Goal: Task Accomplishment & Management: Complete application form

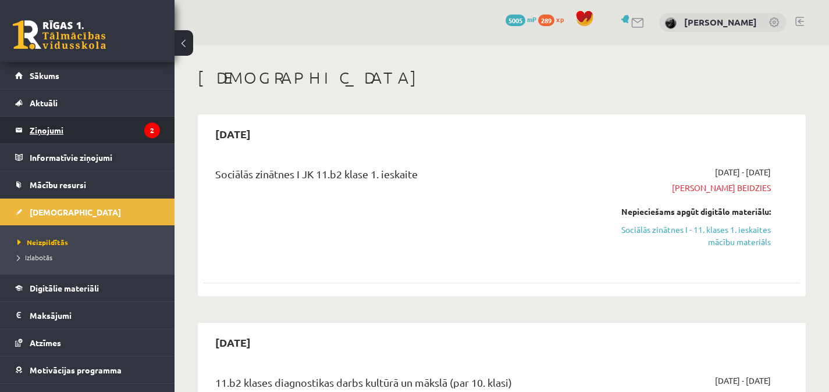
click at [107, 124] on legend "Ziņojumi 2" at bounding box center [95, 130] width 130 height 27
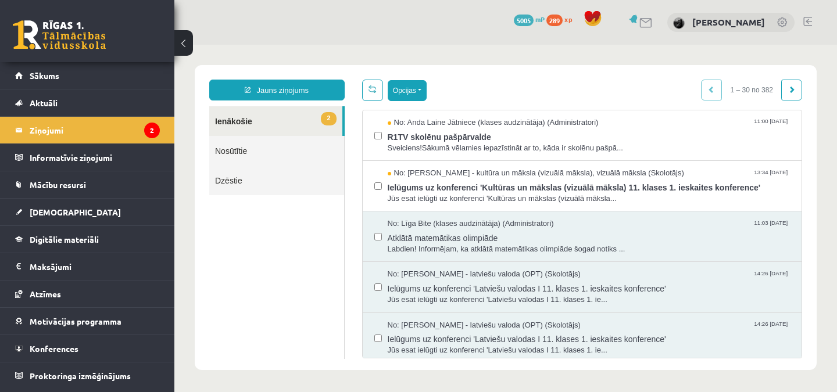
click at [413, 91] on button "Opcijas" at bounding box center [407, 90] width 39 height 21
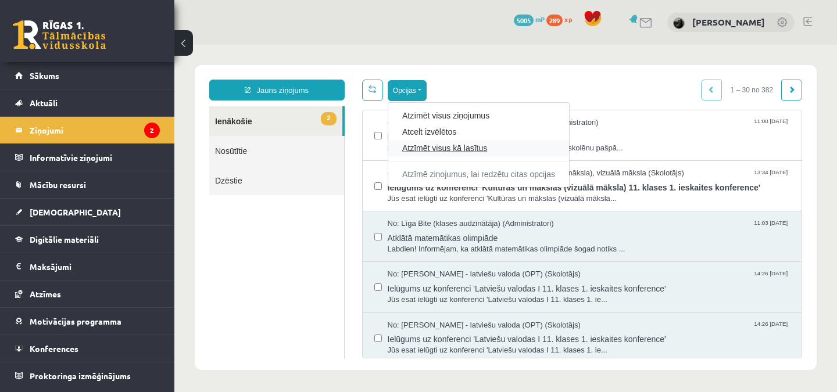
click at [447, 147] on link "Atzīmēt visus kā lasītus" at bounding box center [478, 148] width 153 height 12
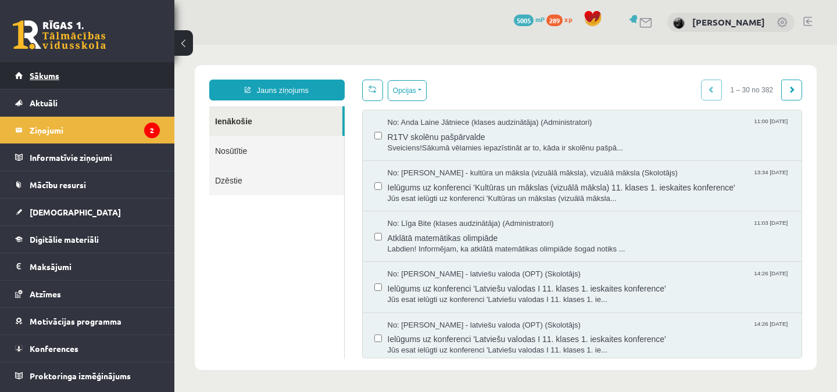
click at [133, 71] on link "Sākums" at bounding box center [87, 75] width 145 height 27
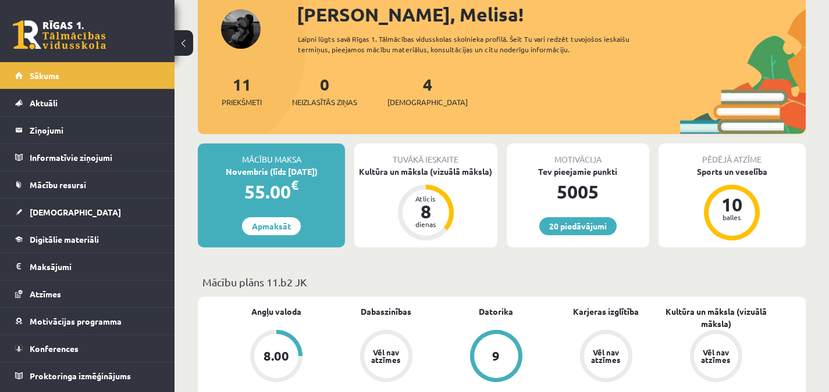
scroll to position [84, 0]
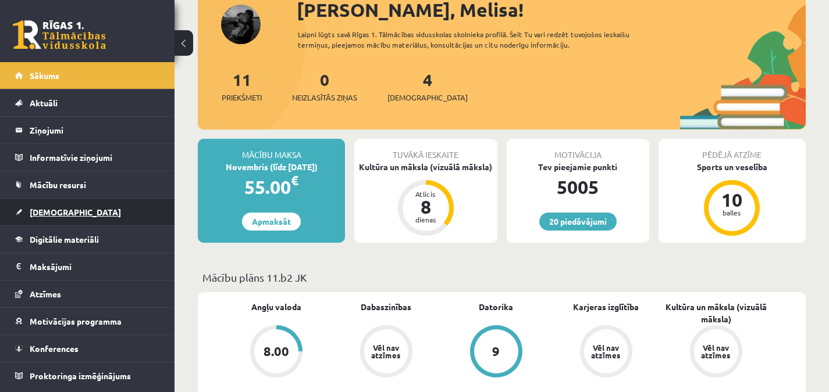
click at [97, 212] on link "[DEMOGRAPHIC_DATA]" at bounding box center [87, 212] width 145 height 27
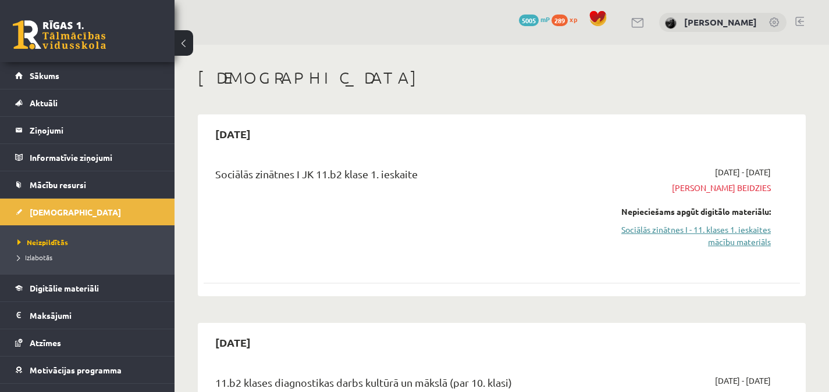
click at [743, 227] on link "Sociālās zinātnes I - 11. klases 1. ieskaites mācību materiāls" at bounding box center [683, 236] width 173 height 24
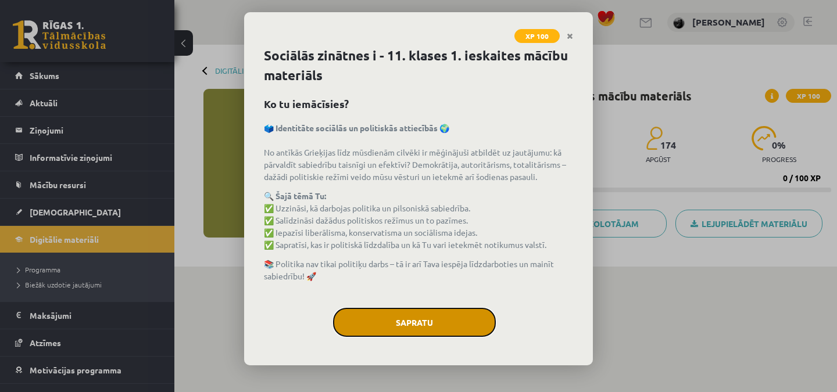
click at [422, 332] on button "Sapratu" at bounding box center [414, 322] width 163 height 29
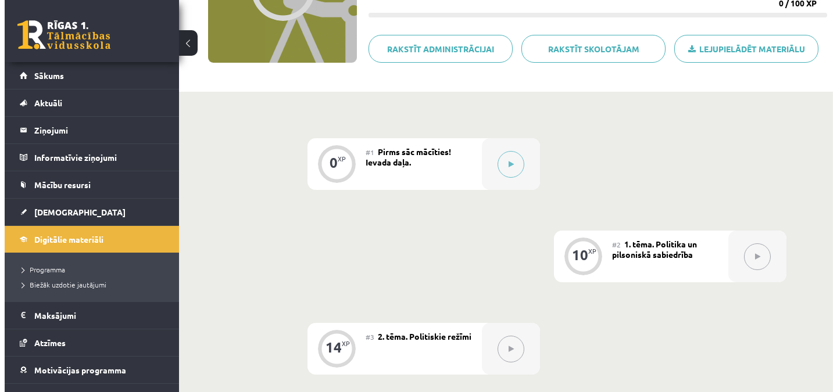
scroll to position [184, 0]
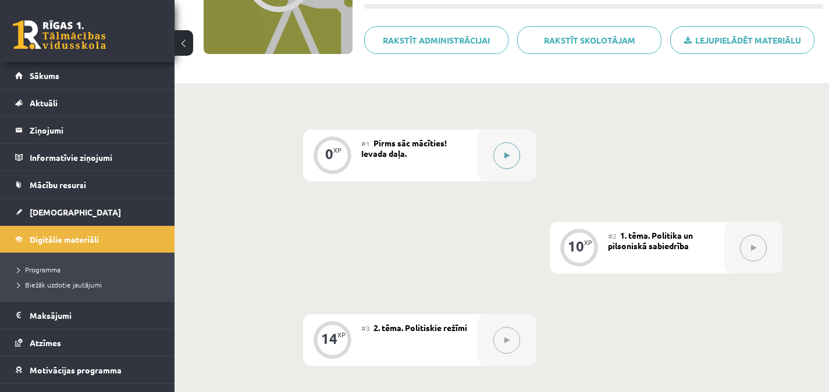
click at [503, 154] on button at bounding box center [506, 155] width 27 height 27
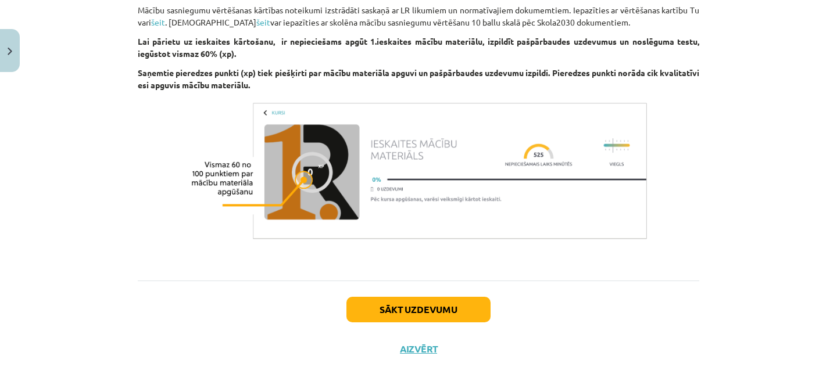
scroll to position [774, 0]
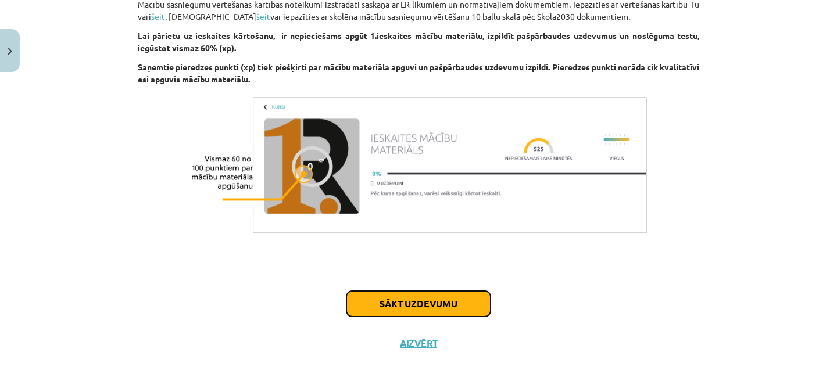
click at [466, 301] on button "Sākt uzdevumu" at bounding box center [419, 304] width 144 height 26
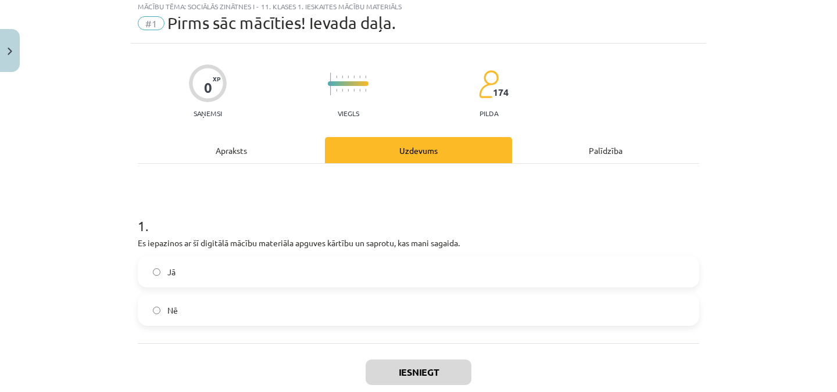
scroll to position [29, 0]
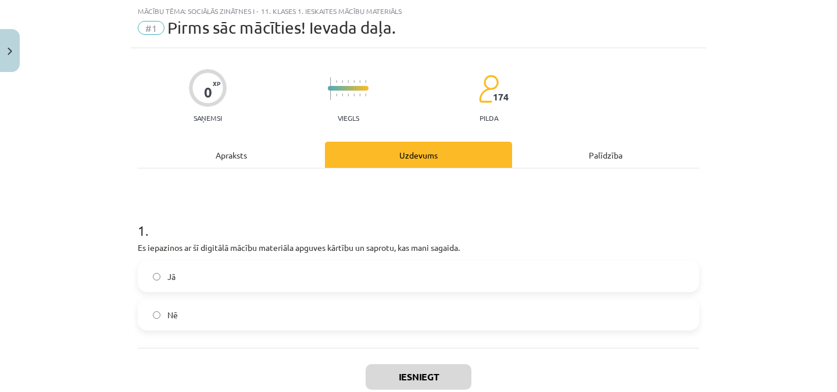
click at [313, 275] on label "Jā" at bounding box center [418, 276] width 559 height 29
click at [398, 370] on button "Iesniegt" at bounding box center [419, 378] width 106 height 26
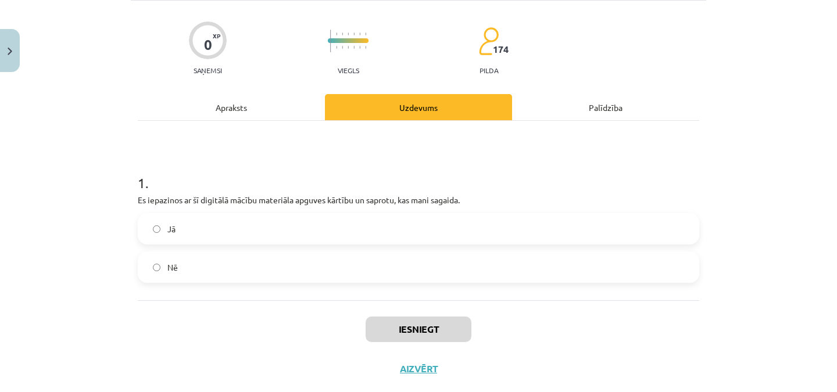
scroll to position [78, 0]
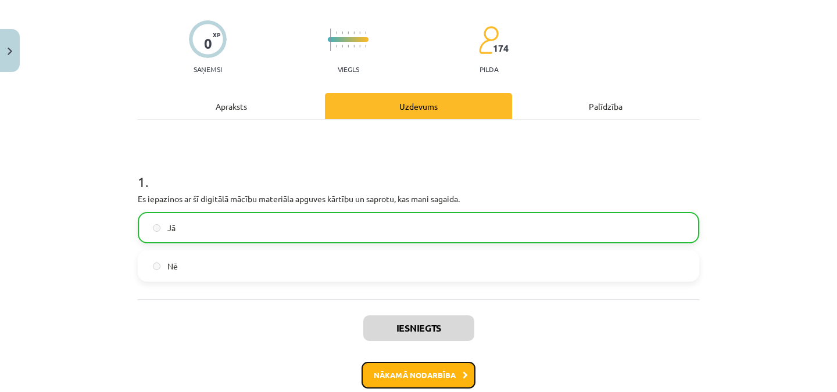
click at [445, 365] on button "Nākamā nodarbība" at bounding box center [419, 375] width 114 height 27
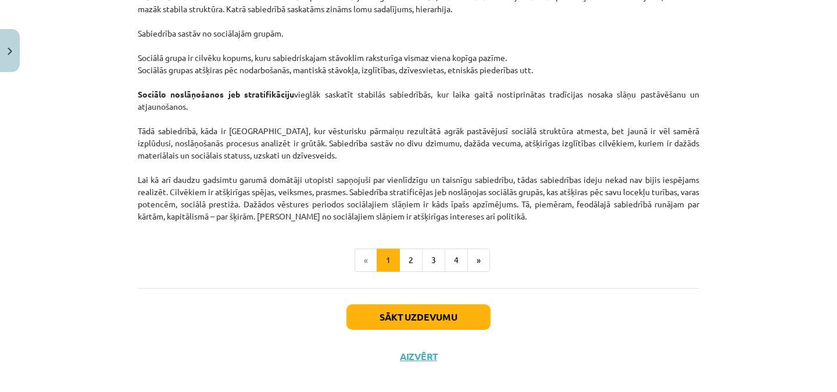
scroll to position [1852, 0]
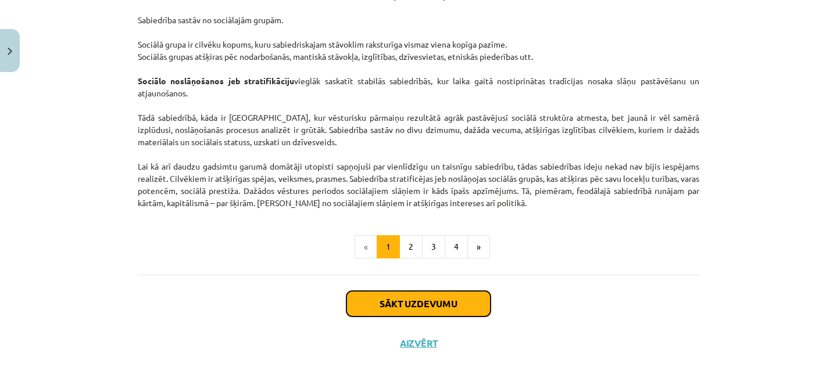
click at [463, 299] on button "Sākt uzdevumu" at bounding box center [419, 304] width 144 height 26
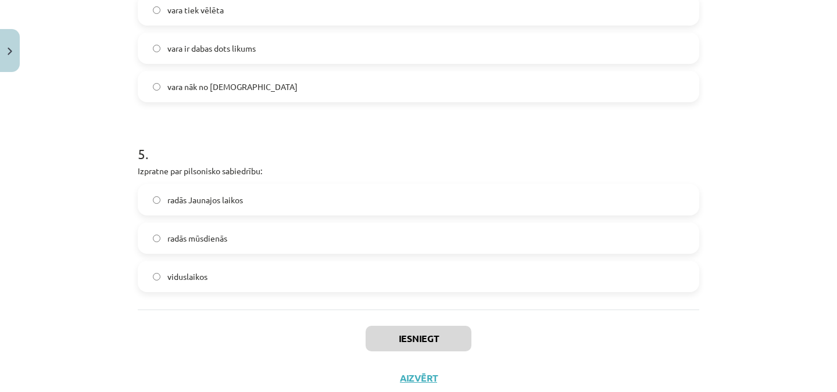
scroll to position [901, 0]
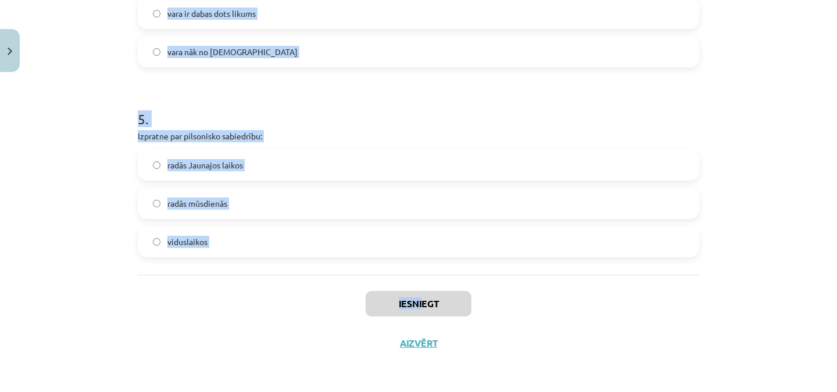
drag, startPoint x: 133, startPoint y: 248, endPoint x: 418, endPoint y: 276, distance: 286.8
copy div "Politika ir: visa mūsu dzīve politiķu dzīve īpašs nodarbošanās veids, kurā nori…"
click at [805, 177] on div "Mācību tēma: Sociālās zinātnes i - 11. klases 1. ieskaites mācību materiāls #2 …" at bounding box center [418, 196] width 837 height 392
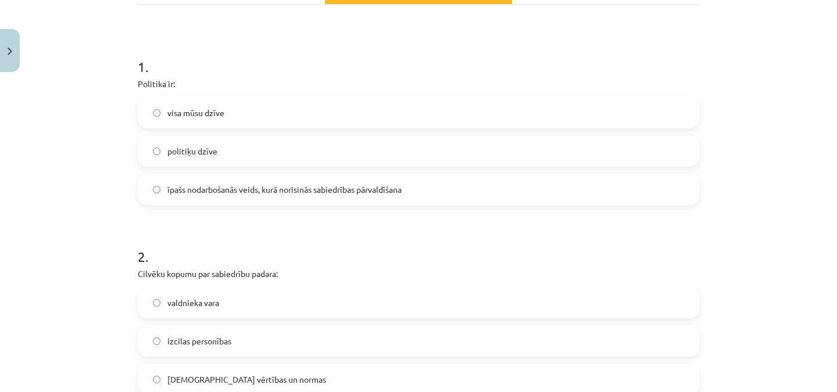
scroll to position [176, 0]
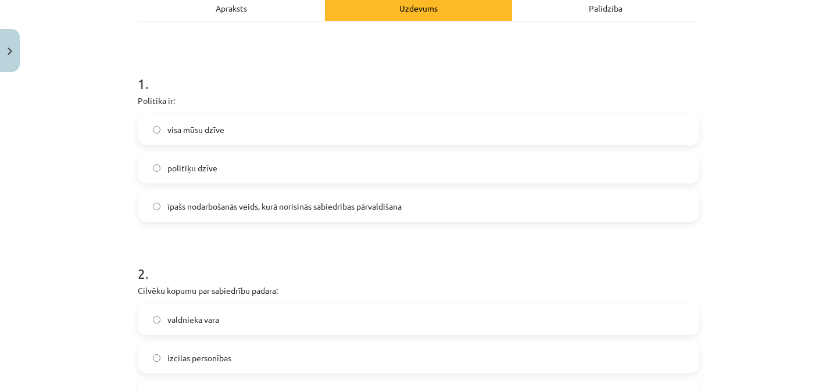
click at [394, 208] on span "īpašs nodarbošanās veids, kurā norisinās sabiedrības pārvaldīšana" at bounding box center [284, 207] width 234 height 12
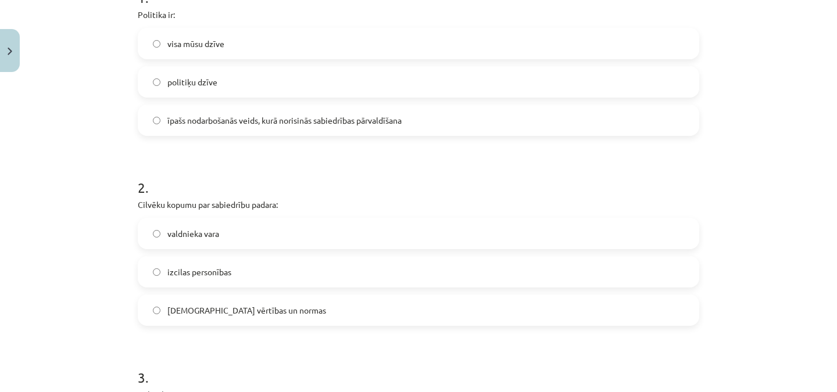
scroll to position [287, 0]
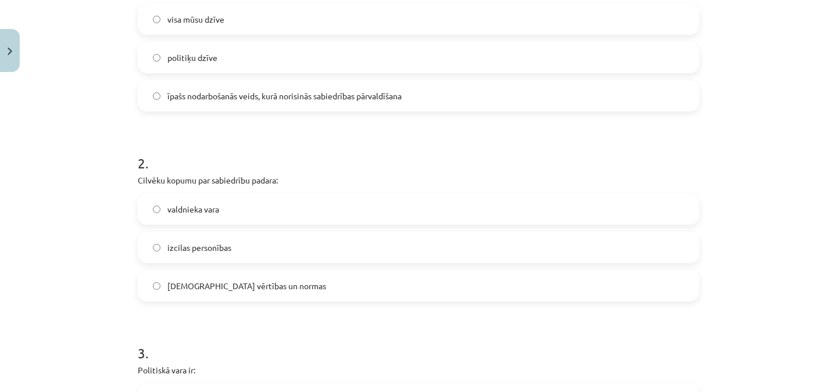
click at [241, 278] on label "kopīgās vērtības un normas" at bounding box center [418, 286] width 559 height 29
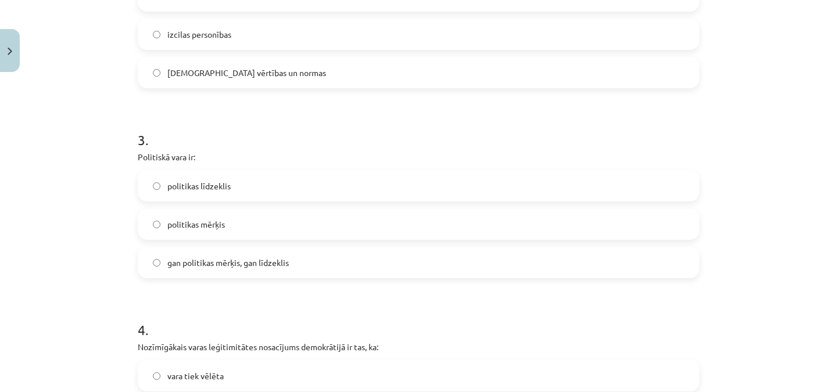
scroll to position [501, 0]
click at [238, 263] on span "gan politikas mērķis, gan līdzeklis" at bounding box center [228, 262] width 122 height 12
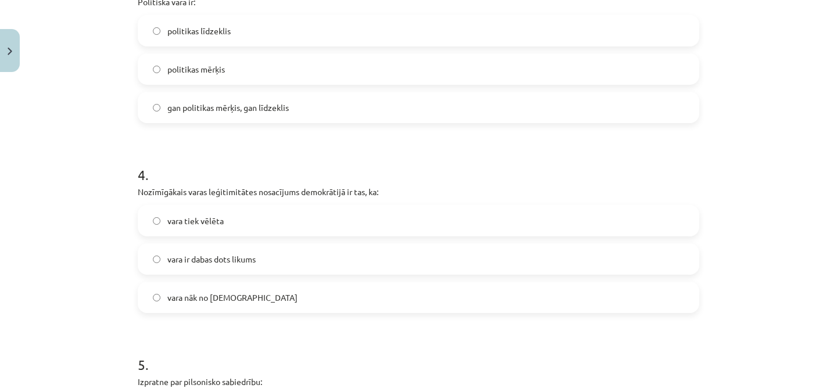
scroll to position [656, 0]
click at [231, 223] on label "vara tiek vēlēta" at bounding box center [418, 220] width 559 height 29
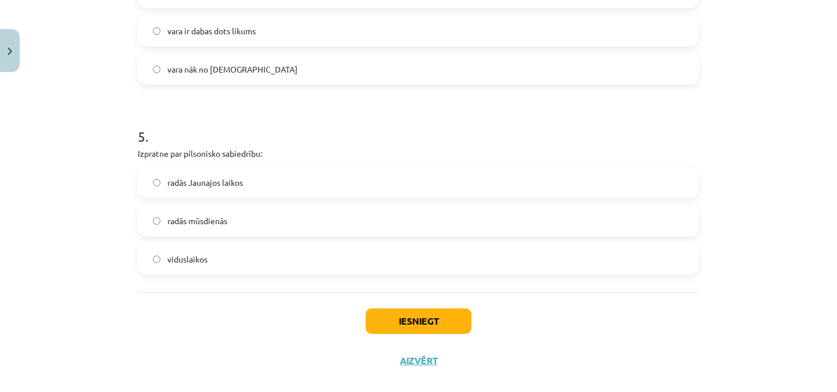
scroll to position [901, 0]
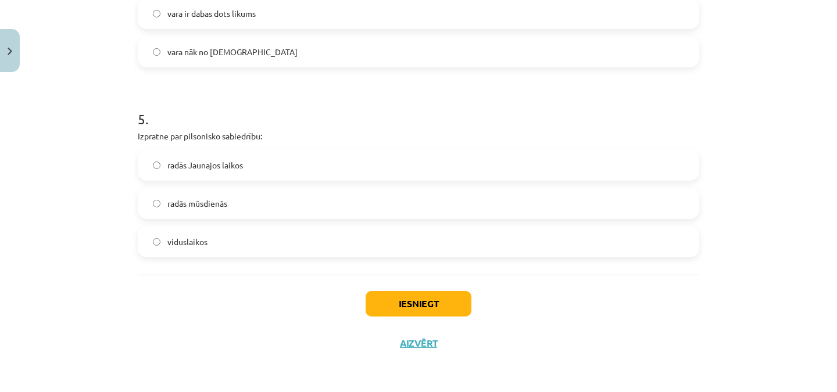
click at [209, 202] on span "radās mūsdienās" at bounding box center [197, 204] width 60 height 12
click at [247, 165] on label "radās Jaunajos laikos" at bounding box center [418, 165] width 559 height 29
click at [420, 299] on button "Iesniegt" at bounding box center [419, 304] width 106 height 26
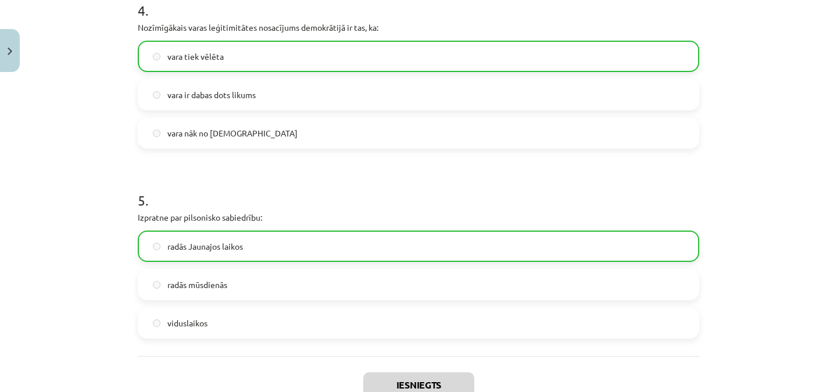
scroll to position [938, 0]
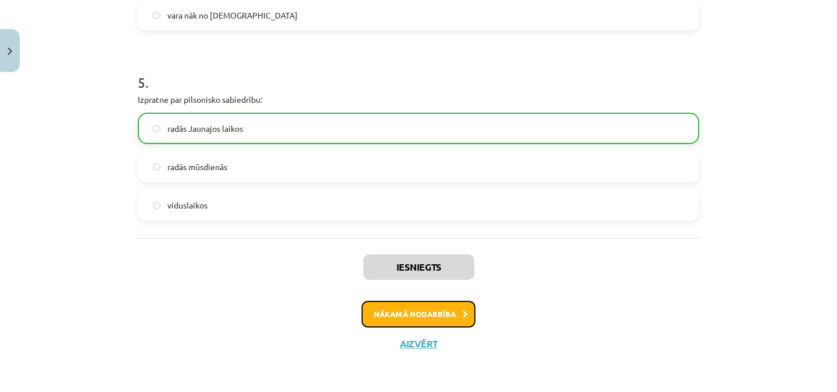
click at [423, 308] on button "Nākamā nodarbība" at bounding box center [419, 314] width 114 height 27
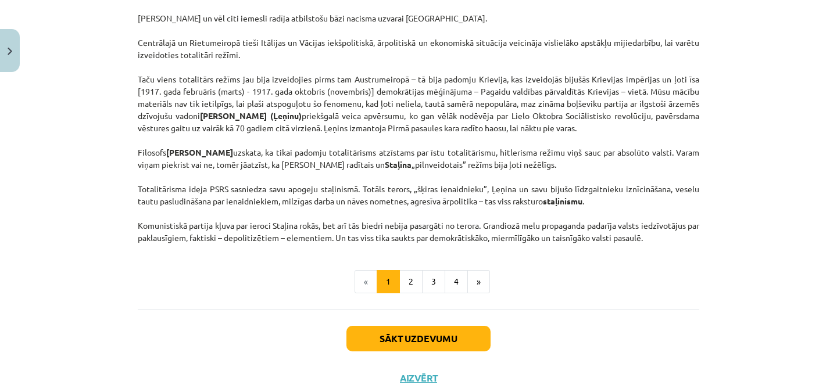
scroll to position [3027, 0]
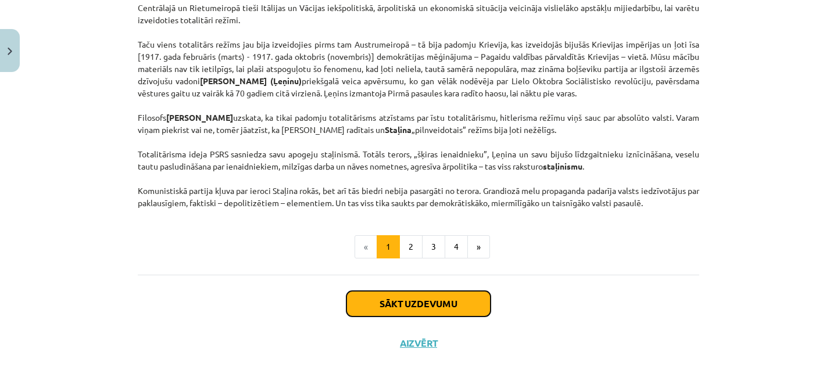
click at [455, 302] on button "Sākt uzdevumu" at bounding box center [419, 304] width 144 height 26
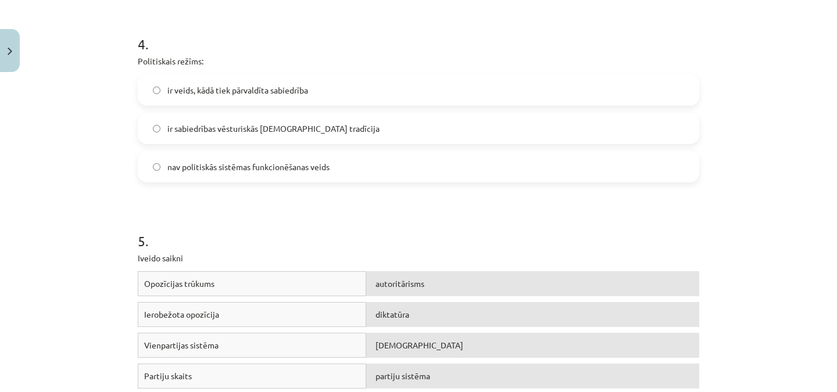
scroll to position [1165, 0]
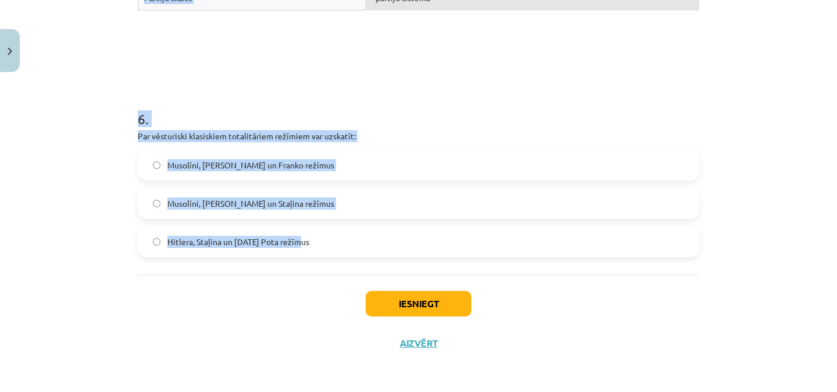
drag, startPoint x: 134, startPoint y: 121, endPoint x: 442, endPoint y: 253, distance: 335.8
copy form "Politiskā režīma veidošanos nosaka: dažādu apstākļu mijiedarbība tas, kurai šķi…"
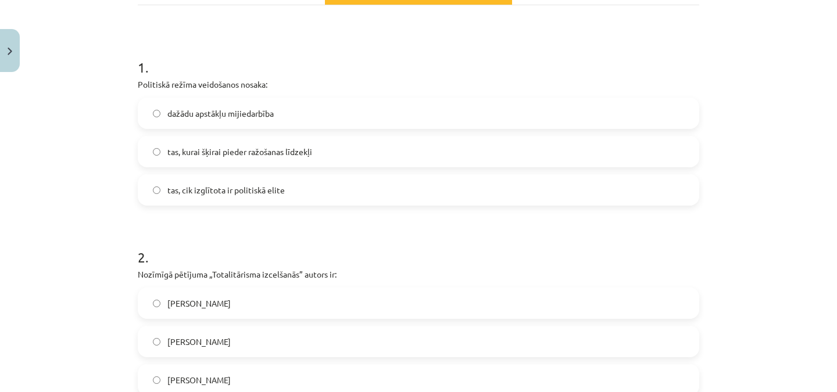
scroll to position [194, 0]
click at [266, 116] on span "dažādu apstākļu mijiedarbība" at bounding box center [220, 112] width 106 height 12
click at [497, 305] on label "Hanna Ārendte" at bounding box center [418, 302] width 559 height 29
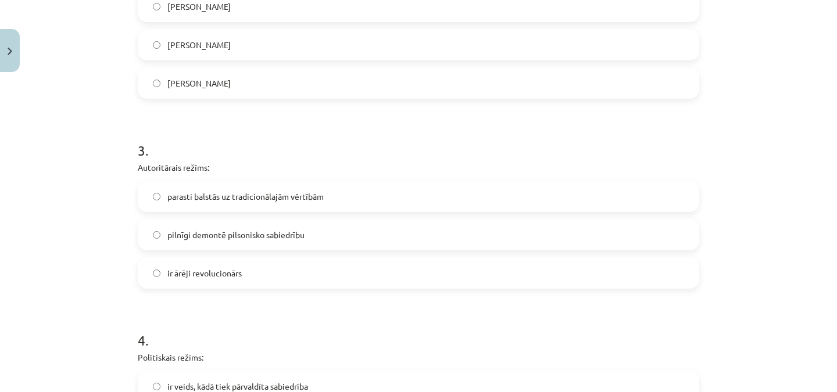
scroll to position [501, 0]
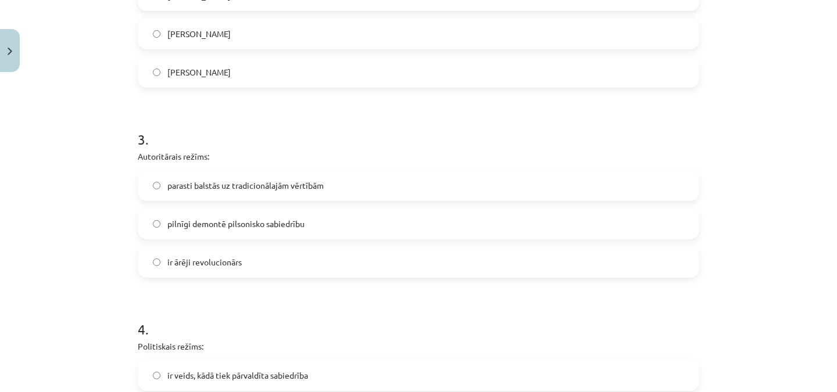
click at [230, 190] on span "parasti balstās uz tradicionālajām vērtībām" at bounding box center [245, 186] width 156 height 12
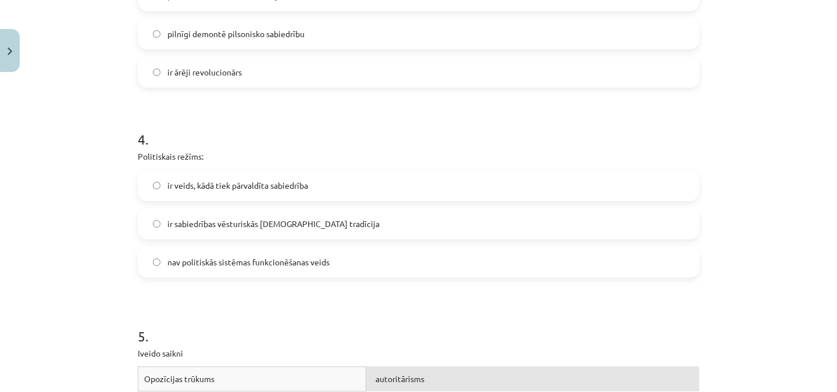
scroll to position [701, 0]
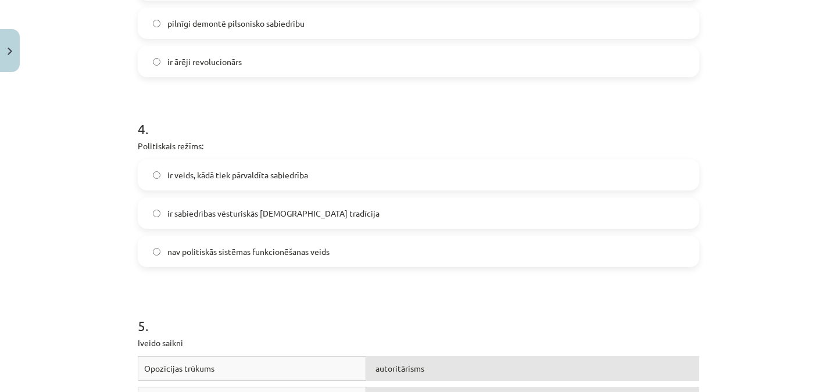
click at [465, 170] on label "ir veids, kādā tiek pārvaldīta sabiedrība" at bounding box center [418, 174] width 559 height 29
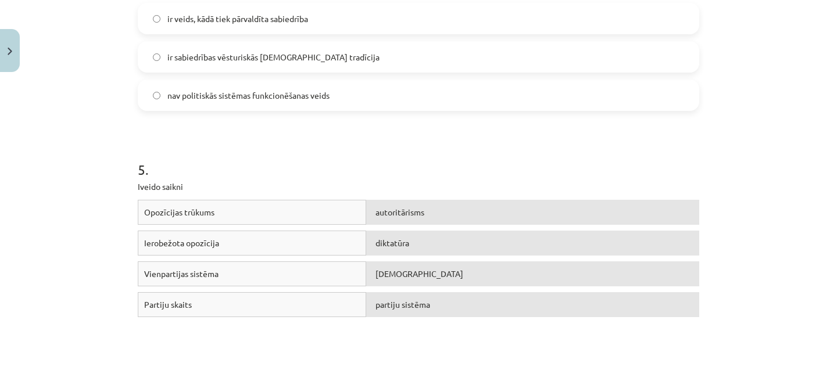
scroll to position [877, 0]
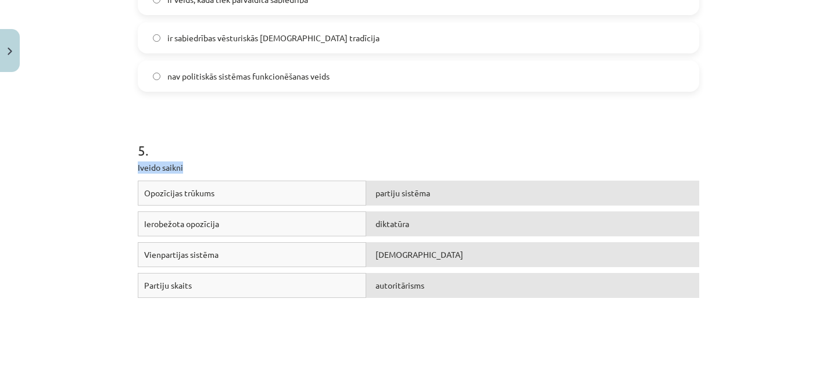
drag, startPoint x: 132, startPoint y: 166, endPoint x: 180, endPoint y: 158, distance: 48.9
click at [299, 133] on h1 "5 ." at bounding box center [419, 140] width 562 height 36
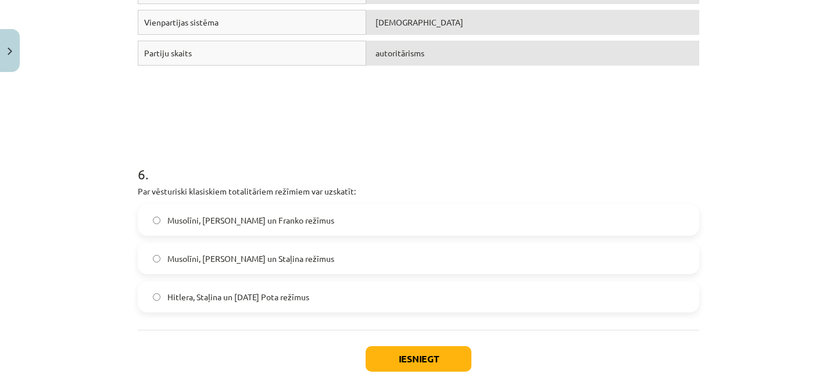
scroll to position [1108, 0]
click at [219, 219] on span "Musolīni, Hitlera un Franko režīmus" at bounding box center [250, 222] width 167 height 12
click at [233, 257] on span "Musolīni, Hitlera un Staļina režīmus" at bounding box center [250, 260] width 167 height 12
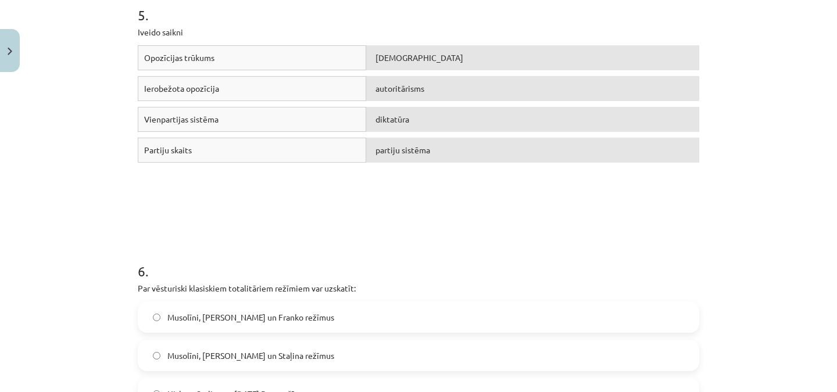
scroll to position [1165, 0]
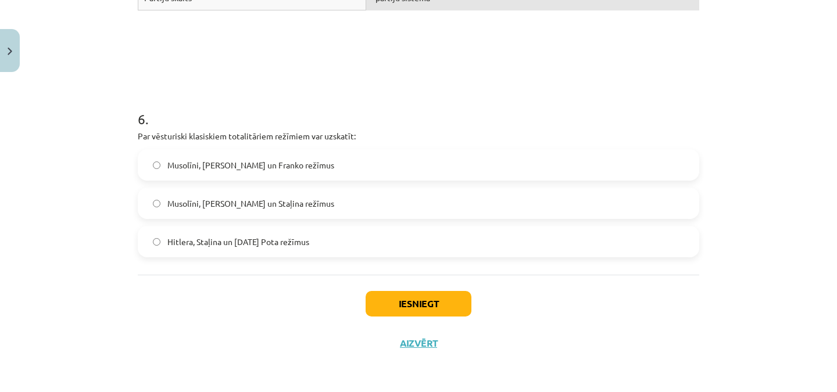
click at [431, 289] on div "Iesniegt Aizvērt" at bounding box center [419, 315] width 562 height 81
click at [427, 301] on button "Iesniegt" at bounding box center [419, 304] width 106 height 26
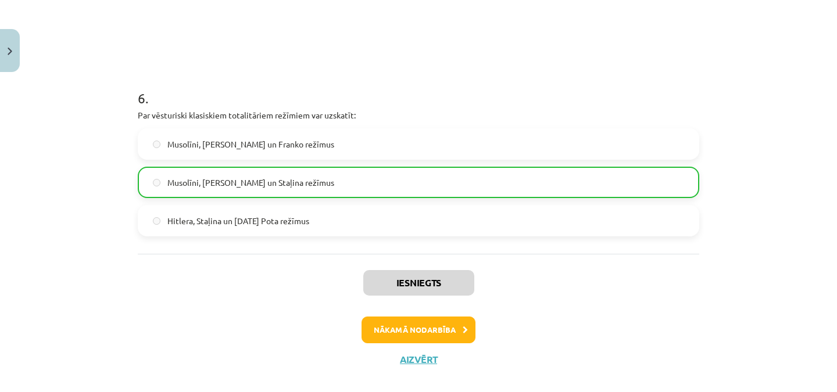
scroll to position [1201, 0]
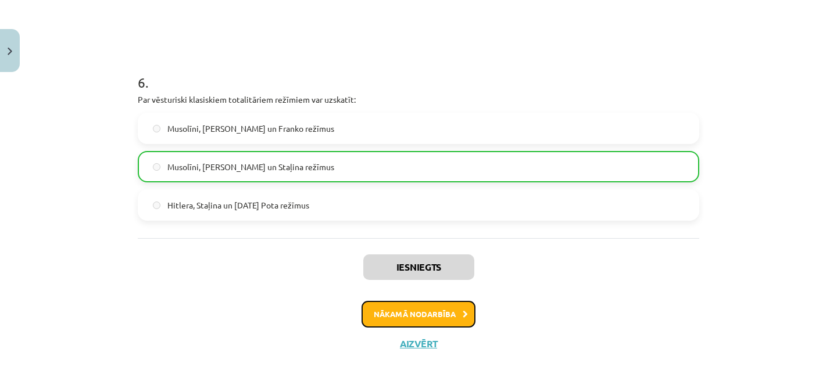
click at [423, 309] on button "Nākamā nodarbība" at bounding box center [419, 314] width 114 height 27
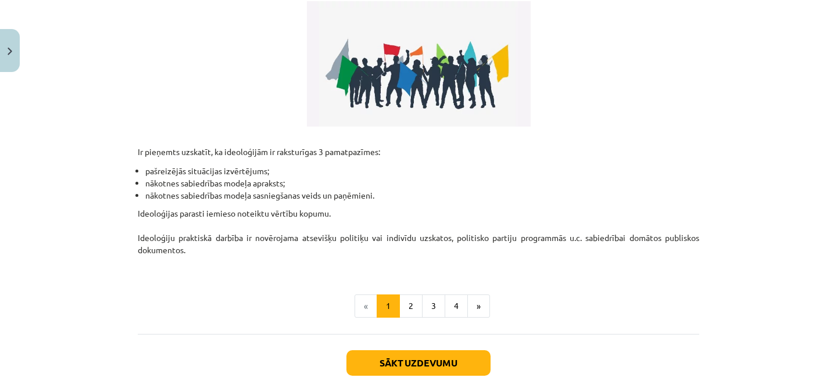
scroll to position [297, 0]
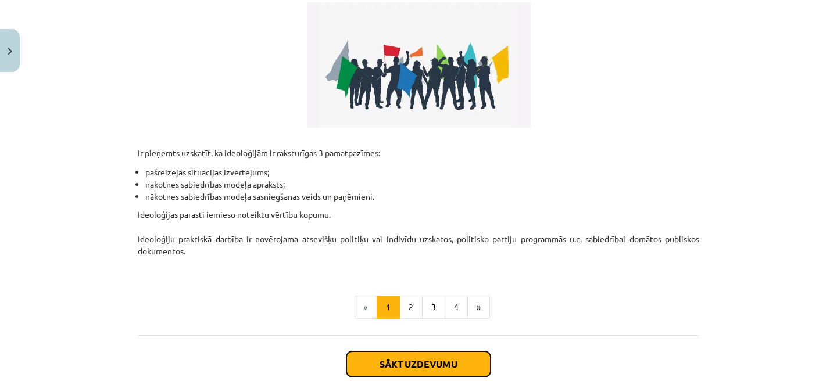
click at [442, 359] on button "Sākt uzdevumu" at bounding box center [419, 365] width 144 height 26
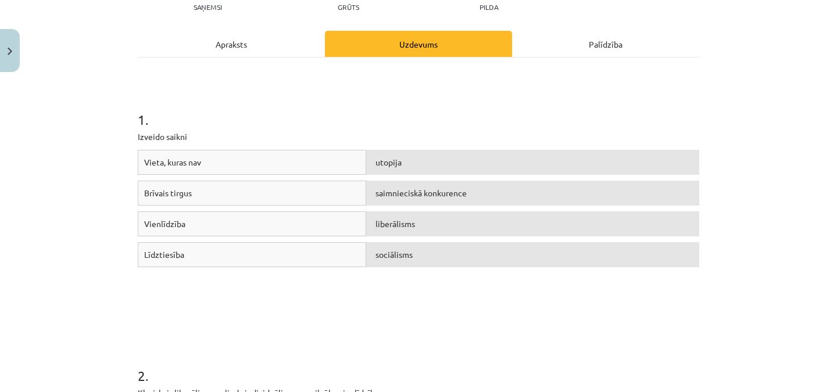
scroll to position [143, 0]
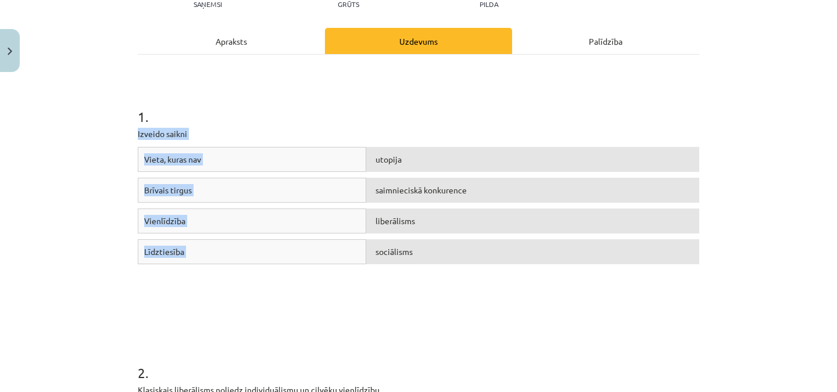
drag, startPoint x: 133, startPoint y: 133, endPoint x: 413, endPoint y: 262, distance: 308.6
click at [413, 262] on div "1 . Izveido saikni Vieta, kuras nav utopija Brīvais tirgus saimnieciskā konkure…" at bounding box center [419, 193] width 562 height 256
copy div "Izveido saikni Vieta, kuras nav utopija Brīvais tirgus saimnieciskā konkurence …"
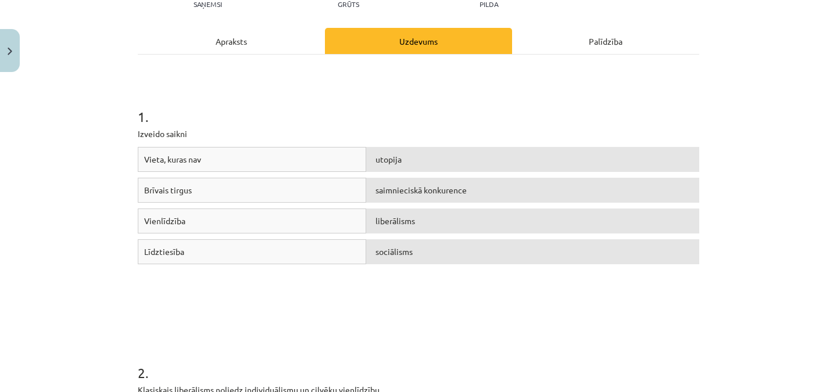
click at [283, 107] on h1 "1 ." at bounding box center [419, 106] width 562 height 36
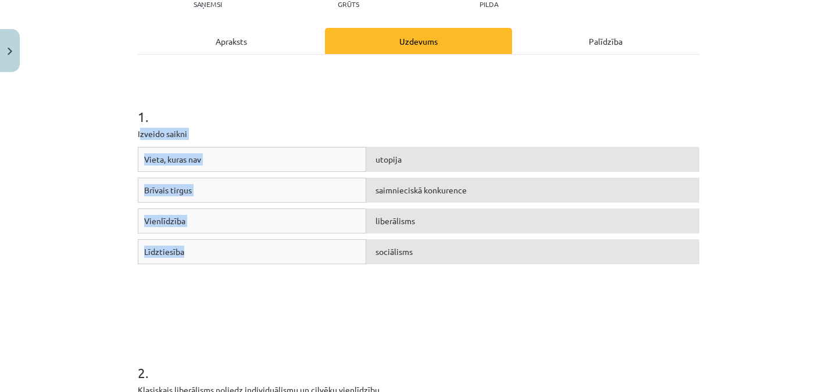
drag, startPoint x: 135, startPoint y: 133, endPoint x: 243, endPoint y: 252, distance: 160.9
click at [243, 252] on div "1 . Izveido saikni Vieta, kuras nav utopija Brīvais tirgus saimnieciskā konkure…" at bounding box center [419, 193] width 562 height 256
copy div "zveido saikni Vieta, kuras nav utopija Brīvais tirgus saimnieciskā konkurence V…"
click at [378, 126] on div "1 . Izveido saikni Vieta, kuras nav utopija Brīvais tirgus saimnieciskā konkure…" at bounding box center [419, 193] width 562 height 256
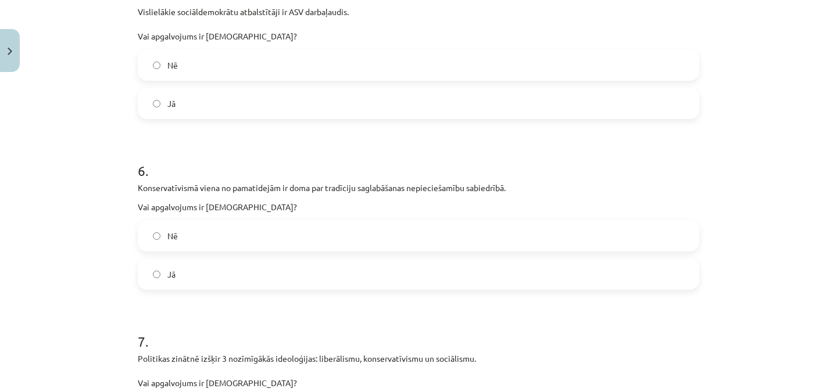
scroll to position [1243, 0]
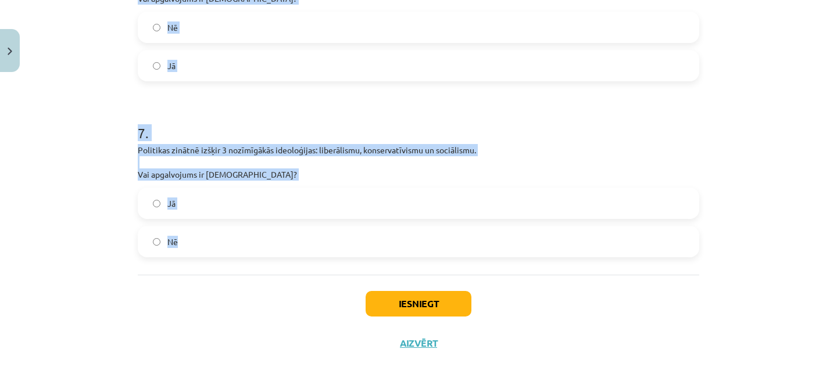
drag, startPoint x: 135, startPoint y: 147, endPoint x: 440, endPoint y: 270, distance: 328.9
copy form "Klasiskais liberālisms noliedz individuālismu un cilvēku vienlīdzību. Vai apgal…"
click at [770, 173] on div "Mācību tēma: Sociālās zinātnes i - 11. klases 1. ieskaites mācību materiāls #4 …" at bounding box center [418, 196] width 837 height 392
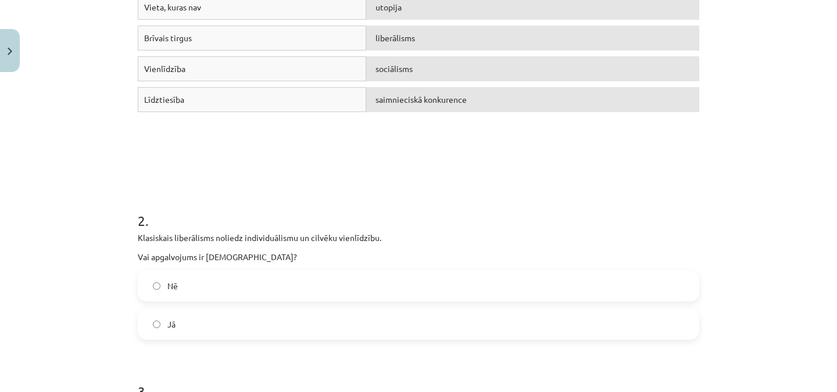
scroll to position [298, 0]
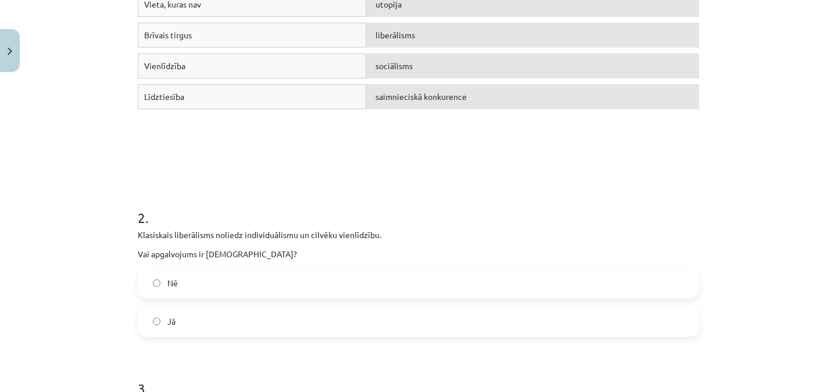
click at [308, 278] on label "Nē" at bounding box center [418, 283] width 559 height 29
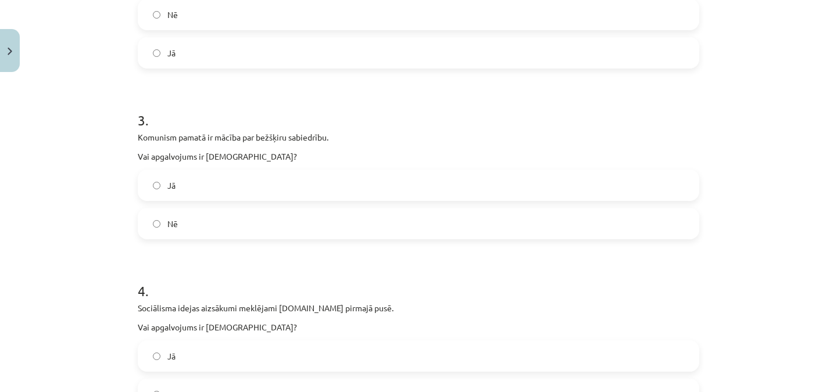
scroll to position [574, 0]
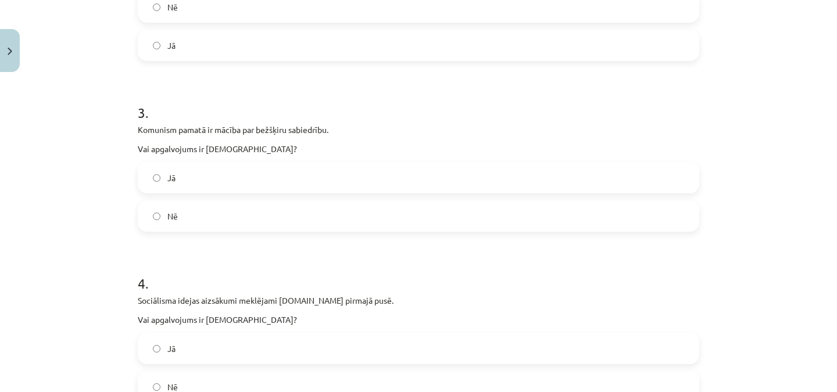
click at [666, 172] on label "Jā" at bounding box center [418, 177] width 559 height 29
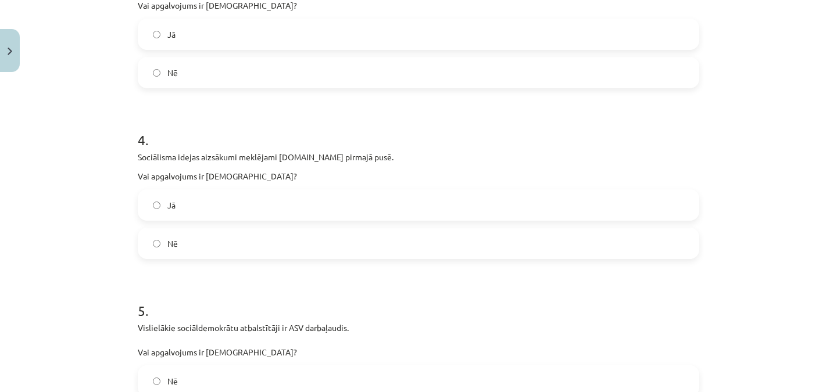
scroll to position [722, 0]
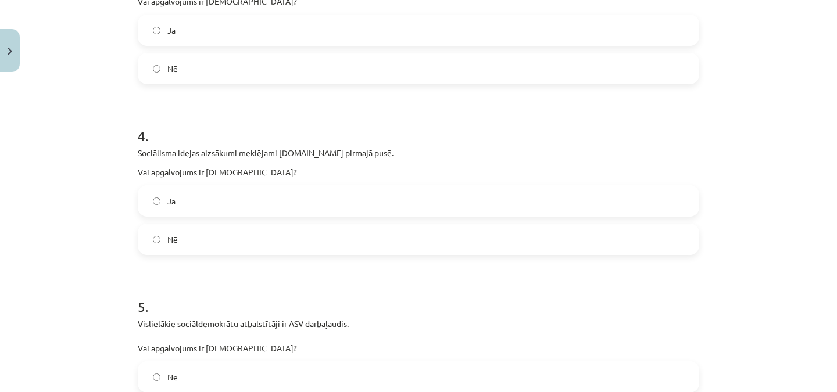
click at [670, 200] on label "Jā" at bounding box center [418, 201] width 559 height 29
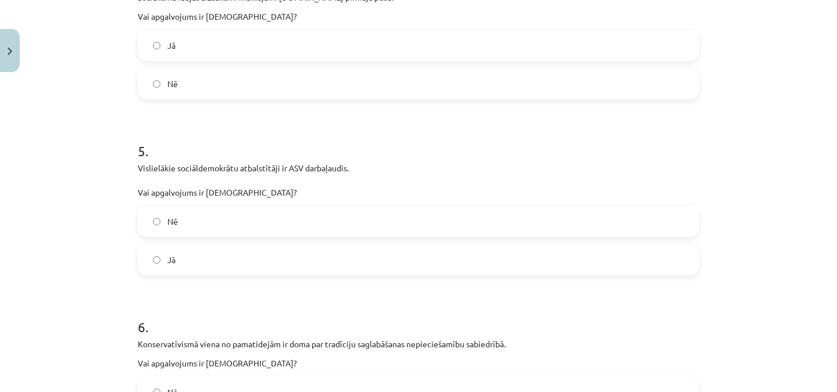
scroll to position [896, 0]
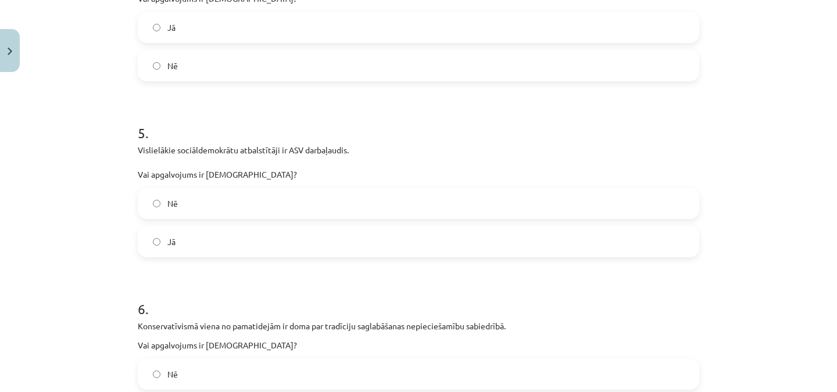
click at [667, 208] on label "Nē" at bounding box center [418, 203] width 559 height 29
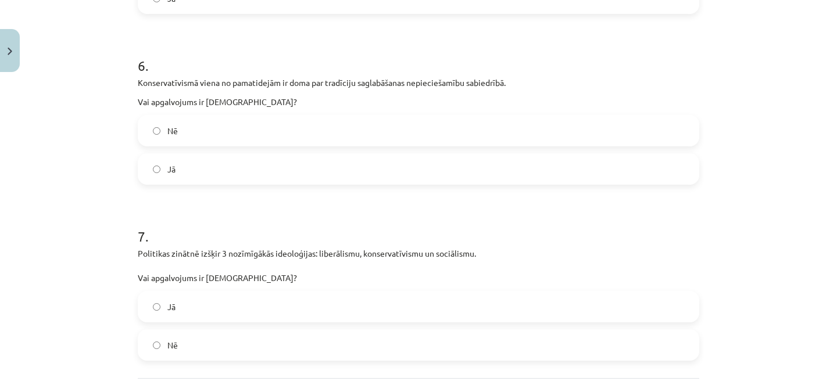
scroll to position [1144, 0]
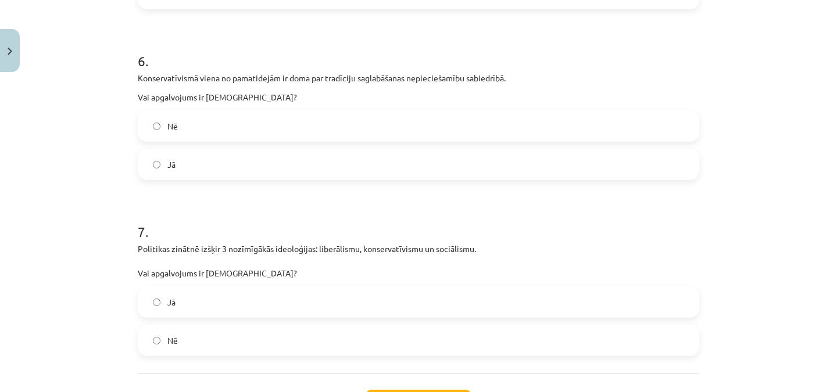
click at [227, 171] on label "Jā" at bounding box center [418, 164] width 559 height 29
click at [222, 305] on label "Jā" at bounding box center [418, 302] width 559 height 29
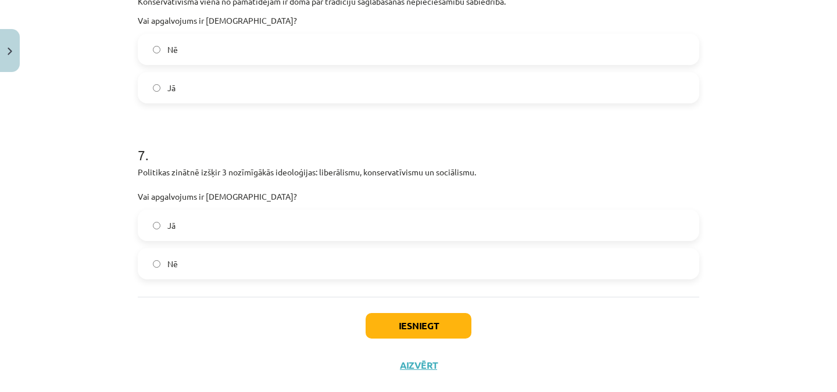
scroll to position [1243, 0]
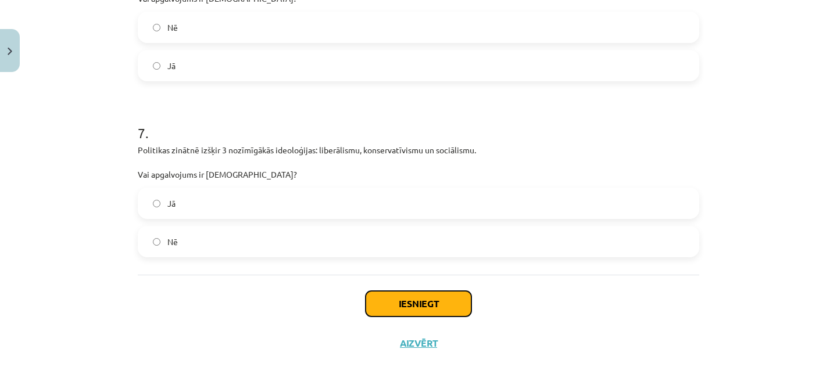
click at [445, 294] on button "Iesniegt" at bounding box center [419, 304] width 106 height 26
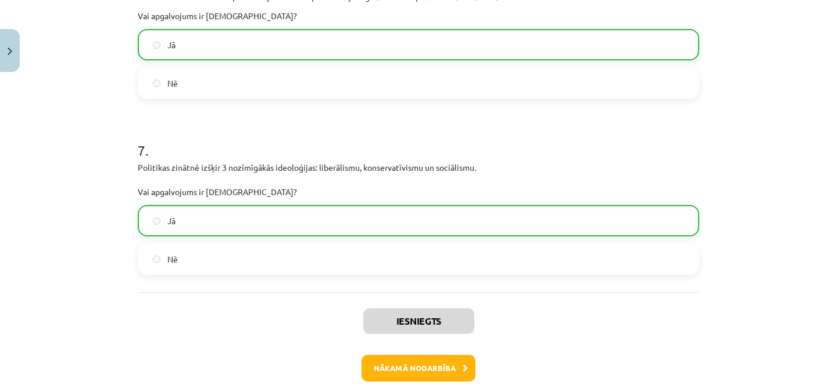
scroll to position [1280, 0]
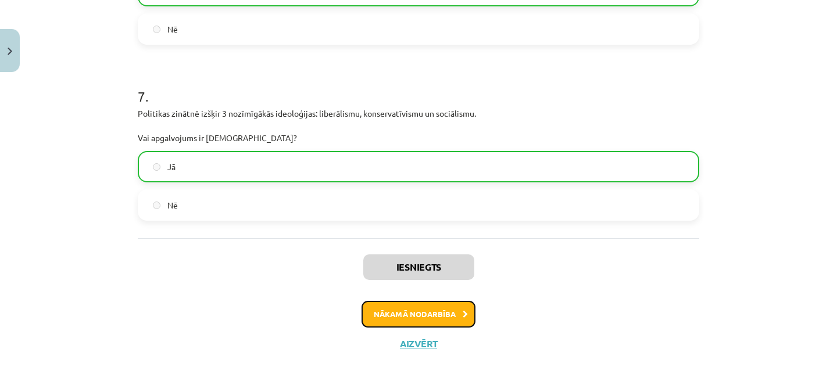
click at [387, 310] on button "Nākamā nodarbība" at bounding box center [419, 314] width 114 height 27
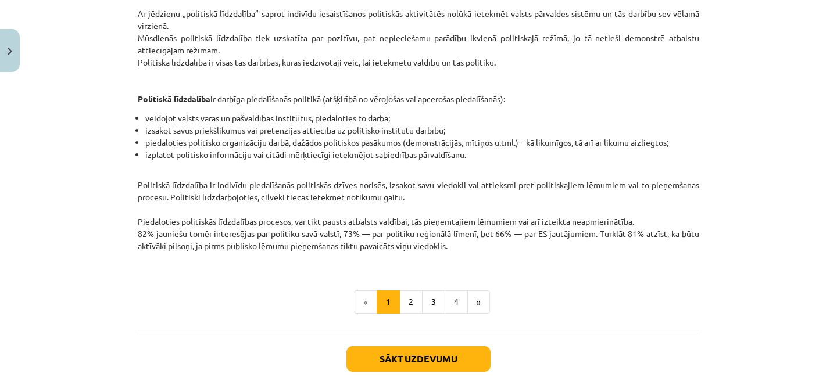
scroll to position [288, 0]
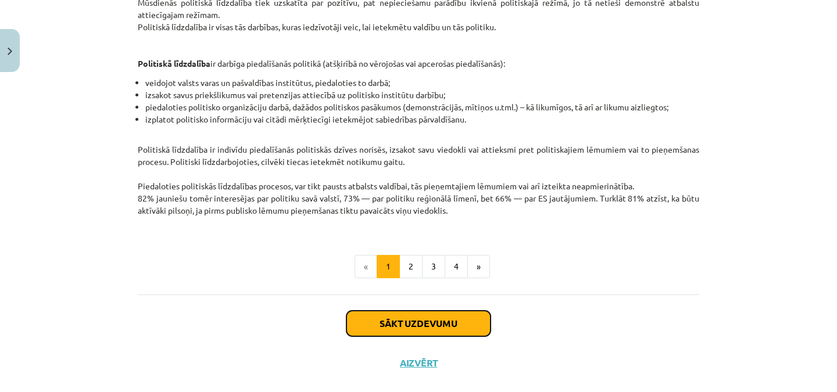
click at [441, 317] on button "Sākt uzdevumu" at bounding box center [419, 324] width 144 height 26
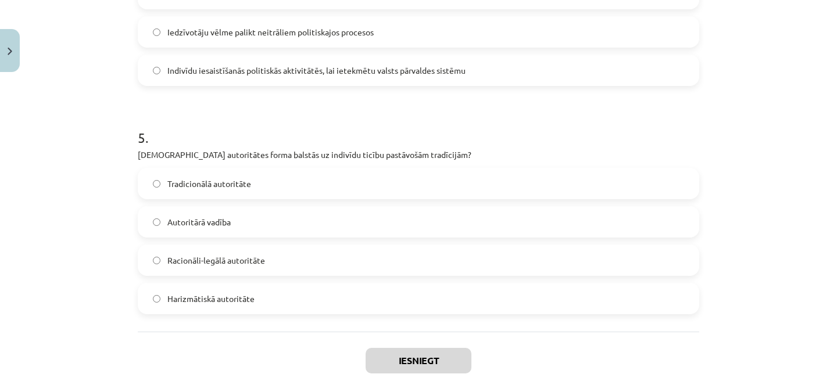
scroll to position [1093, 0]
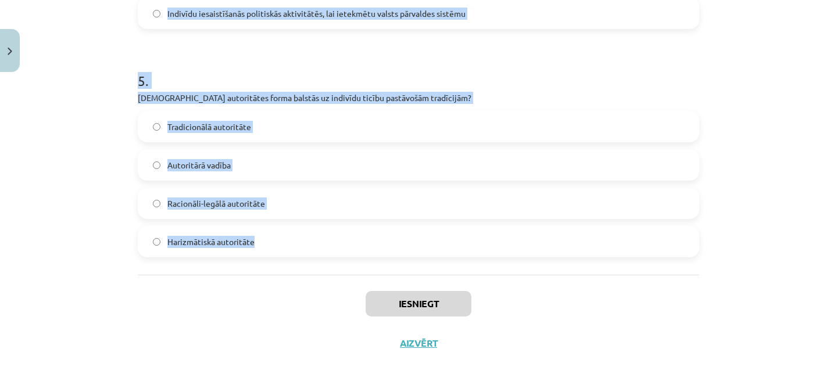
drag, startPoint x: 133, startPoint y: 138, endPoint x: 451, endPoint y: 268, distance: 343.1
copy form "Kas ir galvenā atšķirība starp politiķiem, kuri dzīvo “priekš politikas” un “no…"
click at [437, 62] on h1 "5 ." at bounding box center [419, 70] width 562 height 36
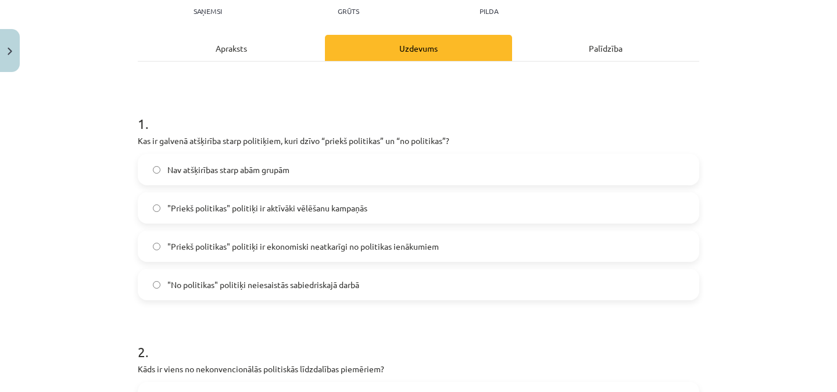
scroll to position [142, 0]
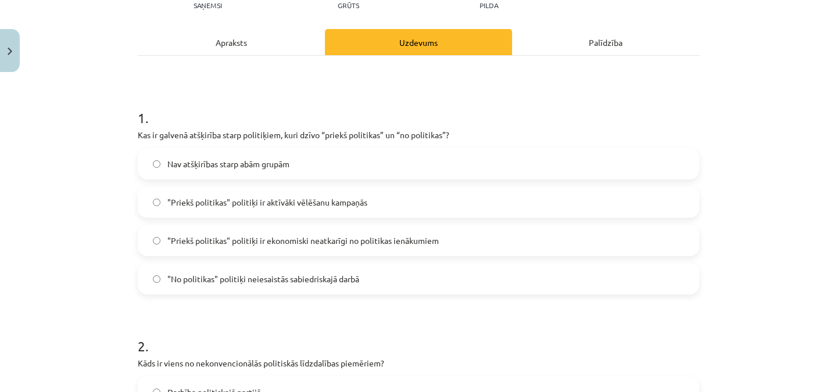
click at [301, 239] on span ""Priekš politikas" politiķi ir ekonomiski neatkarīgi no politikas ienākumiem" at bounding box center [303, 241] width 272 height 12
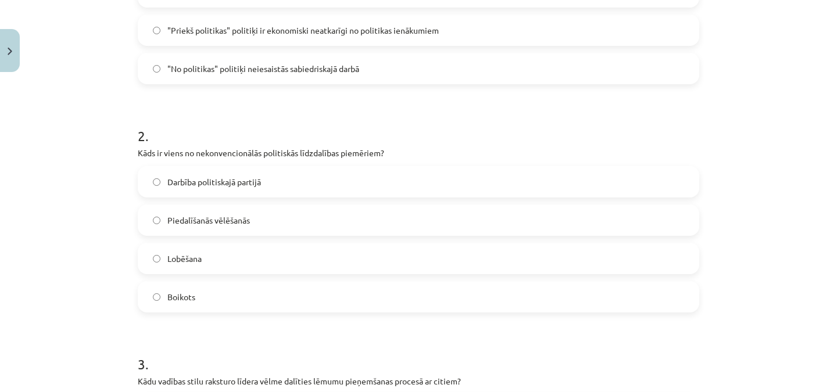
scroll to position [363, 0]
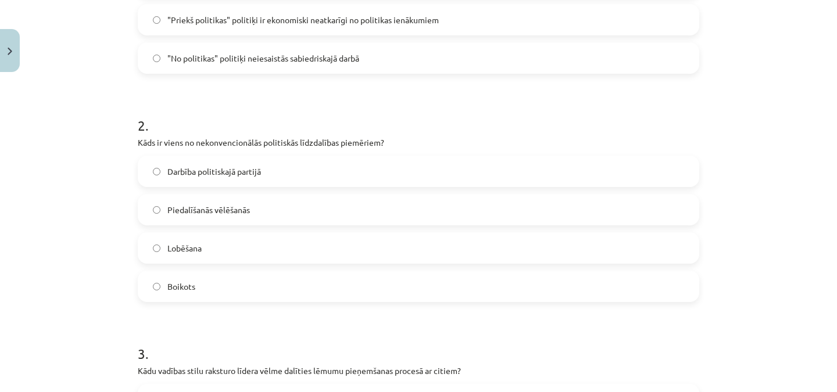
click at [217, 284] on label "Boikots" at bounding box center [418, 286] width 559 height 29
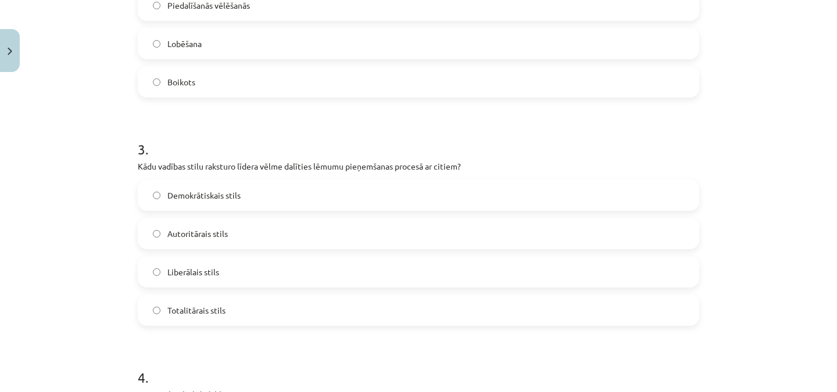
scroll to position [593, 0]
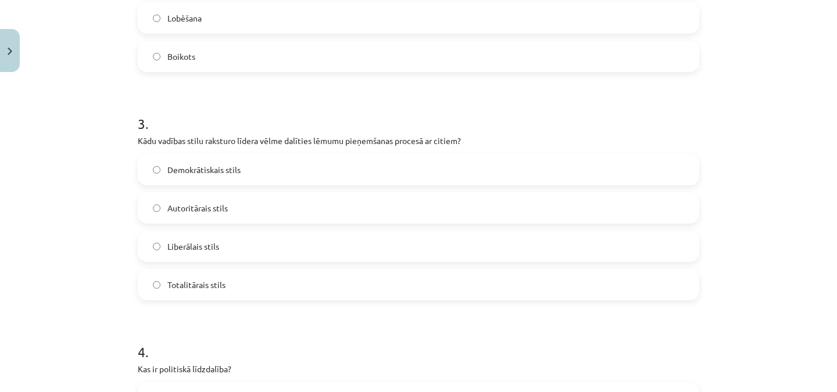
click at [204, 168] on span "Demokrātiskais stils" at bounding box center [203, 170] width 73 height 12
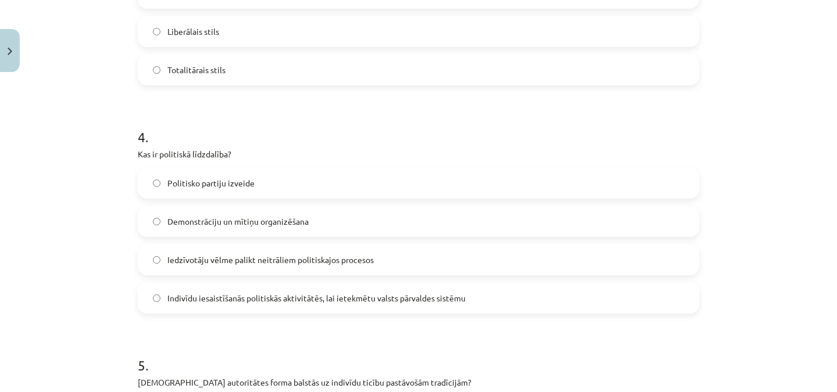
scroll to position [826, 0]
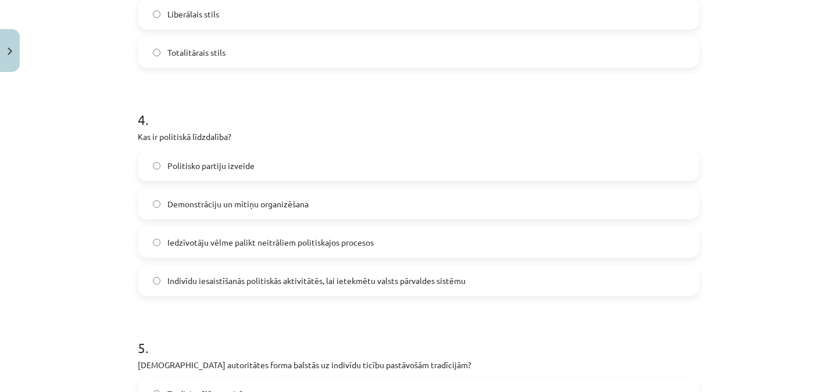
click at [229, 281] on span "Indivīdu iesaistīšanās politiskās aktivitātēs, lai ietekmētu valsts pārvaldes s…" at bounding box center [316, 281] width 298 height 12
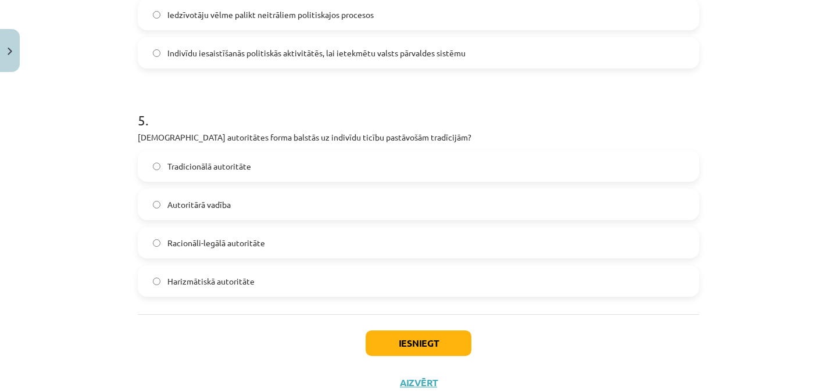
scroll to position [1065, 0]
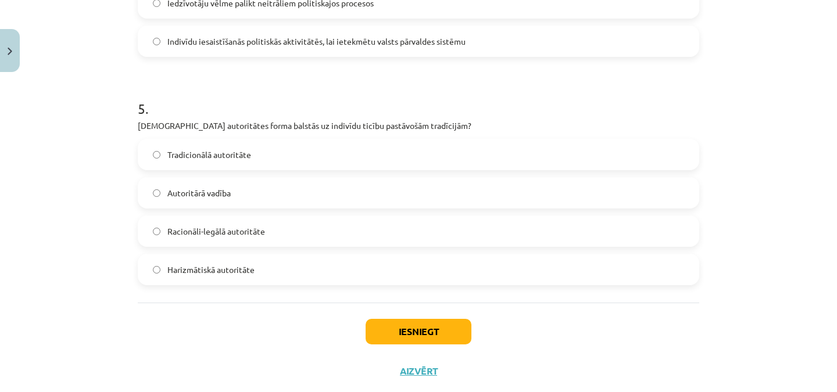
click at [270, 151] on label "Tradicionālā autoritāte" at bounding box center [418, 154] width 559 height 29
click at [402, 333] on button "Iesniegt" at bounding box center [419, 332] width 106 height 26
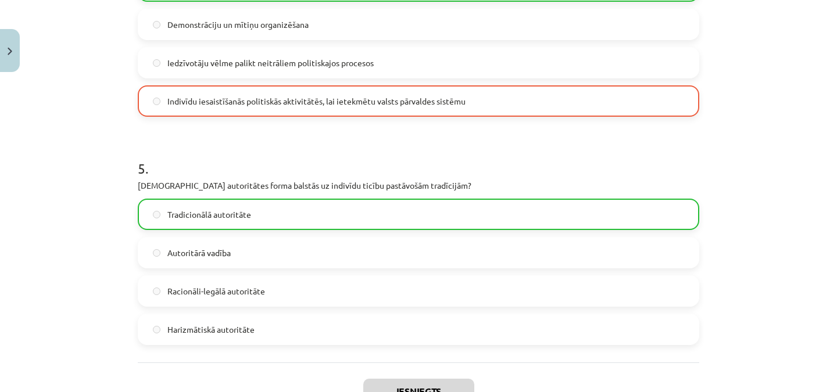
scroll to position [1130, 0]
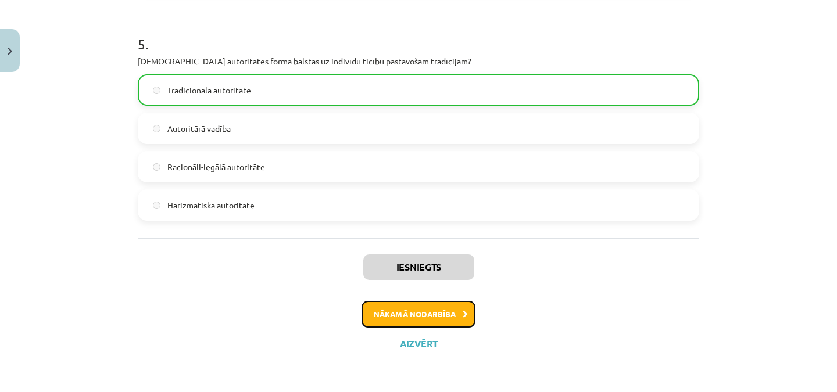
click at [423, 311] on button "Nākamā nodarbība" at bounding box center [419, 314] width 114 height 27
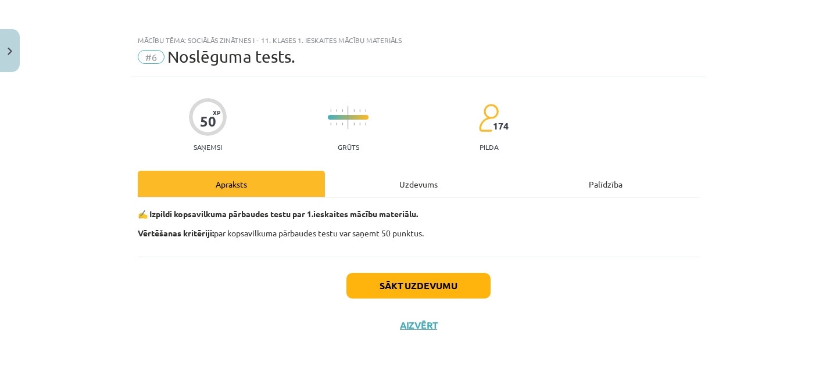
scroll to position [0, 0]
click at [412, 284] on button "Sākt uzdevumu" at bounding box center [419, 286] width 144 height 26
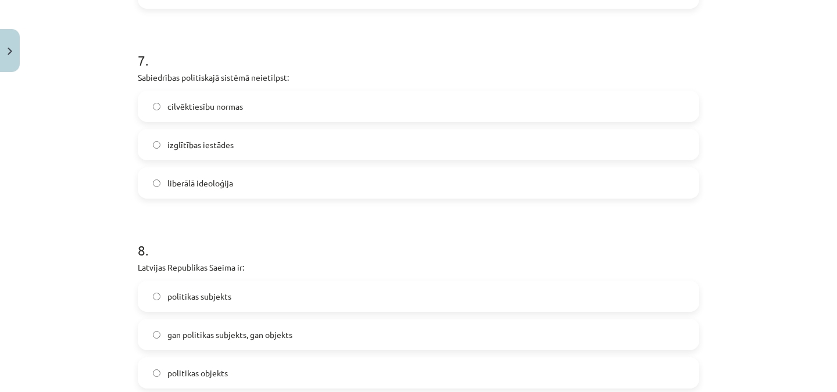
scroll to position [1852, 0]
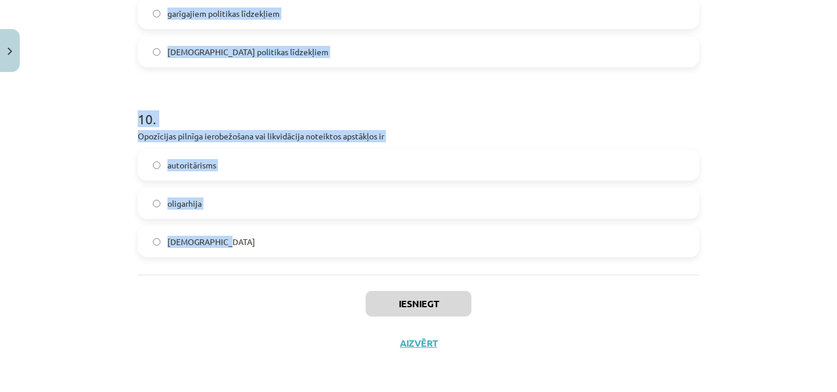
drag, startPoint x: 134, startPoint y: 98, endPoint x: 332, endPoint y: 259, distance: 255.4
copy form "Pirmoreiz totalitārs režīms R-Eiropā 20.gs. 20.-s gados izveidojās Vācijā Itāli…"
click at [513, 99] on h1 "10 ." at bounding box center [419, 109] width 562 height 36
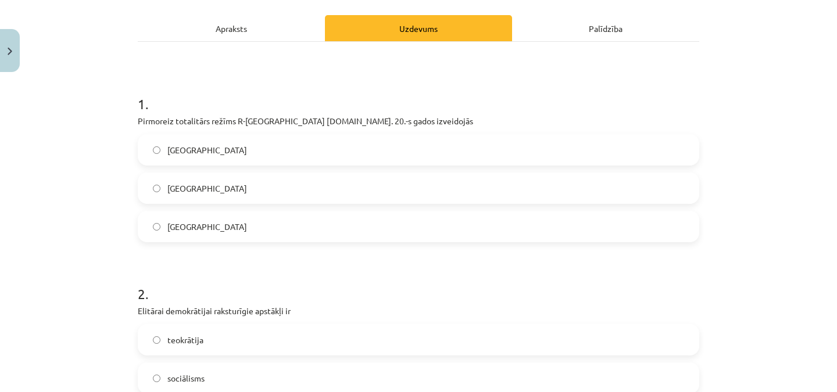
scroll to position [161, 0]
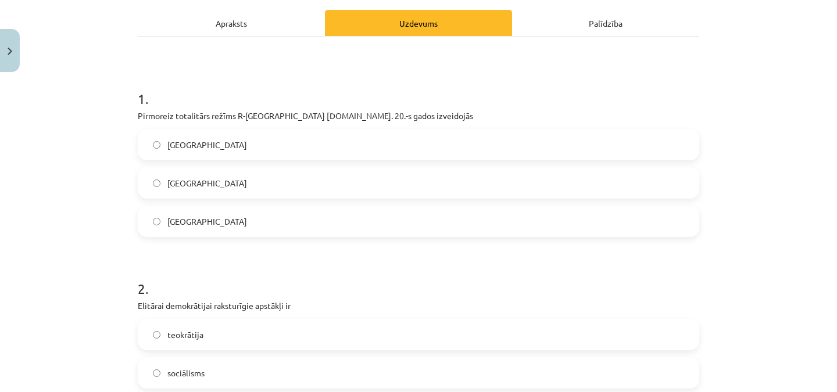
click at [202, 186] on label "Itālijā" at bounding box center [418, 183] width 559 height 29
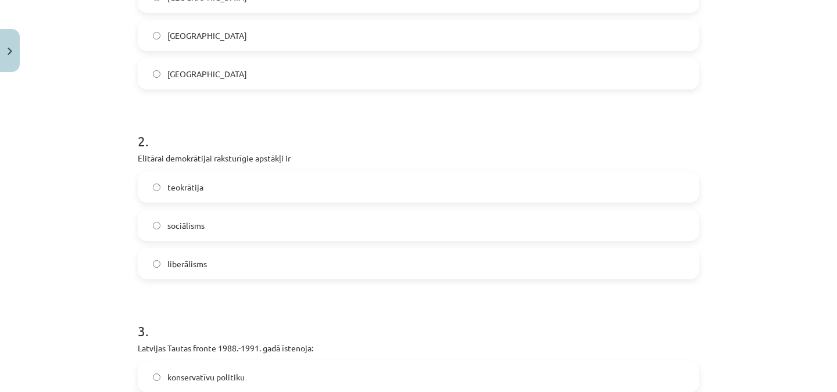
scroll to position [319, 0]
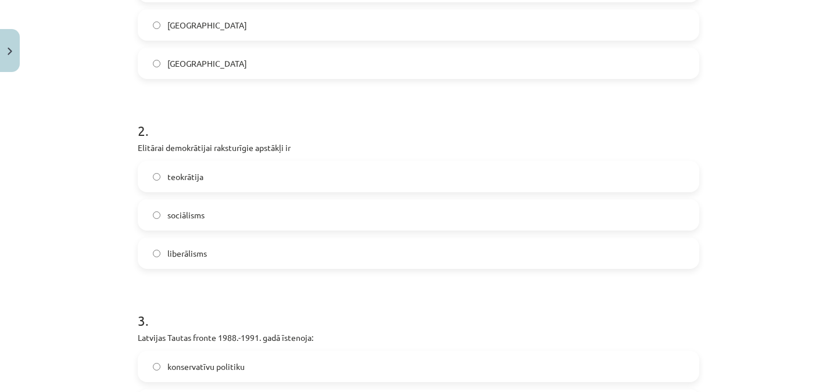
click at [195, 254] on span "liberālisms" at bounding box center [187, 254] width 40 height 12
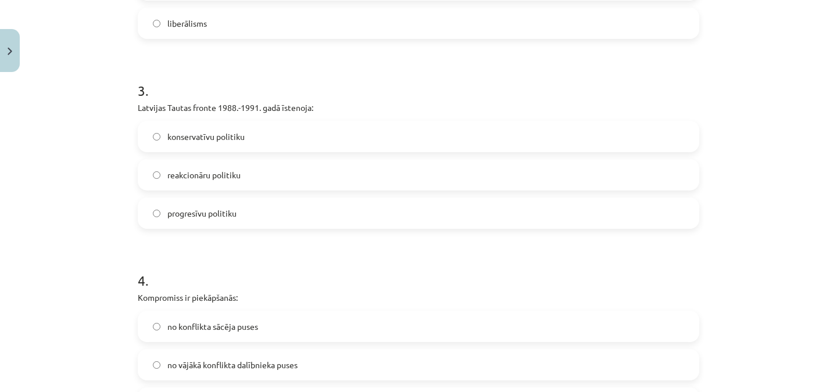
scroll to position [553, 0]
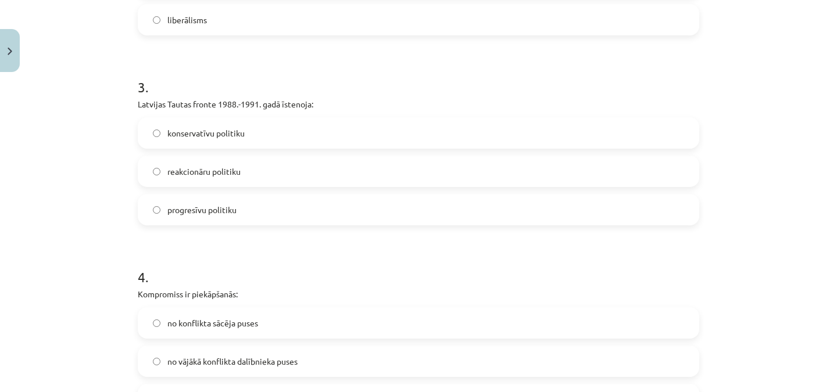
click at [203, 214] on span "progresīvu politiku" at bounding box center [201, 210] width 69 height 12
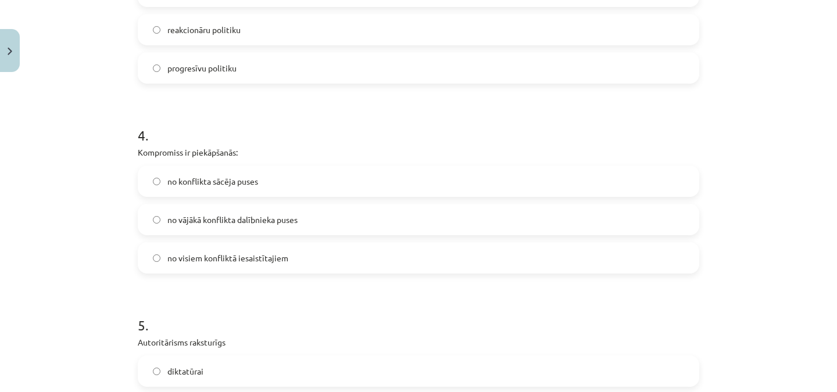
scroll to position [704, 0]
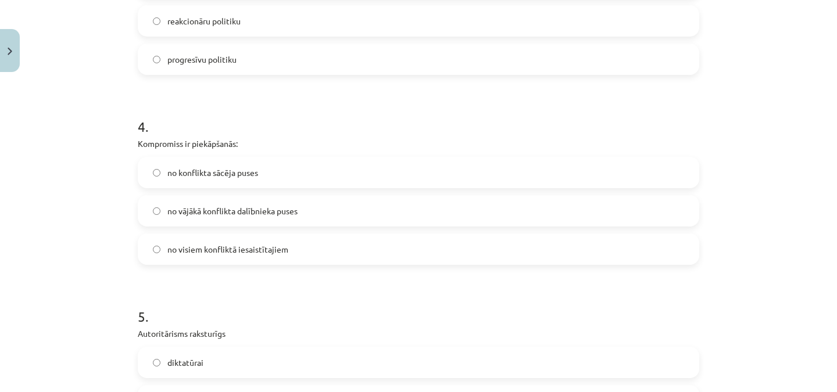
click at [229, 252] on span "no visiem konfliktā iesaistītajiem" at bounding box center [227, 250] width 121 height 12
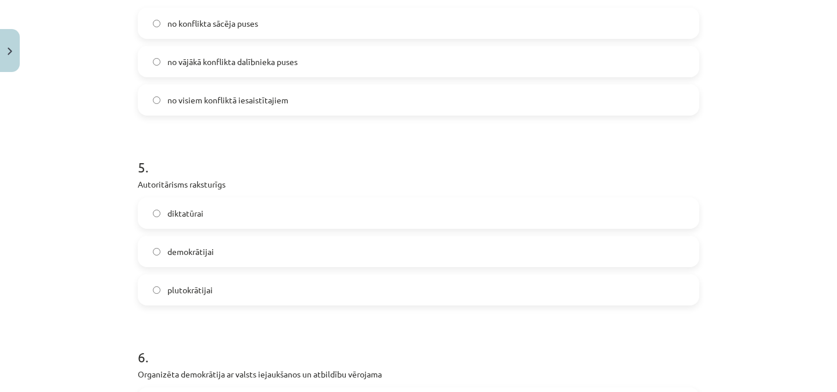
scroll to position [862, 0]
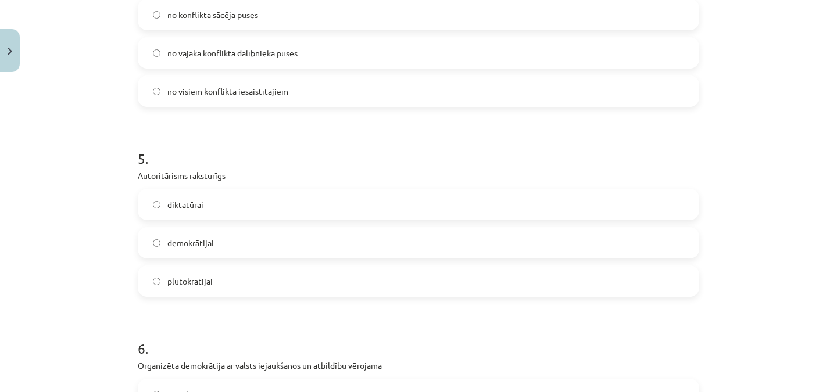
click at [210, 209] on label "diktatūrai" at bounding box center [418, 204] width 559 height 29
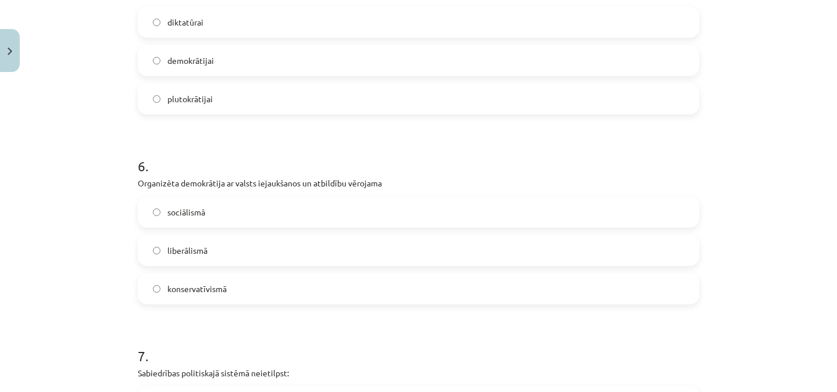
scroll to position [1056, 0]
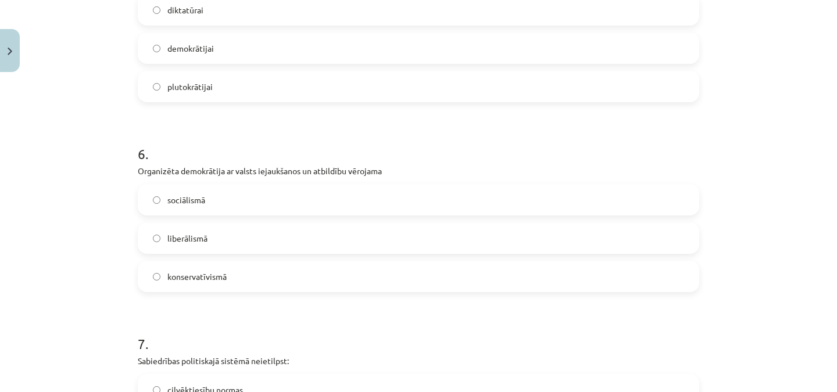
click at [204, 204] on label "sociālismā" at bounding box center [418, 199] width 559 height 29
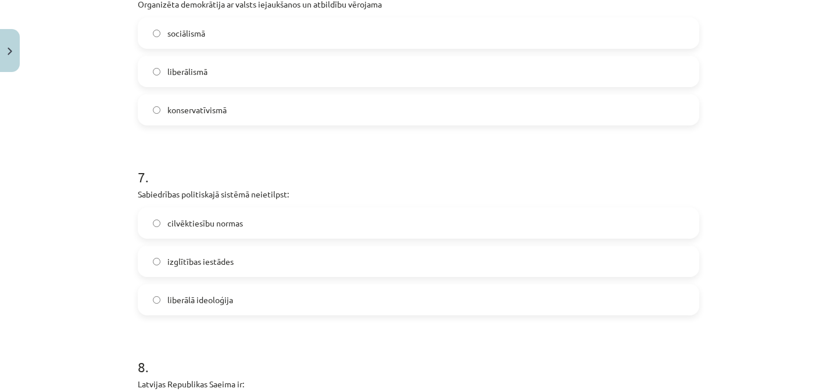
scroll to position [1236, 0]
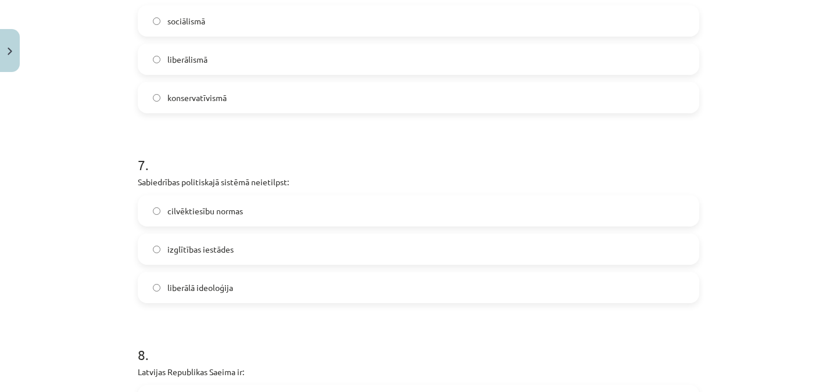
click at [226, 254] on span "izglītības iestādes" at bounding box center [200, 250] width 66 height 12
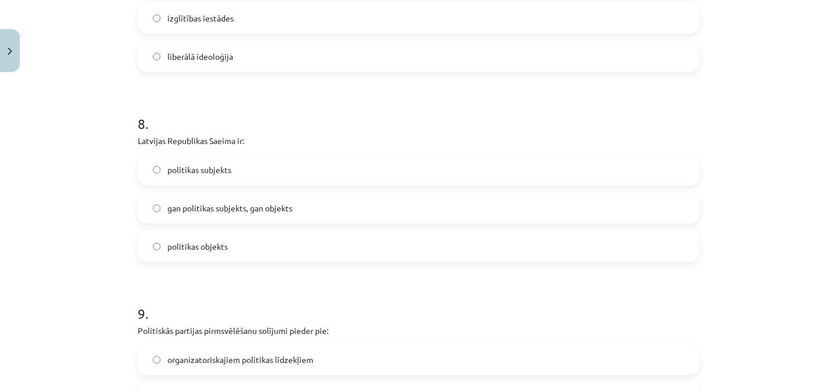
scroll to position [1471, 0]
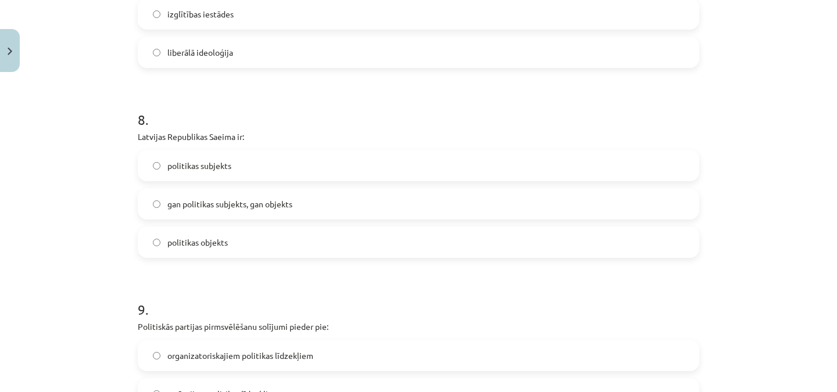
click at [242, 166] on label "politikas subjekts" at bounding box center [418, 165] width 559 height 29
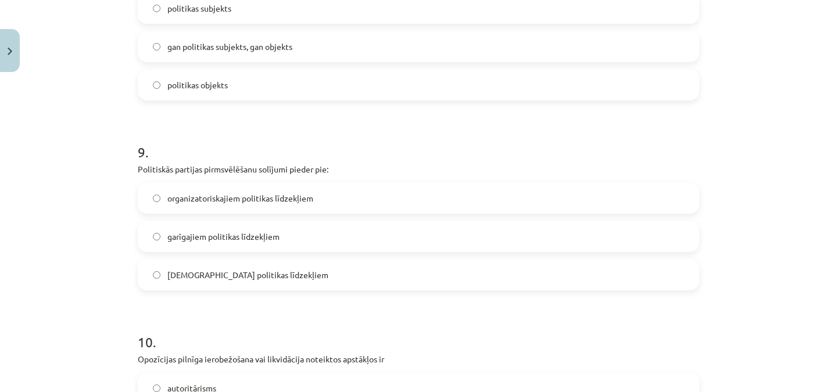
scroll to position [1636, 0]
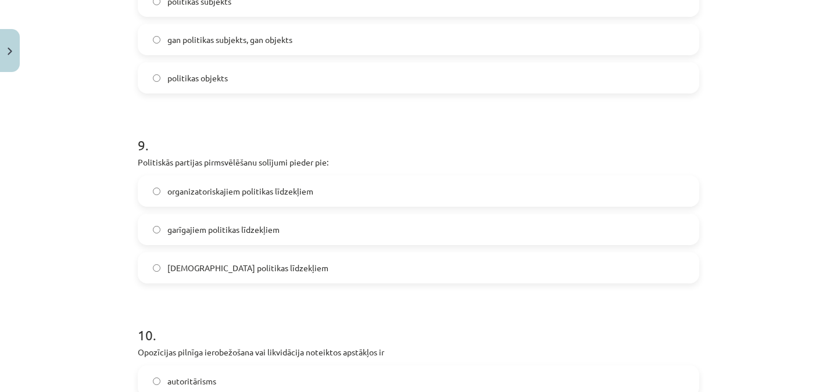
click at [259, 232] on span "garīgajiem politikas līdzekļiem" at bounding box center [223, 230] width 112 height 12
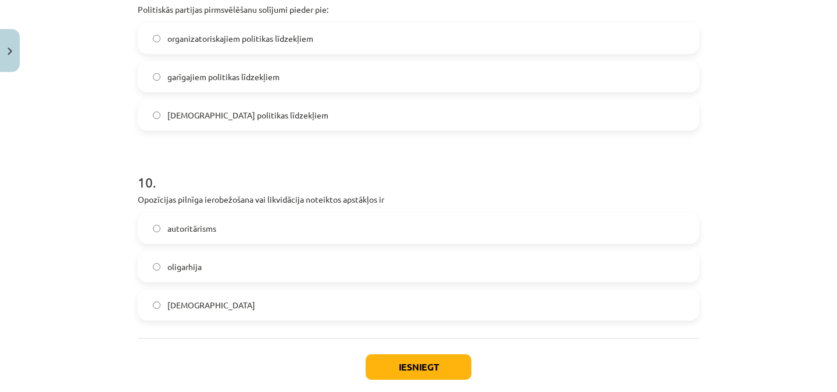
scroll to position [1790, 0]
click at [228, 308] on label "totalitārisms" at bounding box center [418, 303] width 559 height 29
click at [416, 359] on button "Iesniegt" at bounding box center [419, 366] width 106 height 26
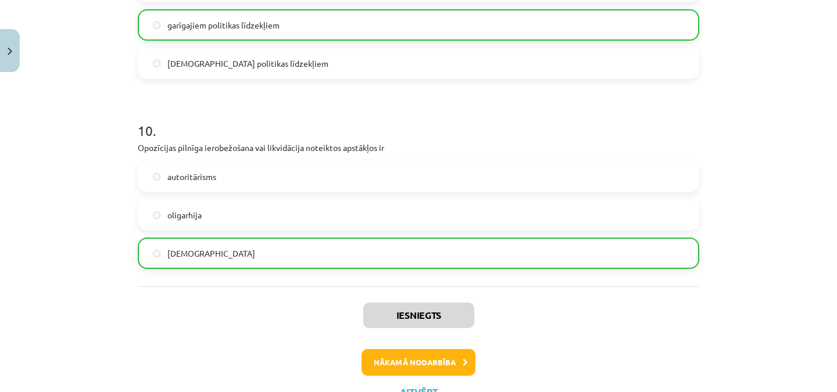
scroll to position [1889, 0]
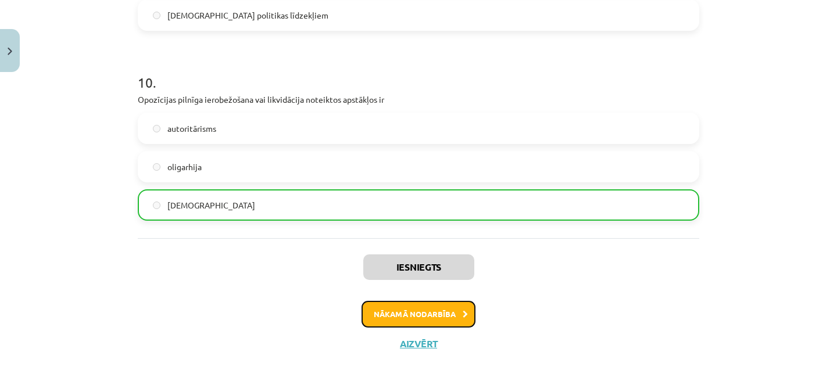
click at [446, 313] on button "Nākamā nodarbība" at bounding box center [419, 314] width 114 height 27
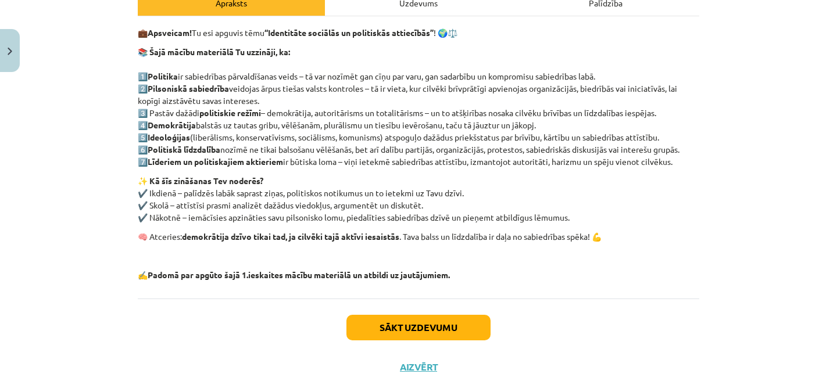
scroll to position [192, 0]
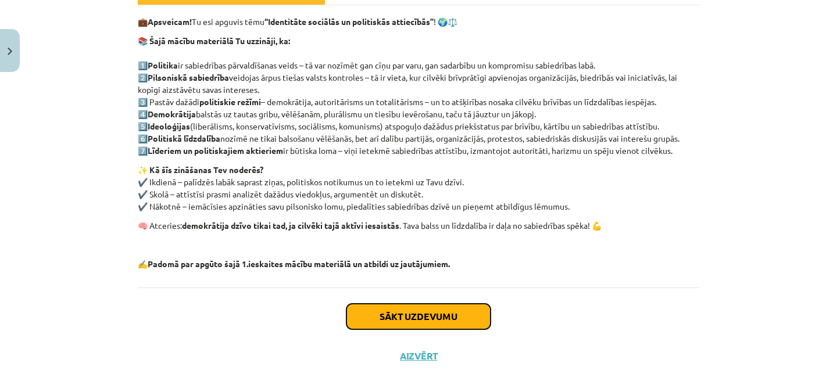
click at [460, 312] on button "Sākt uzdevumu" at bounding box center [419, 317] width 144 height 26
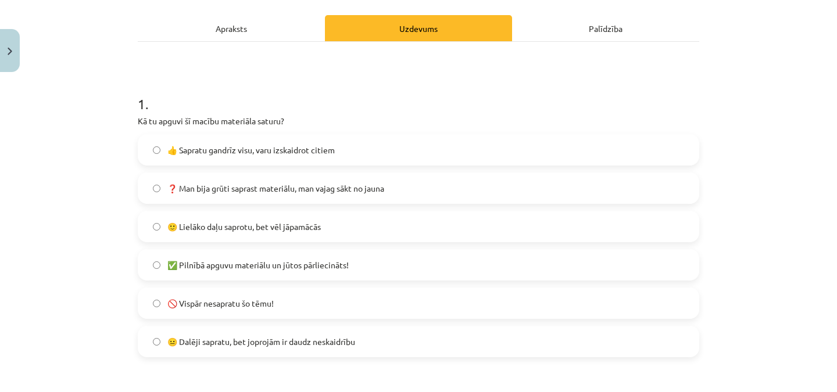
scroll to position [163, 0]
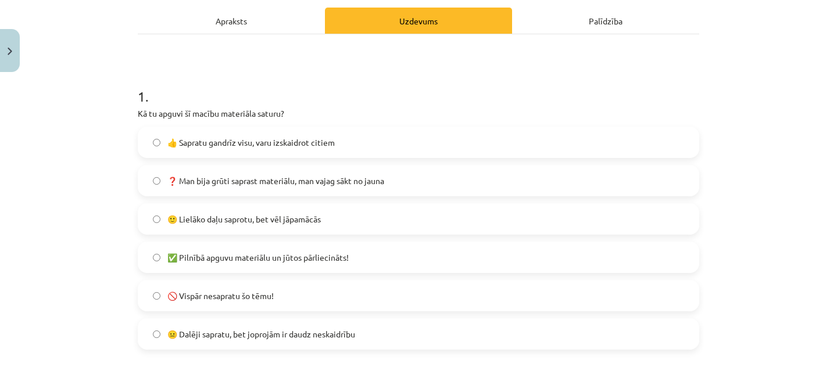
click at [349, 221] on label "🙂 Lielāko daļu saprotu, bet vēl jāpamācās" at bounding box center [418, 219] width 559 height 29
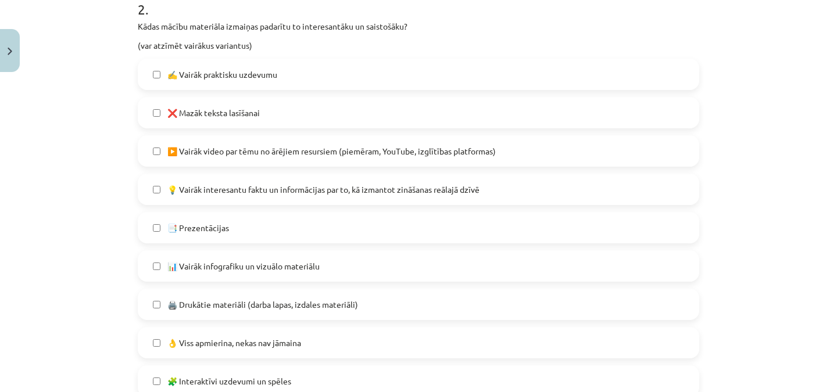
scroll to position [558, 0]
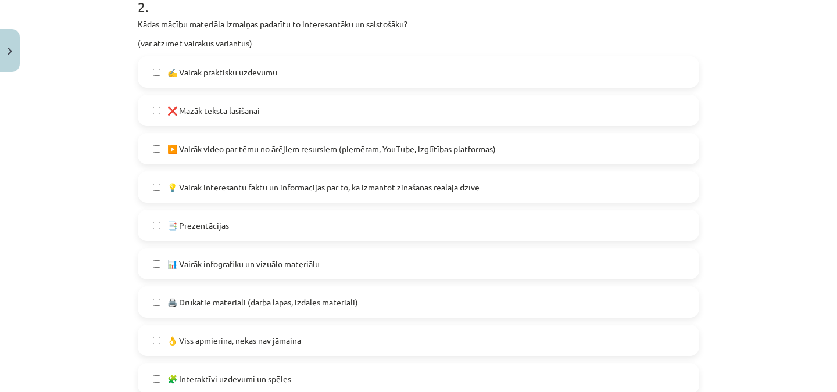
click at [295, 110] on label "❌ Mazāk teksta lasīšanai" at bounding box center [418, 110] width 559 height 29
click at [287, 186] on span "💡 Vairāk interesantu faktu un informācijas par to, kā izmantot zināšanas reālaj…" at bounding box center [323, 187] width 312 height 12
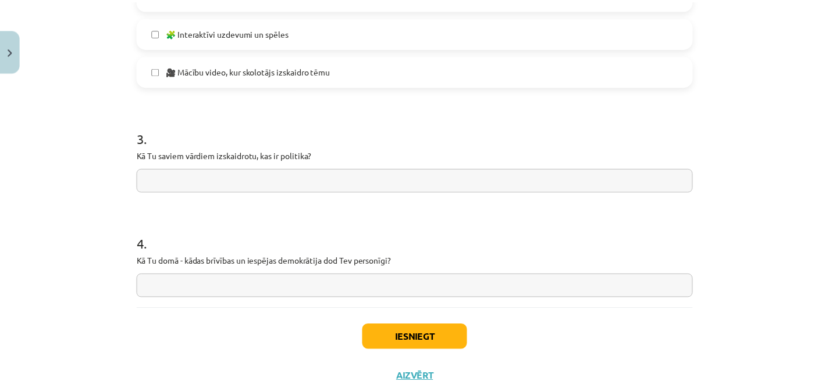
scroll to position [906, 0]
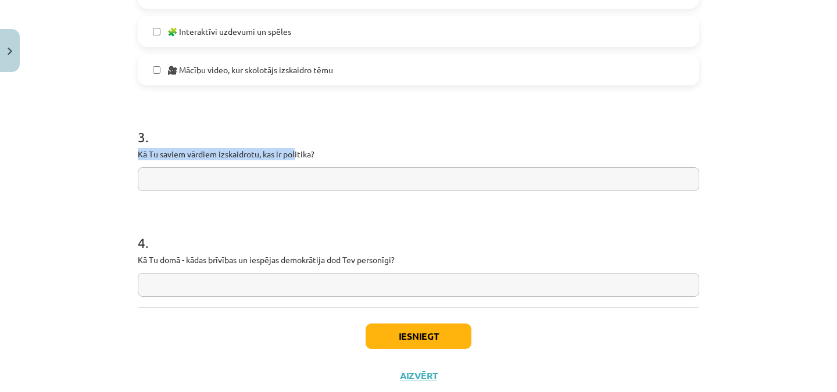
drag, startPoint x: 133, startPoint y: 152, endPoint x: 292, endPoint y: 156, distance: 159.4
click at [110, 176] on div "Mācību tēma: Sociālās zinātnes i - 11. klases 1. ieskaites mācību materiāls #7 …" at bounding box center [418, 196] width 837 height 392
drag, startPoint x: 135, startPoint y: 152, endPoint x: 322, endPoint y: 145, distance: 186.8
click at [322, 145] on div "3 . Kā Tu saviem vārdiem izskaidrotu, kas ir politika?" at bounding box center [419, 150] width 562 height 83
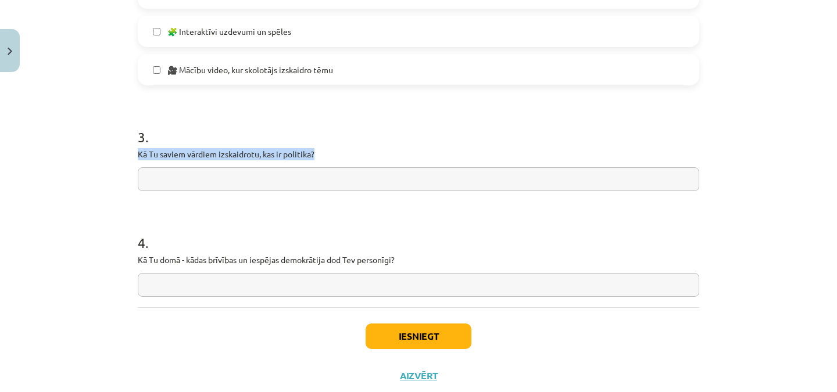
copy p "Kā Tu saviem vārdiem izskaidrotu, kas ir politika?"
click at [299, 187] on input "text" at bounding box center [419, 179] width 562 height 24
paste input "**********"
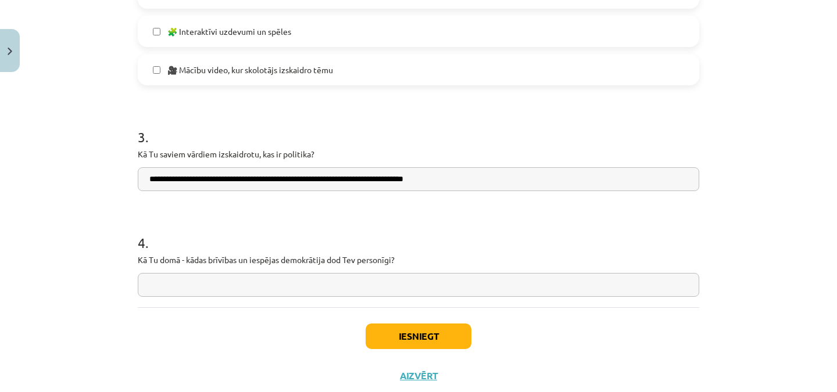
type input "**********"
drag, startPoint x: 133, startPoint y: 256, endPoint x: 401, endPoint y: 254, distance: 267.5
click at [401, 254] on p "Kā Tu domā - kādas brīvības un iespējas demokrātija dod Tev personīgi?" at bounding box center [419, 260] width 562 height 12
copy p "Kā Tu domā - kādas brīvības un iespējas demokrātija dod Tev personīgi?"
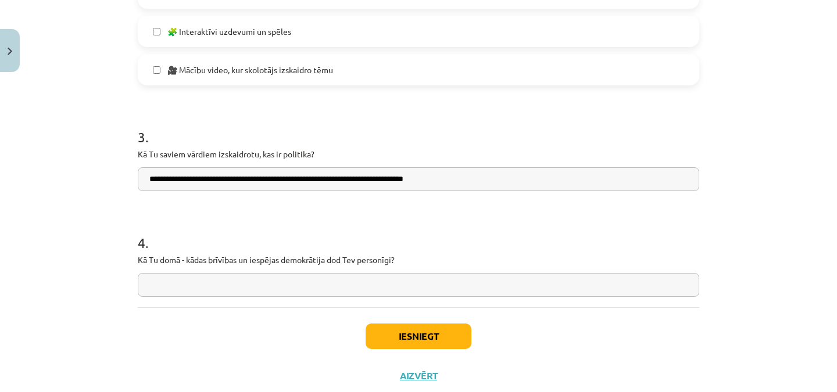
click at [309, 287] on input "text" at bounding box center [419, 285] width 562 height 24
paste input "**********"
type input "**********"
click at [483, 259] on p "Kā Tu domā - kādas brīvības un iespējas demokrātija dod Tev personīgi?" at bounding box center [419, 260] width 562 height 12
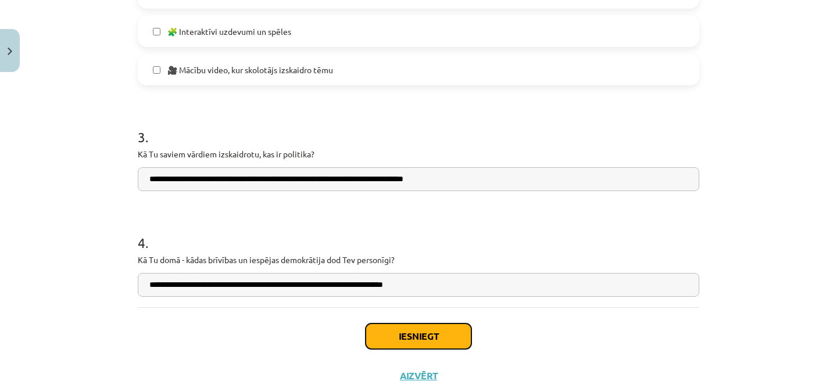
click at [431, 336] on button "Iesniegt" at bounding box center [419, 337] width 106 height 26
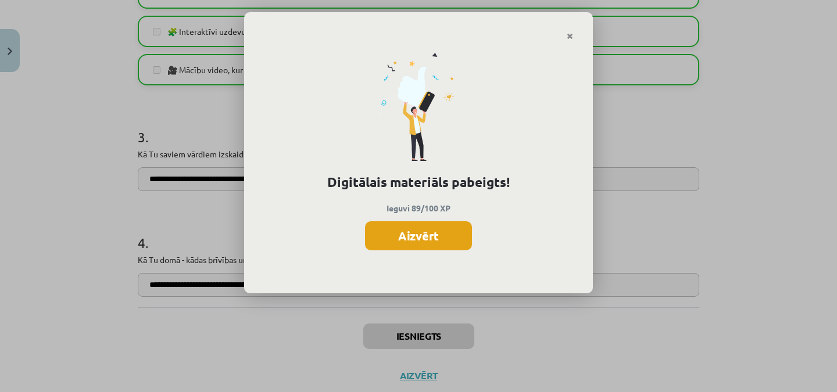
click at [426, 235] on button "Aizvērt" at bounding box center [418, 236] width 107 height 29
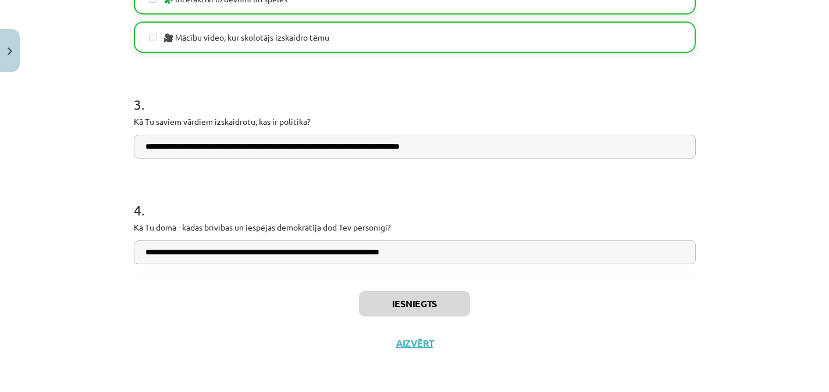
scroll to position [495, 0]
click at [418, 343] on button "Aizvērt" at bounding box center [414, 344] width 44 height 12
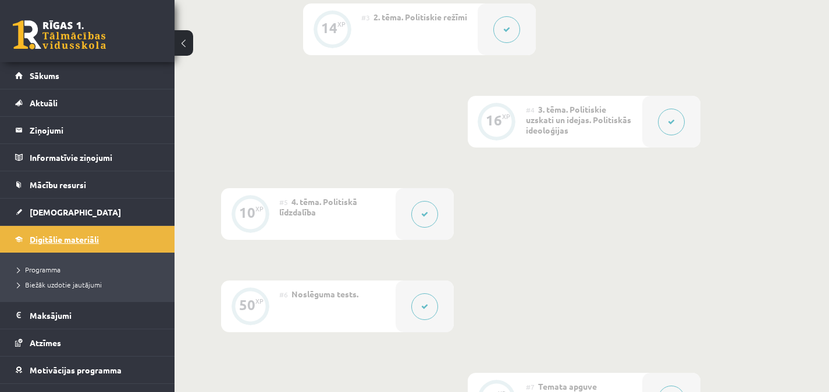
click at [119, 237] on link "Digitālie materiāli" at bounding box center [87, 239] width 145 height 27
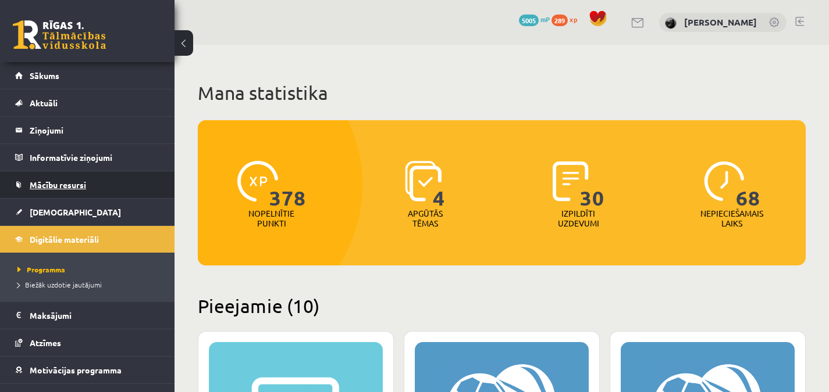
click at [98, 183] on link "Mācību resursi" at bounding box center [87, 185] width 145 height 27
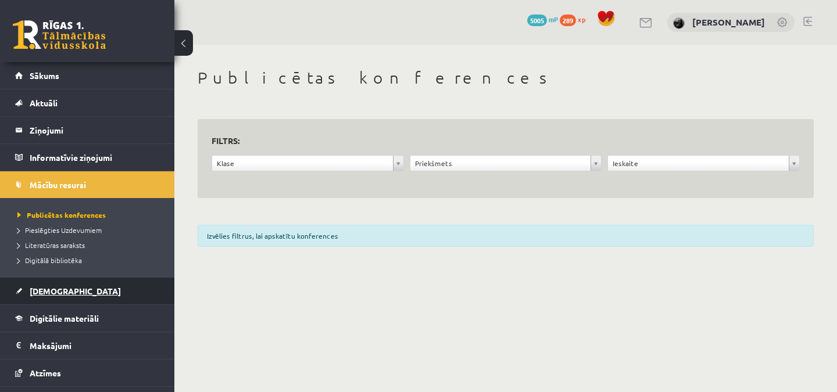
click at [99, 297] on link "[DEMOGRAPHIC_DATA]" at bounding box center [87, 291] width 145 height 27
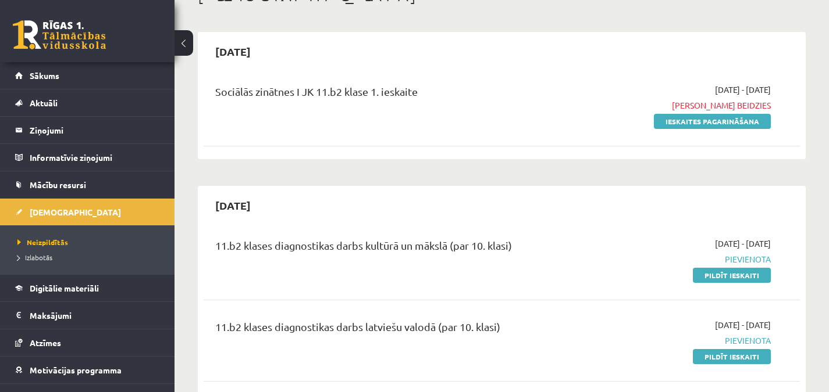
scroll to position [77, 0]
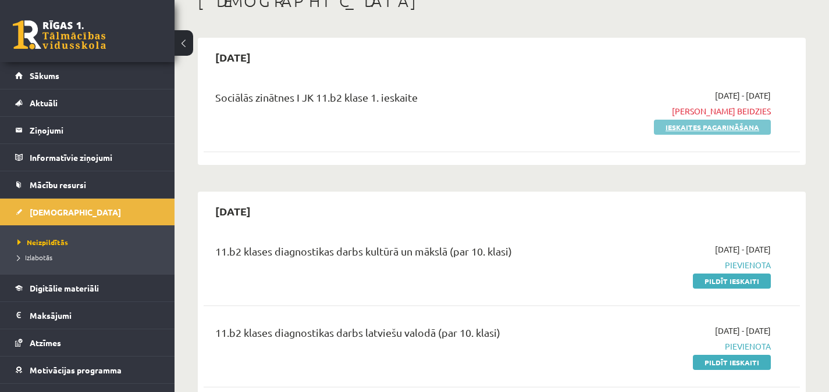
click at [669, 124] on link "Ieskaites pagarināšana" at bounding box center [712, 127] width 117 height 15
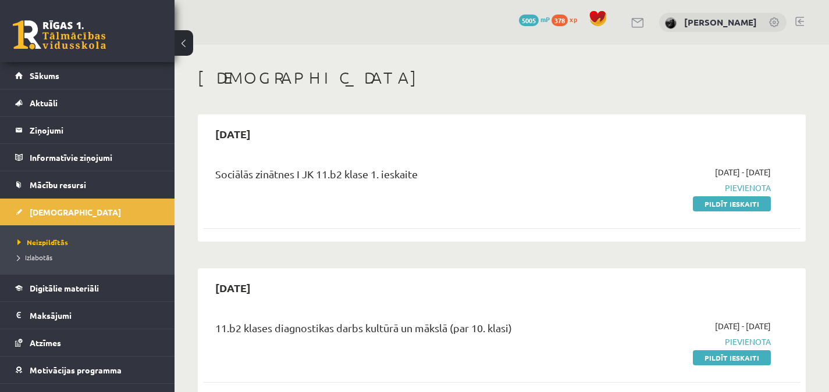
click at [773, 79] on h1 "[DEMOGRAPHIC_DATA]" at bounding box center [502, 78] width 608 height 20
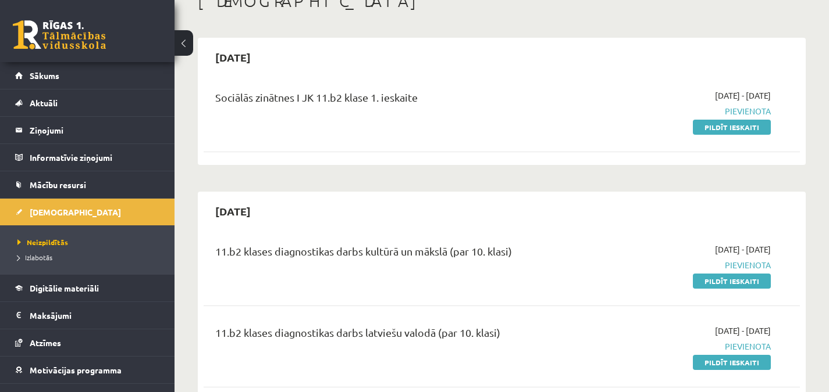
scroll to position [71, 0]
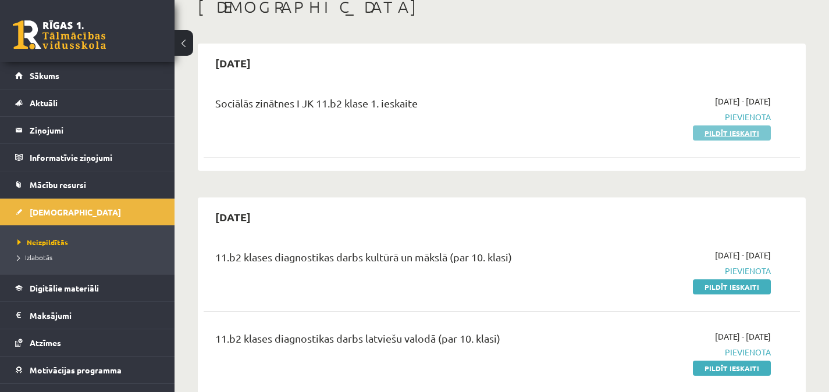
click at [727, 130] on link "Pildīt ieskaiti" at bounding box center [731, 133] width 78 height 15
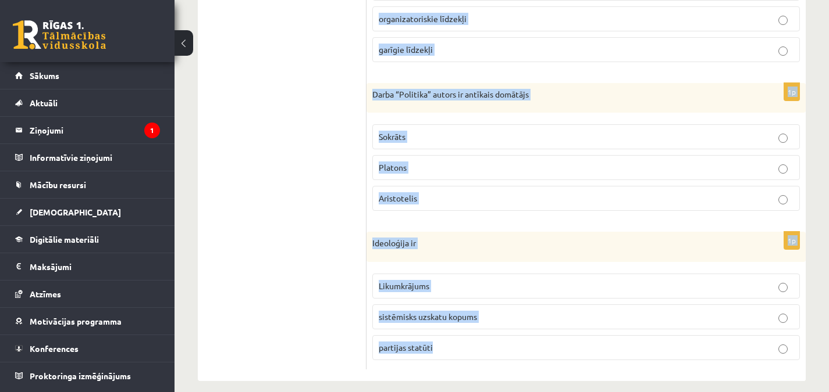
scroll to position [597, 0]
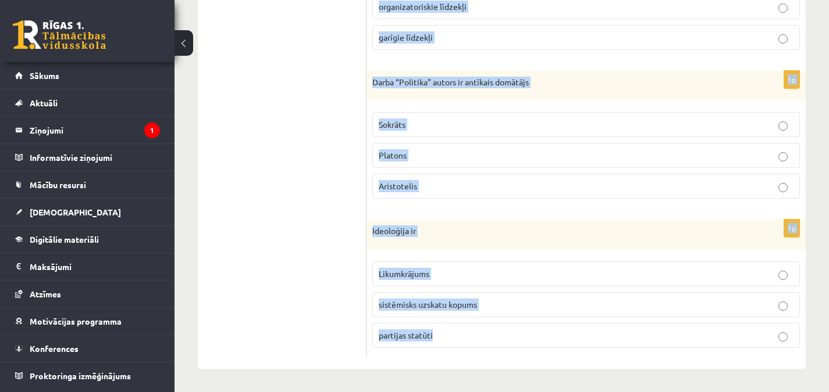
drag, startPoint x: 373, startPoint y: 112, endPoint x: 648, endPoint y: 358, distance: 369.3
copy form "Kura politiskā režīma priekšnosacījumi ir tradīcijas, stabilitāte un labklājība…"
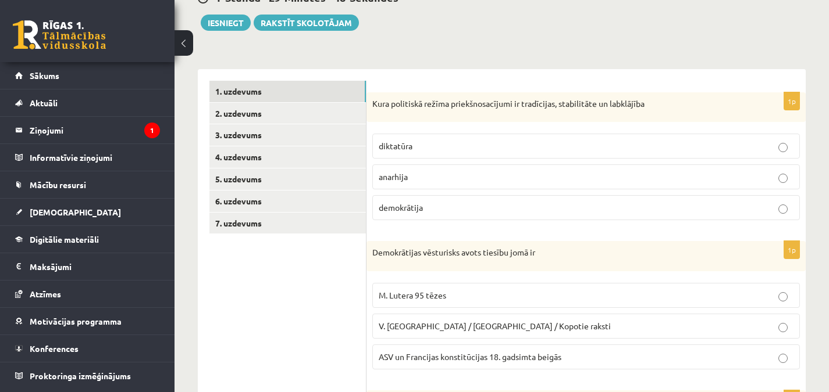
scroll to position [130, 0]
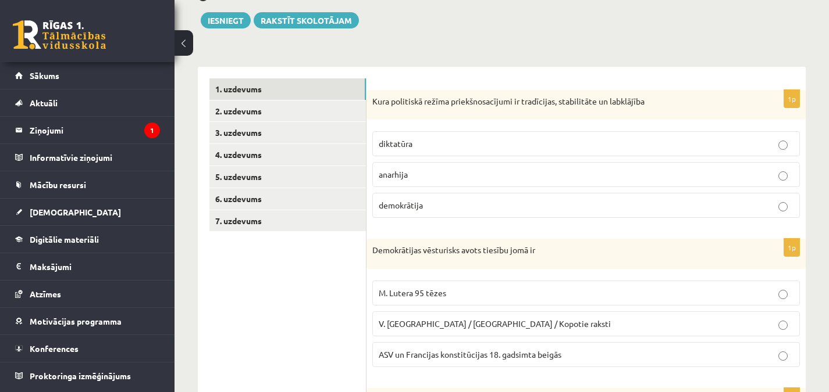
click at [569, 199] on label "demokrātija" at bounding box center [585, 205] width 427 height 25
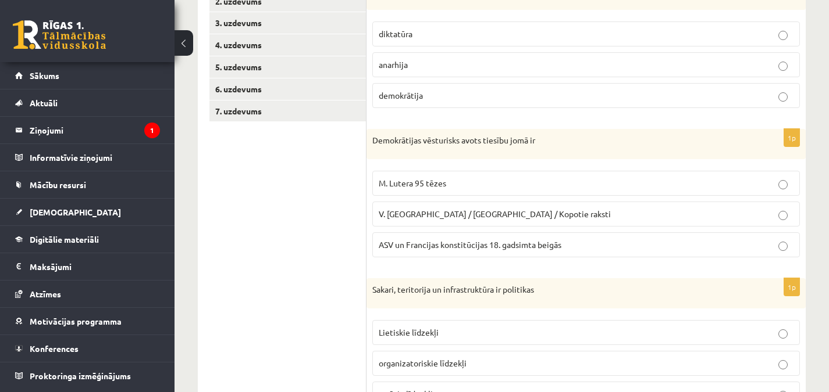
scroll to position [263, 0]
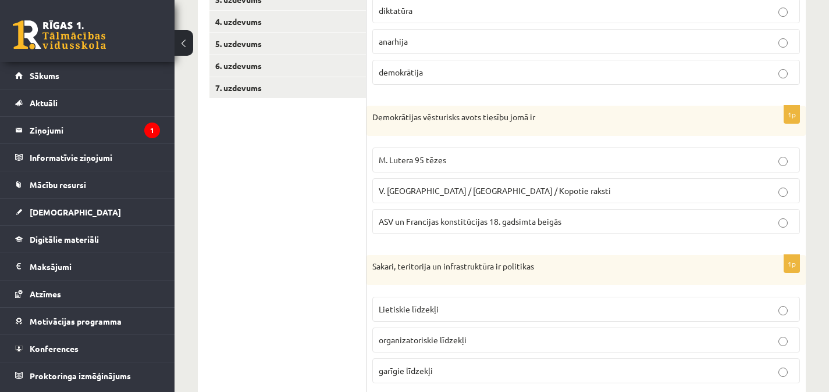
click at [442, 223] on span "ASV un Francijas konstitūcijas 18. gadsimta beigās" at bounding box center [470, 221] width 183 height 10
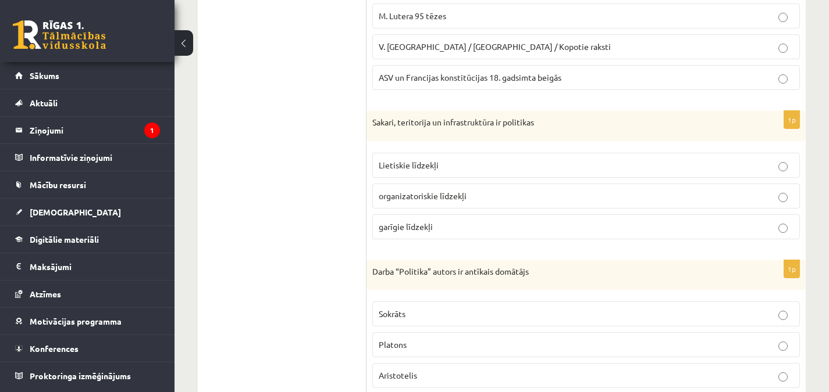
scroll to position [411, 0]
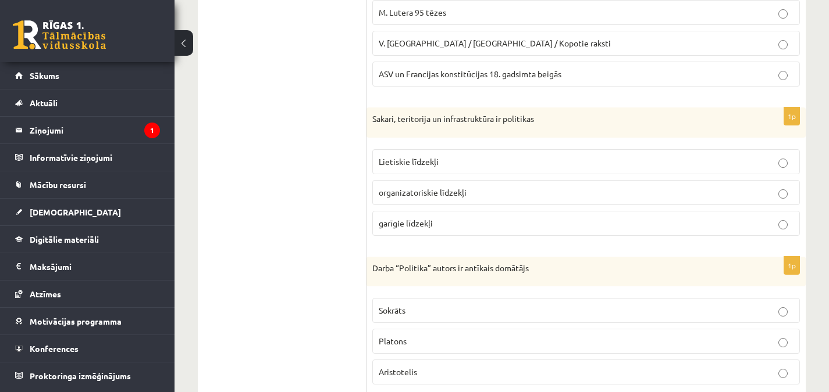
click at [647, 163] on p "Lietiskie līdzekļi" at bounding box center [586, 162] width 415 height 12
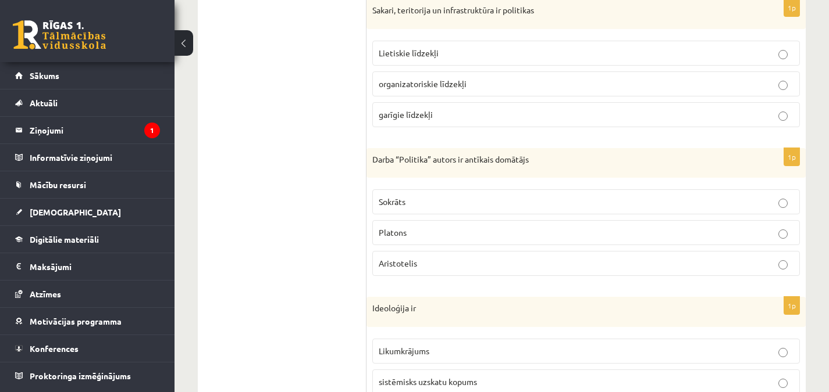
scroll to position [543, 0]
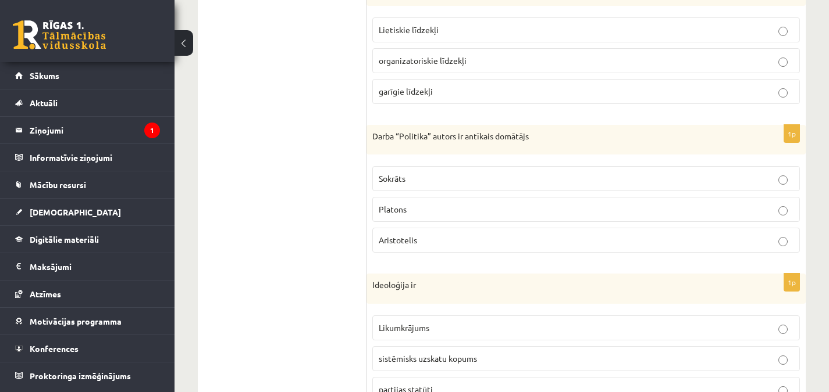
click at [419, 244] on p "Aristotelis" at bounding box center [586, 240] width 415 height 12
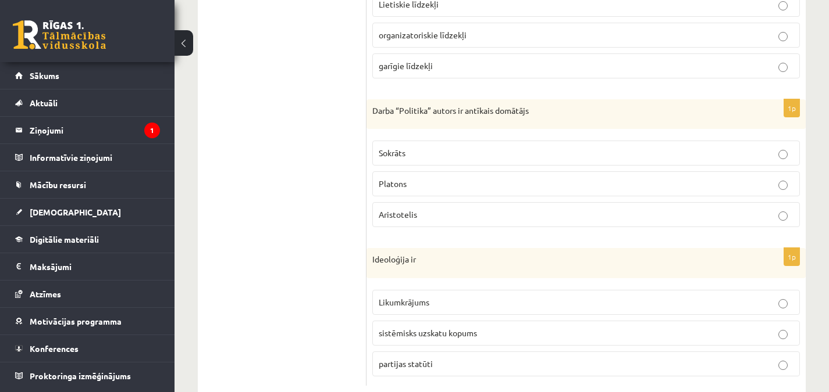
scroll to position [597, 0]
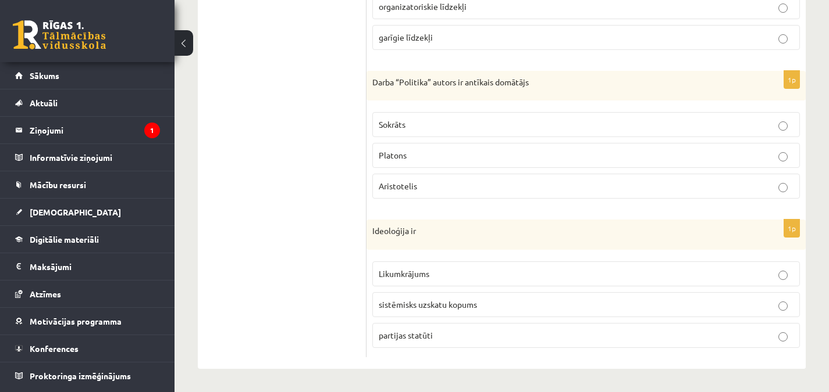
click at [444, 304] on span "sistēmisks uzskatu kopums" at bounding box center [428, 304] width 98 height 10
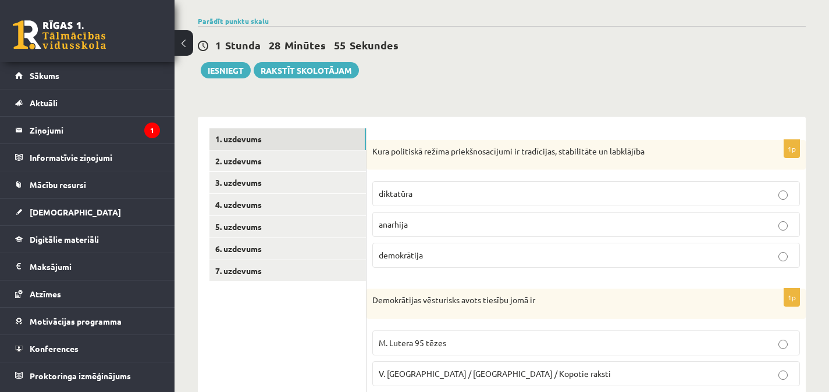
scroll to position [81, 0]
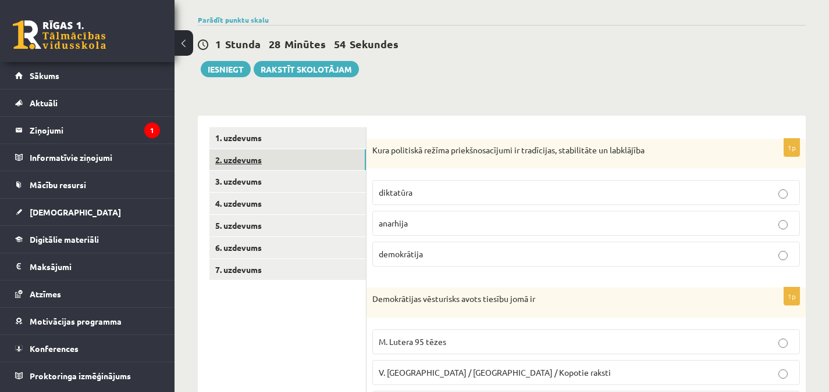
click at [347, 155] on link "2. uzdevums" at bounding box center [287, 160] width 156 height 22
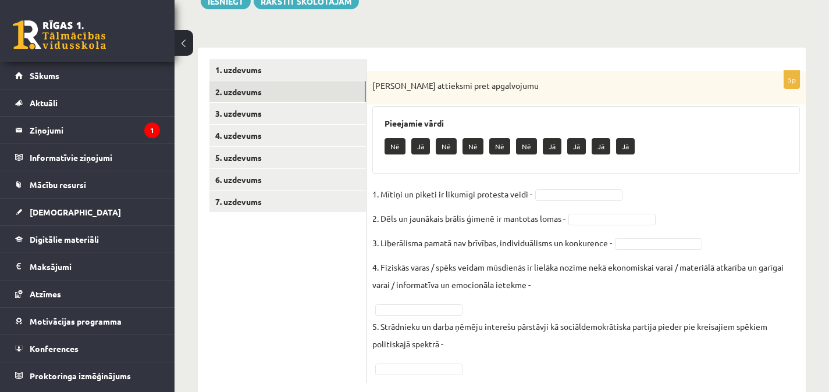
scroll to position [175, 0]
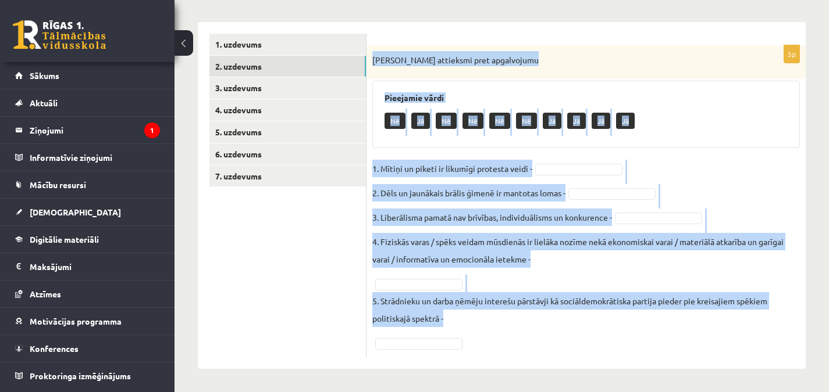
drag, startPoint x: 372, startPoint y: 59, endPoint x: 755, endPoint y: 357, distance: 485.6
click at [755, 357] on div "5p Izsaki attieksmi pret apgalvojumu Pieejamie vārdi Nē Jā Nē Nē Nē Nē Jā Jā Jā…" at bounding box center [585, 201] width 439 height 312
copy div "Izsaki attieksmi pret apgalvojumu Pieejamie vārdi Nē Jā Nē Nē Nē Nē Jā Jā Jā Jā…"
click at [545, 72] on div "Izsaki attieksmi pret apgalvojumu" at bounding box center [585, 62] width 439 height 34
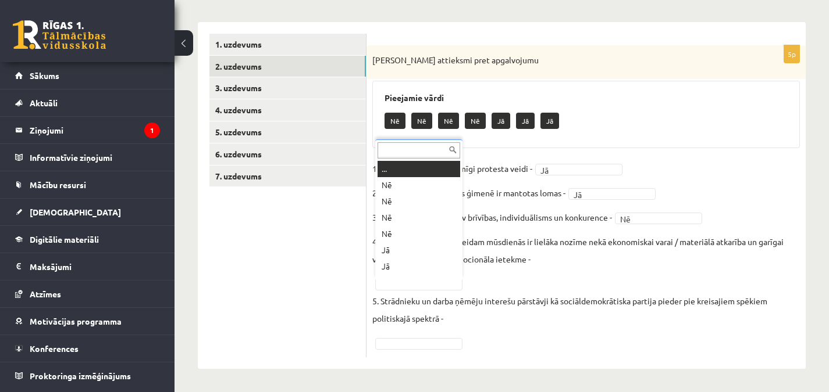
scroll to position [14, 0]
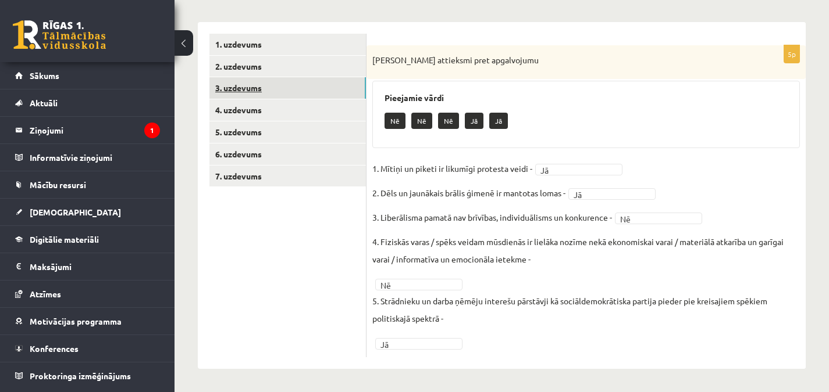
click at [242, 87] on link "3. uzdevums" at bounding box center [287, 88] width 156 height 22
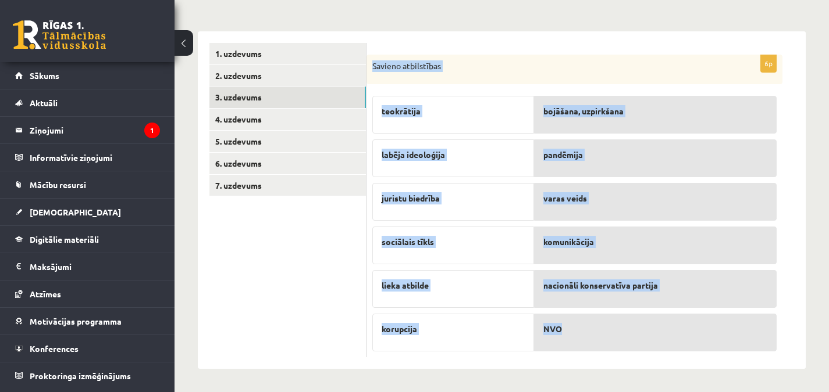
drag, startPoint x: 372, startPoint y: 65, endPoint x: 698, endPoint y: 349, distance: 431.9
click at [698, 349] on div "6p Savieno atbilstības teokrātija labēja ideoloģija juristu biedrība sociālais …" at bounding box center [574, 207] width 416 height 304
copy div "Savieno atbilstības teokrātija labēja ideoloģija juristu biedrība sociālais tīk…"
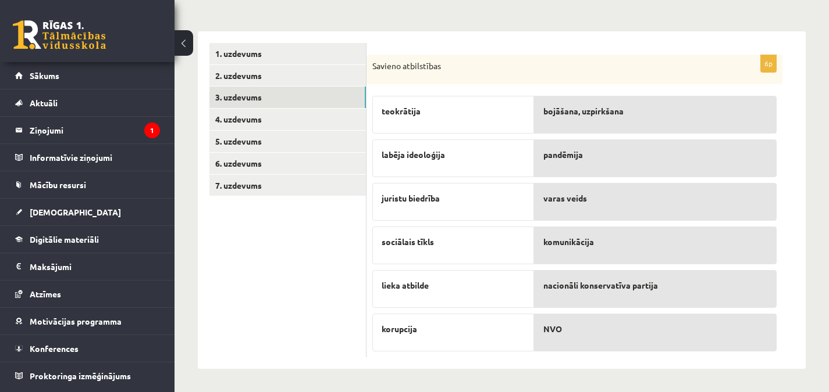
click at [302, 241] on ul "1. uzdevums 2. uzdevums 3. uzdevums 4. uzdevums 5. uzdevums 6. uzdevums 7. uzde…" at bounding box center [287, 200] width 157 height 315
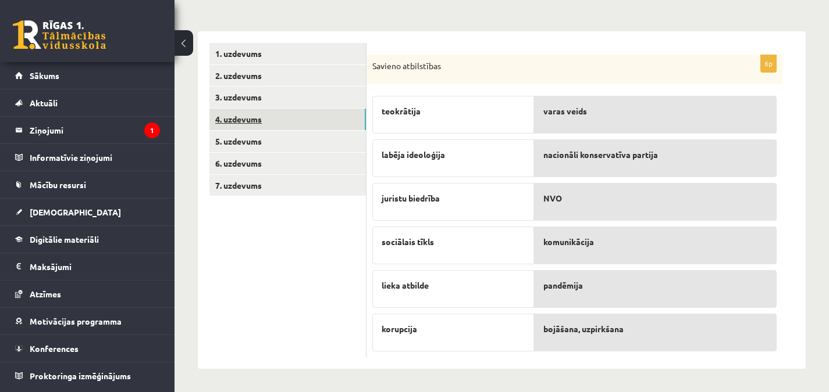
click at [268, 119] on link "4. uzdevums" at bounding box center [287, 120] width 156 height 22
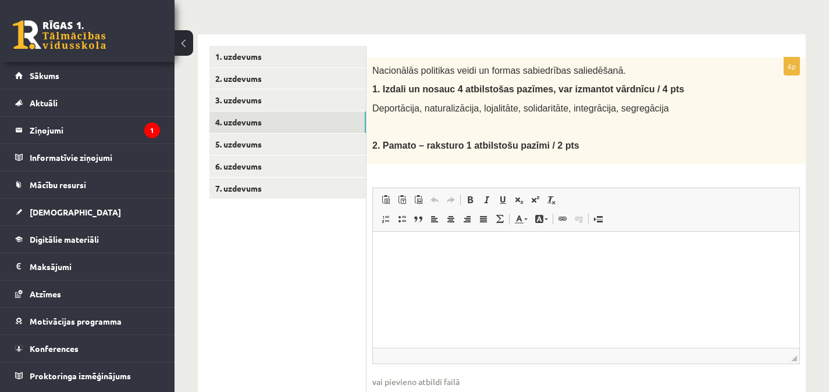
scroll to position [160, 0]
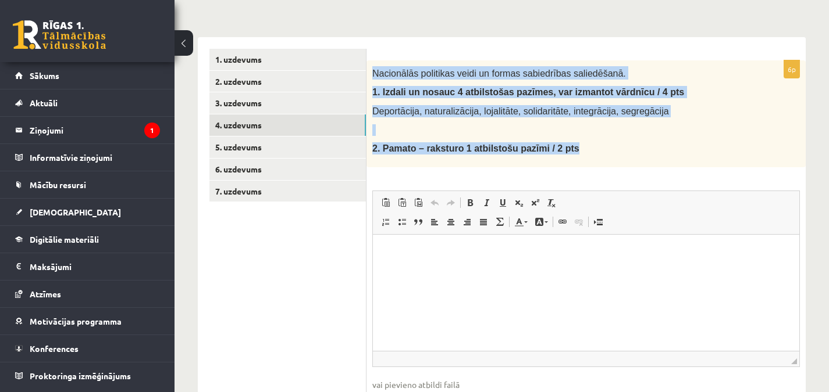
drag, startPoint x: 373, startPoint y: 70, endPoint x: 558, endPoint y: 149, distance: 200.6
click at [558, 149] on div "Nacionālās politikas veidi un formas sabiedrības saliedēšanā. 1. Izdali un nosa…" at bounding box center [585, 113] width 439 height 107
copy div "Nacionālās politikas veidi un formas sabiedrības saliedēšanā. 1. Izdali un nosa…"
click at [409, 18] on div "**********" at bounding box center [501, 176] width 654 height 583
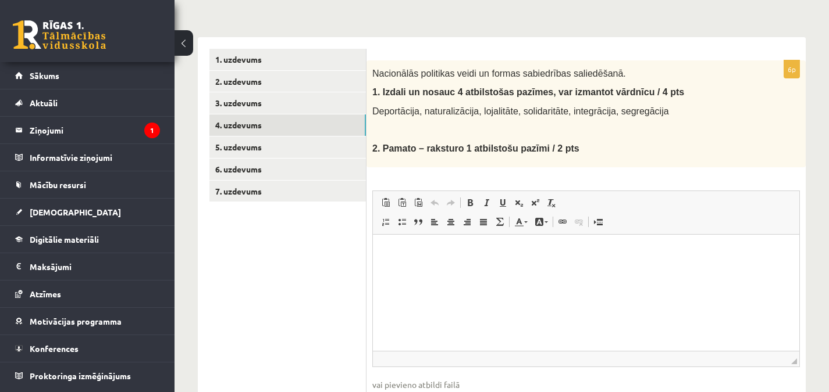
click at [423, 251] on p "Editor, wiswyg-editor-user-answer-47433781146000" at bounding box center [585, 252] width 403 height 12
drag, startPoint x: 515, startPoint y: 276, endPoint x: 330, endPoint y: 36, distance: 303.1
click at [373, 234] on html "**********" at bounding box center [586, 261] width 426 height 55
click at [464, 255] on p "**********" at bounding box center [585, 252] width 403 height 12
click at [434, 247] on p "**********" at bounding box center [585, 252] width 403 height 12
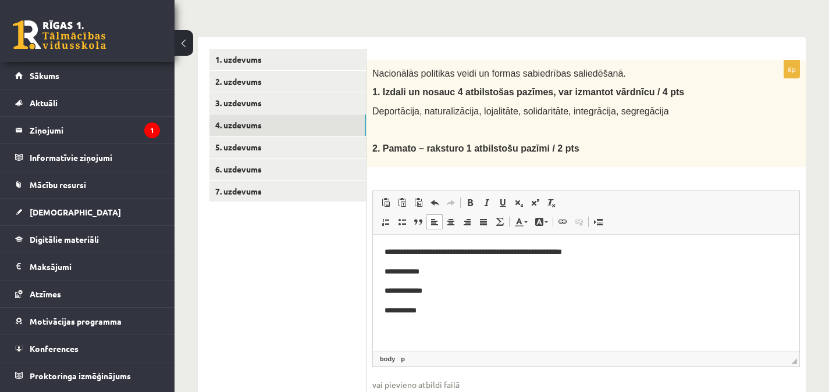
click at [455, 275] on p "**********" at bounding box center [585, 272] width 403 height 12
click at [452, 290] on p "**********" at bounding box center [585, 291] width 403 height 12
click at [449, 313] on p "**********" at bounding box center [585, 311] width 403 height 12
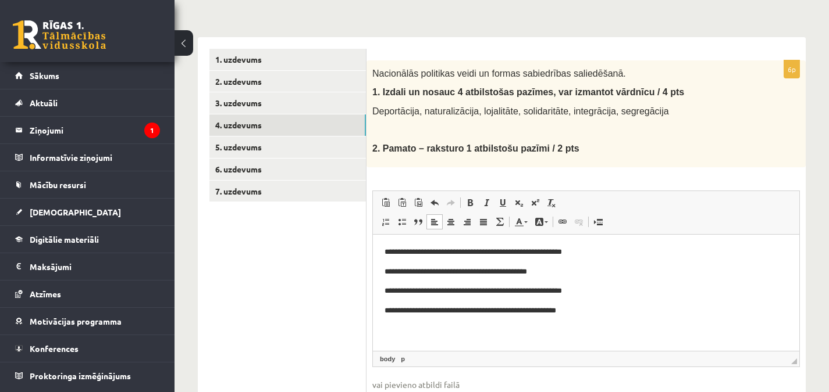
click at [569, 310] on p "**********" at bounding box center [585, 311] width 403 height 12
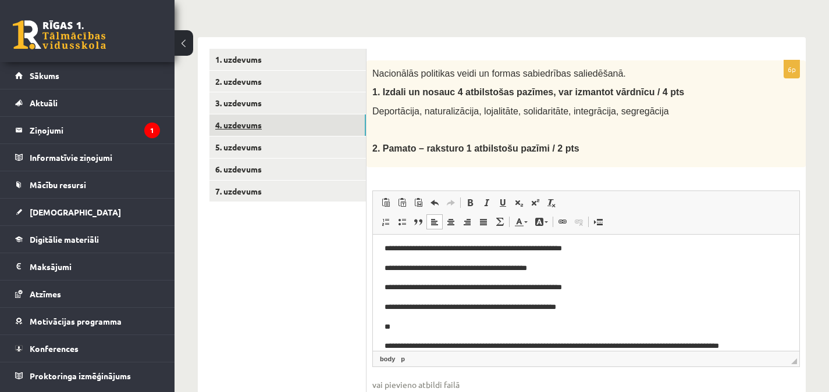
scroll to position [28, 0]
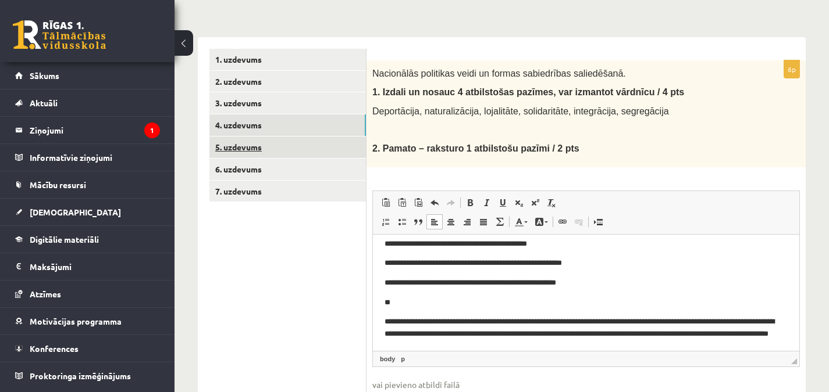
click at [312, 147] on link "5. uzdevums" at bounding box center [287, 148] width 156 height 22
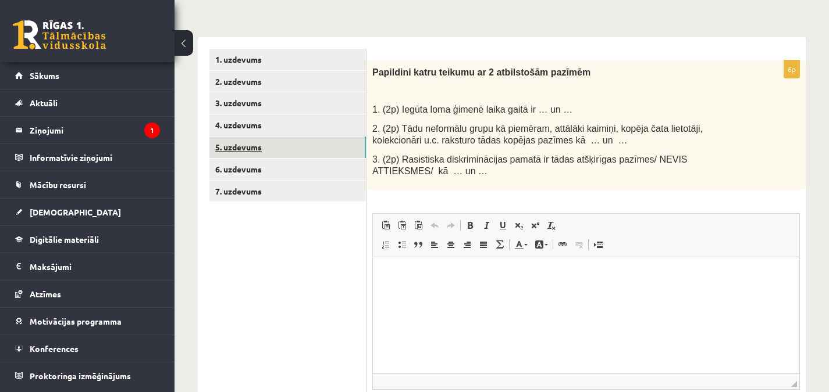
scroll to position [0, 0]
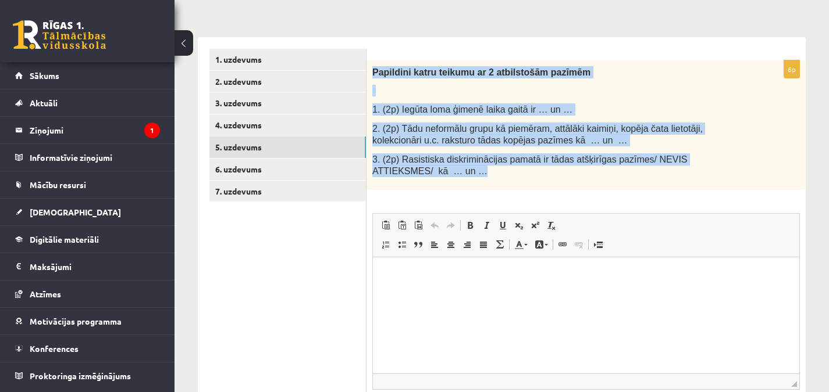
drag, startPoint x: 373, startPoint y: 73, endPoint x: 605, endPoint y: 177, distance: 254.3
click at [605, 177] on div "Papildini katru teikumu ar 2 atbilstošām pazīmēm 1. (2p) Iegūta loma ģimenē lai…" at bounding box center [585, 125] width 439 height 130
copy div "Papildini katru teikumu ar 2 atbilstošām pazīmēm 1. (2p) Iegūta loma ģimenē lai…"
click at [591, 81] on div "Papildini katru teikumu ar 2 atbilstošām pazīmēm 1. (2p) Iegūta loma ģimenē lai…" at bounding box center [585, 125] width 439 height 130
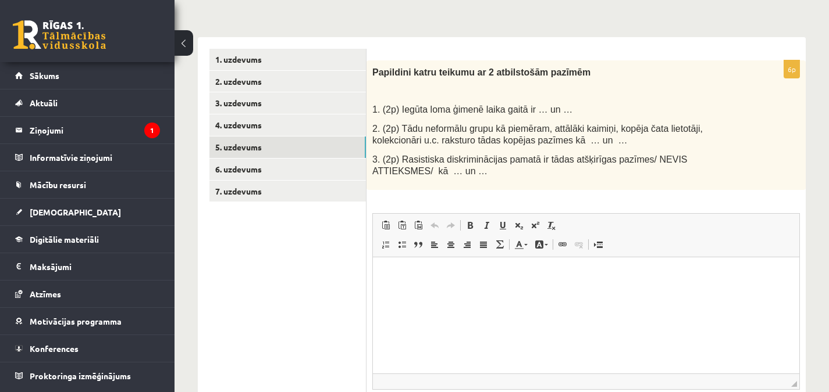
click at [414, 277] on p "Editor, wiswyg-editor-user-answer-47433812733280" at bounding box center [585, 275] width 403 height 12
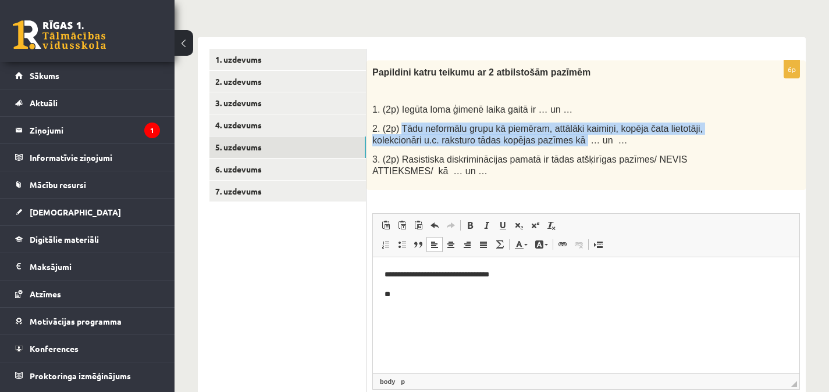
drag, startPoint x: 399, startPoint y: 128, endPoint x: 502, endPoint y: 142, distance: 104.4
click at [502, 142] on span "2. (2p) Tādu neformālu grupu kā piemēram, attālāki kaimiņi, kopēja čata lietotā…" at bounding box center [537, 135] width 330 height 22
copy span "Tādu neformālu grupu kā piemēram, attālāki kaimiņi, kopēja čata lietotāji, kole…"
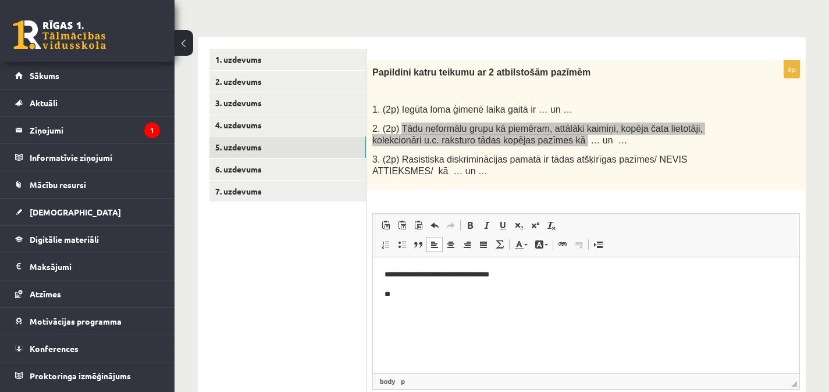
click at [404, 309] on html "**********" at bounding box center [586, 284] width 426 height 55
click at [404, 294] on p "**" at bounding box center [585, 294] width 403 height 12
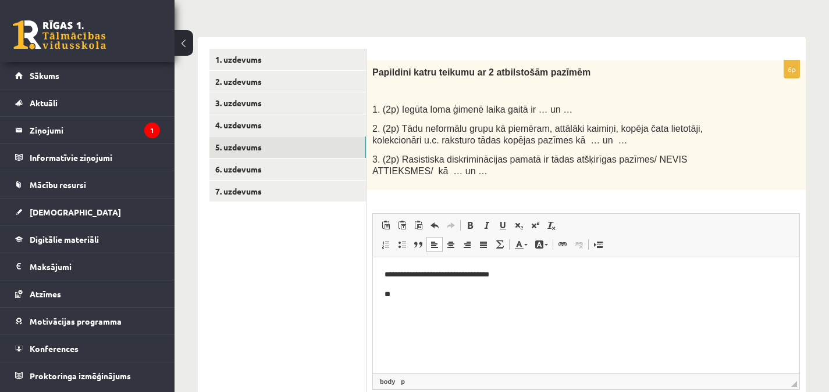
click at [410, 194] on div "**********" at bounding box center [585, 257] width 439 height 395
click at [413, 299] on p "**" at bounding box center [585, 294] width 403 height 12
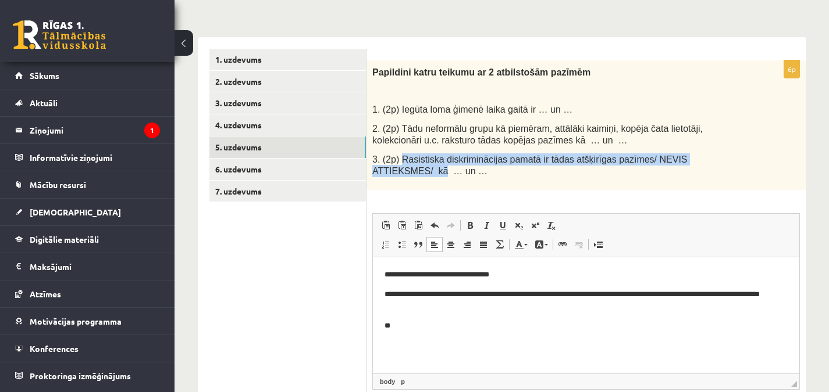
drag, startPoint x: 401, startPoint y: 158, endPoint x: 716, endPoint y: 158, distance: 315.7
click at [687, 158] on span "3. (2p) Rasistiska diskriminācijas pamatā ir tādas atšķirīgas pazīmes/ NEVIS AT…" at bounding box center [529, 166] width 315 height 22
copy span "Rasistiska diskriminācijas pamatā ir tādas atšķirīgas pazīmes/ NEVIS ATTIEKSMES…"
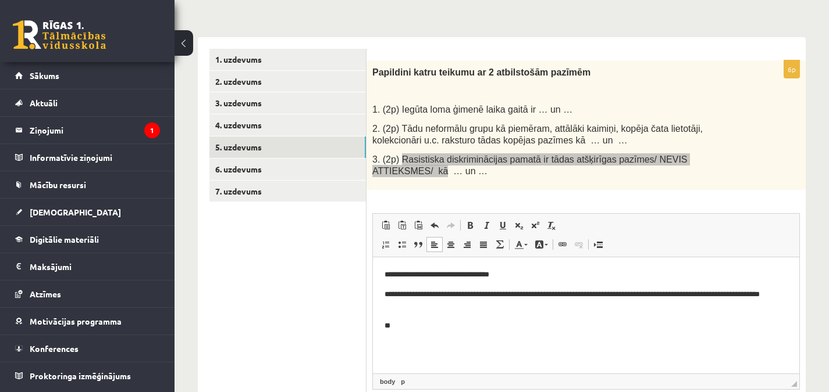
click at [491, 330] on p "**" at bounding box center [585, 326] width 403 height 12
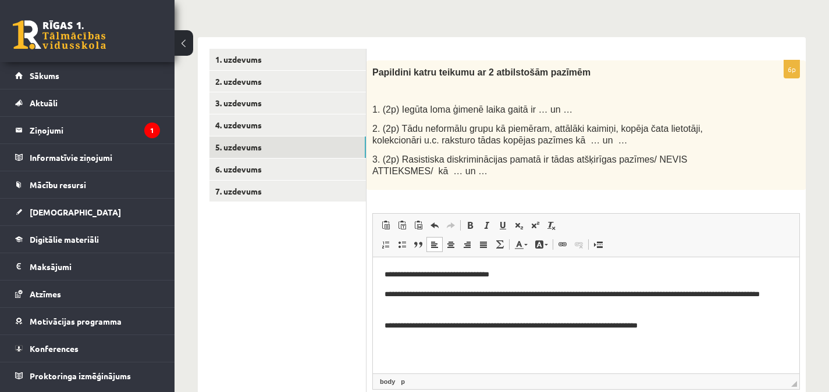
click at [606, 181] on div "Papildini katru teikumu ar 2 atbilstošām pazīmēm 1. (2p) Iegūta loma ģimenē lai…" at bounding box center [585, 125] width 439 height 130
click at [523, 275] on p "**********" at bounding box center [585, 275] width 403 height 12
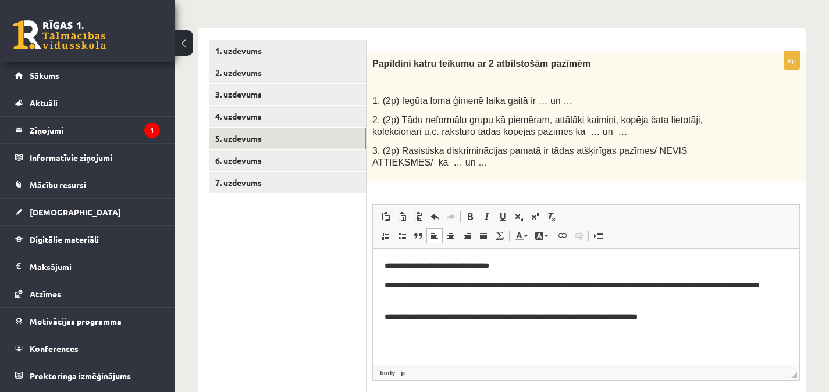
scroll to position [169, 0]
click at [348, 161] on link "6. uzdevums" at bounding box center [287, 160] width 156 height 22
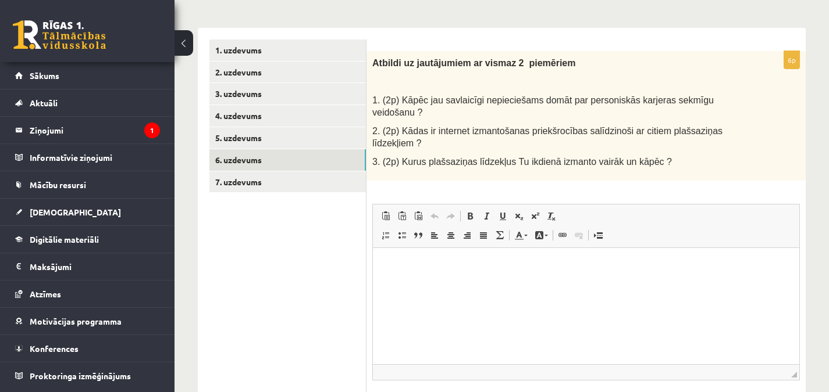
scroll to position [0, 0]
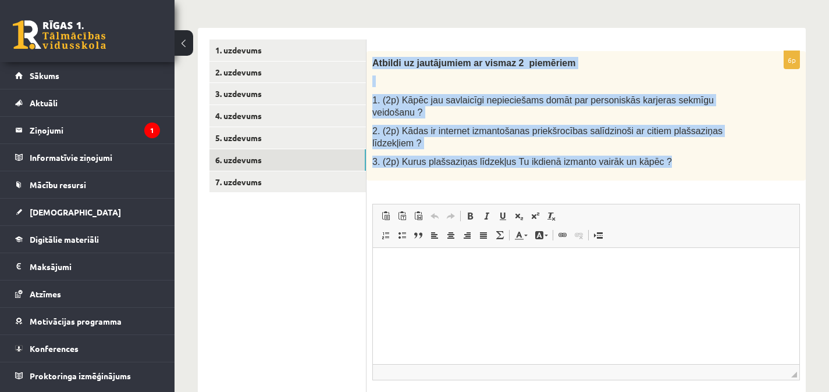
drag, startPoint x: 373, startPoint y: 63, endPoint x: 641, endPoint y: 147, distance: 280.1
click at [641, 147] on div "Atbildi uz jautājumiem ar vismaz 2 piemēriem 1. (2p) Kāpēc jau savlaicīgi nepie…" at bounding box center [585, 116] width 439 height 130
copy div "Atbildi uz jautājumiem ar vismaz 2 piemēriem 1. (2p) Kāpēc jau savlaicīgi nepie…"
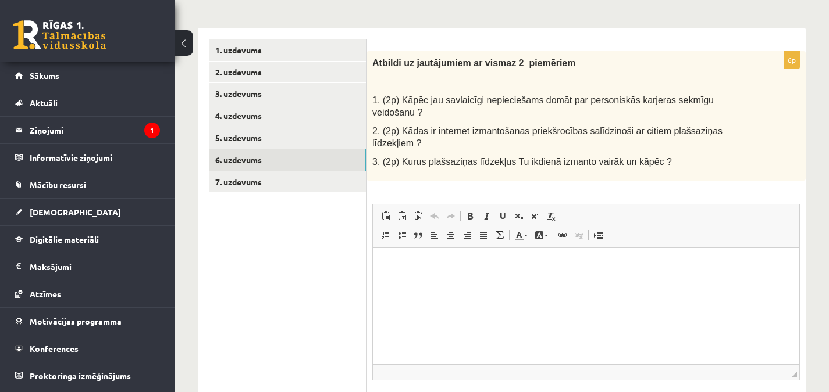
click at [576, 170] on div "6p Atbildi uz jautājumiem ar vismaz 2 piemēriem 1. (2p) Kāpēc jau savlaicīgi ne…" at bounding box center [585, 248] width 439 height 395
click at [457, 263] on p "Editor, wiswyg-editor-user-answer-47433807635700" at bounding box center [585, 265] width 403 height 12
click at [614, 266] on p "**********" at bounding box center [585, 265] width 403 height 12
click at [404, 231] on span at bounding box center [401, 235] width 9 height 9
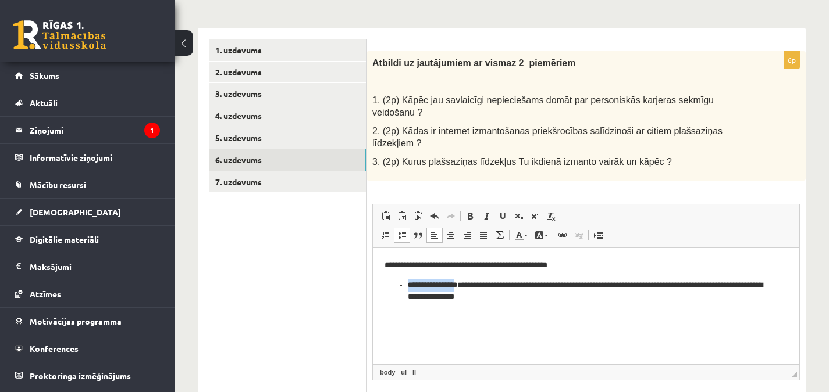
drag, startPoint x: 469, startPoint y: 285, endPoint x: 409, endPoint y: 289, distance: 60.0
click at [409, 288] on strong "**********" at bounding box center [432, 285] width 49 height 8
click at [473, 212] on span at bounding box center [469, 216] width 9 height 9
click at [565, 301] on li "**********" at bounding box center [586, 291] width 356 height 24
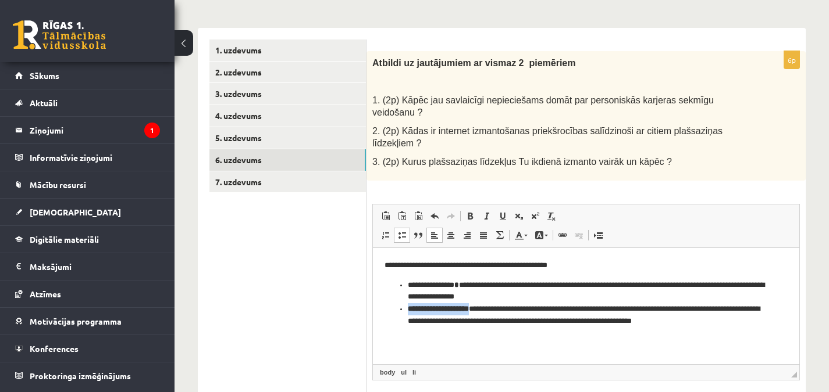
drag, startPoint x: 409, startPoint y: 310, endPoint x: 486, endPoint y: 310, distance: 76.8
click at [469, 310] on strong "**********" at bounding box center [438, 309] width 61 height 8
click at [469, 212] on span at bounding box center [469, 216] width 9 height 9
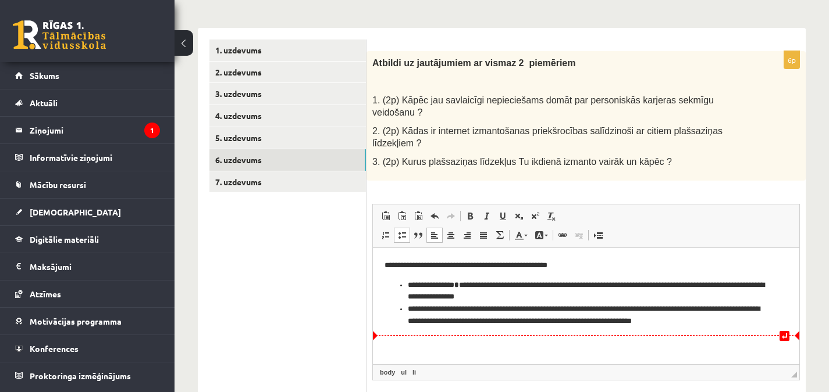
click at [487, 339] on html "**********" at bounding box center [586, 293] width 426 height 91
click at [744, 323] on li "**********" at bounding box center [586, 315] width 356 height 24
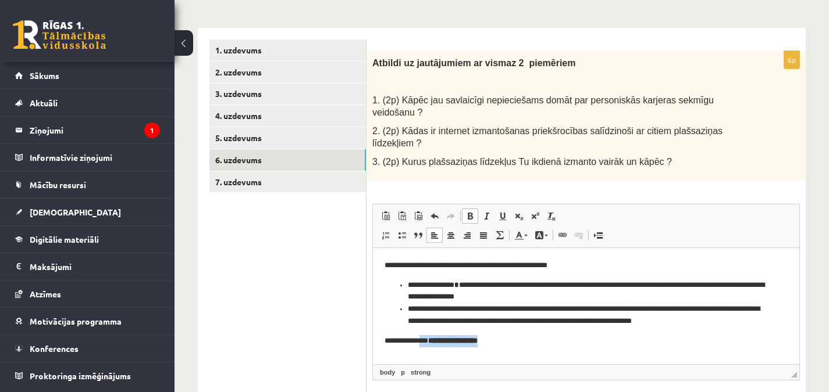
drag, startPoint x: 422, startPoint y: 340, endPoint x: 497, endPoint y: 334, distance: 75.8
click at [497, 334] on body "**********" at bounding box center [585, 302] width 403 height 87
click at [470, 212] on span at bounding box center [469, 216] width 9 height 9
click at [497, 342] on p "**********" at bounding box center [585, 341] width 403 height 12
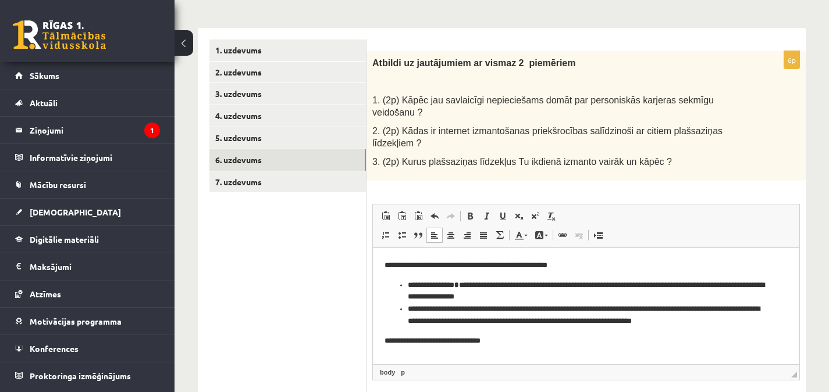
scroll to position [1, 0]
click at [402, 231] on span at bounding box center [401, 235] width 9 height 9
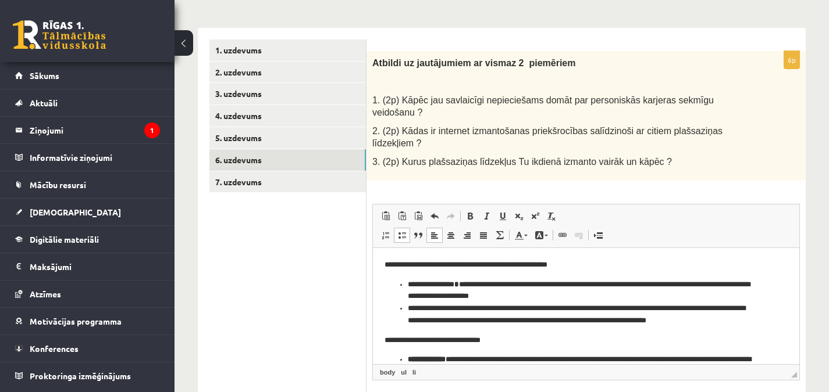
scroll to position [13, 0]
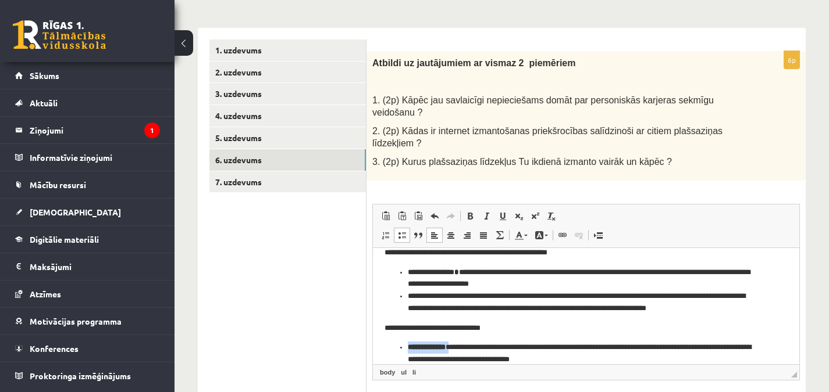
drag, startPoint x: 408, startPoint y: 347, endPoint x: 455, endPoint y: 347, distance: 46.5
click at [455, 347] on li "**********" at bounding box center [582, 353] width 348 height 24
click at [469, 212] on span at bounding box center [469, 216] width 9 height 9
click at [580, 365] on span "◢ Elements path body ul li" at bounding box center [586, 373] width 426 height 16
click at [577, 360] on li "**********" at bounding box center [582, 353] width 348 height 24
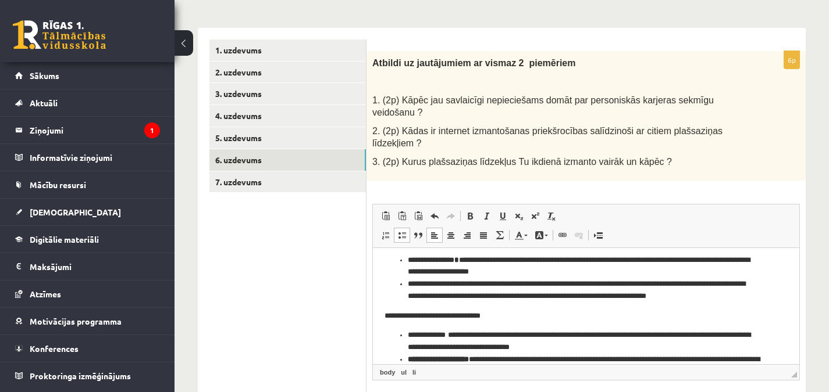
scroll to position [37, 0]
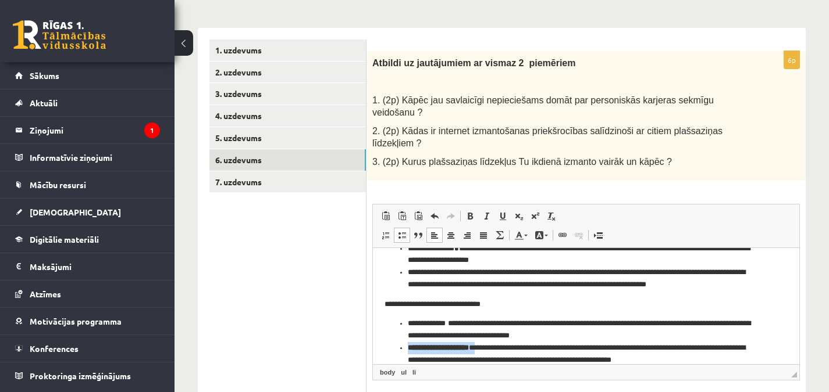
drag, startPoint x: 407, startPoint y: 346, endPoint x: 487, endPoint y: 343, distance: 80.3
click at [487, 343] on ul "**********" at bounding box center [585, 341] width 403 height 48
click at [471, 212] on span at bounding box center [469, 216] width 9 height 9
drag, startPoint x: 722, startPoint y: 571, endPoint x: 384, endPoint y: 351, distance: 403.5
click at [384, 351] on html "**********" at bounding box center [586, 294] width 426 height 166
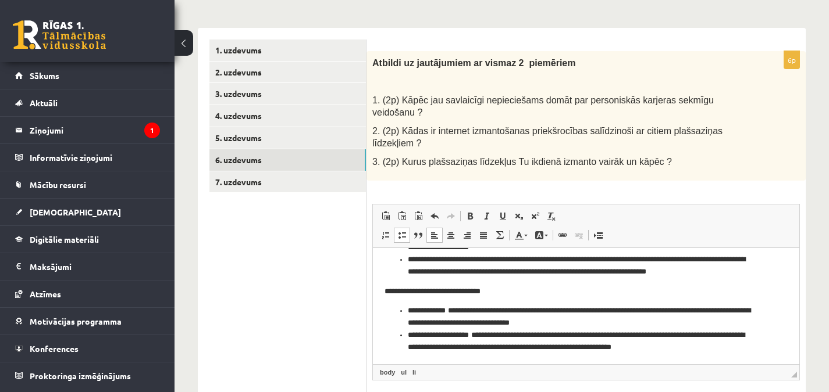
scroll to position [51, 0]
click at [688, 335] on li "**********" at bounding box center [582, 341] width 348 height 24
click at [687, 335] on li "**********" at bounding box center [582, 341] width 348 height 24
click at [729, 347] on li "**********" at bounding box center [582, 341] width 348 height 24
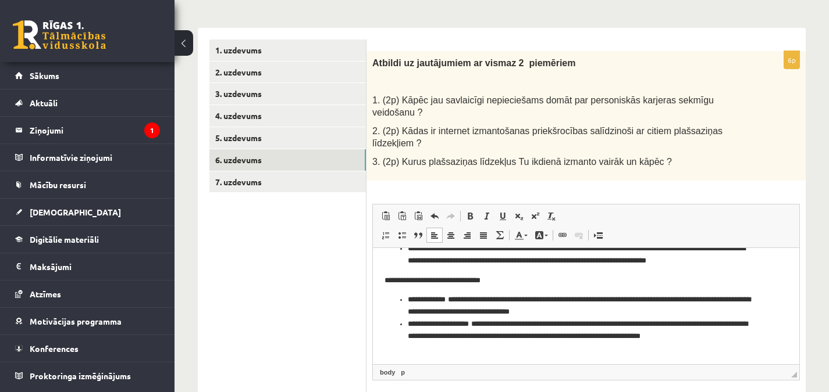
scroll to position [70, 0]
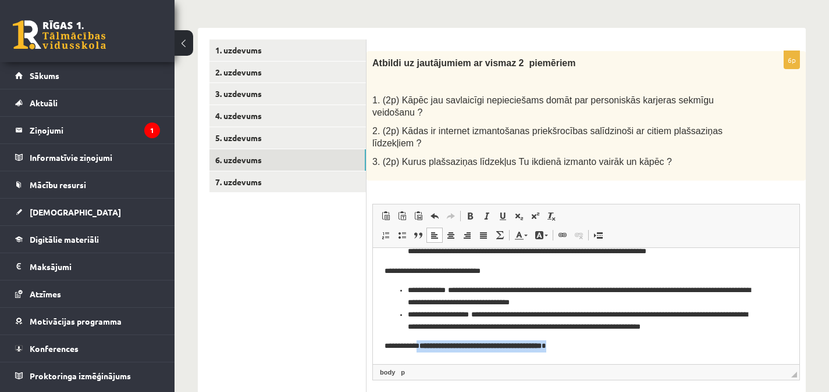
drag, startPoint x: 423, startPoint y: 346, endPoint x: 587, endPoint y: 338, distance: 164.7
click at [587, 338] on body "**********" at bounding box center [585, 271] width 403 height 163
click at [469, 212] on span at bounding box center [469, 216] width 9 height 9
click at [470, 212] on span at bounding box center [469, 216] width 9 height 9
click at [576, 342] on p "**********" at bounding box center [581, 346] width 394 height 12
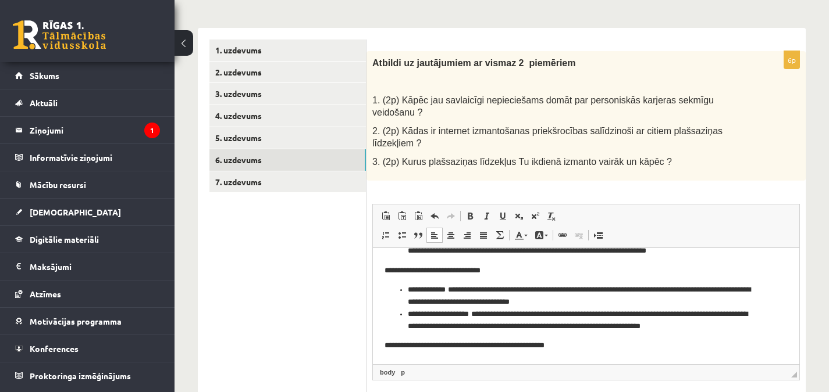
scroll to position [76, 0]
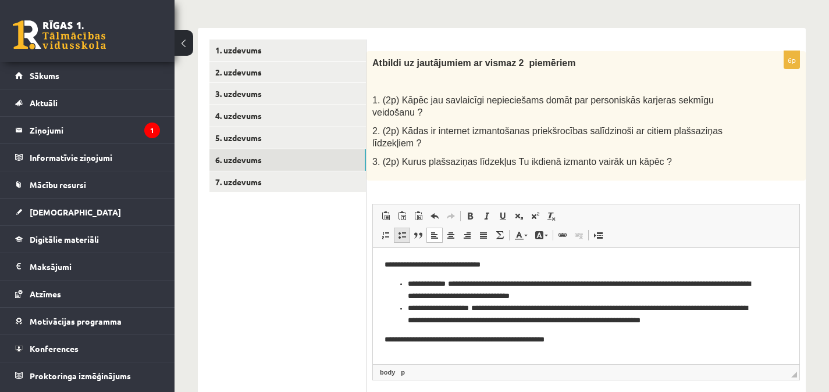
click at [402, 231] on span at bounding box center [401, 235] width 9 height 9
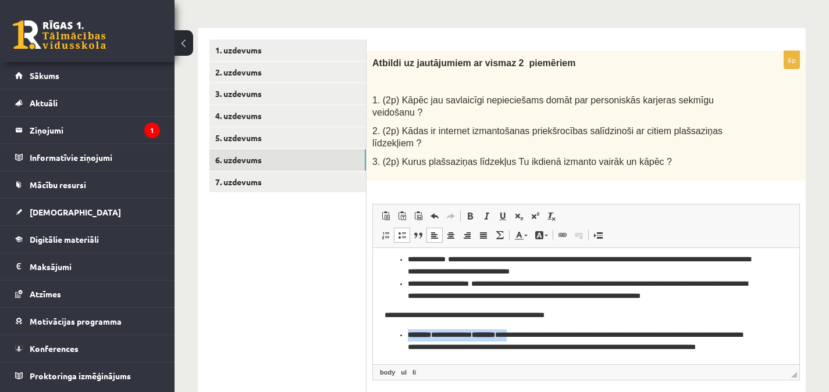
drag, startPoint x: 408, startPoint y: 333, endPoint x: 522, endPoint y: 326, distance: 114.1
click at [522, 326] on body "**********" at bounding box center [585, 262] width 403 height 206
click at [467, 212] on span at bounding box center [469, 216] width 9 height 9
click at [586, 356] on li "**********" at bounding box center [582, 347] width 348 height 36
click at [508, 336] on li "**********" at bounding box center [582, 347] width 348 height 36
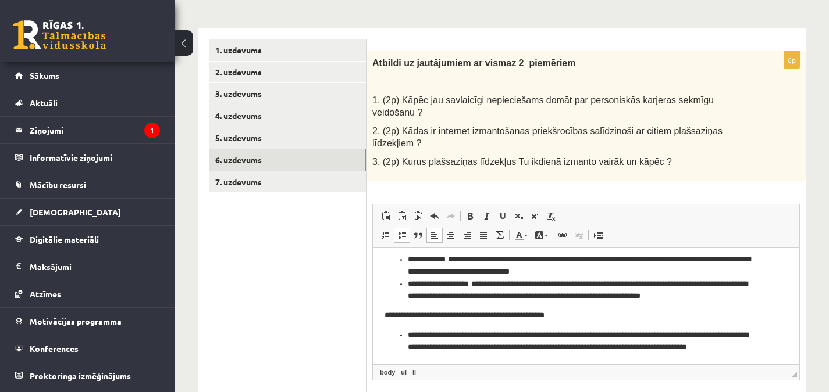
click at [480, 347] on li "**********" at bounding box center [582, 347] width 348 height 36
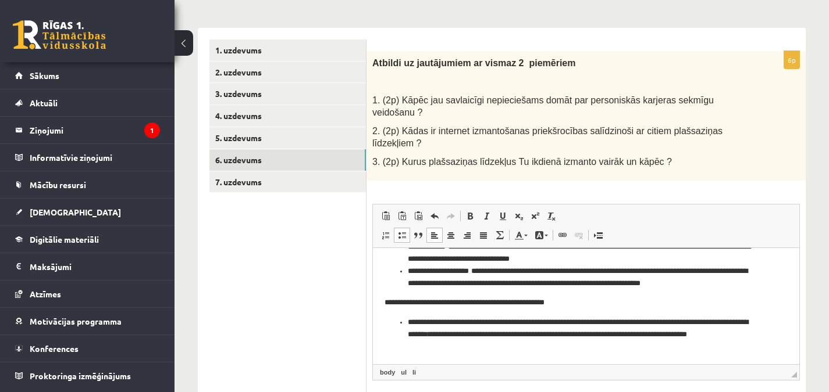
click at [613, 347] on li "**********" at bounding box center [582, 334] width 348 height 36
click at [630, 334] on li "**********" at bounding box center [582, 334] width 348 height 36
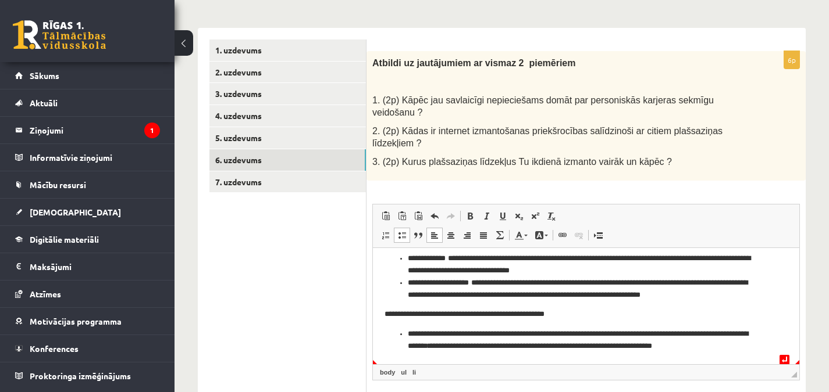
click at [741, 347] on li "**********" at bounding box center [582, 340] width 348 height 24
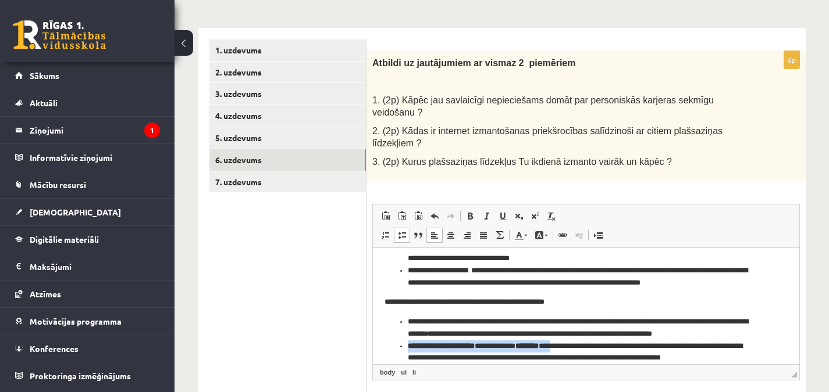
drag, startPoint x: 410, startPoint y: 346, endPoint x: 572, endPoint y: 345, distance: 161.6
click at [572, 345] on li "**********" at bounding box center [582, 352] width 348 height 24
click at [471, 212] on span at bounding box center [469, 216] width 9 height 9
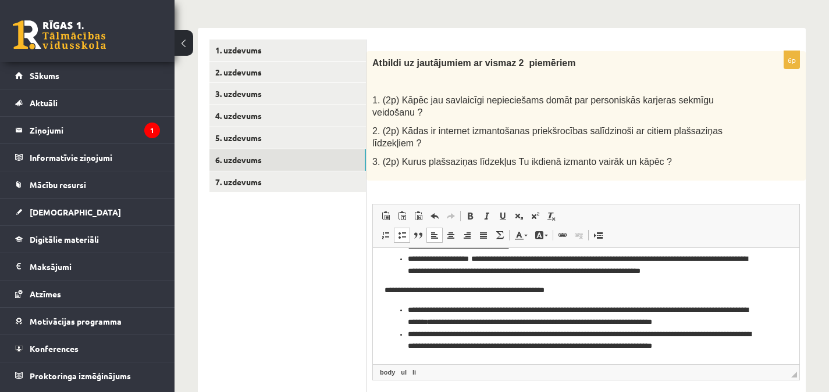
click at [736, 344] on li "**********" at bounding box center [582, 341] width 348 height 24
click at [506, 347] on li "**********" at bounding box center [582, 340] width 348 height 24
click at [701, 349] on li "**********" at bounding box center [582, 341] width 348 height 24
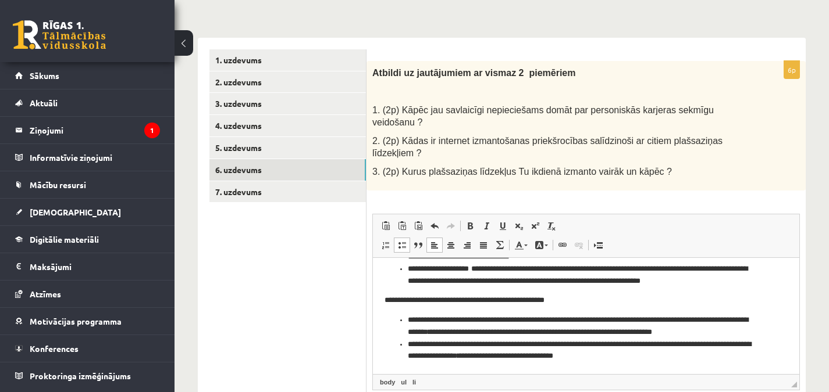
scroll to position [160, 0]
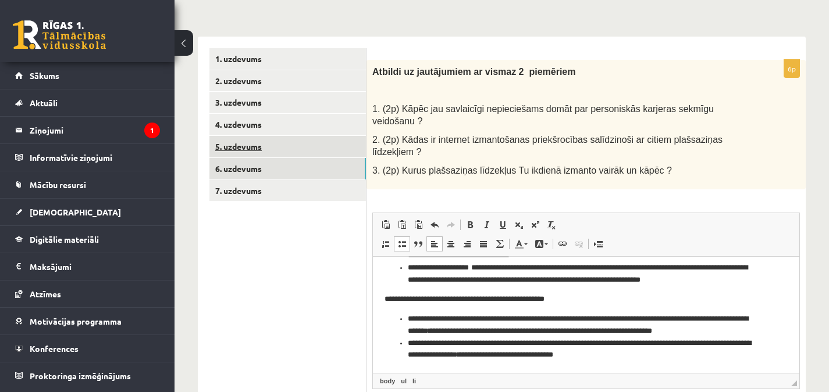
click at [324, 147] on link "5. uzdevums" at bounding box center [287, 147] width 156 height 22
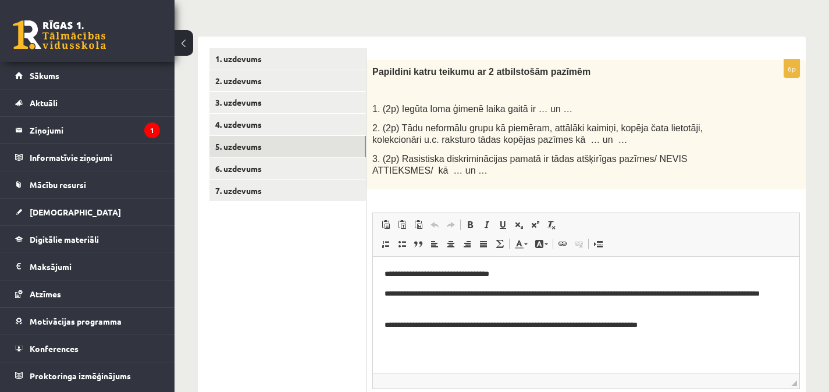
scroll to position [0, 0]
click at [491, 305] on p "**********" at bounding box center [585, 300] width 403 height 24
click at [701, 324] on p "**********" at bounding box center [585, 325] width 403 height 12
click at [625, 273] on p "**********" at bounding box center [585, 274] width 403 height 12
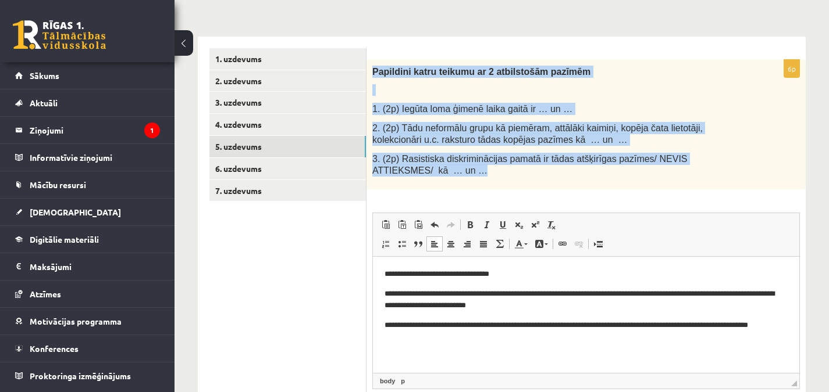
drag, startPoint x: 373, startPoint y: 70, endPoint x: 720, endPoint y: 176, distance: 362.9
click at [720, 176] on div "Papildini katru teikumu ar 2 atbilstošām pazīmēm 1. (2p) Iegūta loma ģimenē lai…" at bounding box center [585, 125] width 439 height 130
copy div "Papildini katru teikumu ar 2 atbilstošām pazīmēm 1. (2p) Iegūta loma ģimenē lai…"
click at [424, 188] on div "Papildini katru teikumu ar 2 atbilstošām pazīmēm 1. (2p) Iegūta loma ģimenē lai…" at bounding box center [585, 125] width 439 height 130
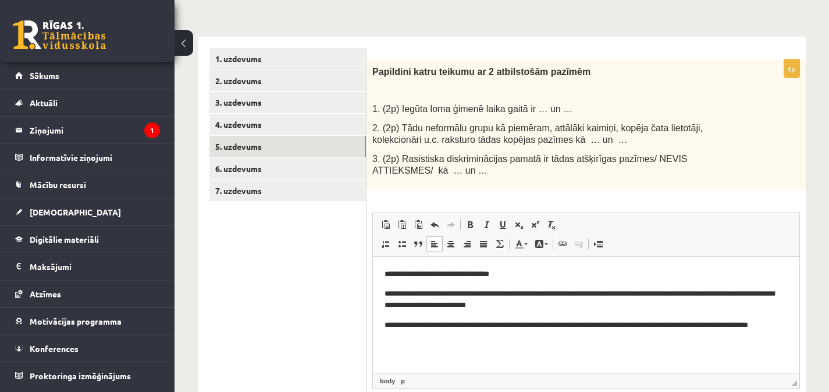
click at [516, 272] on p "**********" at bounding box center [585, 274] width 403 height 12
click at [294, 164] on link "6. uzdevums" at bounding box center [287, 169] width 156 height 22
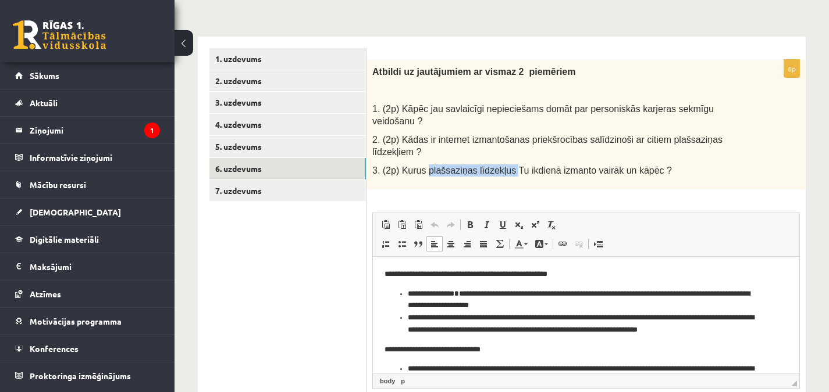
drag, startPoint x: 423, startPoint y: 147, endPoint x: 500, endPoint y: 142, distance: 77.4
click at [500, 166] on span "3. (2p) Kurus plašsaziņas līdzekļus Tu ikdienā izmanto vairāk un kāpēc ?" at bounding box center [521, 171] width 299 height 10
copy span "plašsaziņas līdzekļus"
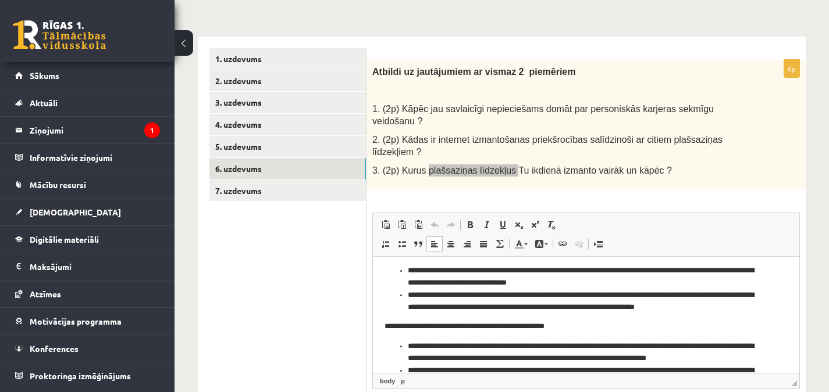
scroll to position [126, 0]
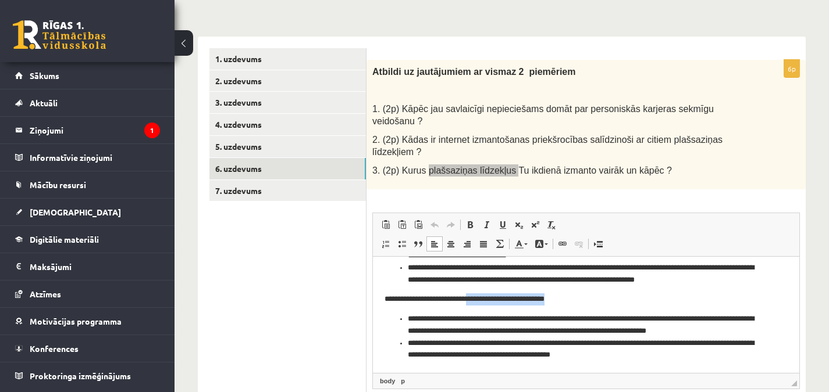
drag, startPoint x: 574, startPoint y: 291, endPoint x: 483, endPoint y: 294, distance: 91.3
click at [483, 294] on body "**********" at bounding box center [585, 251] width 403 height 219
drag, startPoint x: 570, startPoint y: 298, endPoint x: 426, endPoint y: 300, distance: 144.2
click at [426, 300] on p "**********" at bounding box center [581, 299] width 394 height 12
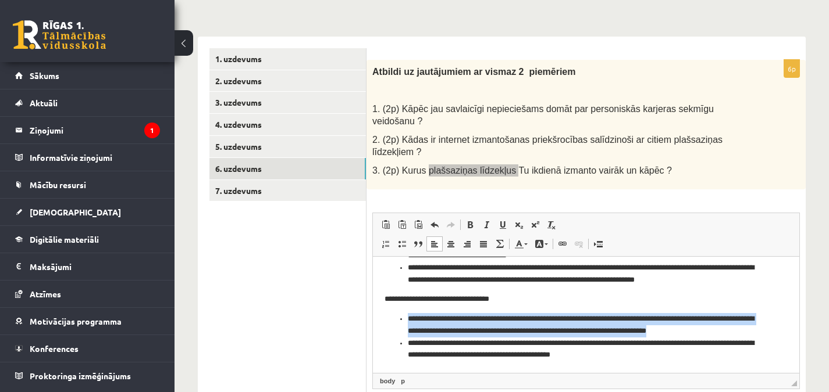
drag, startPoint x: 409, startPoint y: 317, endPoint x: 739, endPoint y: 327, distance: 329.8
click at [739, 327] on li "**********" at bounding box center [582, 325] width 348 height 24
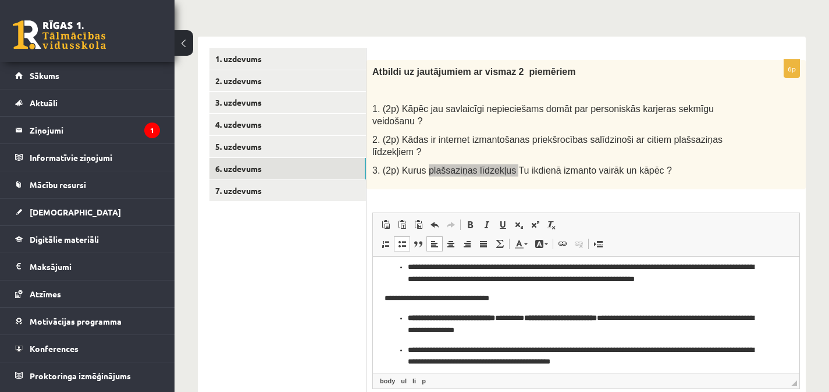
click at [495, 318] on strong "**********" at bounding box center [451, 318] width 87 height 8
click at [495, 319] on strong "**********" at bounding box center [451, 318] width 87 height 8
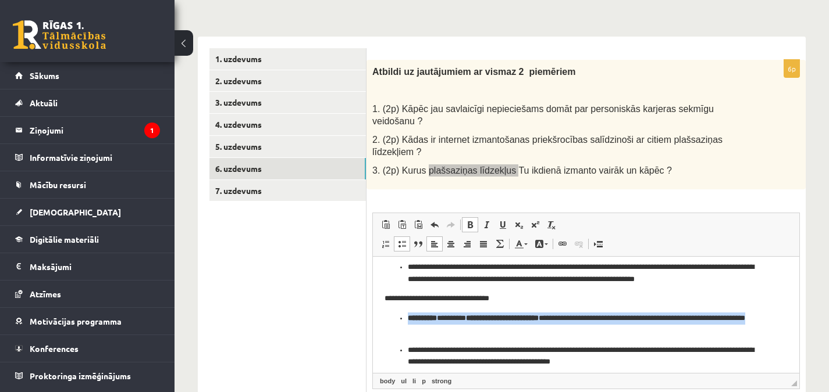
drag, startPoint x: 408, startPoint y: 319, endPoint x: 467, endPoint y: 335, distance: 62.1
click at [467, 335] on p "**********" at bounding box center [582, 324] width 348 height 24
click at [471, 220] on span at bounding box center [469, 224] width 9 height 9
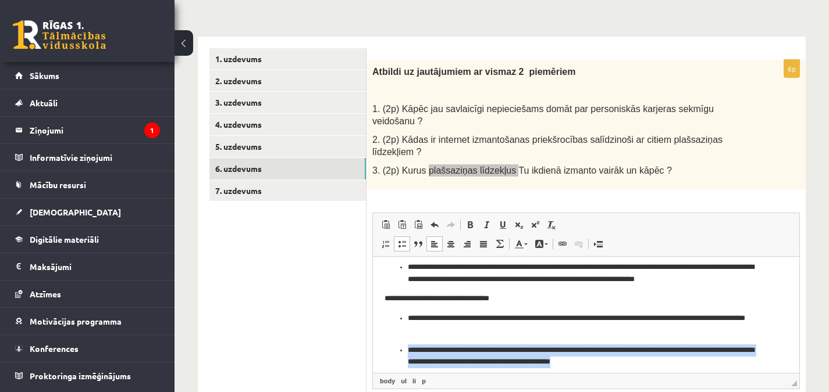
drag, startPoint x: 409, startPoint y: 350, endPoint x: 611, endPoint y: 365, distance: 201.7
click at [611, 365] on li "**********" at bounding box center [582, 356] width 348 height 24
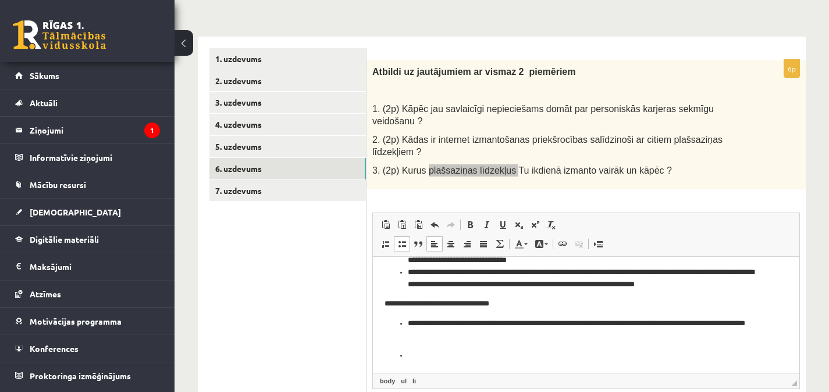
scroll to position [122, 0]
click at [429, 352] on li "Editor, wiswyg-editor-user-answer-47434001357680" at bounding box center [582, 355] width 348 height 12
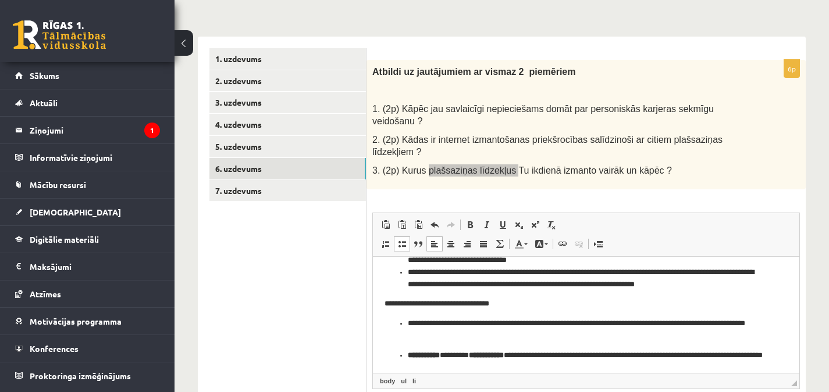
scroll to position [126, 0]
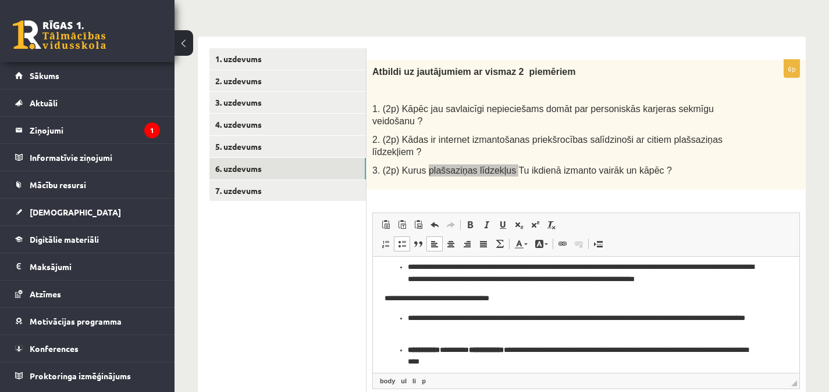
click at [444, 350] on p "**********" at bounding box center [582, 356] width 348 height 24
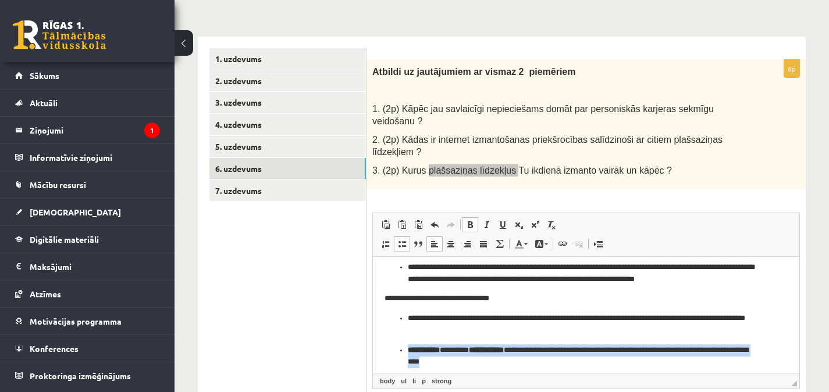
drag, startPoint x: 408, startPoint y: 348, endPoint x: 472, endPoint y: 363, distance: 66.2
click at [472, 363] on p "**********" at bounding box center [582, 356] width 348 height 24
click at [470, 220] on span at bounding box center [469, 224] width 9 height 9
click at [461, 360] on p "**********" at bounding box center [582, 356] width 348 height 24
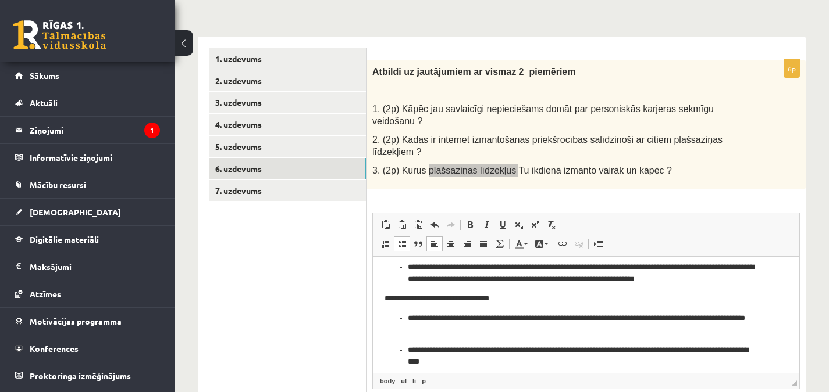
click at [646, 350] on p "**********" at bounding box center [582, 356] width 348 height 24
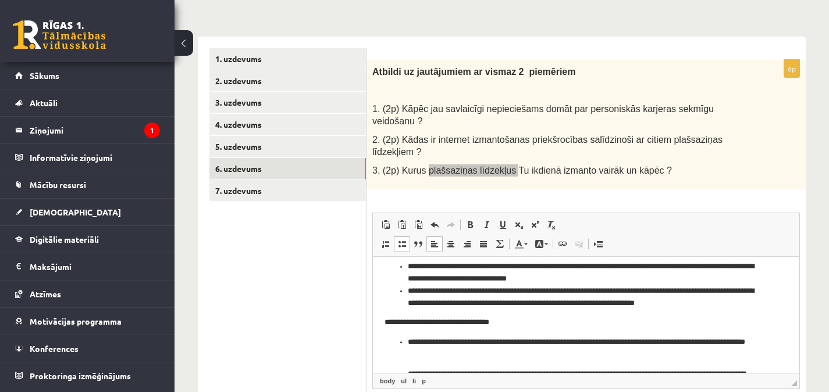
scroll to position [134, 0]
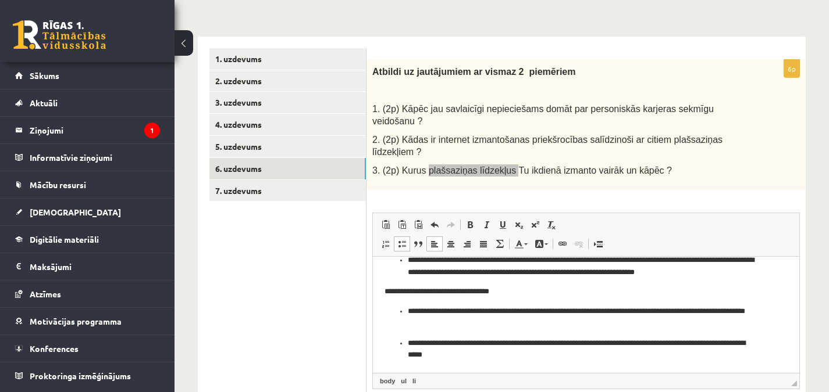
click at [380, 276] on html "**********" at bounding box center [586, 247] width 426 height 249
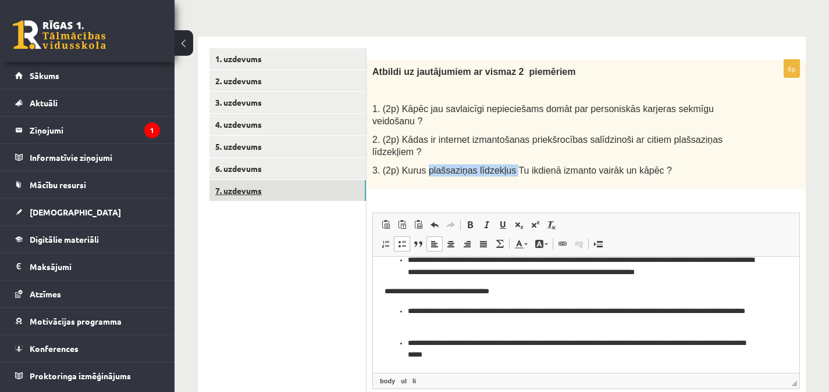
click at [326, 187] on link "7. uzdevums" at bounding box center [287, 191] width 156 height 22
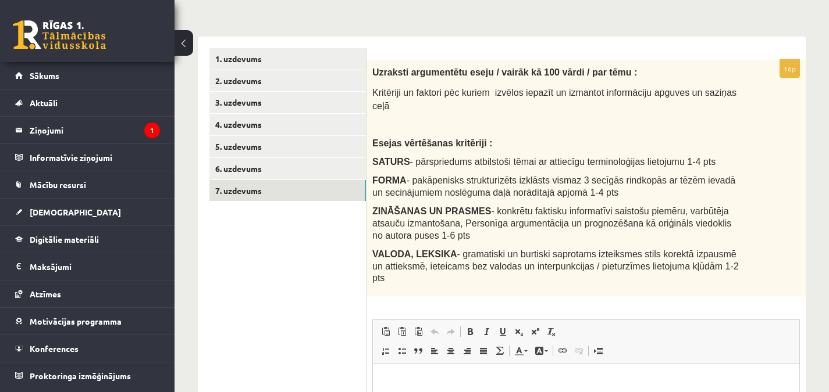
scroll to position [0, 0]
click at [563, 119] on p at bounding box center [556, 125] width 369 height 12
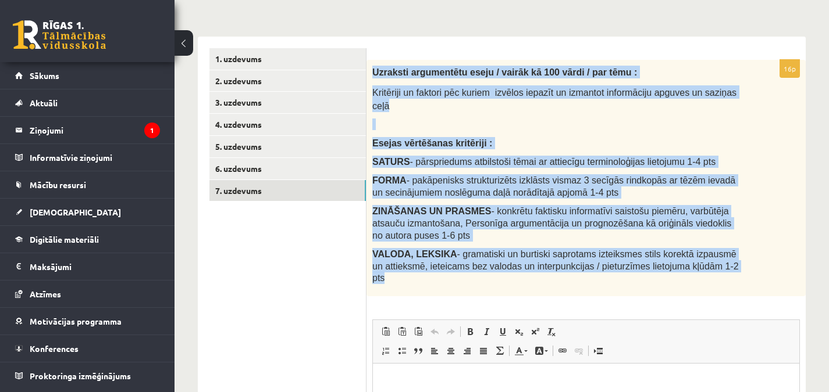
drag, startPoint x: 372, startPoint y: 70, endPoint x: 711, endPoint y: 263, distance: 389.8
click at [711, 263] on div "Uzraksti argumentētu eseju / vairāk kā 100 vārdi / par tēmu : Kritēriji un fakt…" at bounding box center [585, 178] width 439 height 237
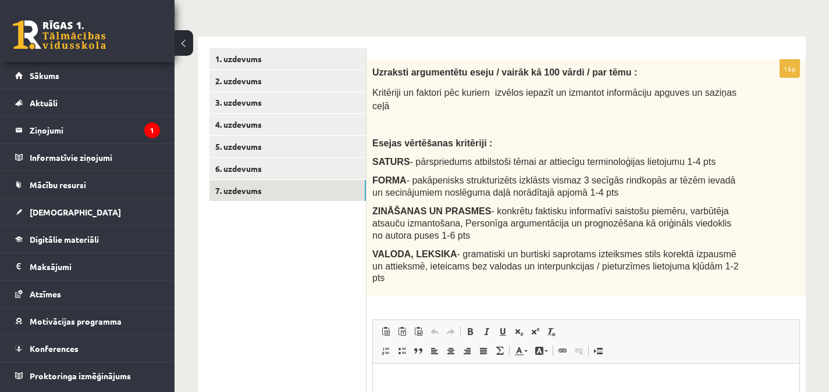
click at [318, 258] on ul "1. uzdevums 2. uzdevums 3. uzdevums 4. uzdevums 5. uzdevums 6. uzdevums 7. uzde…" at bounding box center [287, 304] width 157 height 513
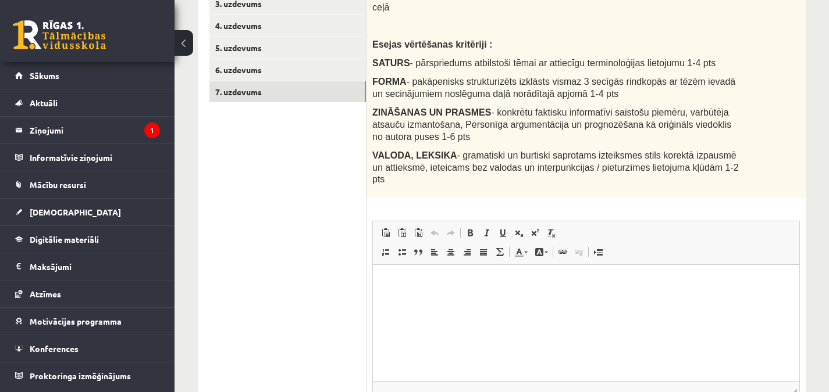
scroll to position [266, 0]
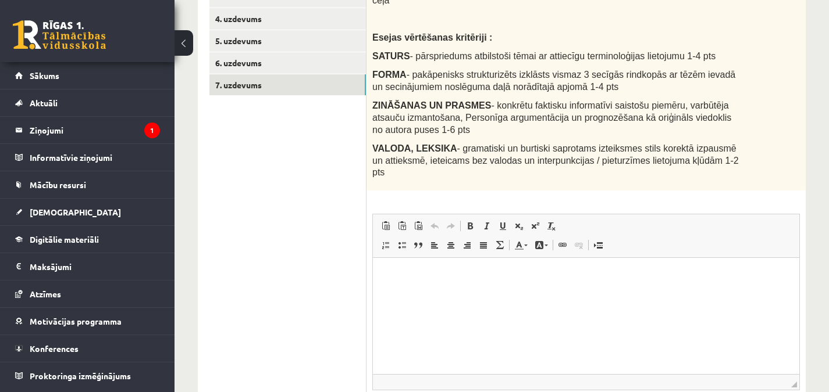
click at [623, 267] on html at bounding box center [586, 275] width 426 height 35
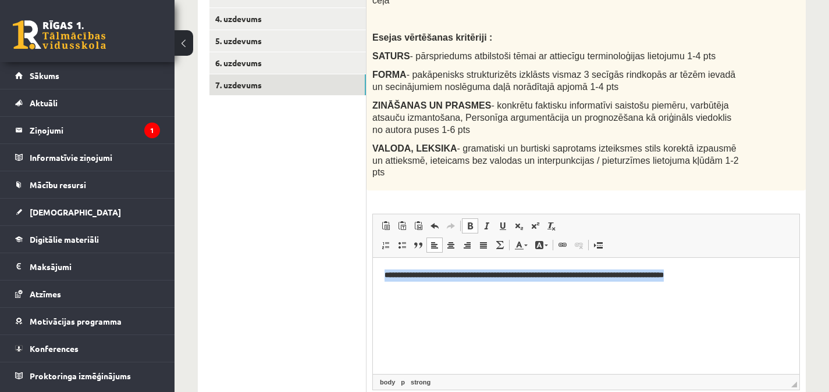
drag, startPoint x: 385, startPoint y: 274, endPoint x: 736, endPoint y: 272, distance: 351.2
click at [736, 272] on p "**********" at bounding box center [585, 275] width 403 height 12
click at [469, 219] on link "Bold Keyboard shortcut Ctrl+B" at bounding box center [470, 226] width 16 height 15
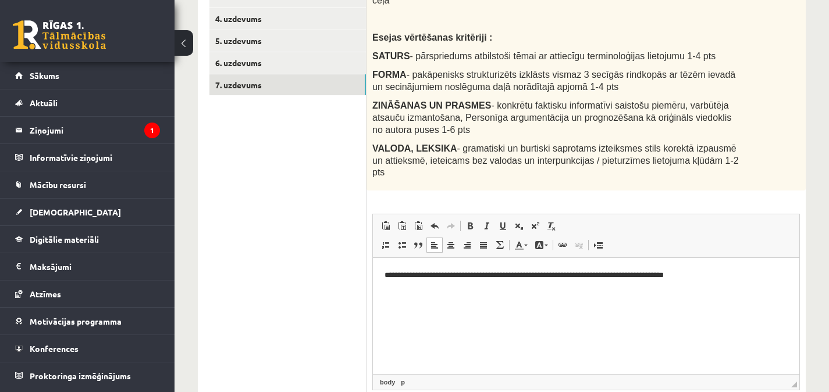
click at [722, 280] on p "**********" at bounding box center [585, 275] width 403 height 12
click at [405, 291] on p "Editor, wiswyg-editor-user-answer-47433862893800" at bounding box center [585, 295] width 403 height 12
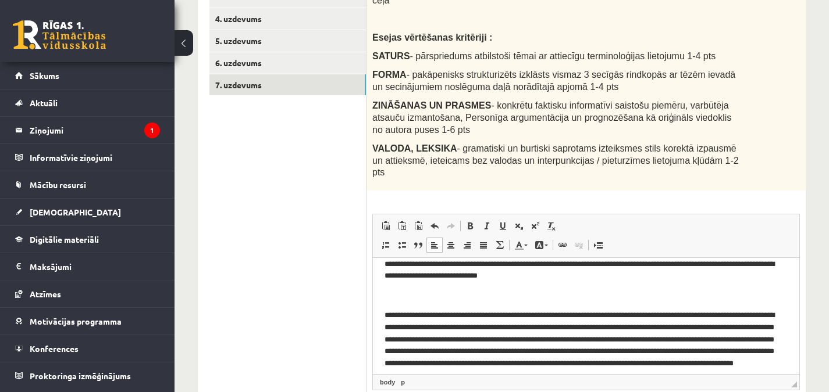
scroll to position [0, 0]
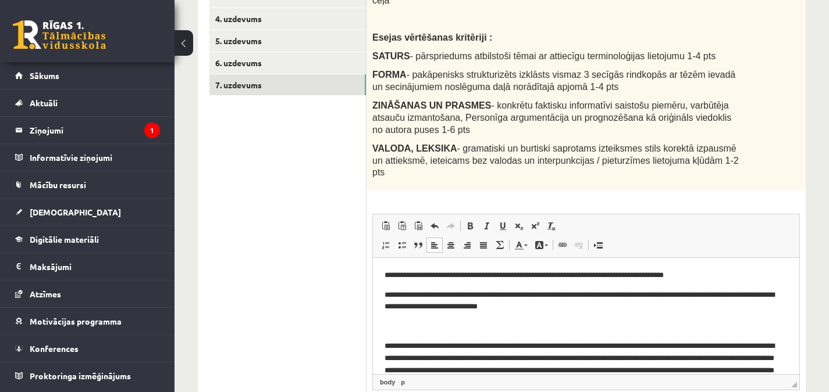
click at [410, 329] on p "Editor, wiswyg-editor-user-answer-47433862893800" at bounding box center [585, 326] width 403 height 12
click at [406, 335] on body "**********" at bounding box center [585, 366] width 403 height 195
click at [383, 335] on html "**********" at bounding box center [586, 367] width 426 height 218
click at [386, 334] on body "**********" at bounding box center [585, 366] width 403 height 195
click at [537, 318] on body "**********" at bounding box center [585, 366] width 403 height 195
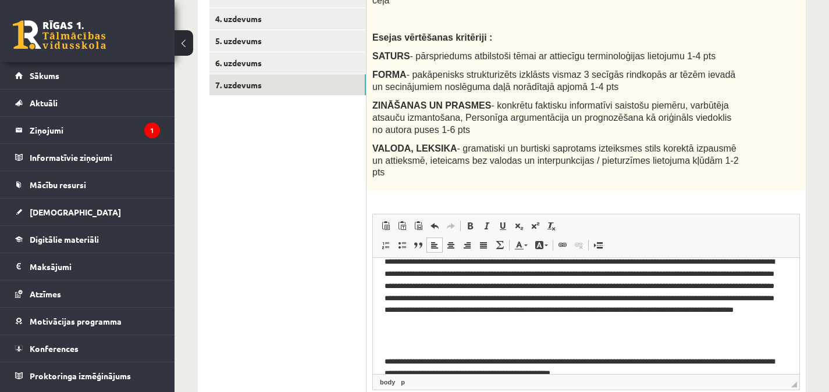
scroll to position [82, 0]
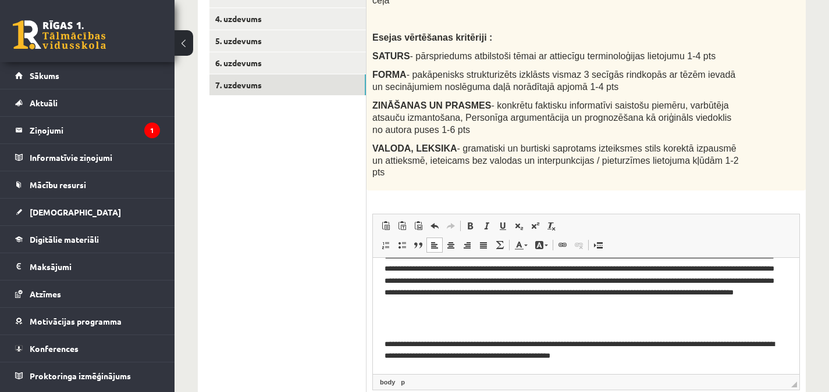
click at [413, 314] on body "**********" at bounding box center [585, 274] width 403 height 175
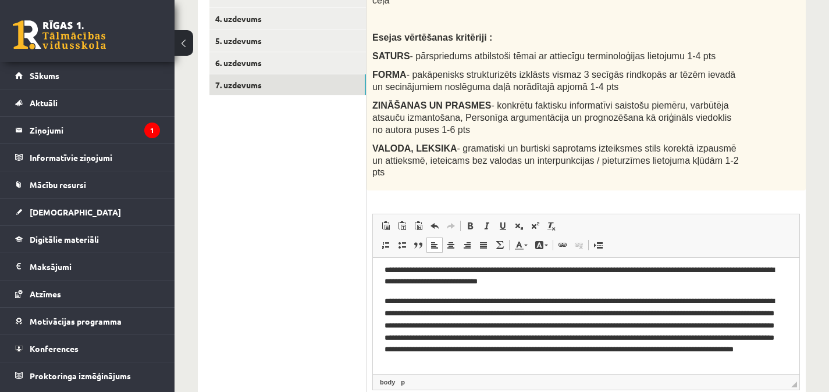
scroll to position [0, 0]
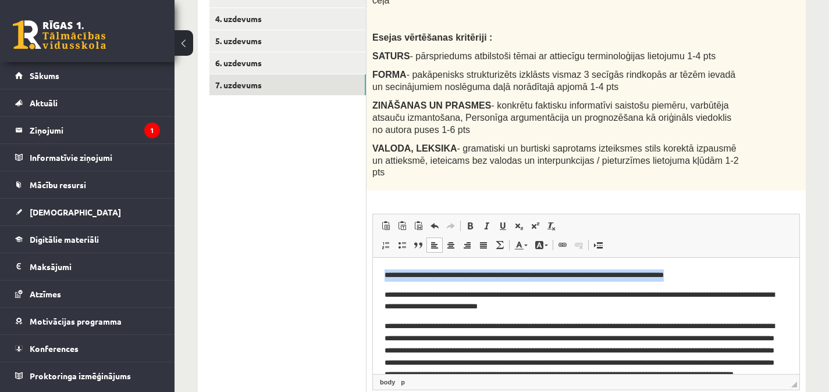
drag, startPoint x: 383, startPoint y: 273, endPoint x: 702, endPoint y: 251, distance: 320.0
click at [702, 258] on html "**********" at bounding box center [586, 347] width 426 height 179
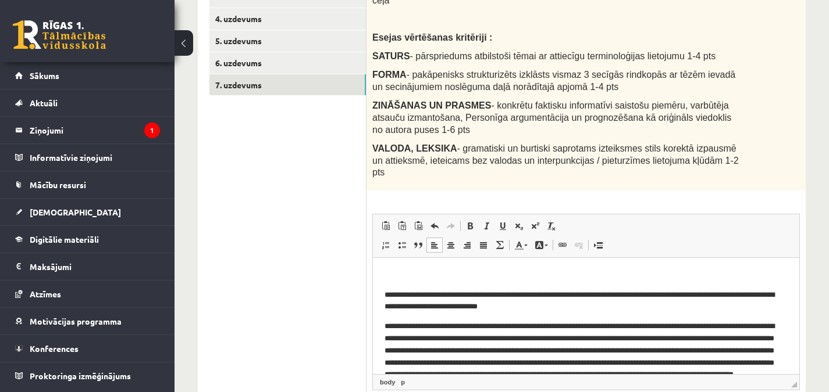
click at [569, 287] on body "**********" at bounding box center [585, 346] width 403 height 155
click at [511, 283] on body "**********" at bounding box center [585, 346] width 403 height 155
click at [386, 282] on body "**********" at bounding box center [585, 346] width 403 height 155
click at [383, 294] on html "**********" at bounding box center [586, 347] width 426 height 179
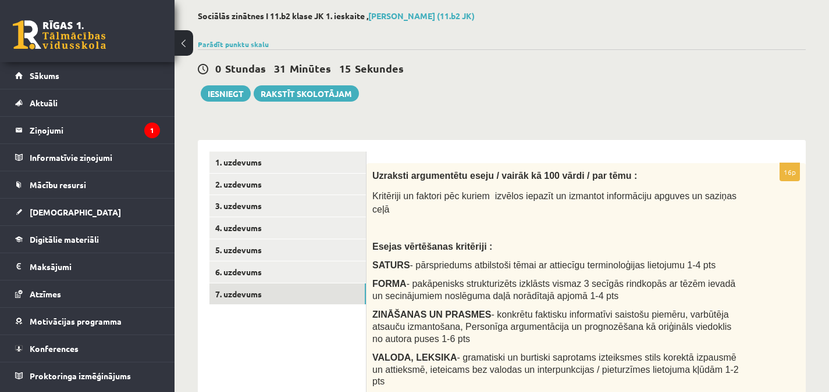
scroll to position [63, 0]
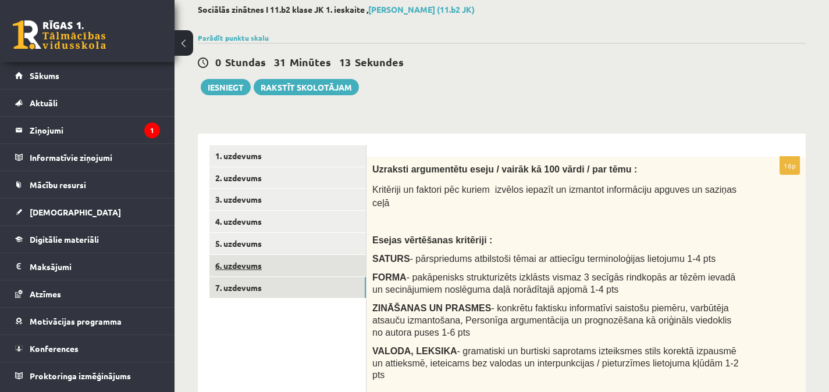
click at [317, 263] on link "6. uzdevums" at bounding box center [287, 266] width 156 height 22
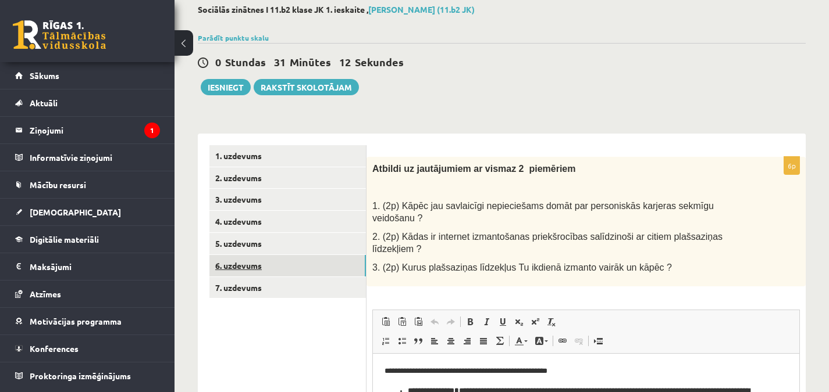
scroll to position [0, 0]
click at [298, 155] on link "1. uzdevums" at bounding box center [287, 156] width 156 height 22
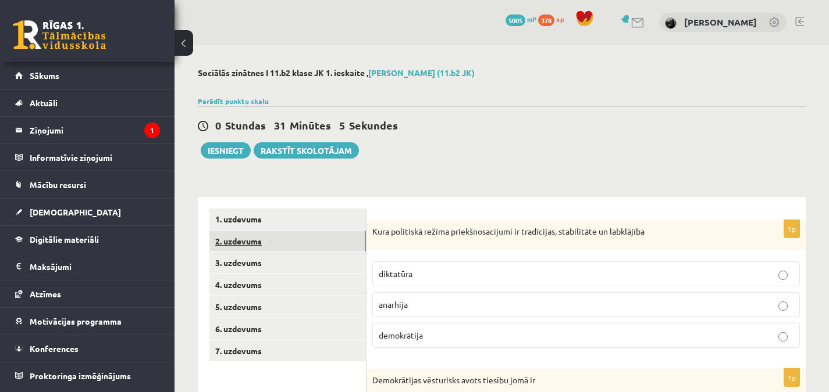
click at [276, 242] on link "2. uzdevums" at bounding box center [287, 242] width 156 height 22
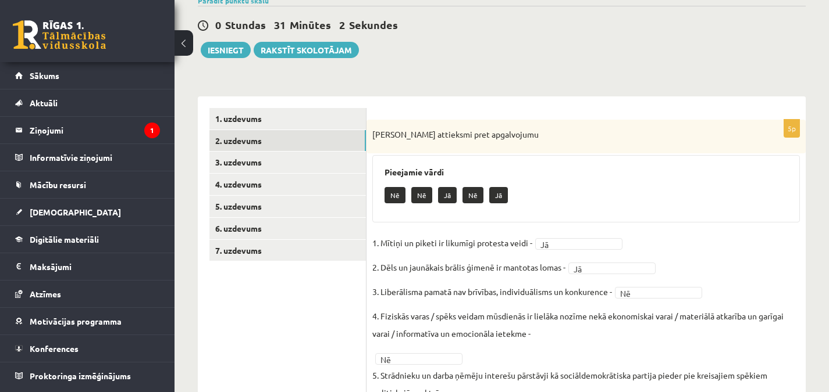
scroll to position [89, 0]
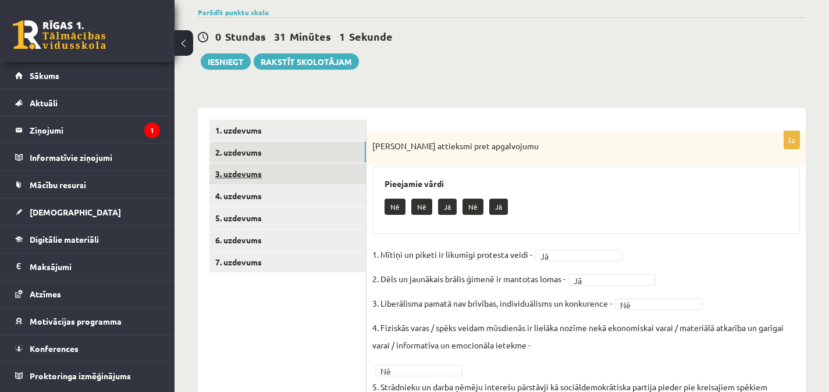
click at [291, 179] on link "3. uzdevums" at bounding box center [287, 174] width 156 height 22
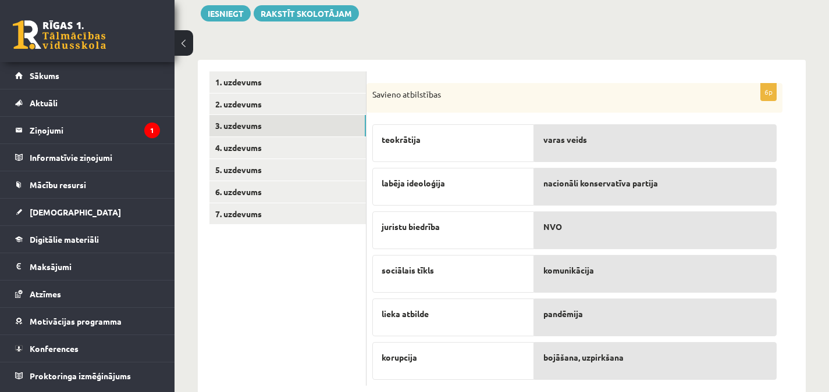
scroll to position [135, 0]
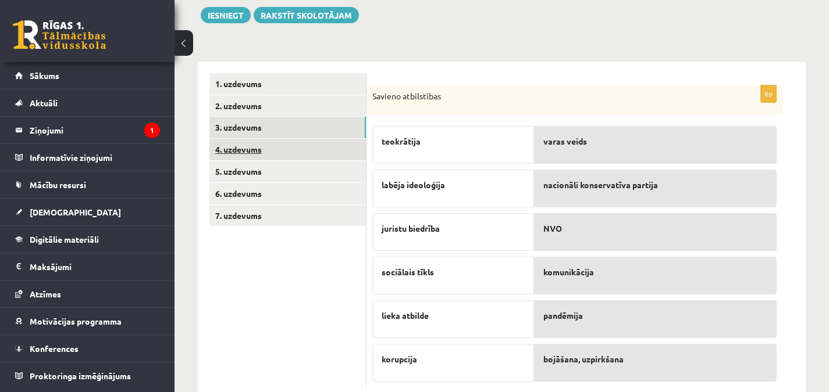
click at [316, 143] on link "4. uzdevums" at bounding box center [287, 150] width 156 height 22
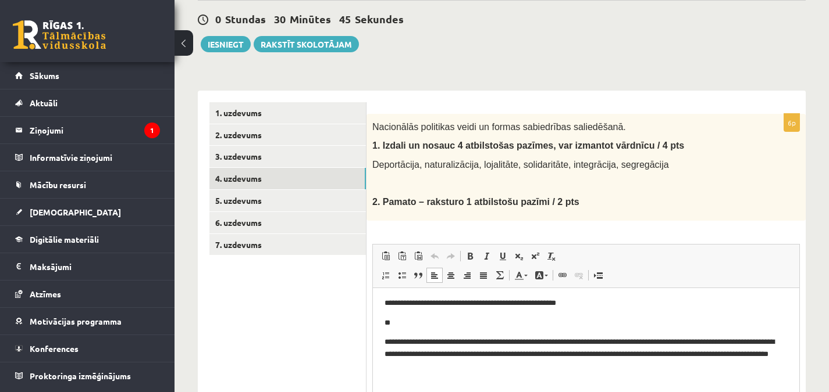
scroll to position [99, 0]
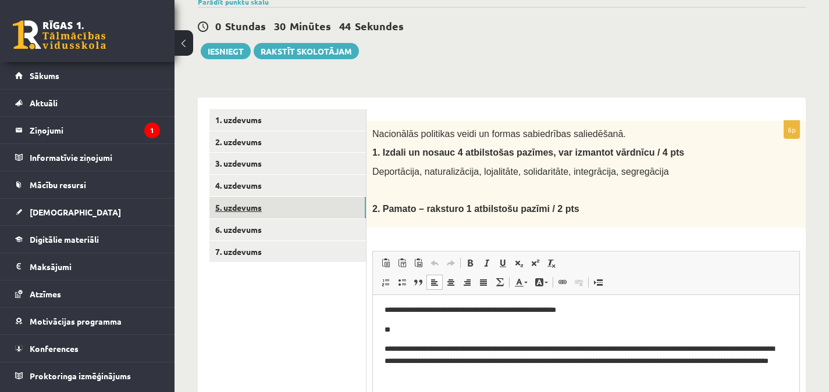
click at [329, 206] on link "5. uzdevums" at bounding box center [287, 208] width 156 height 22
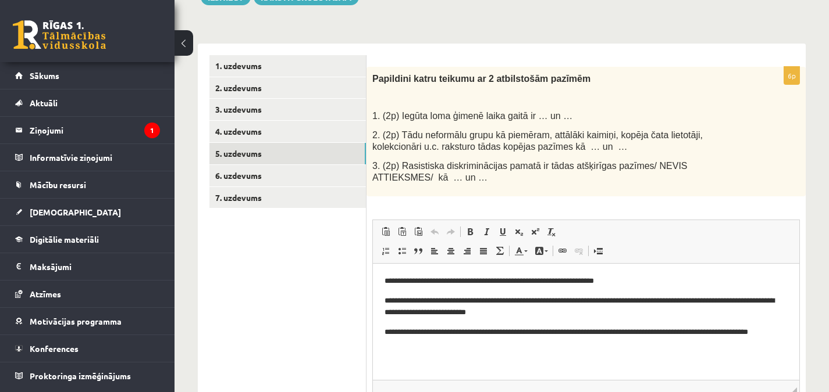
scroll to position [155, 0]
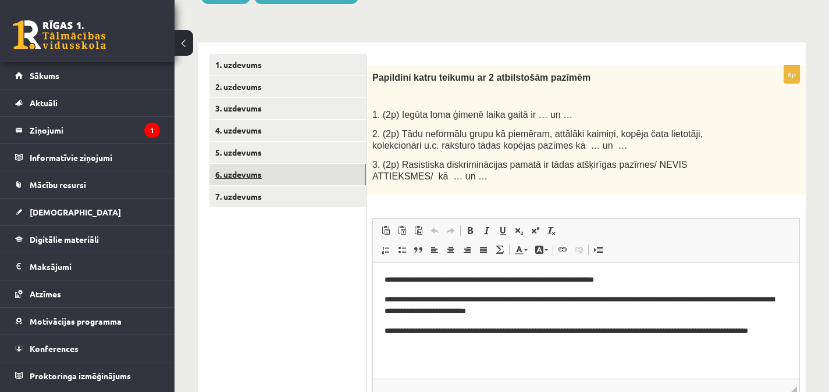
click at [305, 176] on link "6. uzdevums" at bounding box center [287, 175] width 156 height 22
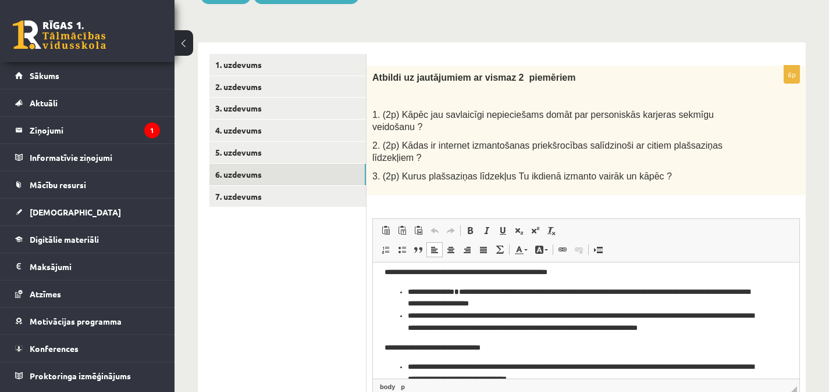
scroll to position [0, 0]
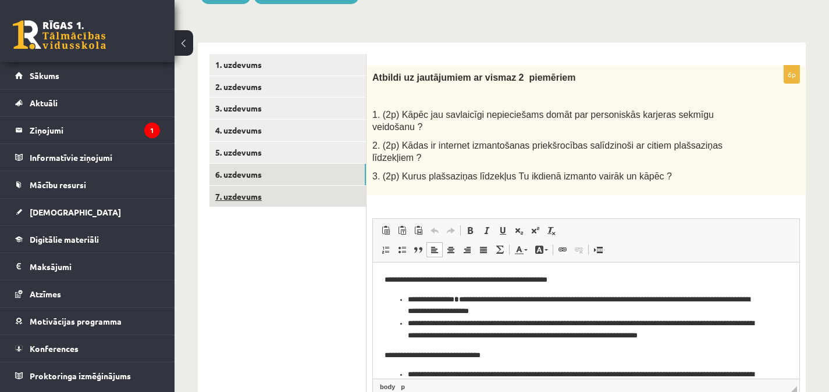
click at [344, 187] on link "7. uzdevums" at bounding box center [287, 197] width 156 height 22
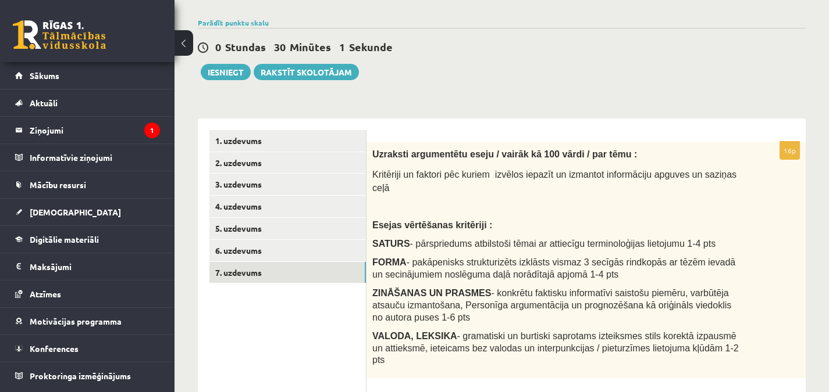
scroll to position [73, 0]
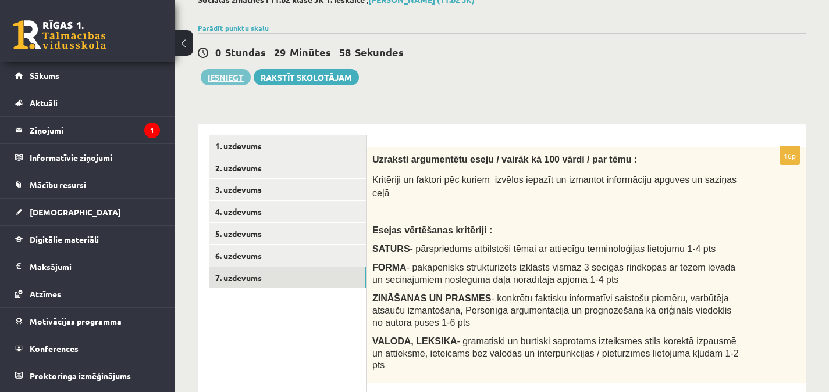
click at [225, 76] on button "Iesniegt" at bounding box center [226, 77] width 50 height 16
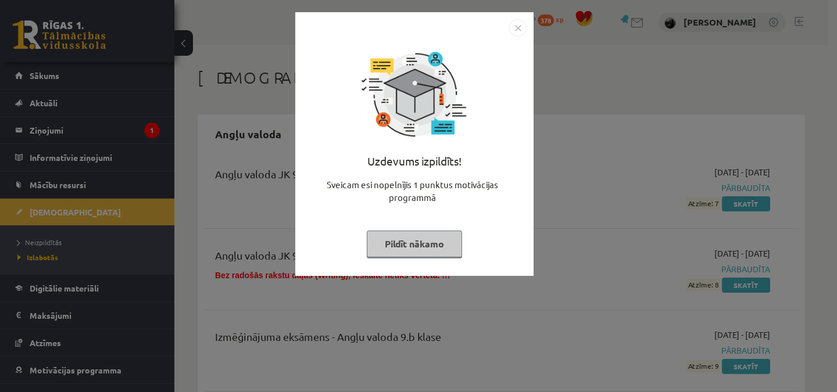
click at [519, 24] on img "Close" at bounding box center [517, 27] width 17 height 17
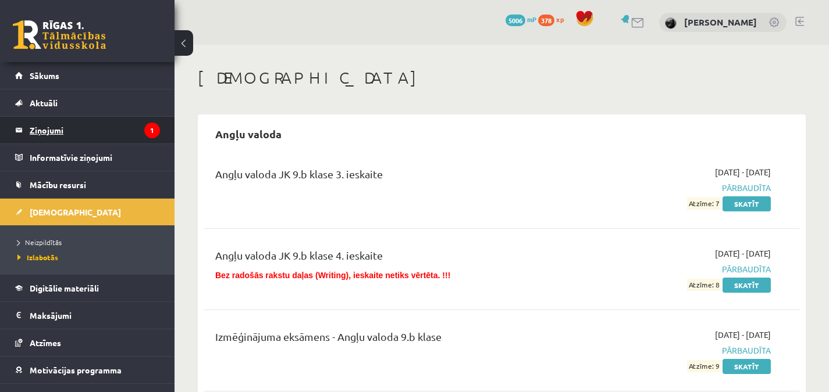
click at [66, 135] on legend "Ziņojumi 1" at bounding box center [95, 130] width 130 height 27
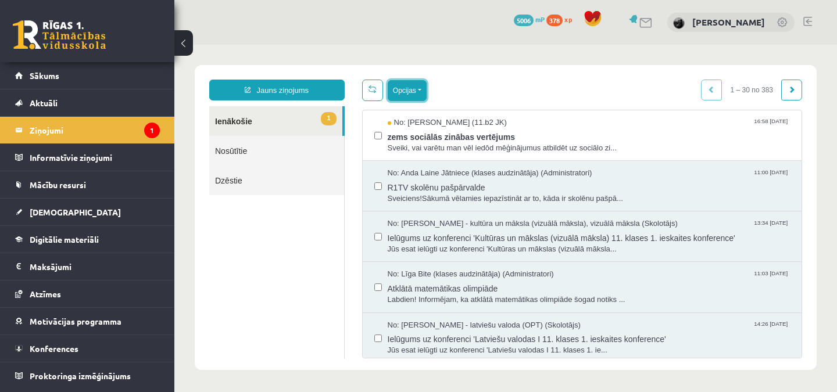
click at [412, 95] on button "Opcijas" at bounding box center [407, 90] width 39 height 21
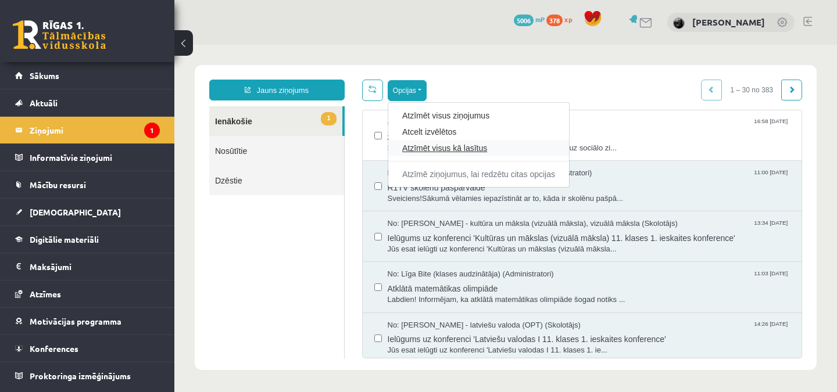
click at [444, 146] on link "Atzīmēt visus kā lasītus" at bounding box center [478, 148] width 153 height 12
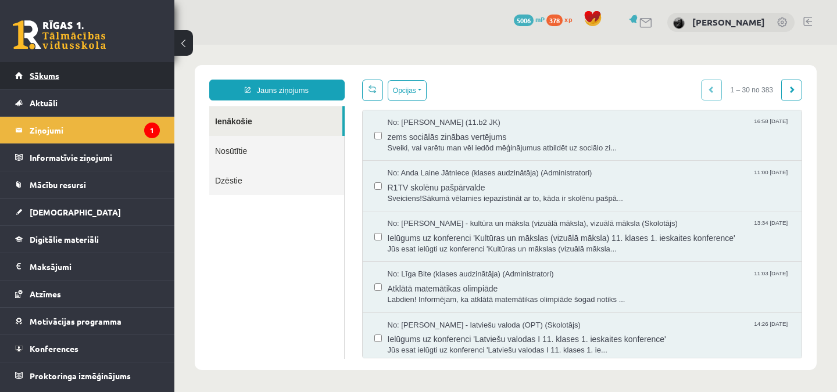
click at [158, 79] on link "Sākums" at bounding box center [87, 75] width 145 height 27
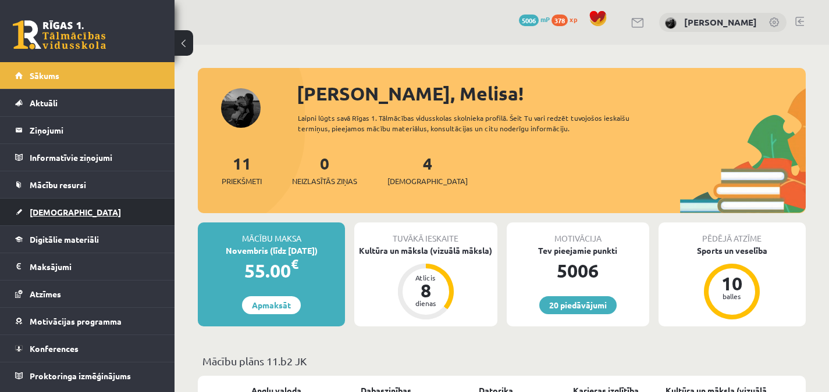
click at [85, 220] on link "[DEMOGRAPHIC_DATA]" at bounding box center [87, 212] width 145 height 27
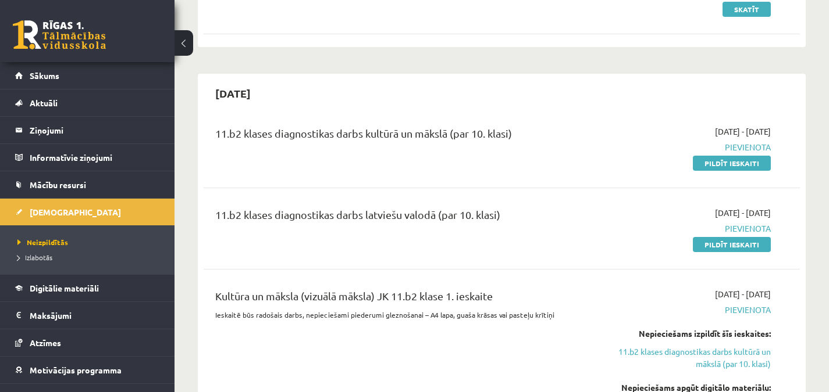
scroll to position [201, 0]
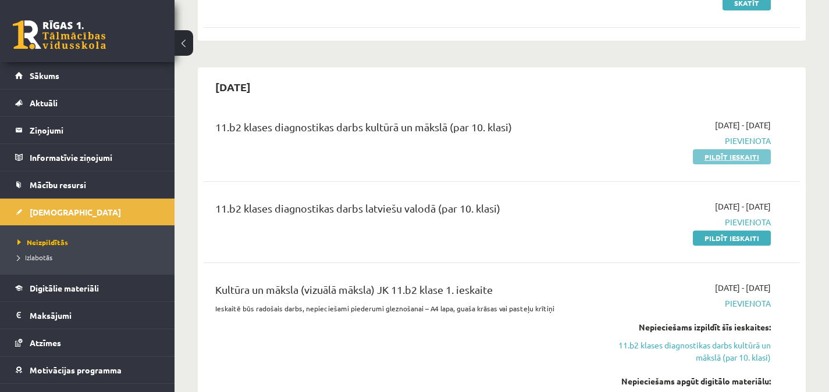
click at [709, 156] on link "Pildīt ieskaiti" at bounding box center [731, 156] width 78 height 15
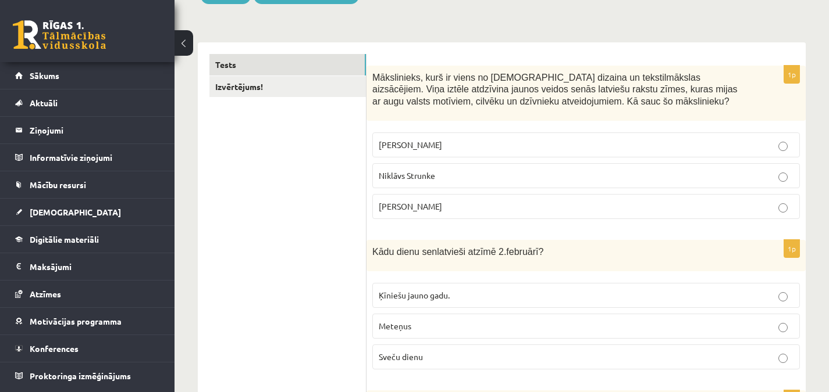
scroll to position [126, 0]
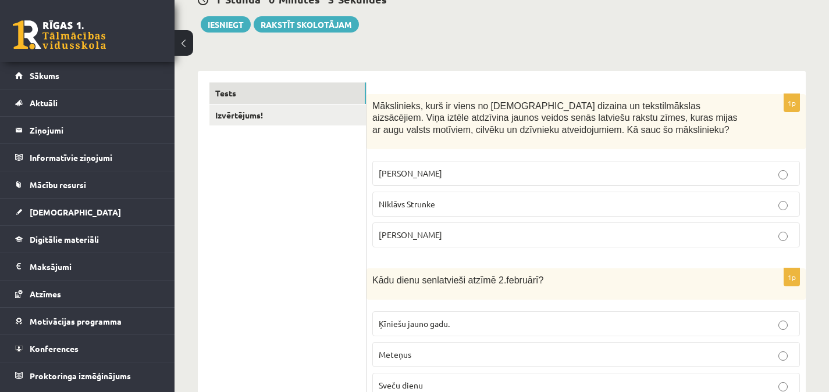
drag, startPoint x: 373, startPoint y: 105, endPoint x: 457, endPoint y: 229, distance: 149.8
click at [457, 229] on div "1p Mākslinieks, kurš ir viens no latviešu dizaina un tekstilmākslas aizsācējiem…" at bounding box center [585, 175] width 439 height 163
copy div "Mākslinieks, kurš ir viens no latviešu dizaina un tekstilmākslas aizsācējiem. V…"
click at [448, 171] on p "Ansis Cīrulis" at bounding box center [586, 173] width 415 height 12
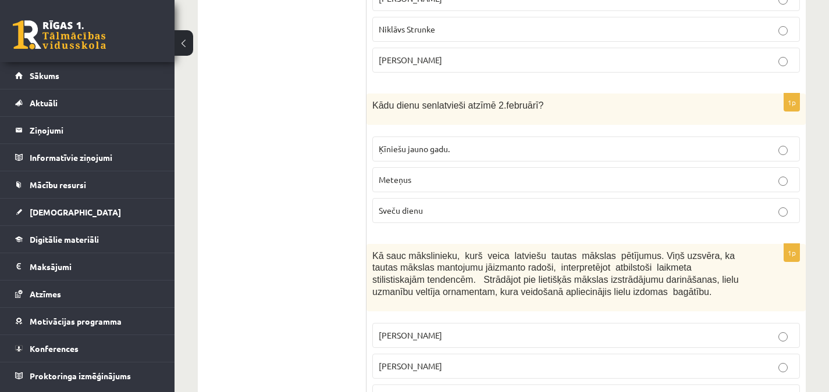
scroll to position [313, 0]
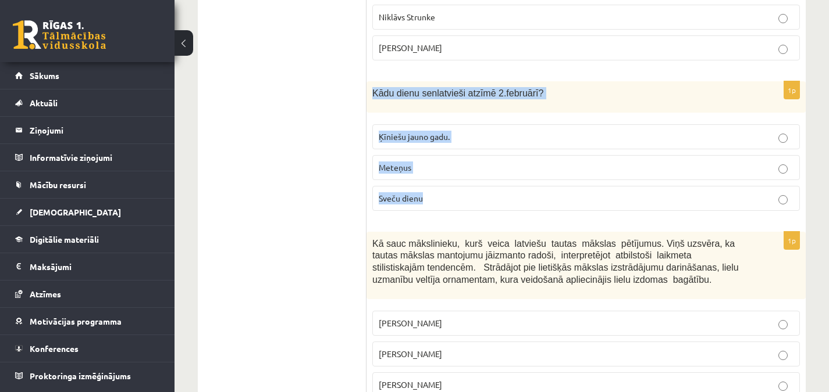
drag, startPoint x: 373, startPoint y: 88, endPoint x: 442, endPoint y: 188, distance: 121.6
click at [442, 188] on div "1p Kādu dienu senlatvieši atzīmē 2.februārī? Ķīniešu jauno gadu. Meteņus Sveču …" at bounding box center [585, 150] width 439 height 139
copy div "Kādu dienu senlatvieši atzīmē 2.februārī? Ķīniešu jauno gadu. Meteņus Sveču die…"
click at [444, 195] on p "Sveču dienu" at bounding box center [586, 198] width 415 height 12
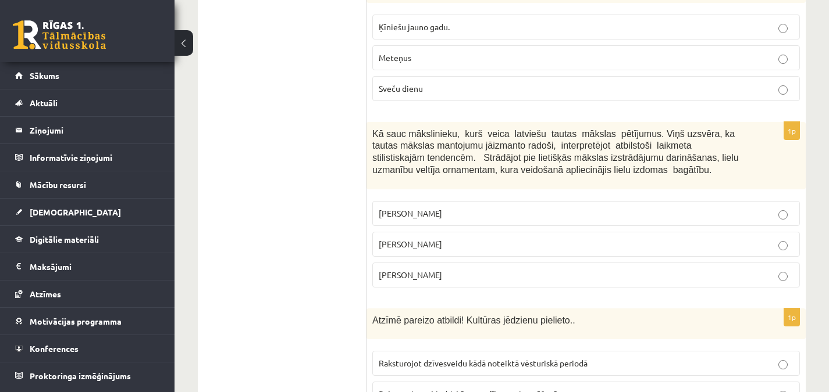
scroll to position [460, 0]
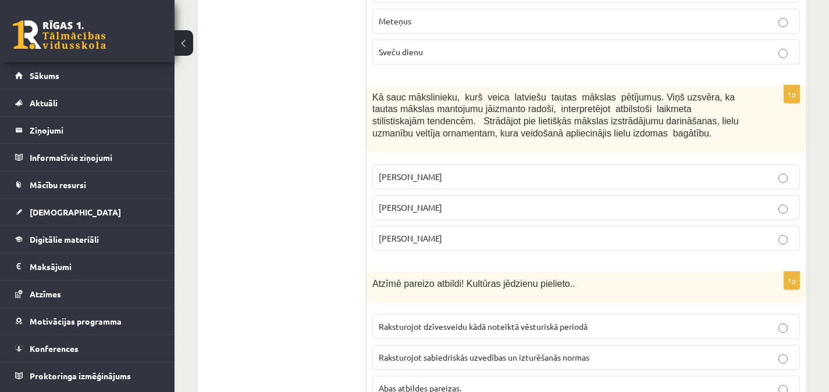
drag, startPoint x: 373, startPoint y: 94, endPoint x: 466, endPoint y: 235, distance: 169.5
click at [467, 236] on div "1p Kā sauc mākslinieku, kurš veica latviešu tautas mākslas pētījumus. Viņš uzsv…" at bounding box center [585, 172] width 439 height 175
copy div "Kā sauc mākslinieku, kurš veica latviešu tautas mākslas pētījumus. Viņš uzsvēra…"
click at [469, 205] on p "Jūlijs Madernieks" at bounding box center [586, 208] width 415 height 12
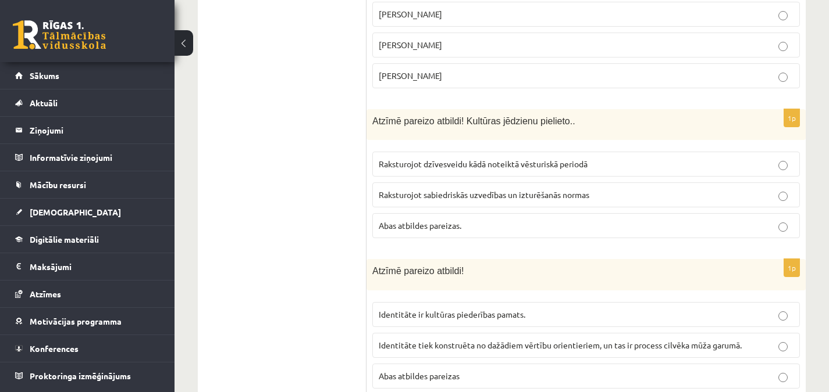
scroll to position [627, 0]
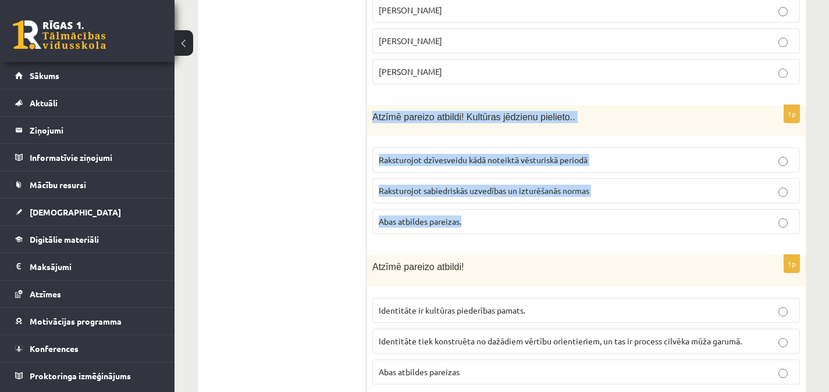
drag, startPoint x: 373, startPoint y: 116, endPoint x: 490, endPoint y: 217, distance: 155.0
click at [490, 217] on div "1p Atzīmē pareizo atbildi! Kultūras jēdzienu pielieto.. Raksturojot dzīvesveidu…" at bounding box center [585, 174] width 439 height 139
copy div "Atzīmē pareizo atbildi! Kultūras jēdzienu pielieto.. Raksturojot dzīvesveidu kā…"
click at [461, 222] on span "Abas atbildes pareizas." at bounding box center [420, 221] width 83 height 10
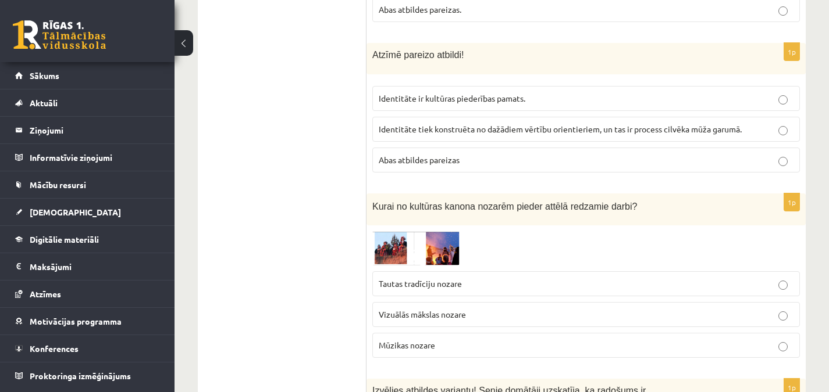
scroll to position [827, 0]
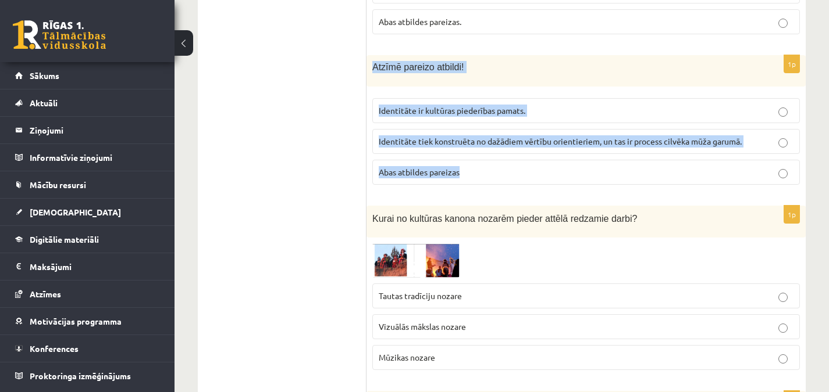
drag, startPoint x: 373, startPoint y: 65, endPoint x: 480, endPoint y: 165, distance: 146.4
click at [480, 165] on div "1p Atzīmē pareizo atbildi! Identitāte ir kultūras piederības pamats. Identitāte…" at bounding box center [585, 124] width 439 height 139
copy div "Atzīmē pareizo atbildi! Identitāte ir kultūras piederības pamats. Identitāte ti…"
click at [474, 166] on label "Abas atbildes pareizas" at bounding box center [585, 172] width 427 height 25
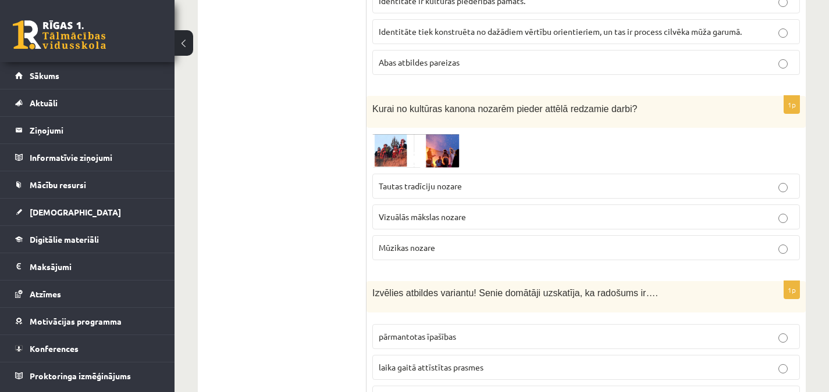
scroll to position [933, 0]
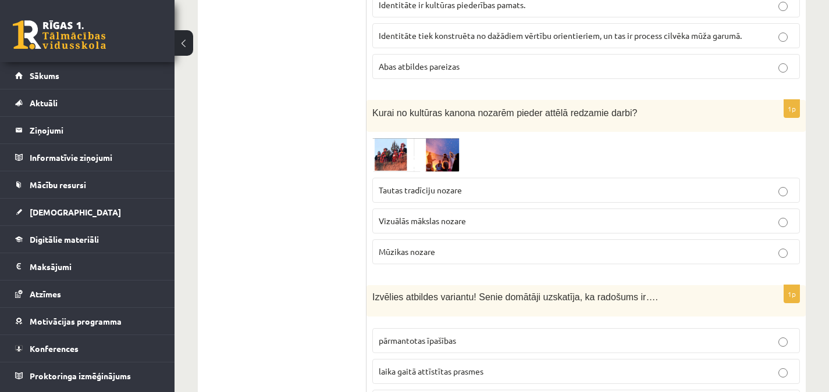
click at [445, 155] on img at bounding box center [415, 155] width 87 height 34
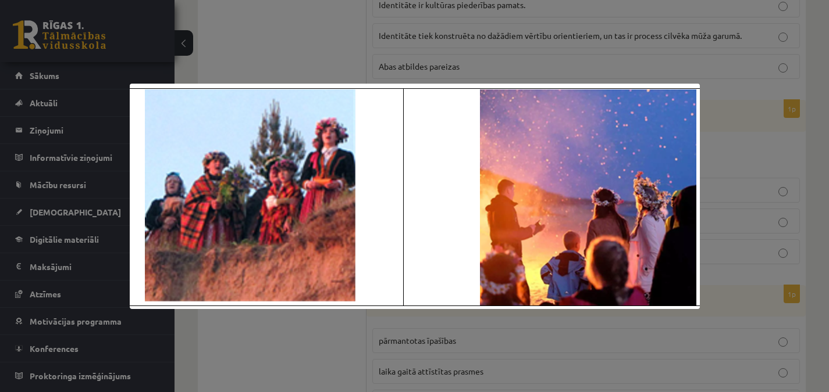
click at [569, 59] on div at bounding box center [414, 196] width 829 height 392
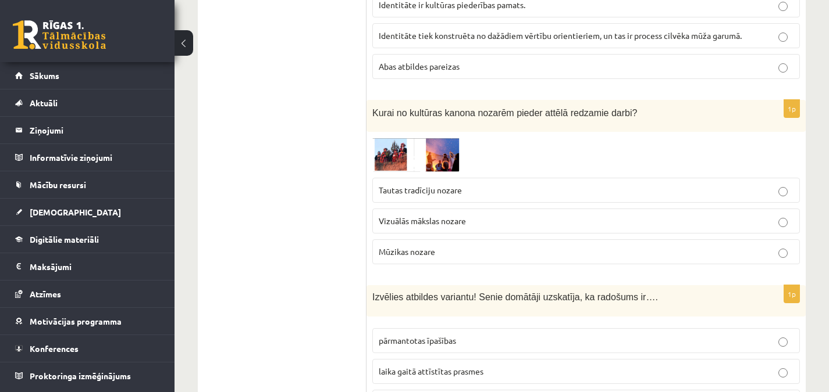
click at [459, 194] on span "Tautas tradīciju nozare" at bounding box center [420, 190] width 83 height 10
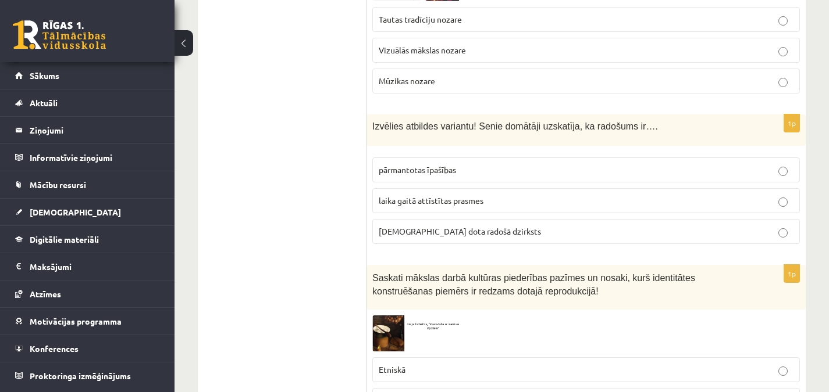
scroll to position [1120, 0]
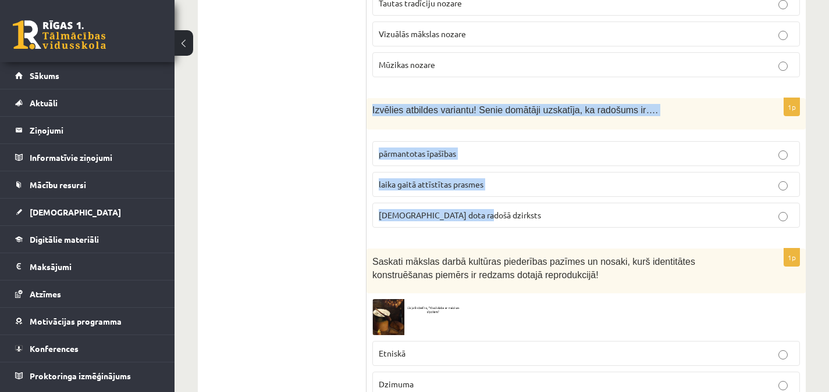
drag, startPoint x: 371, startPoint y: 109, endPoint x: 493, endPoint y: 204, distance: 154.6
click at [493, 204] on div "1p Izvēlies atbildes variantu! Senie domātāji uzskatīja, ka radošums ir…. pārma…" at bounding box center [585, 167] width 439 height 139
copy div "Izvēlies atbildes variantu! Senie domātāji uzskatīja, ka radošums ir…. pārmanto…"
click at [504, 211] on p "dieva dota radošā dzirksts" at bounding box center [586, 215] width 415 height 12
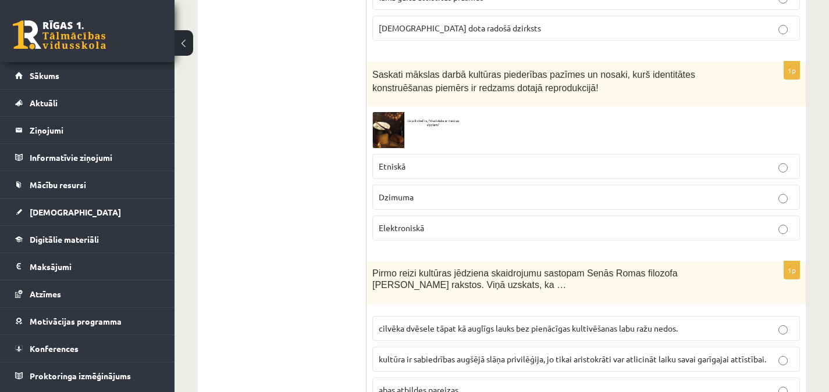
scroll to position [1315, 0]
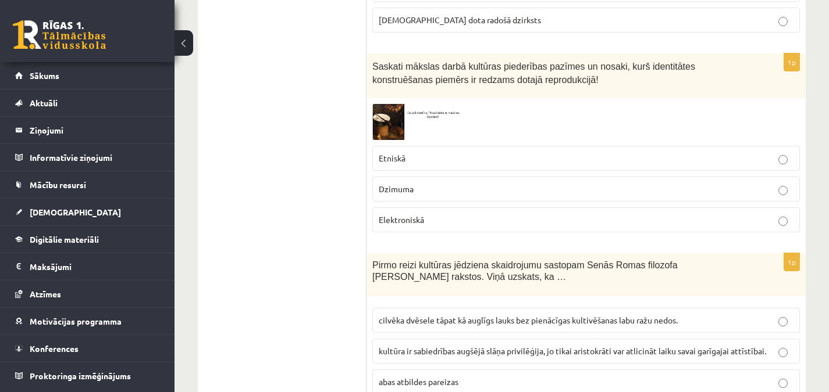
click at [420, 112] on img at bounding box center [415, 121] width 87 height 35
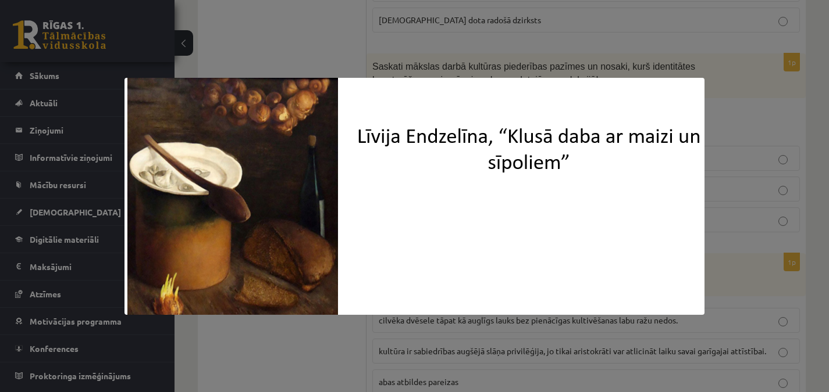
click at [459, 70] on div at bounding box center [414, 196] width 829 height 392
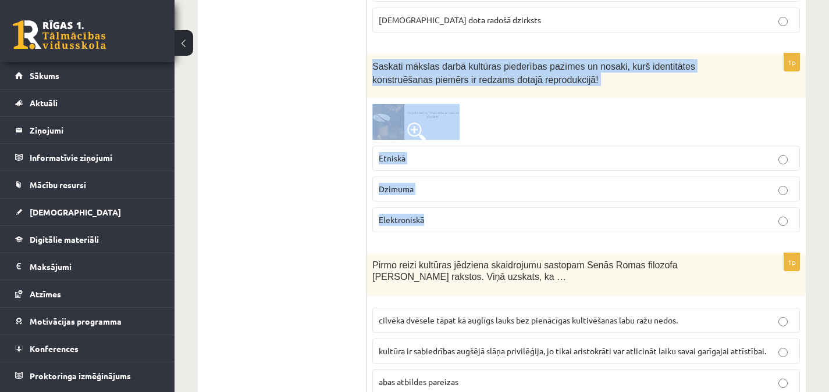
drag, startPoint x: 372, startPoint y: 63, endPoint x: 493, endPoint y: 215, distance: 194.1
click at [493, 215] on div "1p Saskati mākslas darbā kultūras piederības pazīmes un nosaki, kurš identitāte…" at bounding box center [585, 147] width 439 height 188
copy div "Saskati mākslas darbā kultūras piederības pazīmes un nosaki, kurš identitātes k…"
click at [448, 123] on img at bounding box center [415, 121] width 87 height 35
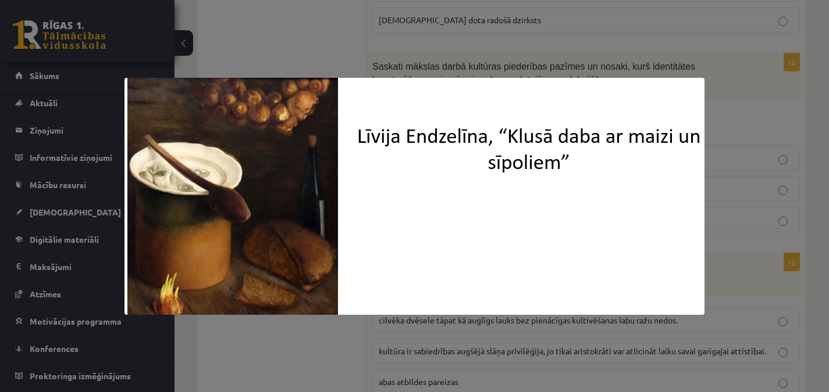
click at [317, 333] on div at bounding box center [414, 196] width 829 height 392
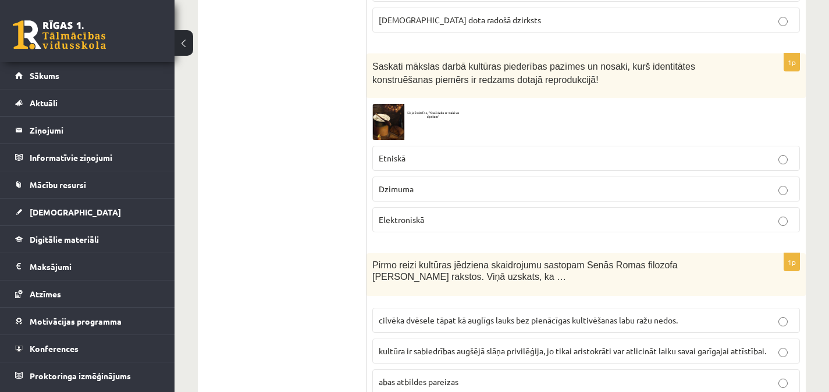
click at [438, 152] on p "Etniskā" at bounding box center [586, 158] width 415 height 12
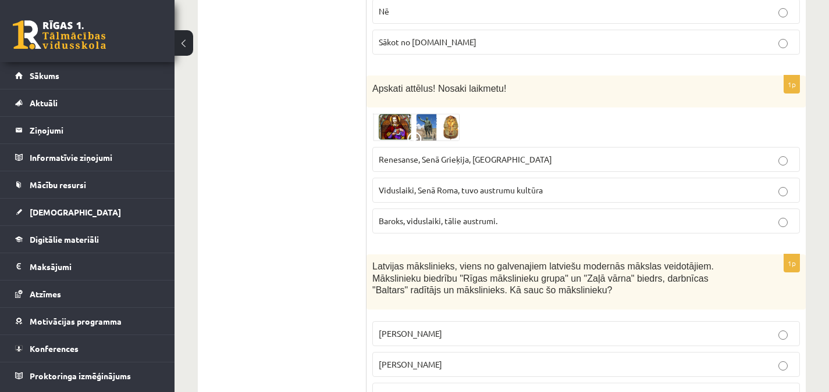
scroll to position [1729, 0]
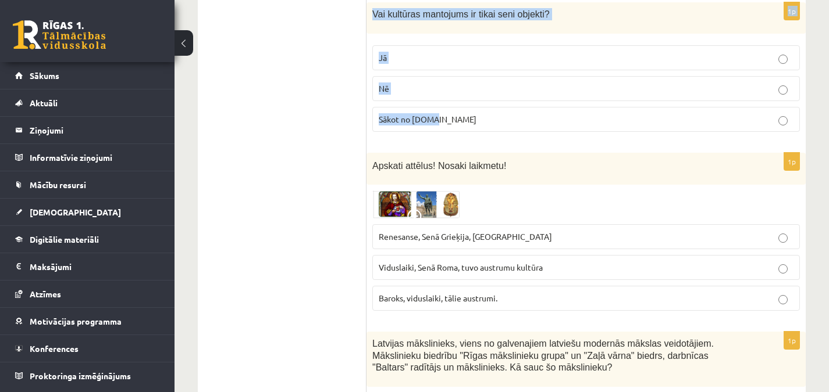
drag, startPoint x: 373, startPoint y: 116, endPoint x: 515, endPoint y: 133, distance: 142.9
copy form "Pirmo reizi kultūras jēdziena skaidrojumu sastopam Senās Romas filozofa Ciceron…"
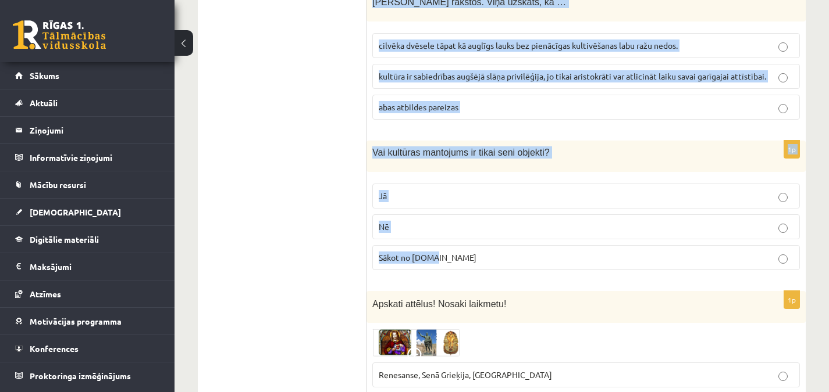
scroll to position [1513, 0]
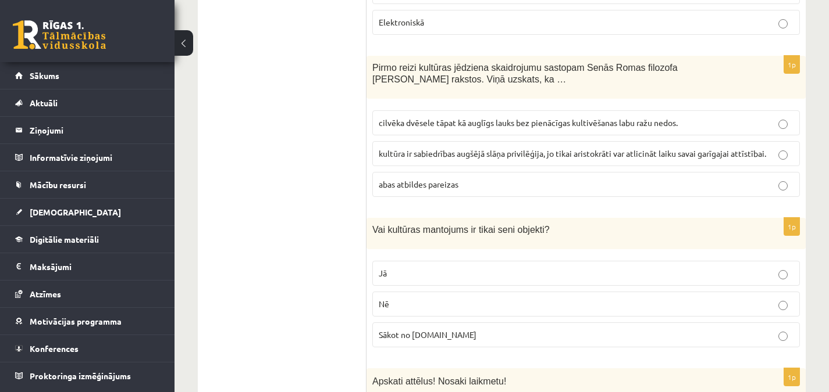
click at [468, 123] on span "cilvēka dvēsele tāpat kā auglīgs lauks bez pienācīgas kultivēšanas labu ražu ne…" at bounding box center [528, 122] width 299 height 10
click at [670, 302] on p "Nē" at bounding box center [586, 304] width 415 height 12
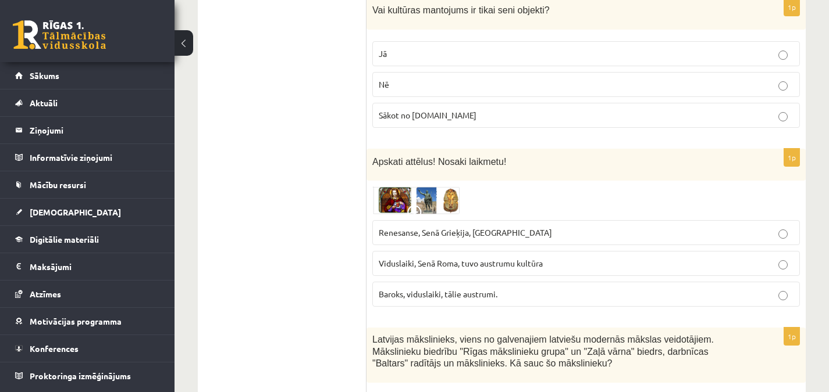
scroll to position [1761, 0]
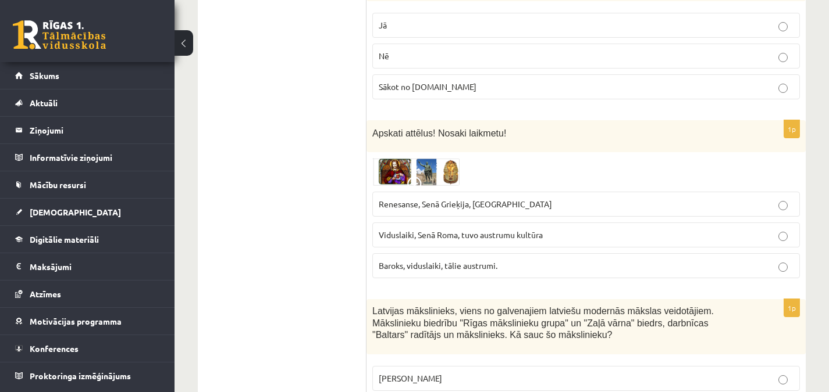
click at [430, 169] on img at bounding box center [415, 172] width 87 height 28
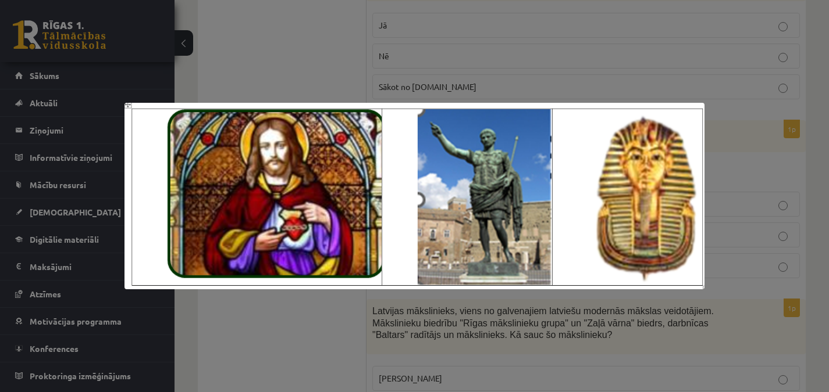
click at [347, 89] on div at bounding box center [414, 196] width 829 height 392
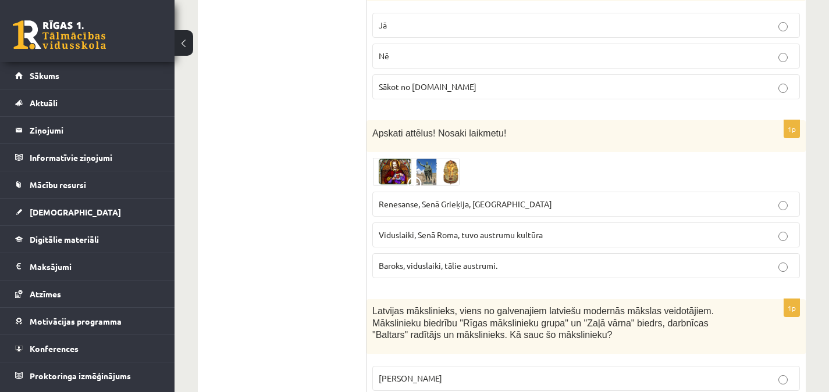
click at [431, 171] on img at bounding box center [415, 172] width 87 height 28
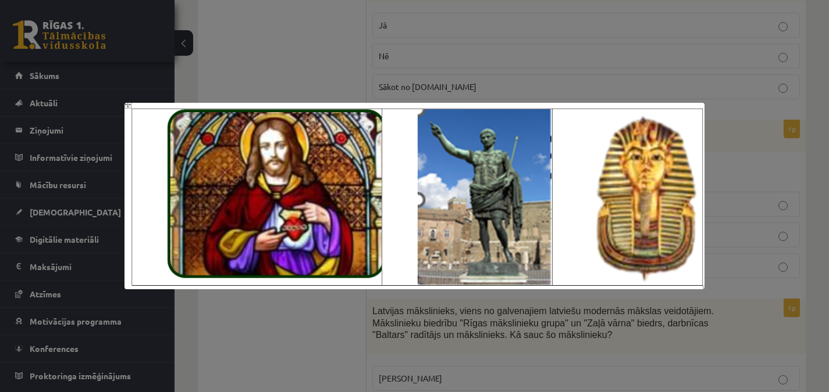
click at [317, 302] on div at bounding box center [414, 196] width 829 height 392
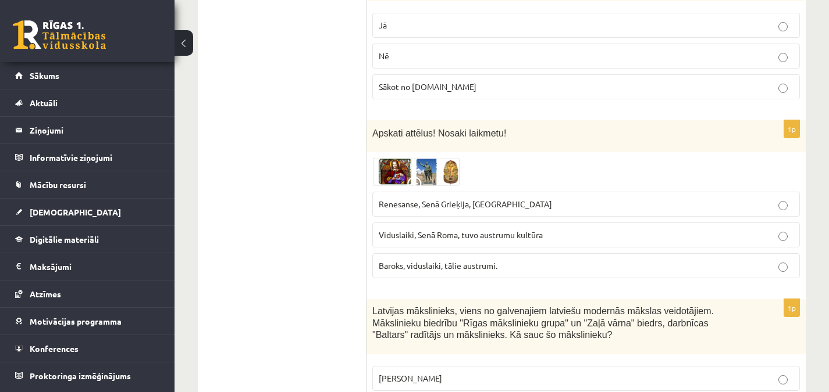
click at [434, 176] on img at bounding box center [415, 172] width 87 height 28
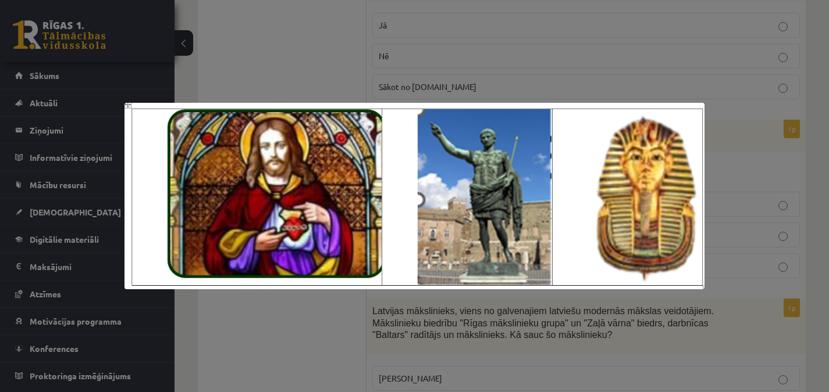
click at [335, 307] on div at bounding box center [414, 196] width 829 height 392
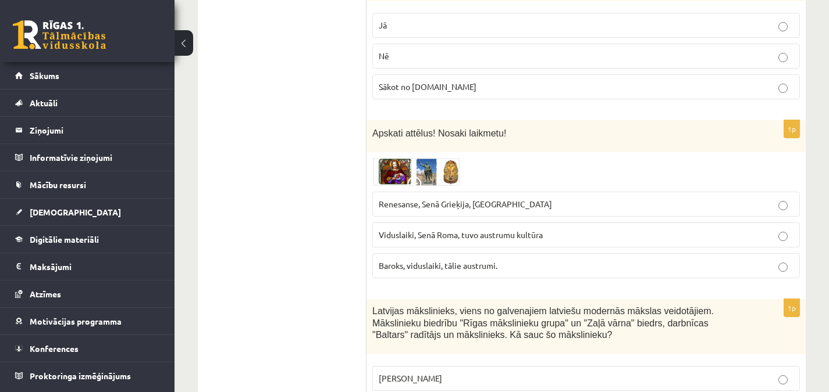
click at [467, 205] on span "Renesanse, Senā Grieķija, Ēģipte" at bounding box center [465, 204] width 173 height 10
click at [442, 177] on img at bounding box center [415, 172] width 87 height 28
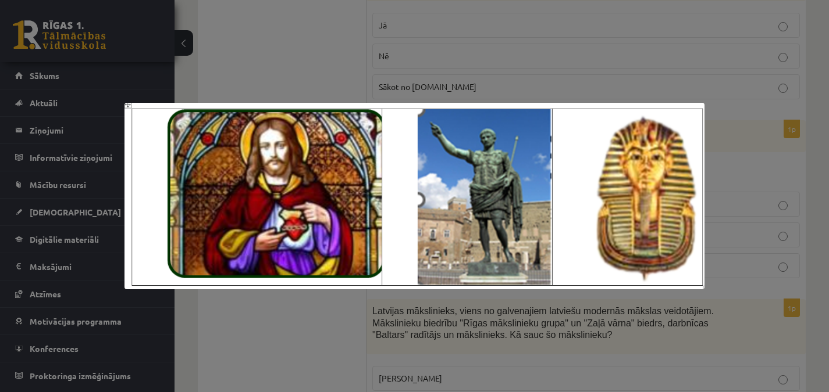
click at [301, 299] on div at bounding box center [414, 196] width 829 height 392
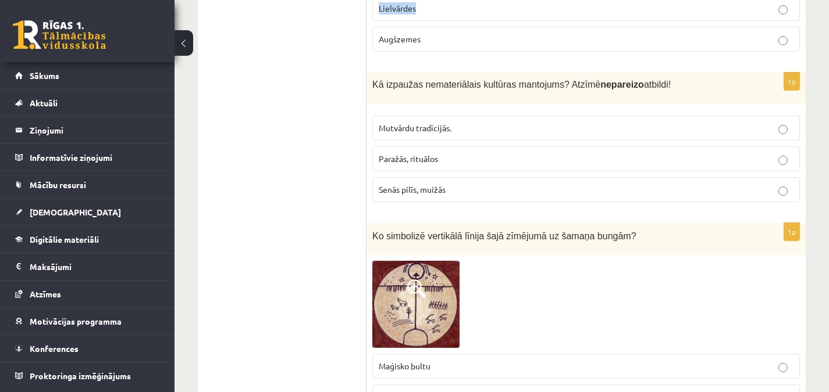
scroll to position [3007, 0]
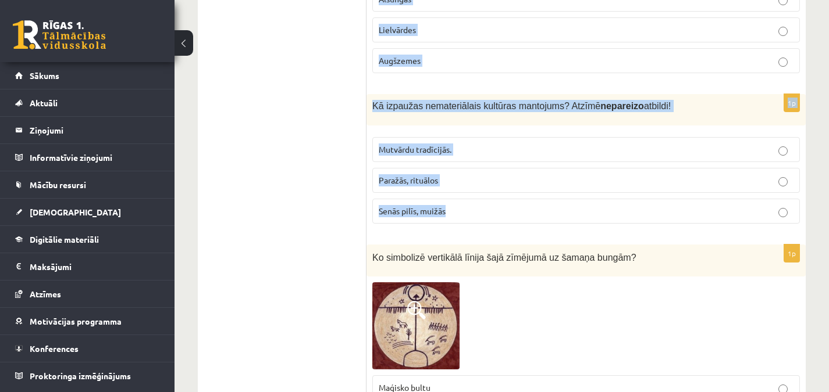
drag, startPoint x: 372, startPoint y: 51, endPoint x: 618, endPoint y: 187, distance: 281.6
copy form "Latvijas mākslinieks, viens no galvenajiem latviešu modernās mākslas veidotājie…"
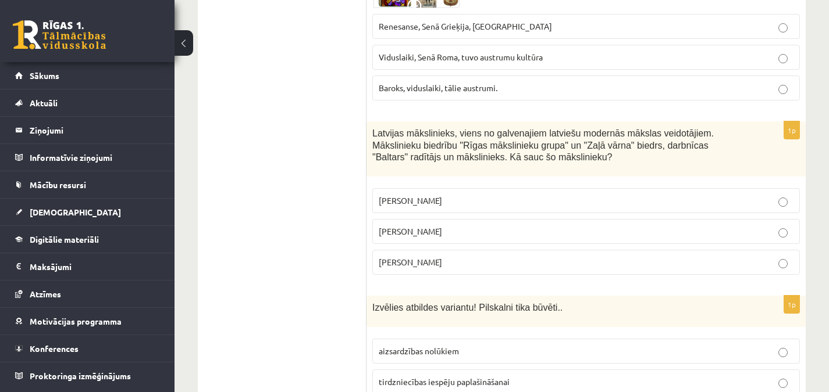
scroll to position [1943, 0]
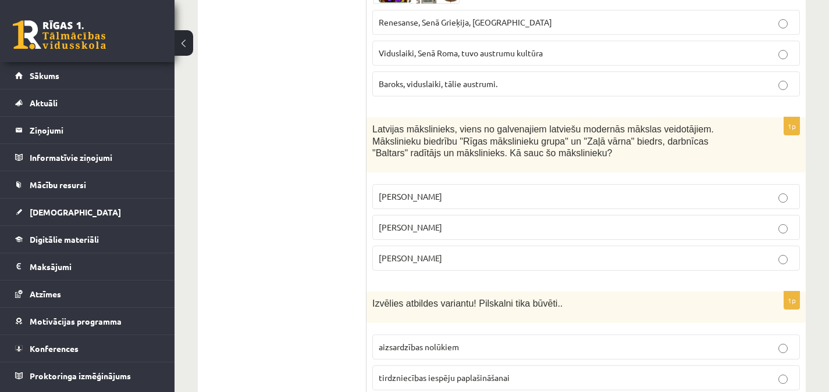
click at [430, 227] on p "Romāns Suta" at bounding box center [586, 228] width 415 height 12
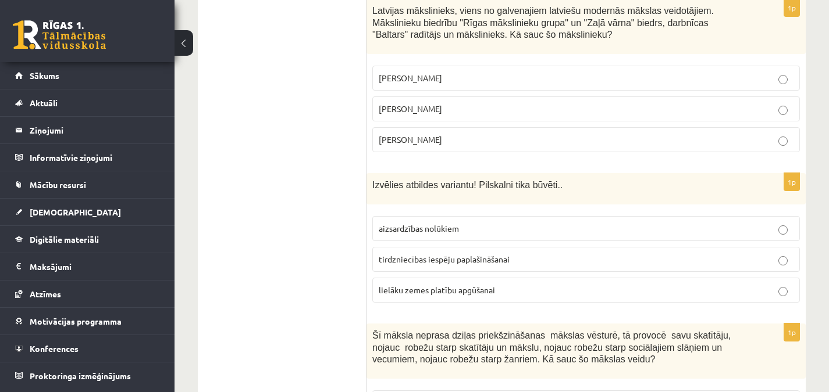
scroll to position [2086, 0]
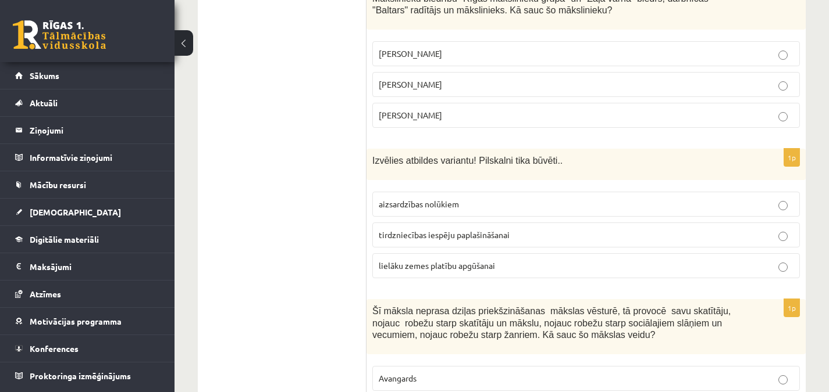
click at [440, 204] on span "aizsardzības nolūkiem" at bounding box center [419, 204] width 80 height 10
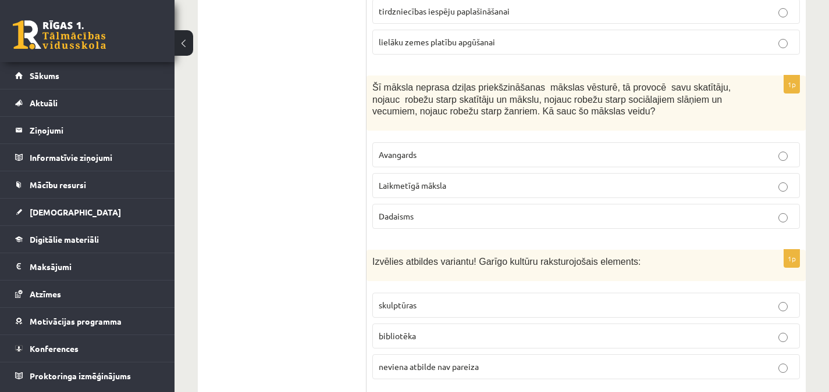
scroll to position [2318, 0]
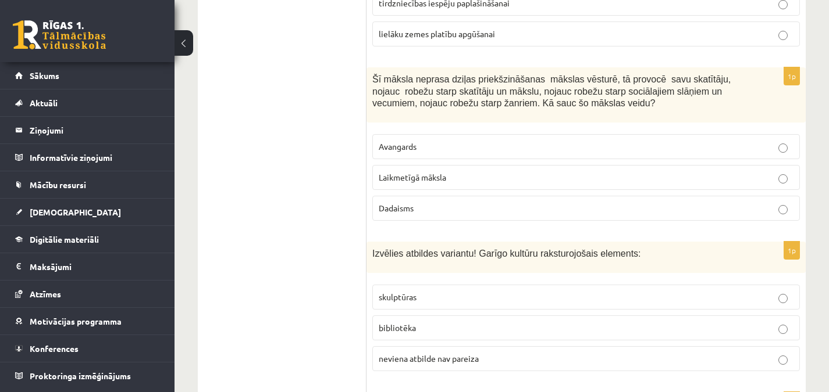
click at [422, 145] on p "Avangards" at bounding box center [586, 147] width 415 height 12
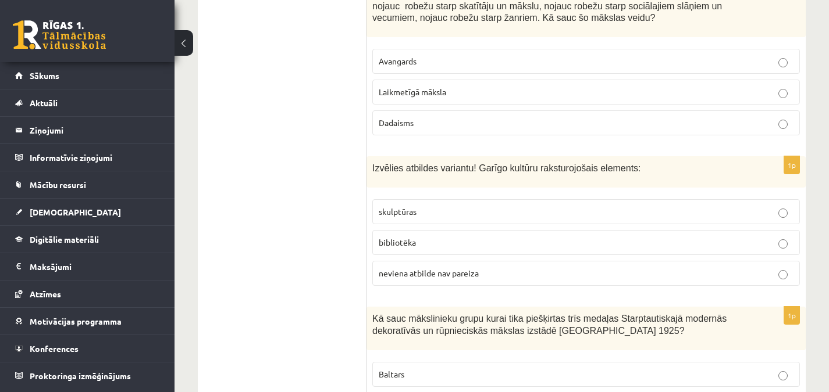
scroll to position [2432, 0]
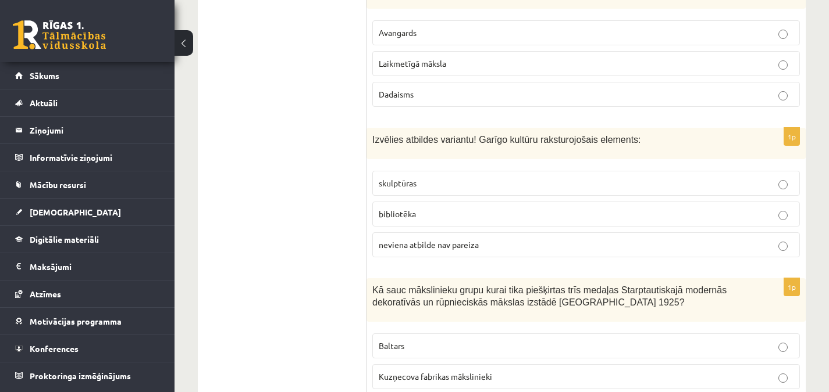
click at [432, 219] on p "bibliotēka" at bounding box center [586, 214] width 415 height 12
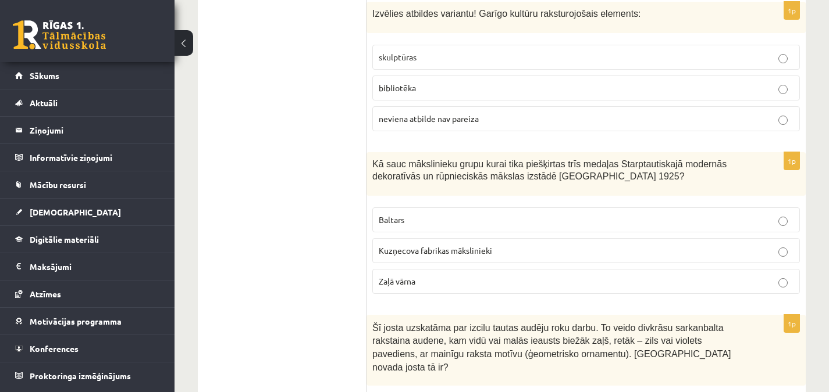
scroll to position [2562, 0]
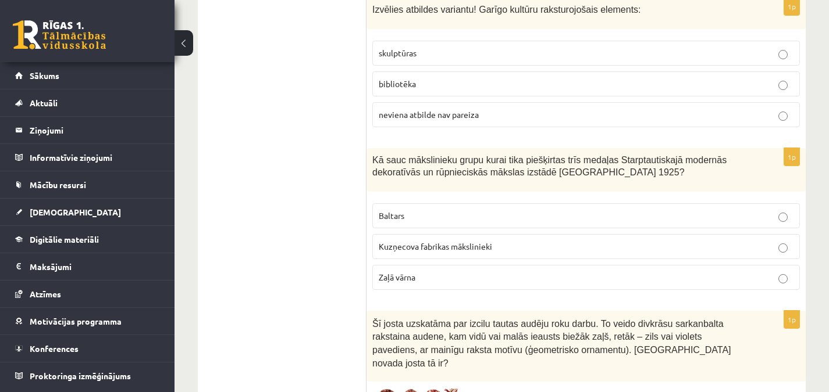
click at [408, 216] on p "Baltars" at bounding box center [586, 216] width 415 height 12
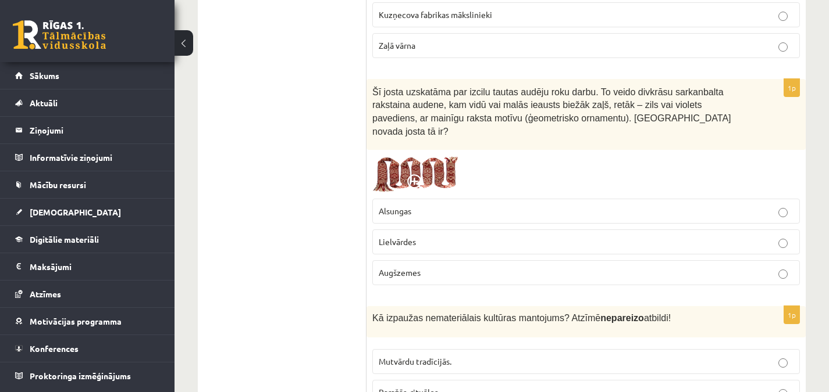
scroll to position [2819, 0]
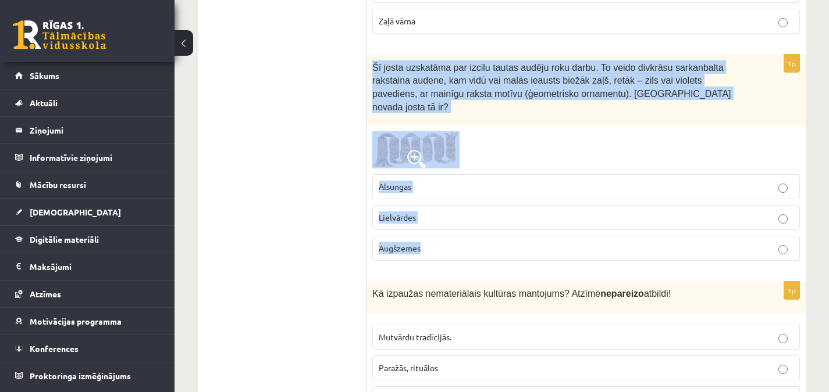
drag, startPoint x: 373, startPoint y: 64, endPoint x: 479, endPoint y: 225, distance: 192.7
click at [479, 225] on div "1p Šī josta uzskatāma par izcilu tautas audēju roku darbu. To veido divkrāsu sa…" at bounding box center [585, 163] width 439 height 216
copy div "Šī josta uzskatāma par izcilu tautas audēju roku darbu. To veido divkrāsu sarka…"
click at [445, 242] on p "Augšzemes" at bounding box center [586, 248] width 415 height 12
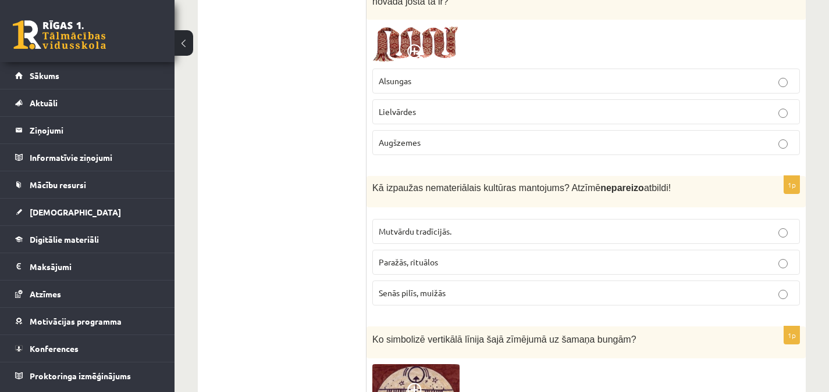
scroll to position [2929, 0]
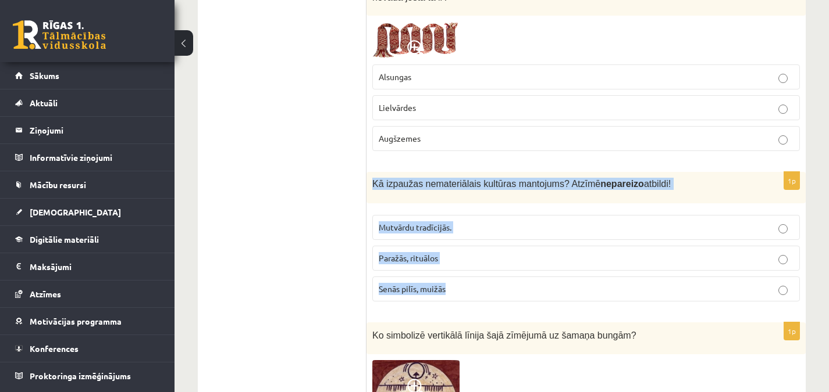
drag, startPoint x: 372, startPoint y: 167, endPoint x: 473, endPoint y: 277, distance: 149.0
click at [473, 277] on div "1p Kā izpaužas nemateriālais kultūras mantojums? Atzīmē nepareizo atbildi! Mutv…" at bounding box center [585, 241] width 439 height 139
click at [476, 283] on p "Senās pilīs, muižās" at bounding box center [586, 289] width 415 height 12
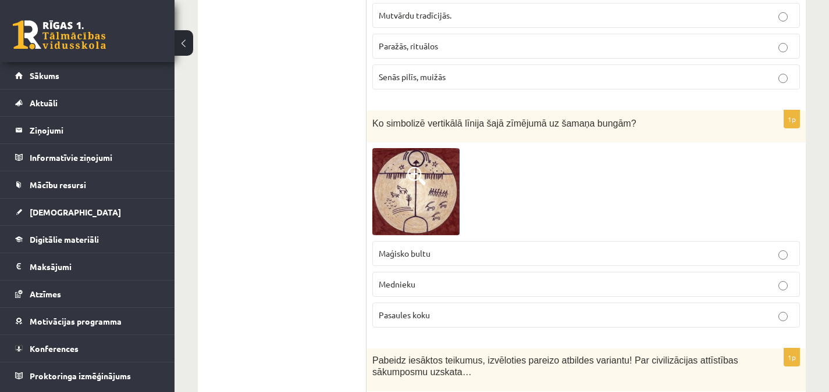
scroll to position [3133, 0]
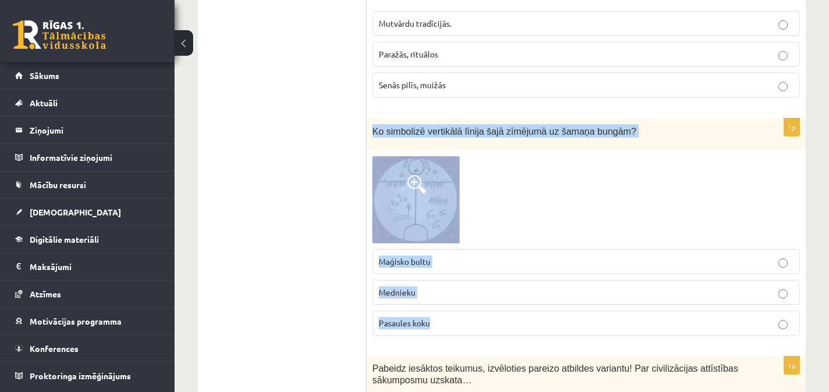
drag, startPoint x: 373, startPoint y: 115, endPoint x: 499, endPoint y: 309, distance: 231.9
click at [499, 309] on div "1p Ko simbolizē vertikālā līnija šajā zīmējumā uz šamaņa bungām? Maģisko bultu …" at bounding box center [585, 232] width 439 height 227
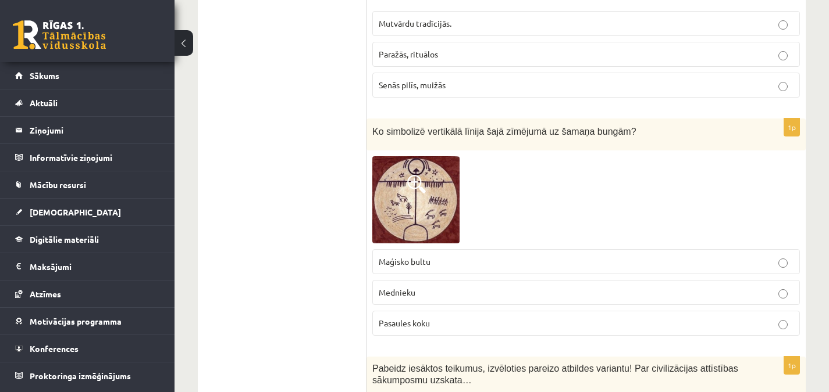
click at [453, 317] on p "Pasaules koku" at bounding box center [586, 323] width 415 height 12
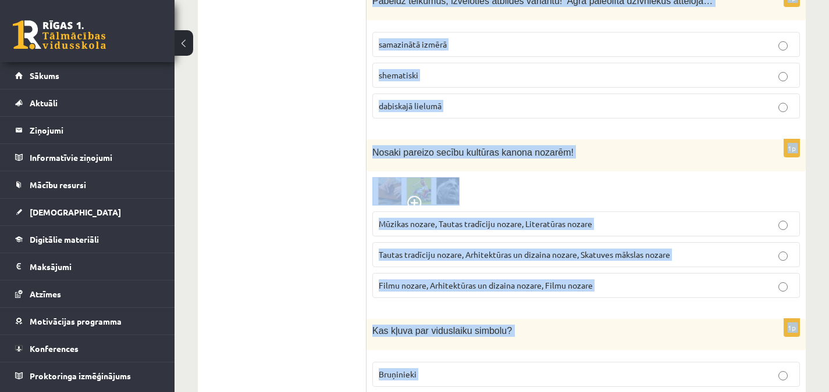
scroll to position [4140, 0]
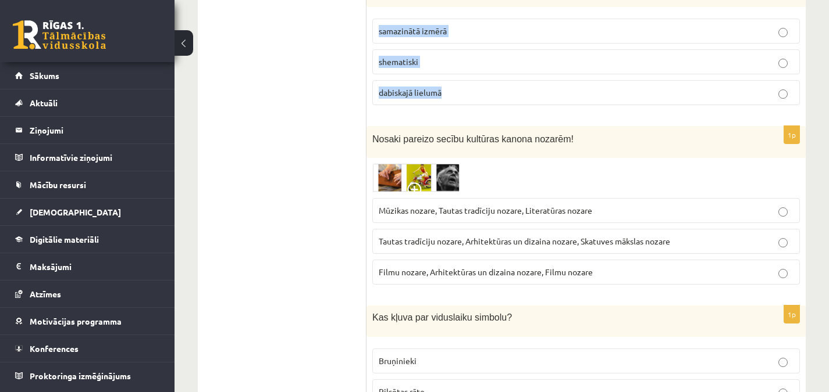
drag, startPoint x: 373, startPoint y: 75, endPoint x: 539, endPoint y: 97, distance: 167.8
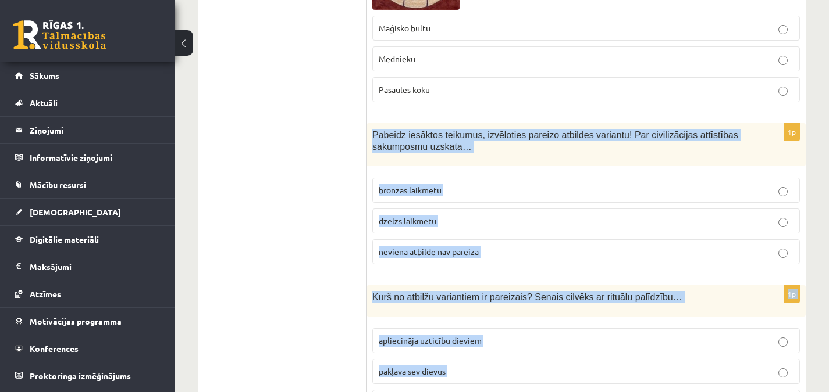
scroll to position [3371, 0]
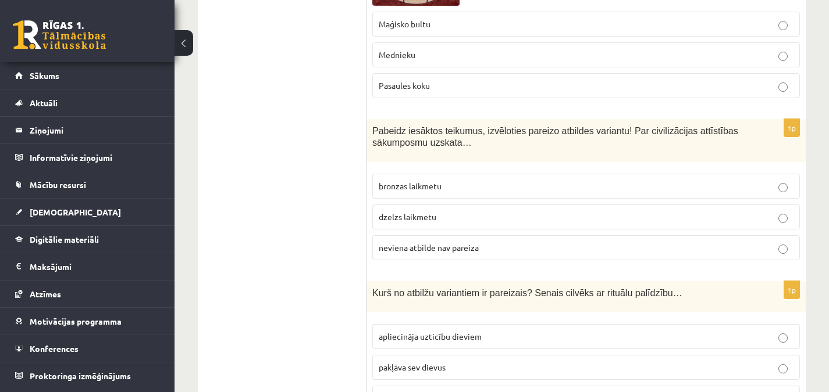
click at [446, 242] on span "neviena atbilde nav pareiza" at bounding box center [429, 247] width 100 height 10
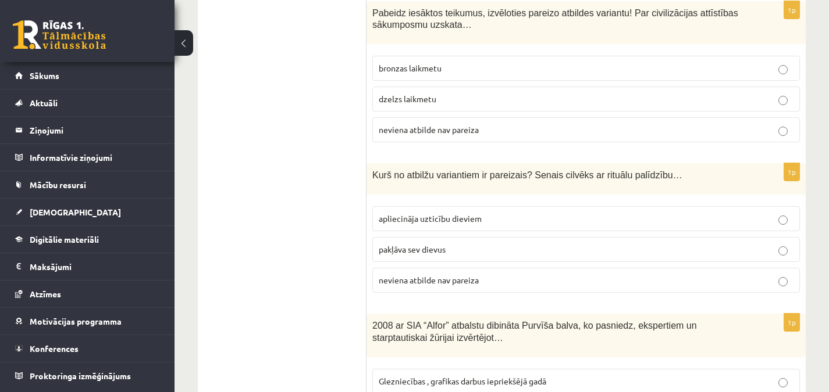
scroll to position [3497, 0]
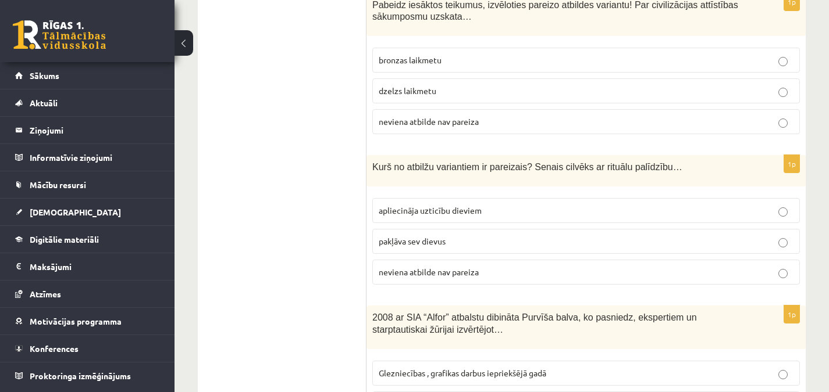
click at [710, 205] on p "apliecināja uzticību dieviem" at bounding box center [586, 211] width 415 height 12
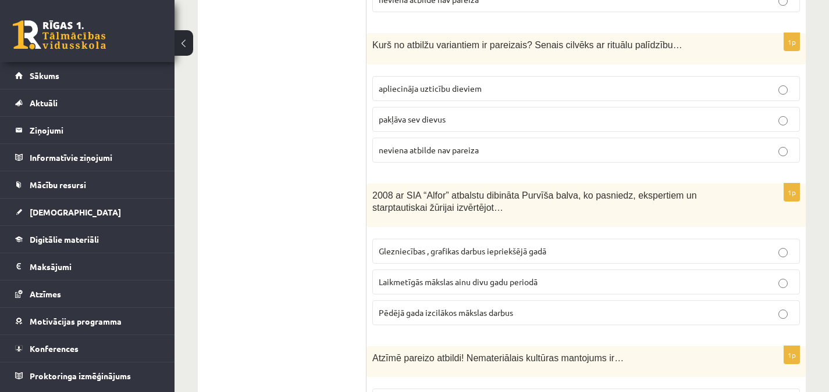
scroll to position [3623, 0]
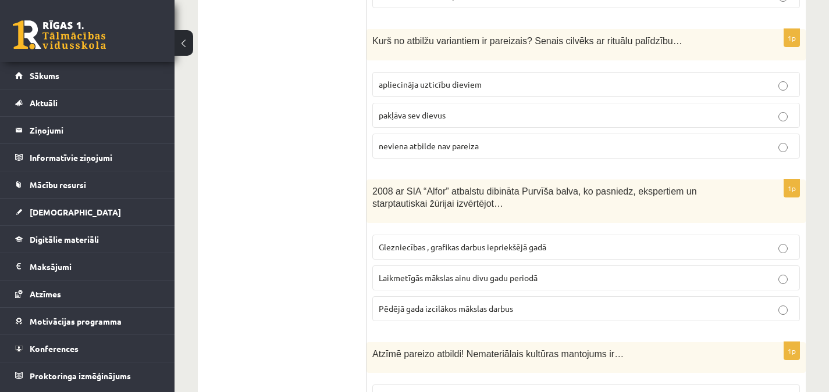
click at [480, 304] on span "Pēdējā gada izcilākos mākslas darbus" at bounding box center [446, 309] width 134 height 10
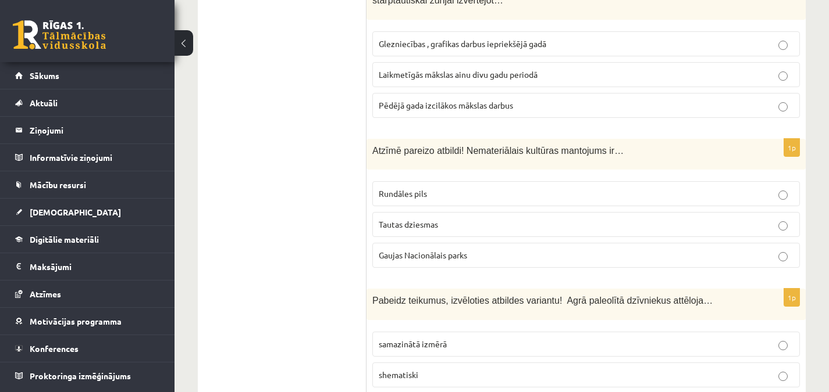
scroll to position [3831, 0]
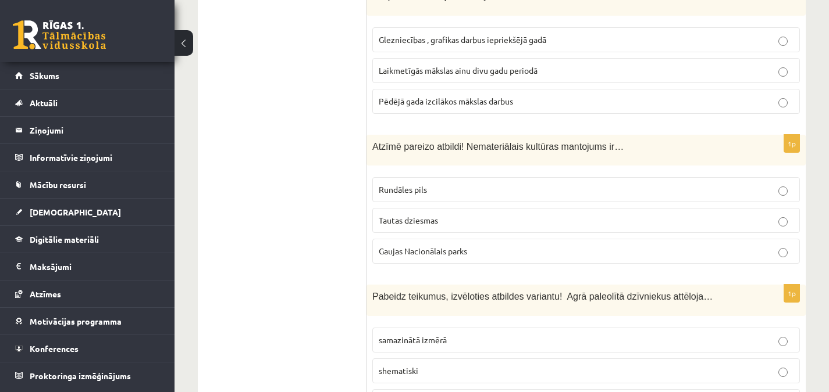
click at [399, 215] on p "Tautas dziesmas" at bounding box center [586, 221] width 415 height 12
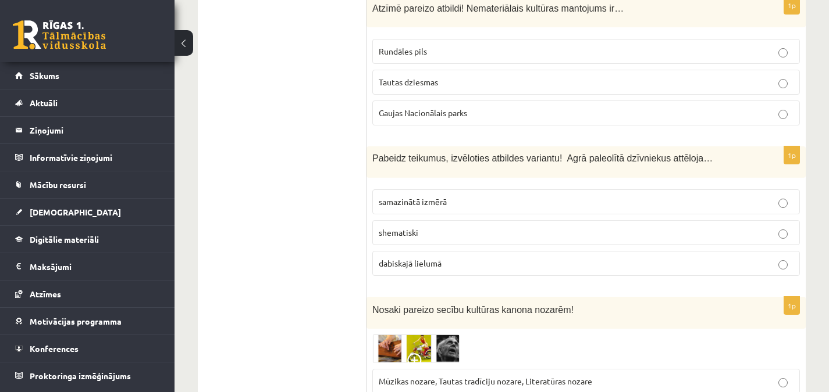
scroll to position [3997, 0]
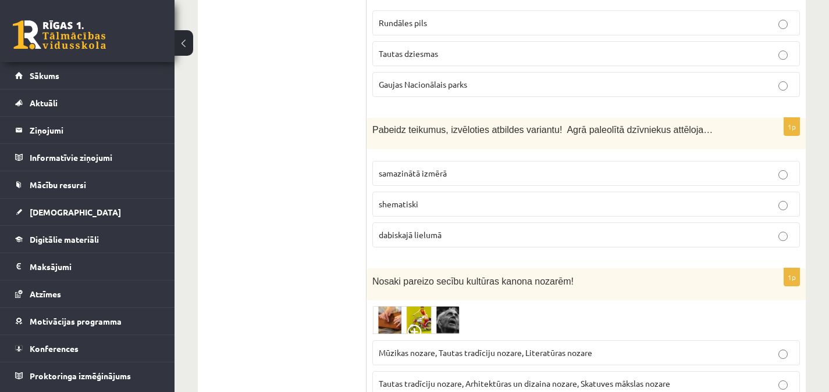
click at [740, 229] on p "dabiskajā lielumā" at bounding box center [586, 235] width 415 height 12
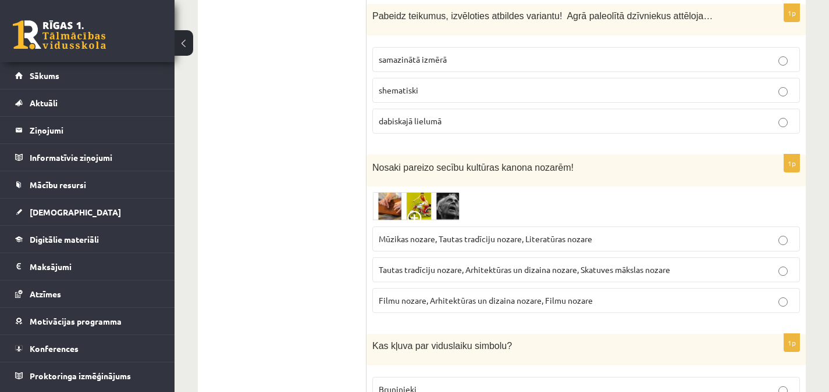
scroll to position [4153, 0]
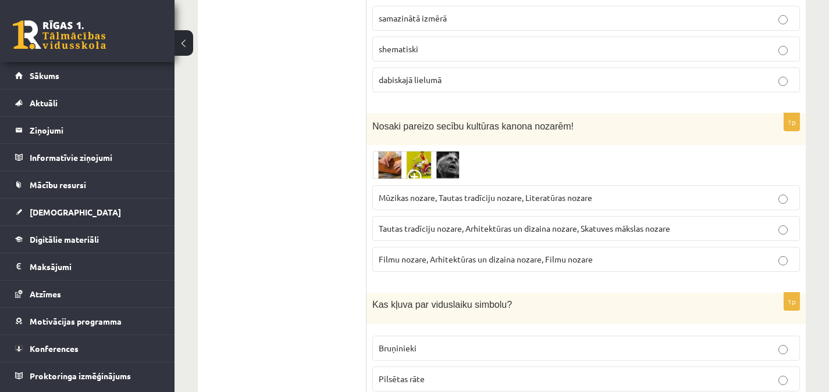
click at [430, 151] on img at bounding box center [415, 165] width 87 height 28
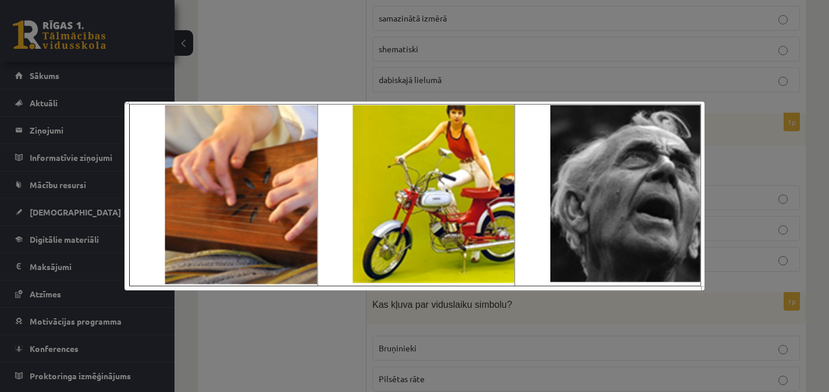
click at [494, 343] on div at bounding box center [414, 196] width 829 height 392
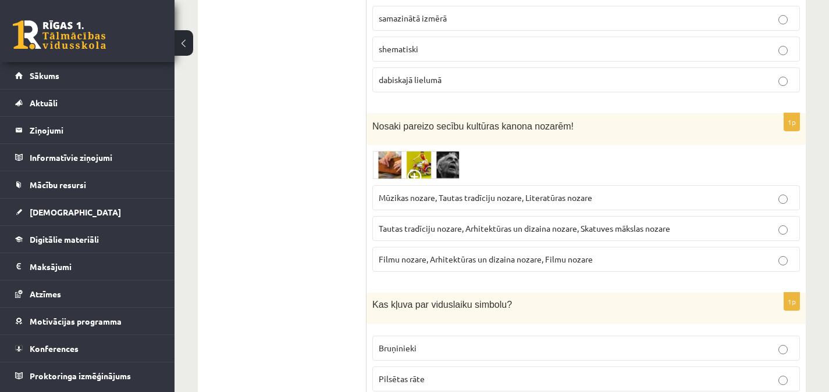
click at [449, 153] on img at bounding box center [415, 165] width 87 height 28
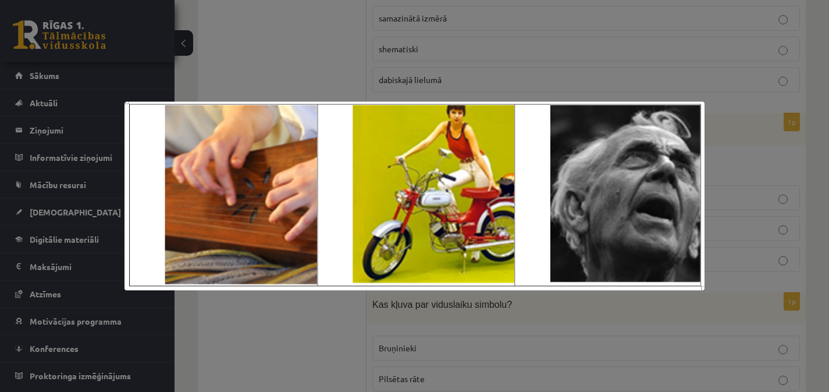
click at [545, 323] on div at bounding box center [414, 196] width 829 height 392
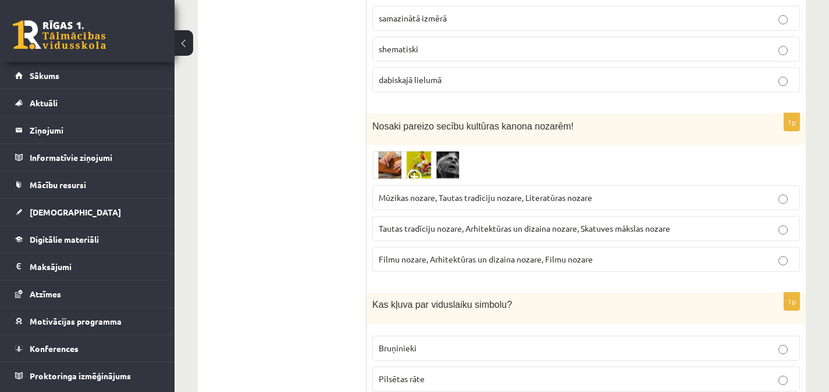
click at [416, 151] on img at bounding box center [415, 165] width 87 height 28
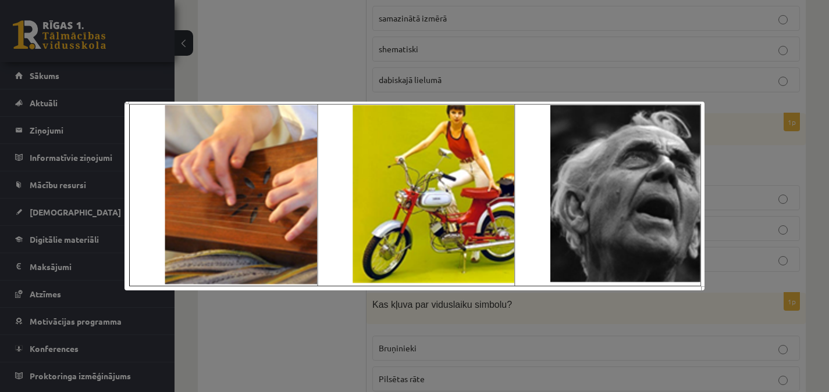
click at [540, 78] on div at bounding box center [414, 196] width 829 height 392
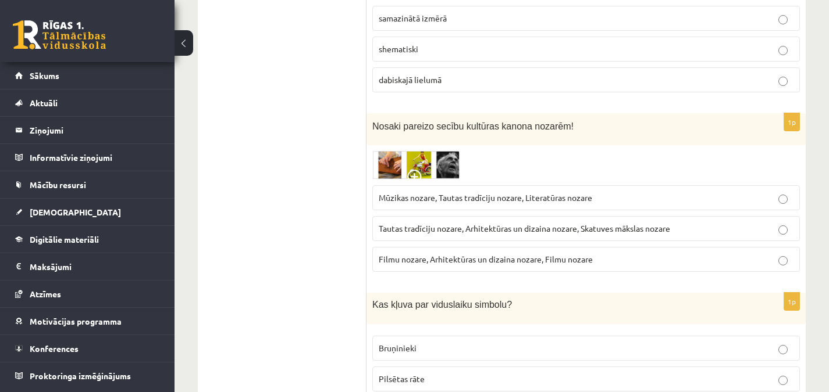
click at [450, 192] on span "Mūzikas nozare, Tautas tradīciju nozare, Literatūras nozare" at bounding box center [485, 197] width 213 height 10
click at [428, 151] on img at bounding box center [415, 165] width 87 height 28
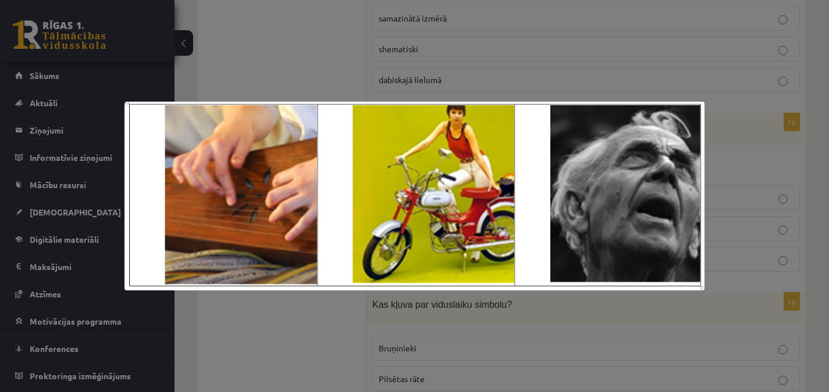
click at [407, 324] on div at bounding box center [414, 196] width 829 height 392
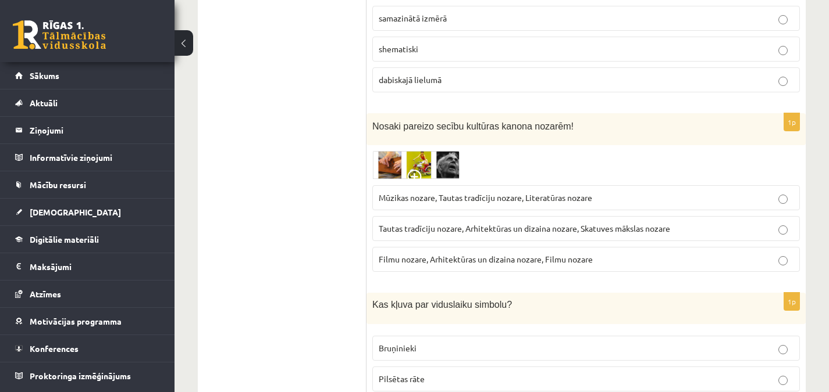
click at [444, 151] on img at bounding box center [415, 165] width 87 height 28
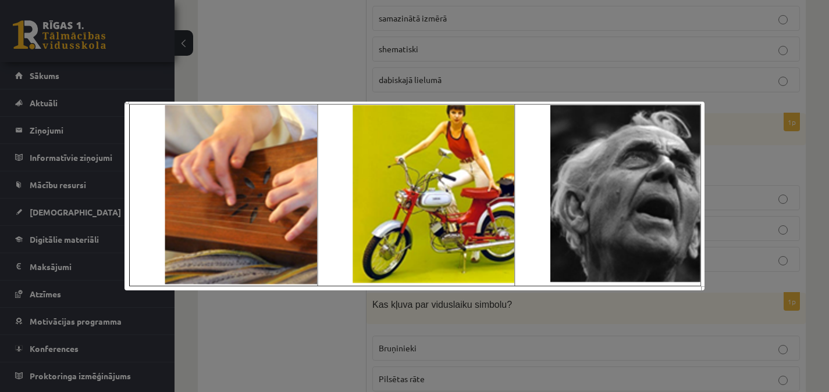
click at [365, 326] on div at bounding box center [414, 196] width 829 height 392
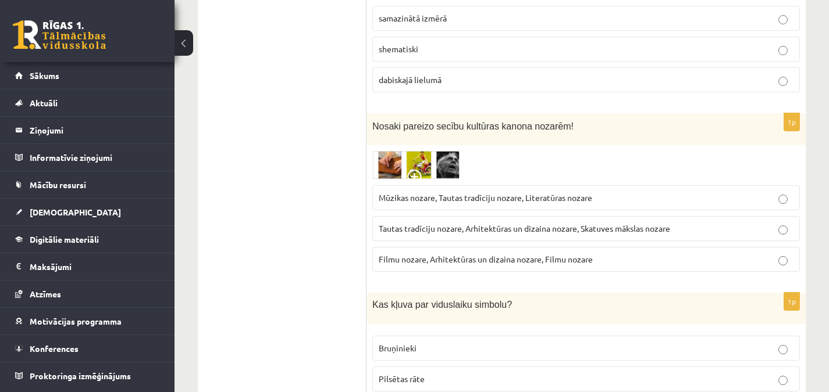
click at [460, 223] on span "Tautas tradīciju nozare, Arhitektūras un dizaina nozare, Skatuves mākslas nozare" at bounding box center [524, 228] width 291 height 10
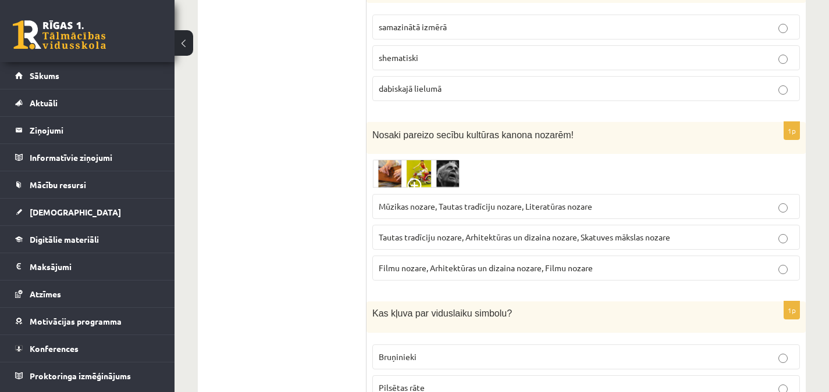
scroll to position [4136, 0]
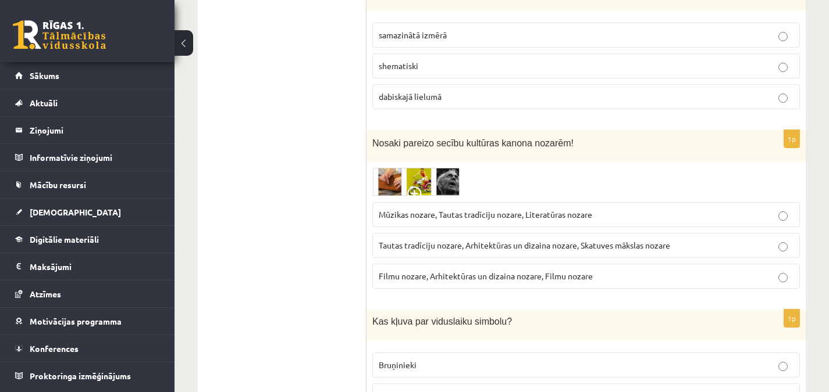
click at [422, 168] on img at bounding box center [415, 182] width 87 height 28
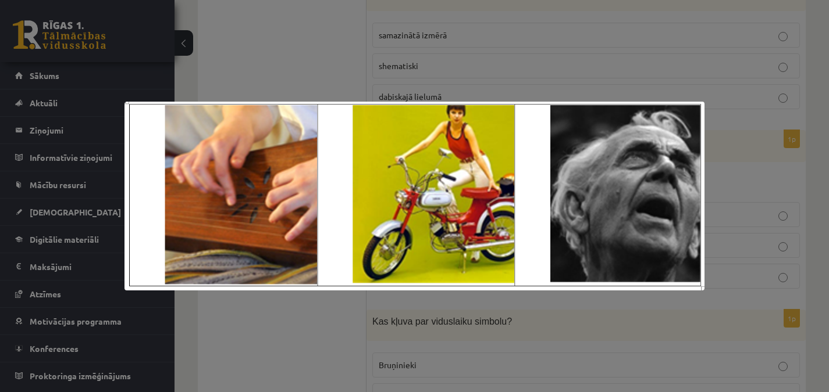
click at [431, 326] on div at bounding box center [414, 196] width 829 height 392
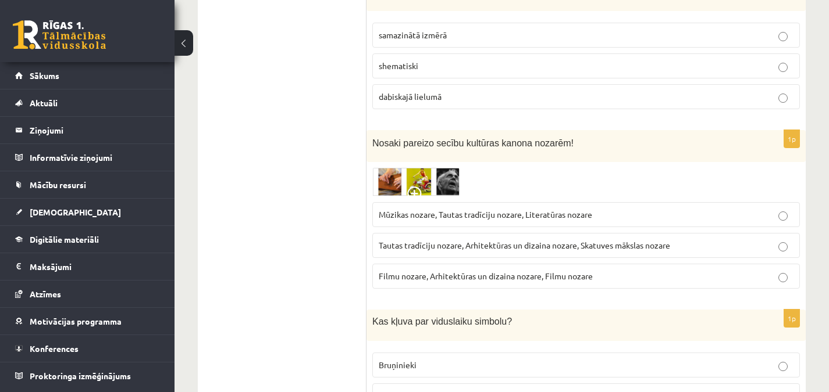
click at [454, 171] on img at bounding box center [415, 182] width 87 height 28
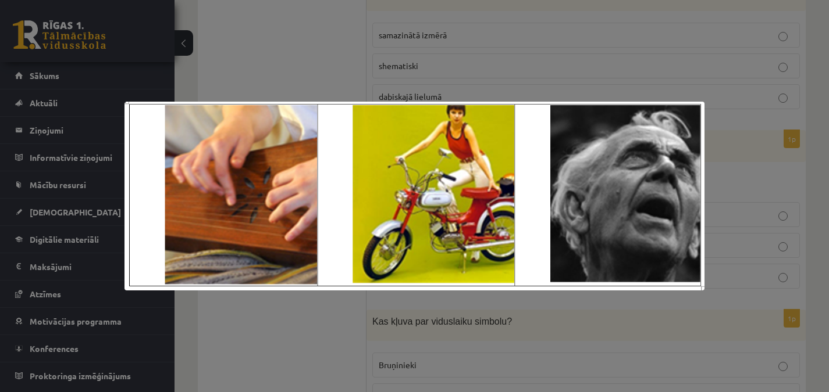
click at [618, 347] on div at bounding box center [414, 196] width 829 height 392
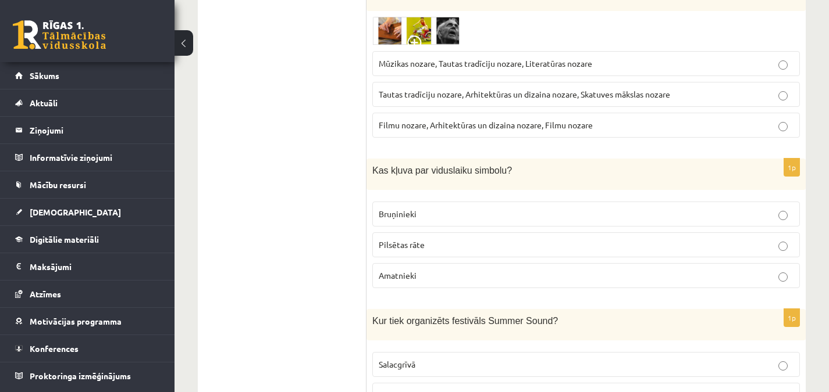
scroll to position [4328, 0]
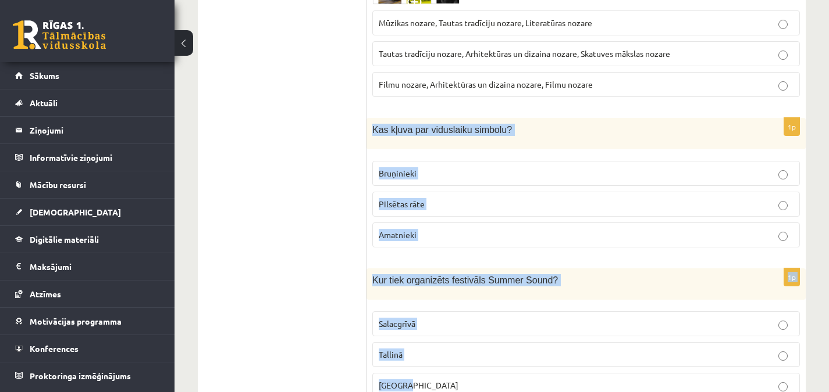
drag, startPoint x: 372, startPoint y: 112, endPoint x: 536, endPoint y: 379, distance: 313.2
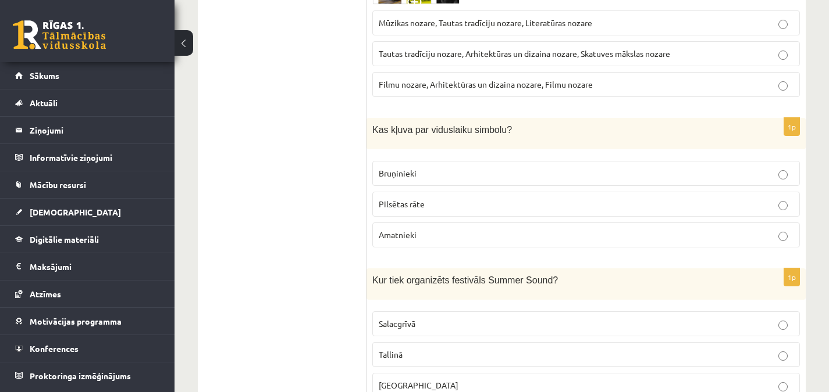
click at [420, 380] on p "Liepājā" at bounding box center [586, 386] width 415 height 12
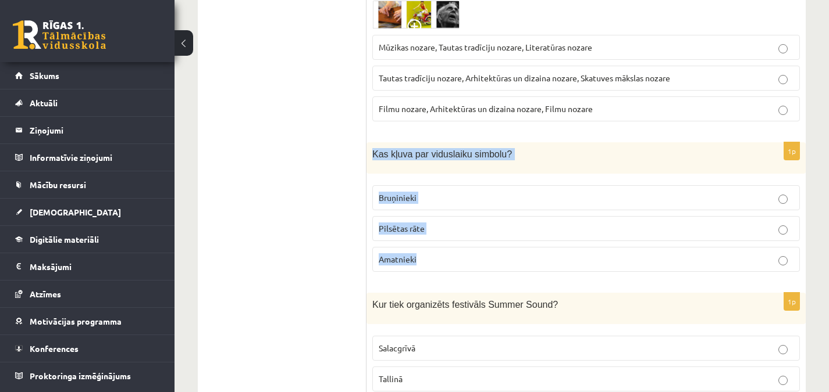
drag, startPoint x: 374, startPoint y: 138, endPoint x: 447, endPoint y: 248, distance: 131.6
click at [447, 248] on div "1p Kas kļuva par viduslaiku simbolu? Bruņinieki Pilsētas rāte Amatnieki" at bounding box center [585, 211] width 439 height 139
click at [449, 192] on p "Bruņinieki" at bounding box center [586, 198] width 415 height 12
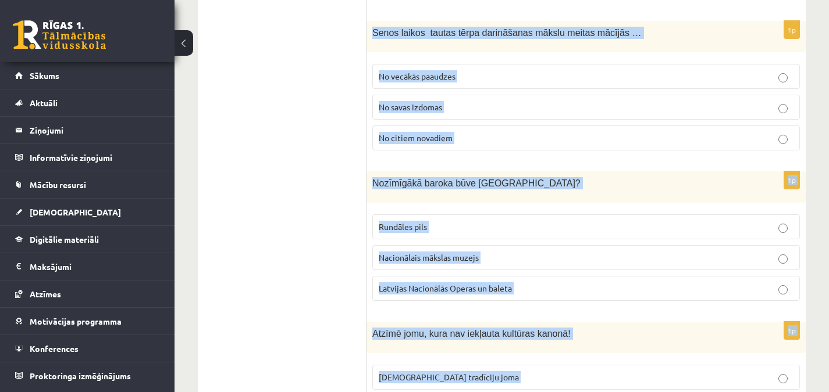
scroll to position [4814, 0]
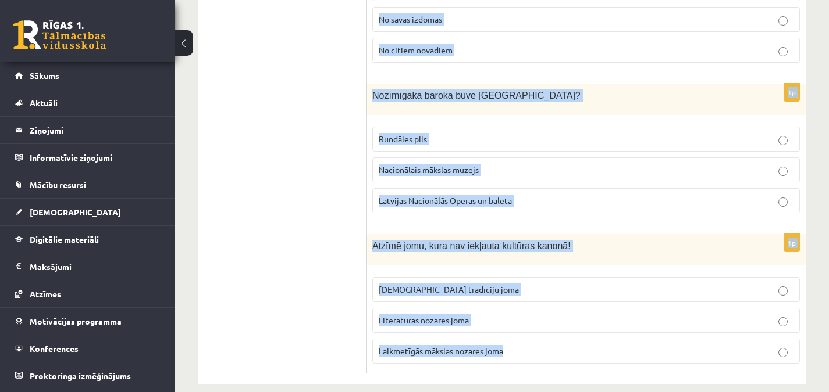
drag, startPoint x: 372, startPoint y: 106, endPoint x: 577, endPoint y: 392, distance: 352.2
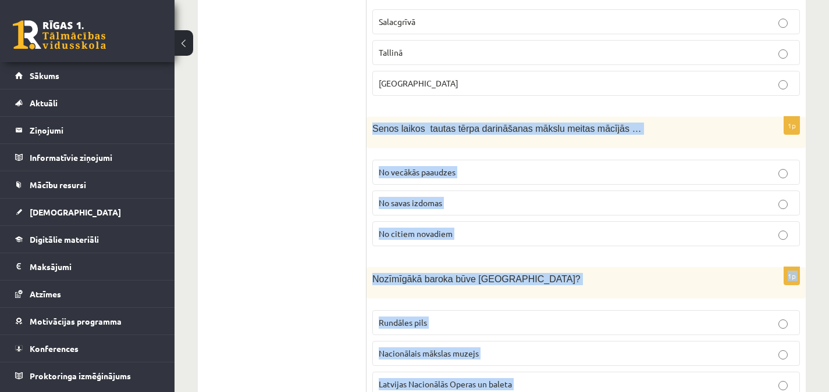
scroll to position [4610, 0]
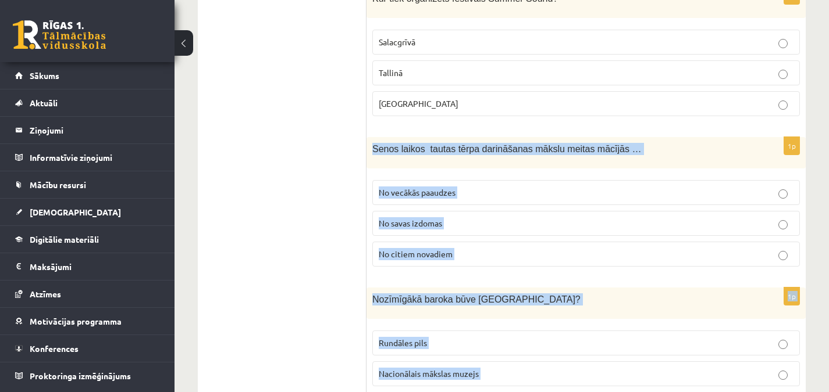
click at [552, 187] on p "No vecākās paaudzes" at bounding box center [586, 193] width 415 height 12
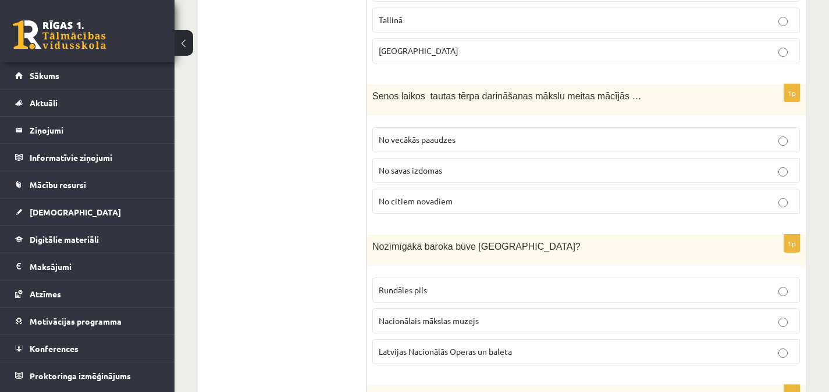
scroll to position [4679, 0]
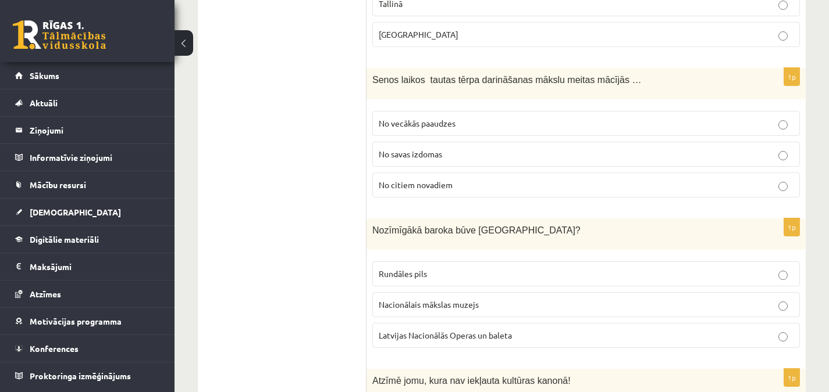
click at [769, 268] on p "Rundāles pils" at bounding box center [586, 274] width 415 height 12
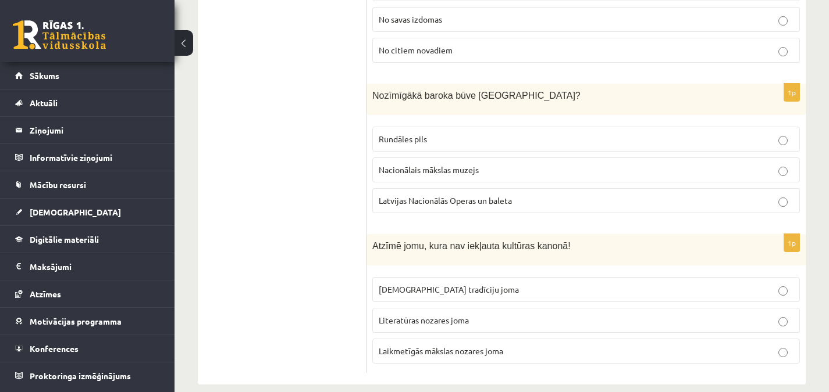
click at [432, 346] on span "Laikmetīgās mākslas nozares joma" at bounding box center [441, 351] width 124 height 10
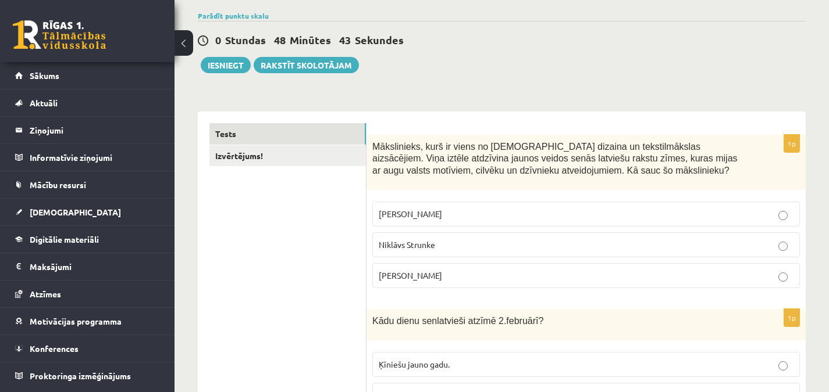
scroll to position [0, 0]
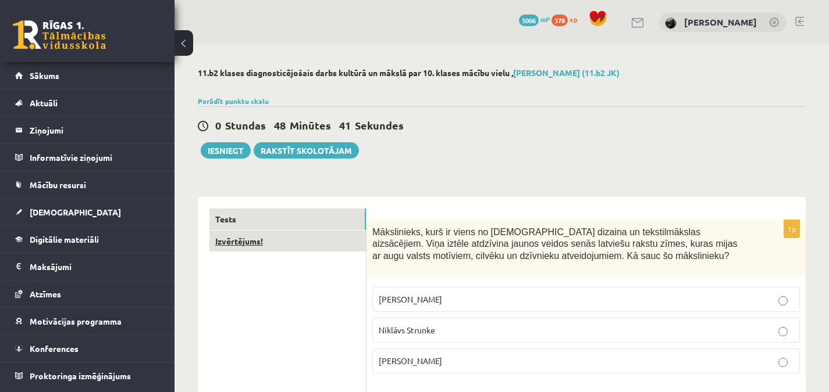
click at [304, 233] on link "Izvērtējums!" at bounding box center [287, 242] width 156 height 22
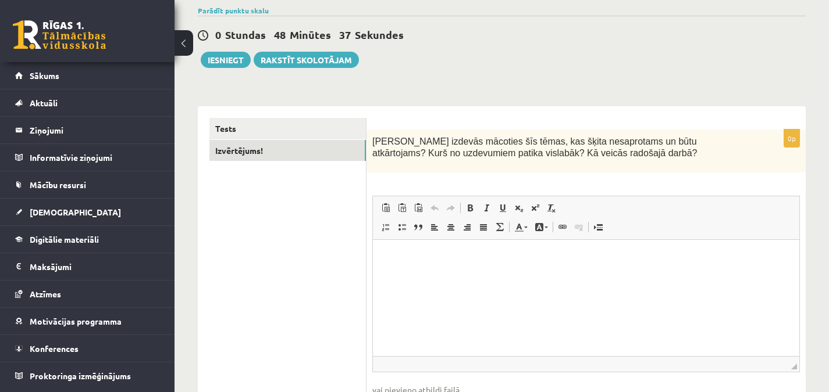
scroll to position [96, 0]
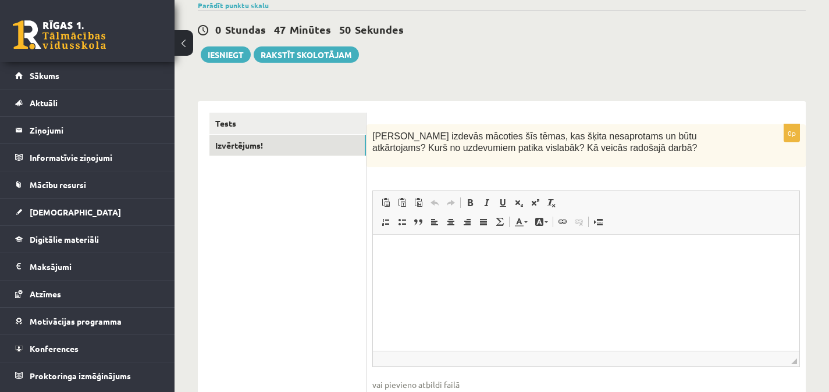
click at [499, 264] on html at bounding box center [586, 252] width 426 height 35
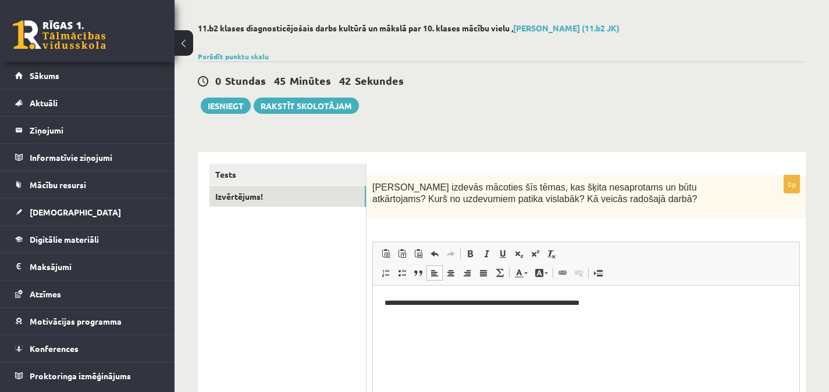
scroll to position [34, 0]
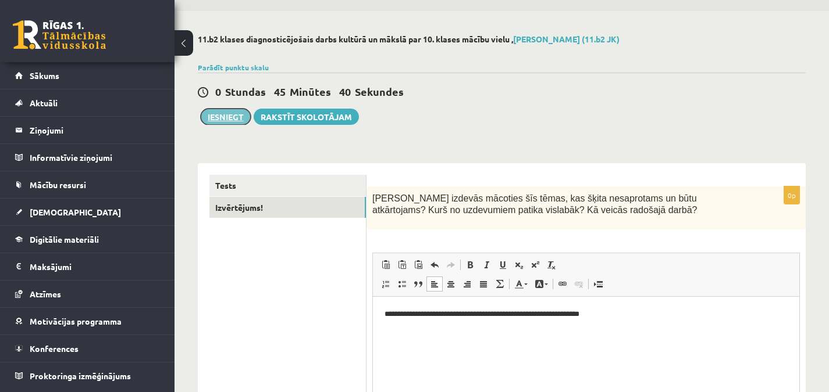
click at [220, 114] on button "Iesniegt" at bounding box center [226, 117] width 50 height 16
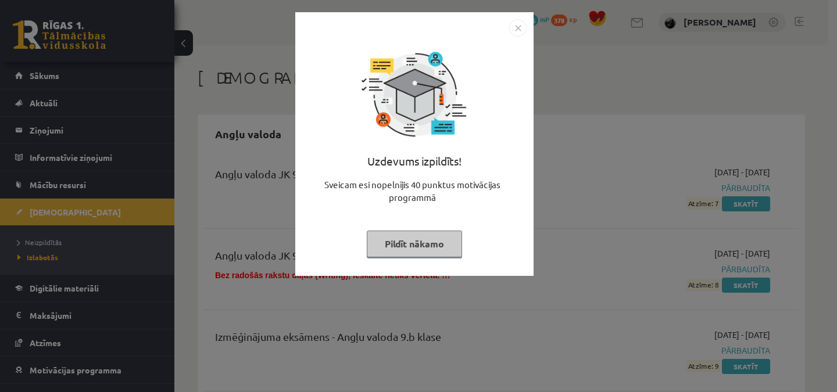
click at [518, 27] on img "Close" at bounding box center [517, 27] width 17 height 17
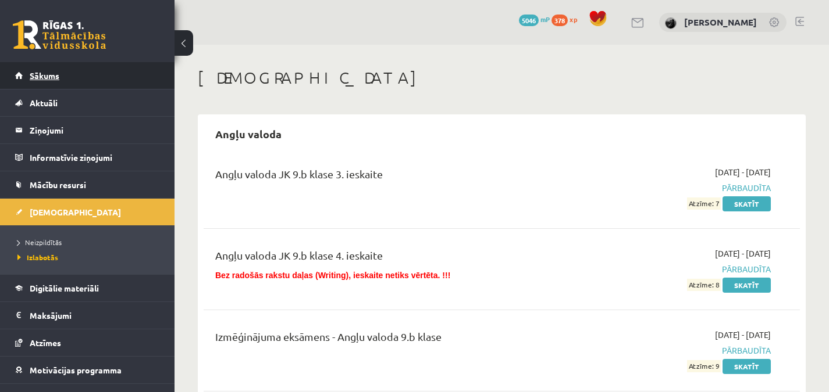
click at [131, 70] on link "Sākums" at bounding box center [87, 75] width 145 height 27
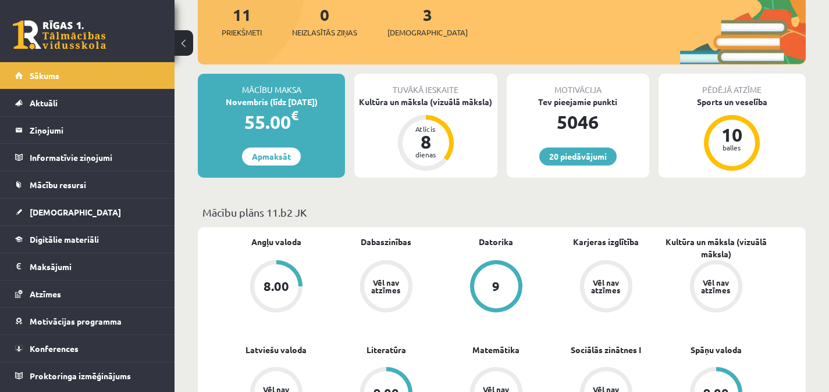
scroll to position [161, 0]
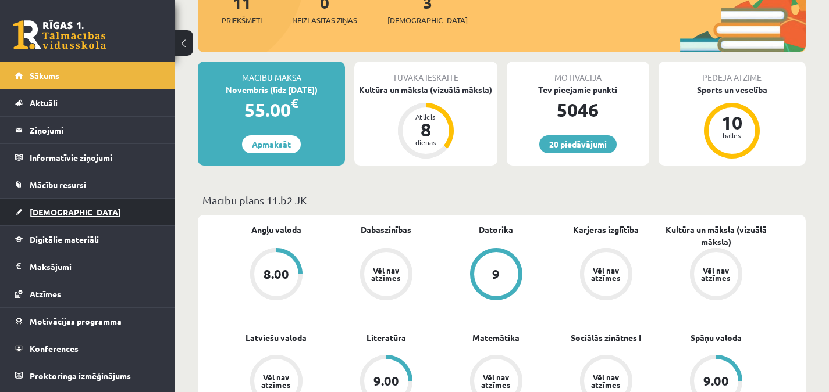
click at [100, 205] on link "[DEMOGRAPHIC_DATA]" at bounding box center [87, 212] width 145 height 27
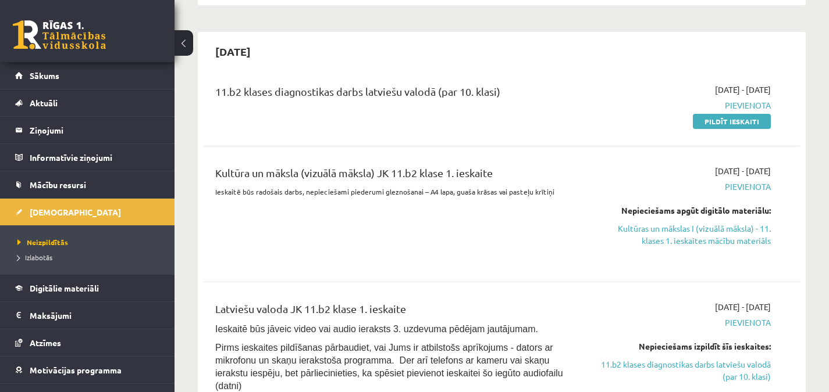
scroll to position [231, 0]
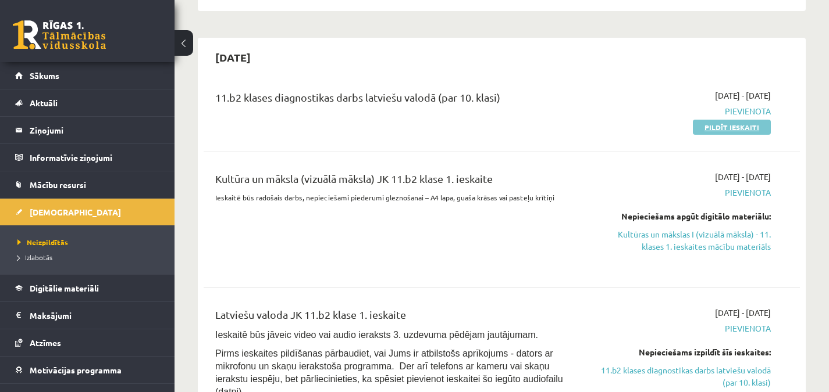
click at [711, 127] on link "Pildīt ieskaiti" at bounding box center [731, 127] width 78 height 15
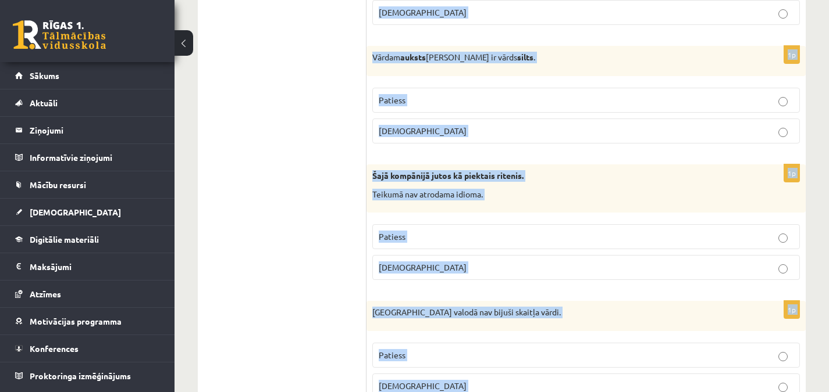
scroll to position [3480, 0]
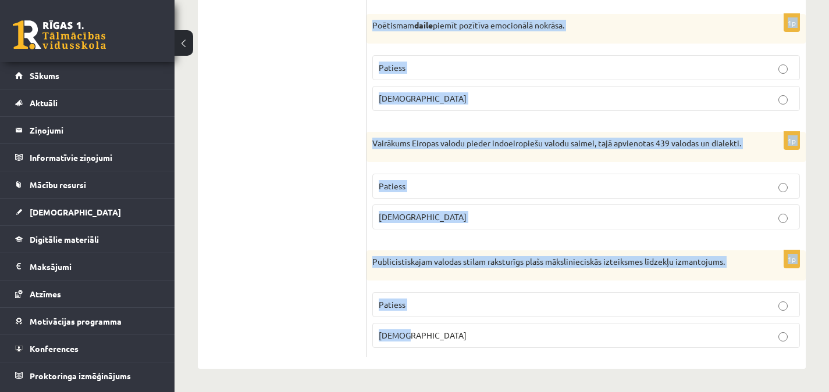
drag, startPoint x: 379, startPoint y: 87, endPoint x: 662, endPoint y: 381, distance: 407.9
copy form "Loremipsumd si ametcon adi elitseddo? 1e Temporincididun utlab et doloremagna a…"
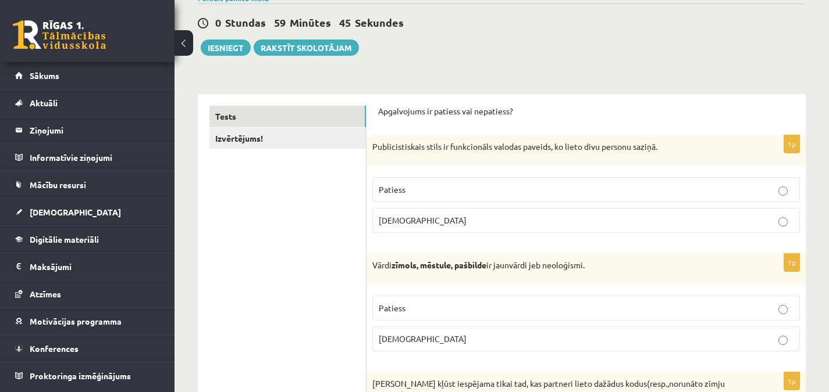
scroll to position [97, 0]
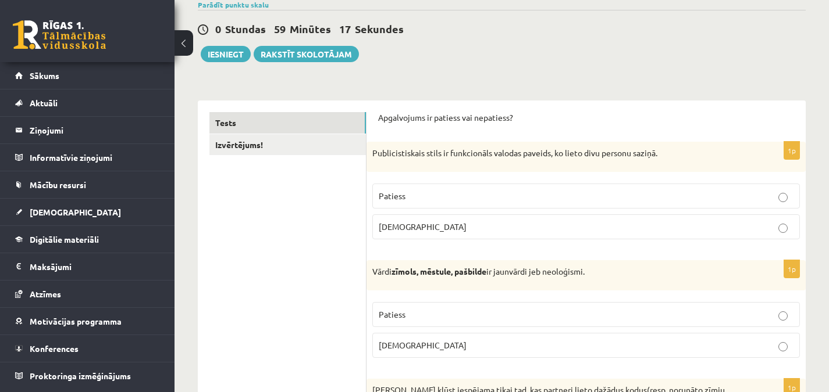
click at [427, 221] on p "[DEMOGRAPHIC_DATA]" at bounding box center [586, 227] width 415 height 12
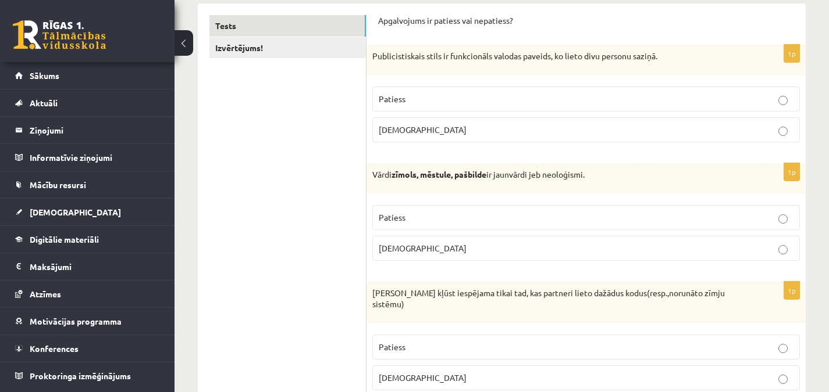
scroll to position [212, 0]
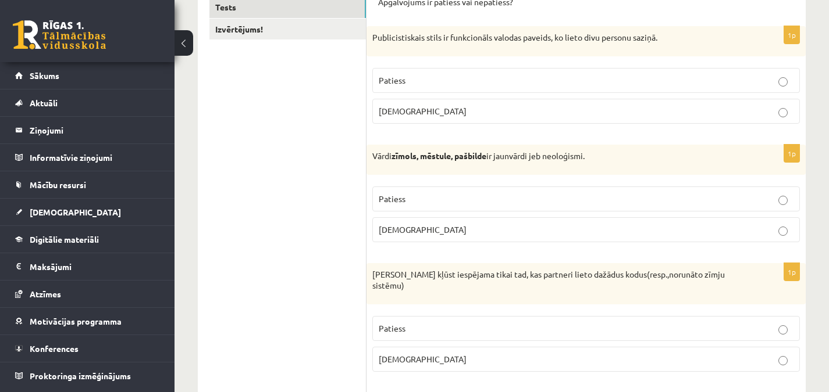
click at [571, 198] on p "Patiess" at bounding box center [586, 199] width 415 height 12
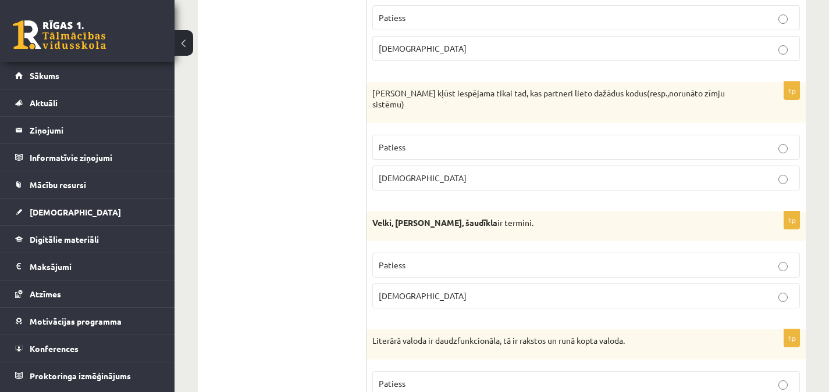
scroll to position [397, 0]
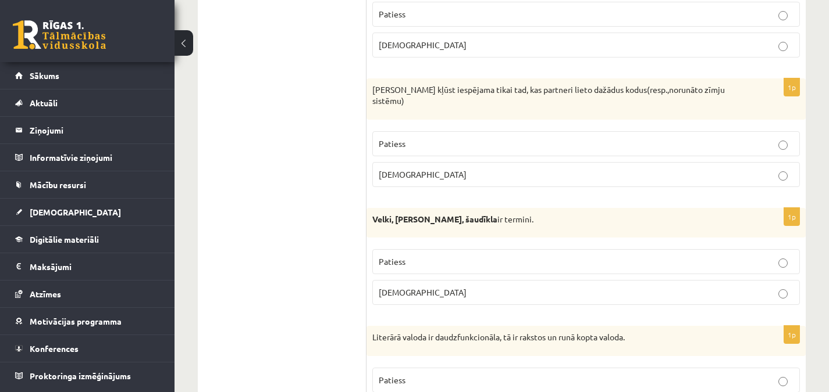
click at [508, 169] on p "[DEMOGRAPHIC_DATA]" at bounding box center [586, 175] width 415 height 12
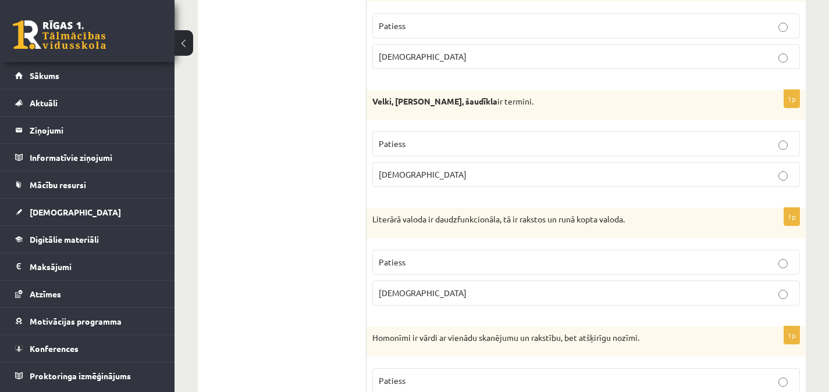
scroll to position [527, 0]
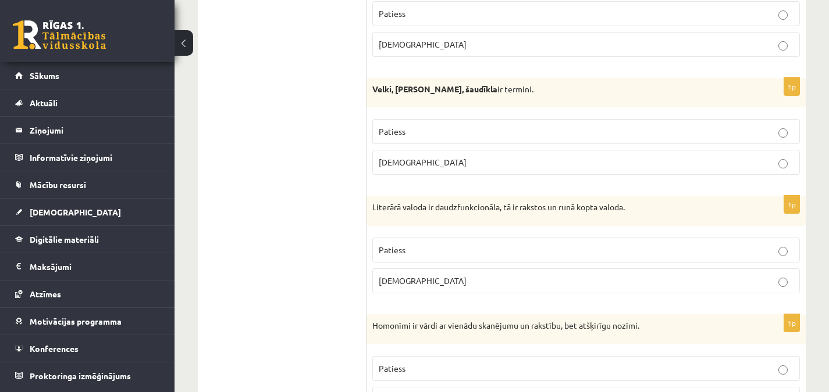
click at [772, 126] on p "Patiess" at bounding box center [586, 132] width 415 height 12
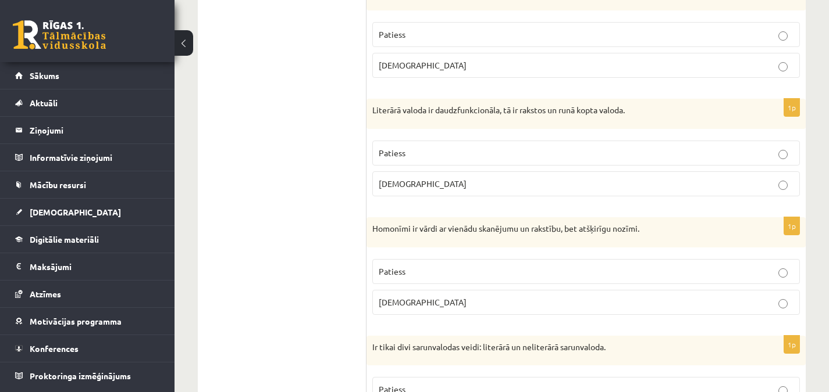
scroll to position [627, 0]
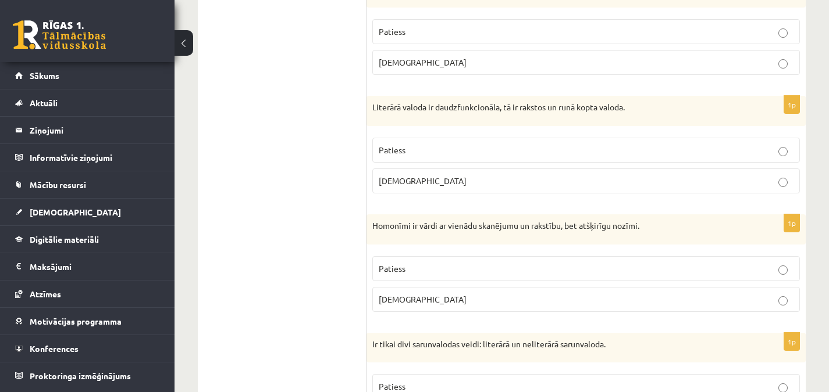
click at [402, 138] on label "Patiess" at bounding box center [585, 150] width 427 height 25
click at [429, 263] on p "Patiess" at bounding box center [586, 269] width 415 height 12
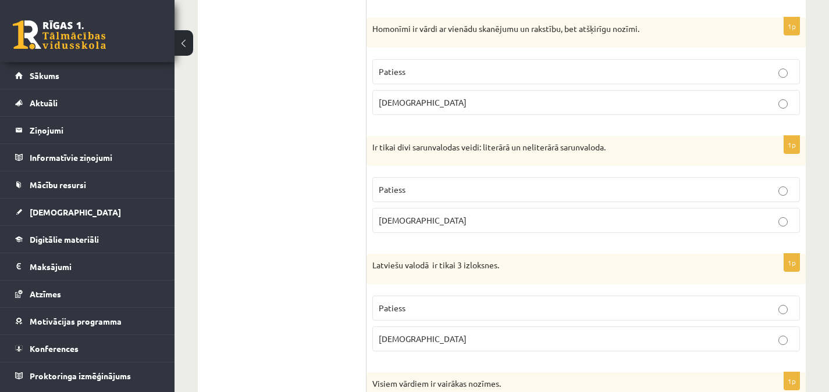
scroll to position [830, 0]
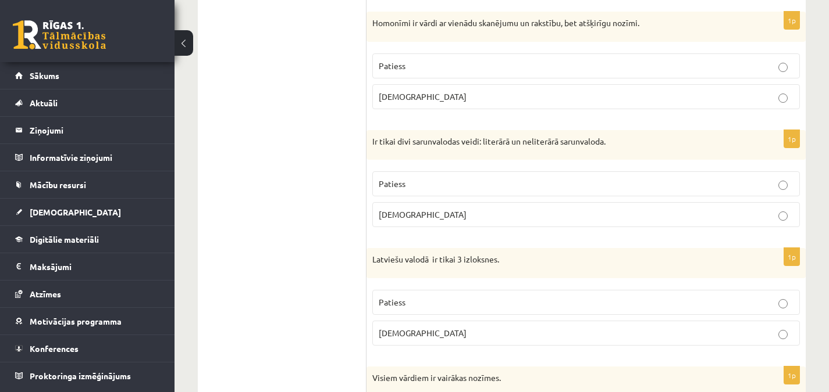
click at [484, 202] on label "[DEMOGRAPHIC_DATA]" at bounding box center [585, 214] width 427 height 25
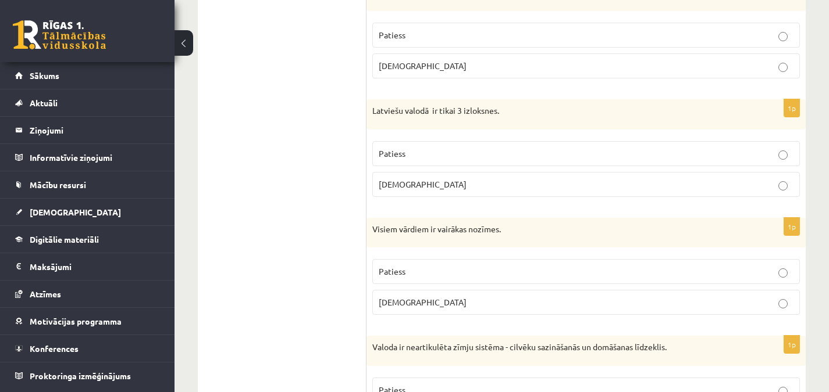
scroll to position [988, 0]
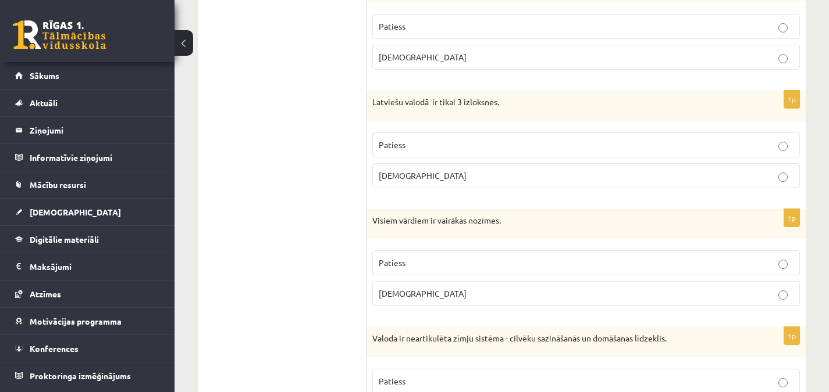
click at [413, 139] on p "Patiess" at bounding box center [586, 145] width 415 height 12
click at [460, 288] on p "[DEMOGRAPHIC_DATA]" at bounding box center [586, 294] width 415 height 12
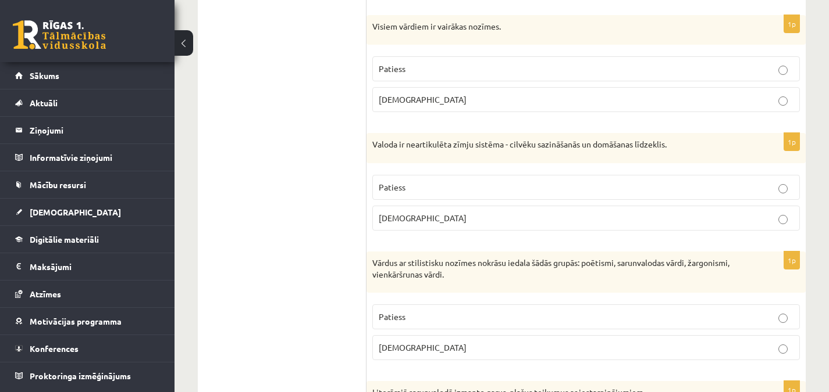
scroll to position [1185, 0]
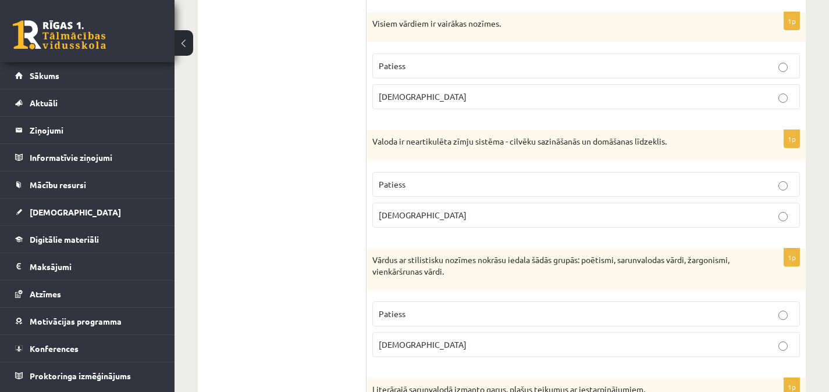
click at [537, 209] on p "[DEMOGRAPHIC_DATA]" at bounding box center [586, 215] width 415 height 12
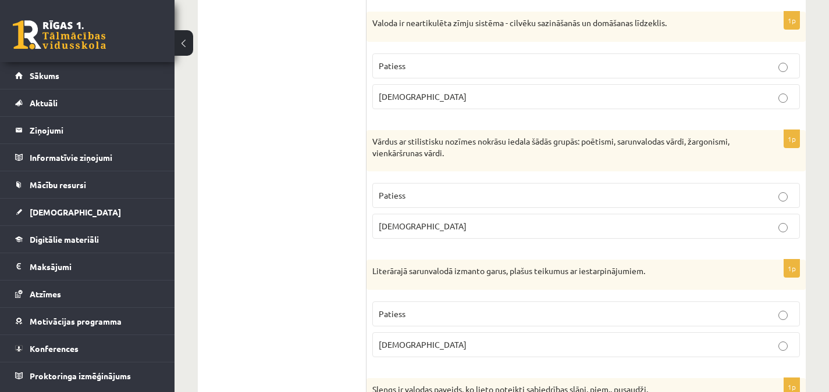
scroll to position [1309, 0]
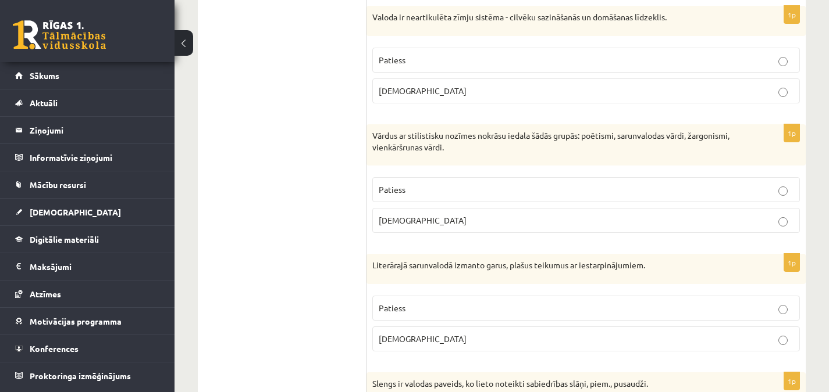
click at [419, 184] on p "Patiess" at bounding box center [586, 190] width 415 height 12
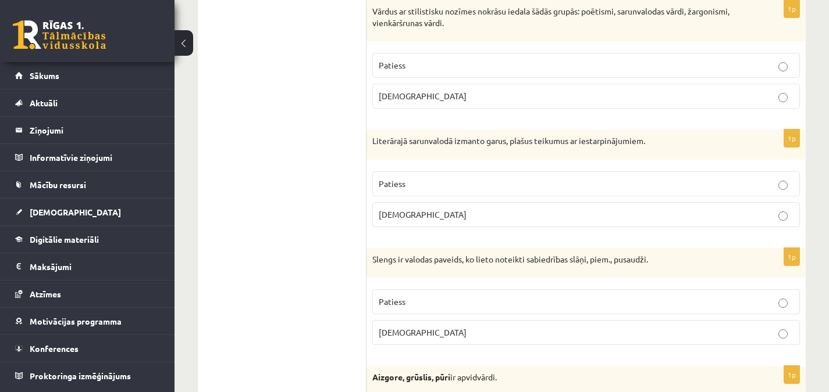
scroll to position [1455, 0]
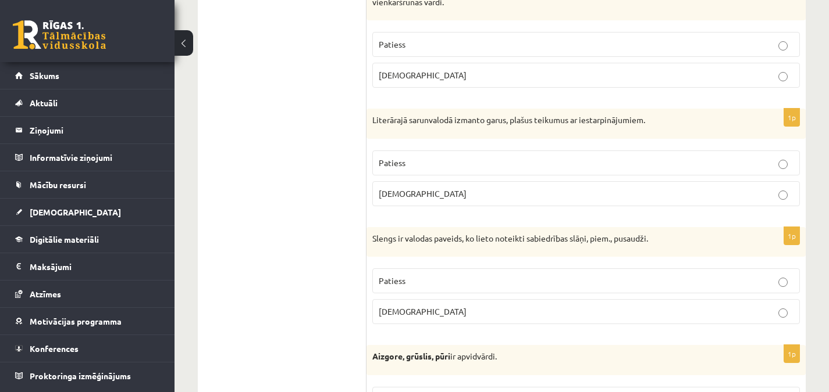
click at [427, 188] on p "[DEMOGRAPHIC_DATA]" at bounding box center [586, 194] width 415 height 12
click at [427, 275] on p "Patiess" at bounding box center [586, 281] width 415 height 12
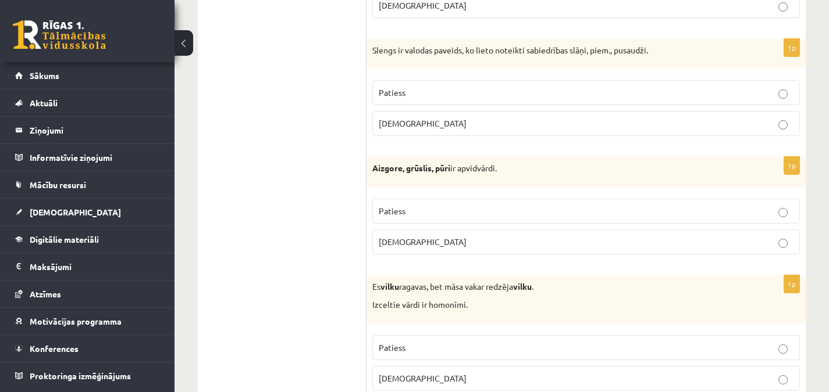
scroll to position [1655, 0]
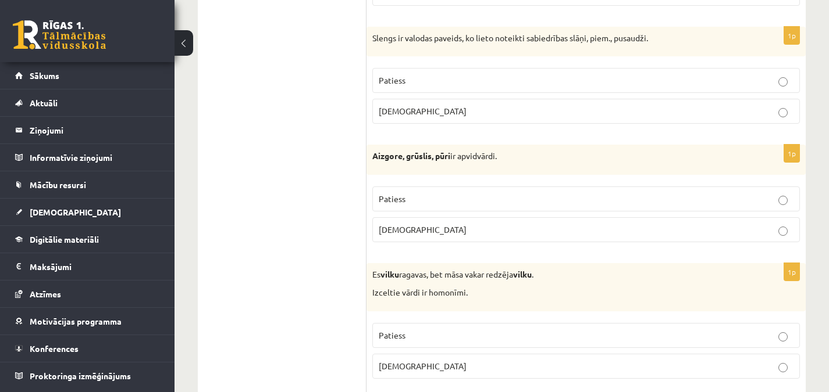
click at [398, 194] on span "Patiess" at bounding box center [392, 199] width 27 height 10
click at [441, 330] on p "Patiess" at bounding box center [586, 336] width 415 height 12
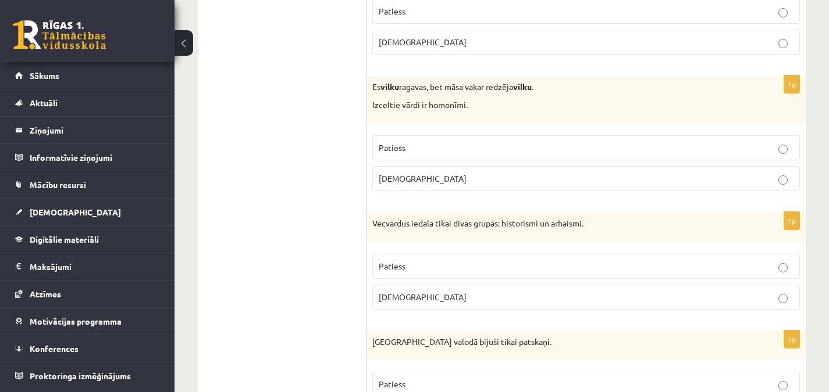
scroll to position [1855, 0]
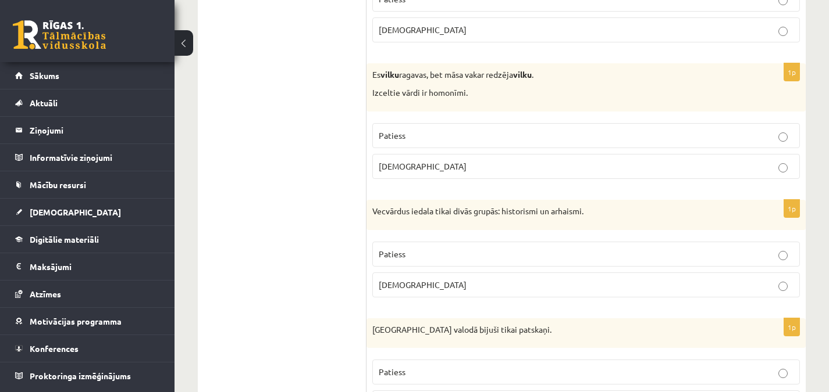
click at [417, 248] on p "Patiess" at bounding box center [586, 254] width 415 height 12
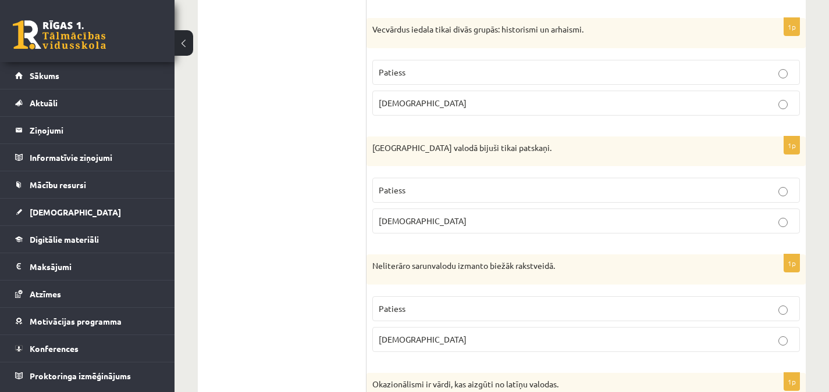
scroll to position [2058, 0]
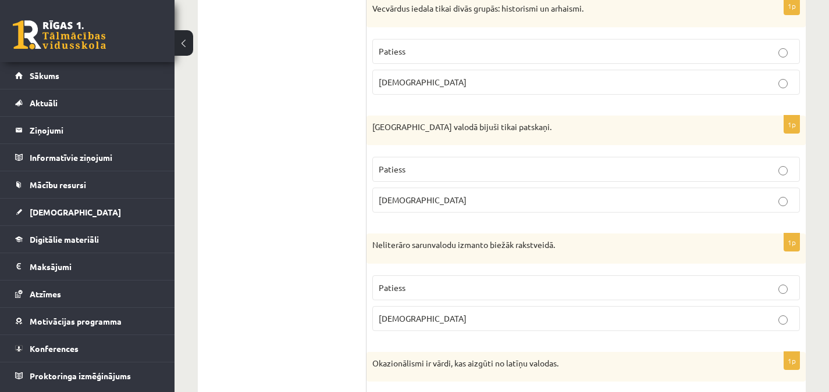
click at [426, 194] on p "[DEMOGRAPHIC_DATA]" at bounding box center [586, 200] width 415 height 12
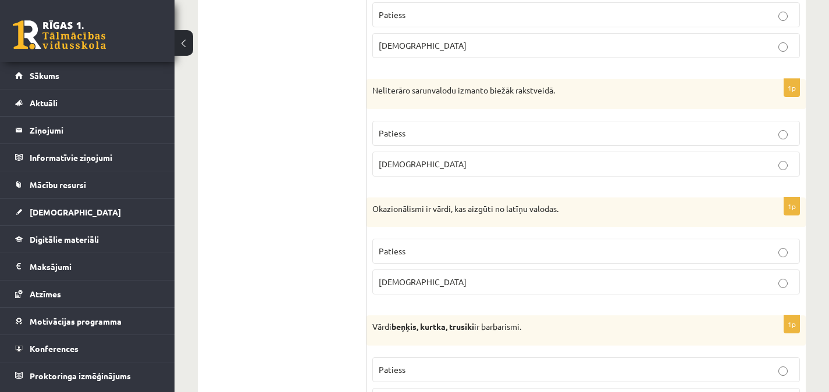
scroll to position [2219, 0]
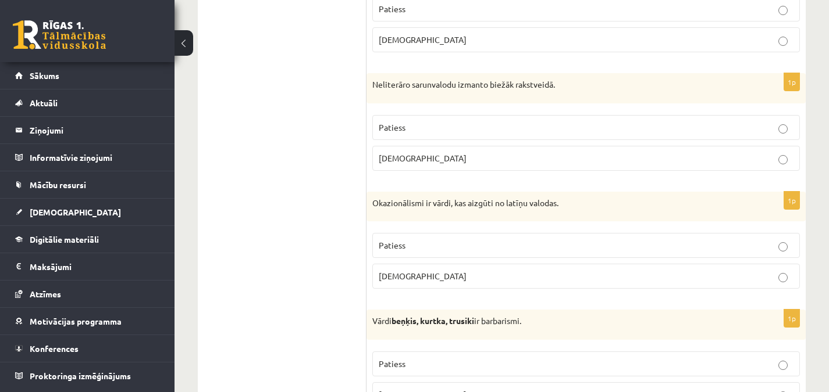
click at [429, 152] on p "[DEMOGRAPHIC_DATA]" at bounding box center [586, 158] width 415 height 12
drag, startPoint x: 469, startPoint y: 269, endPoint x: 426, endPoint y: 259, distance: 44.1
click at [426, 270] on p "[DEMOGRAPHIC_DATA]" at bounding box center [586, 276] width 415 height 12
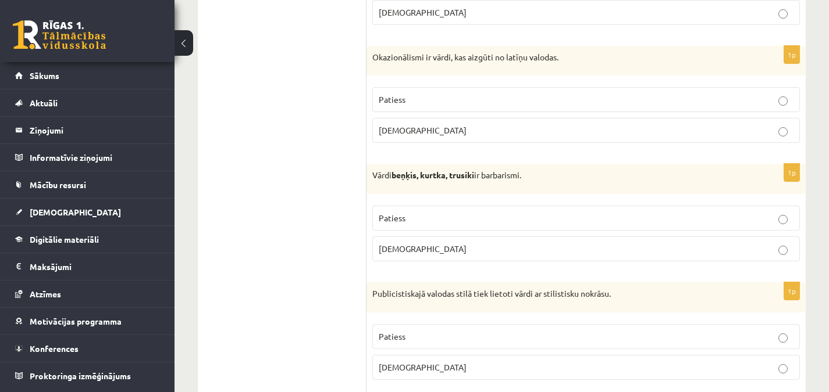
scroll to position [2401, 0]
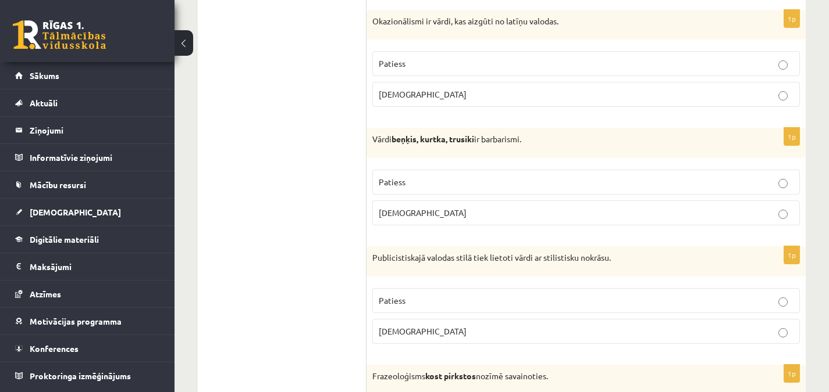
click at [513, 170] on label "Patiess" at bounding box center [585, 182] width 427 height 25
click at [513, 295] on p "Patiess" at bounding box center [586, 301] width 415 height 12
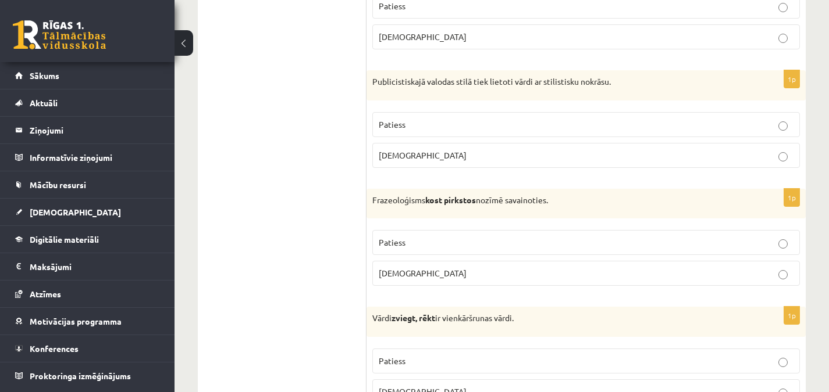
scroll to position [2583, 0]
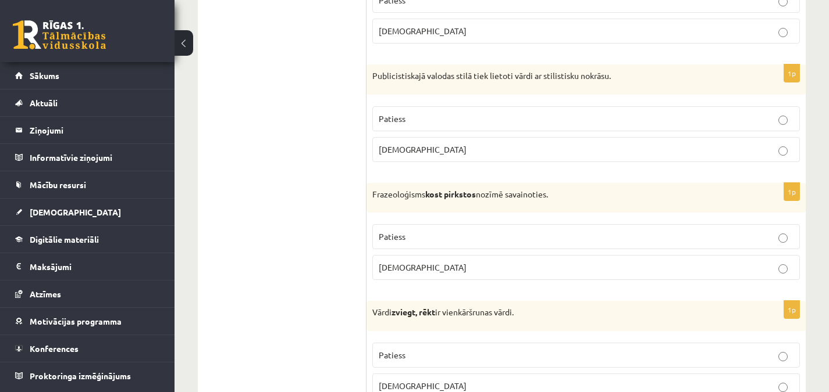
click at [417, 231] on p "Patiess" at bounding box center [586, 237] width 415 height 12
click at [454, 349] on p "Patiess" at bounding box center [586, 355] width 415 height 12
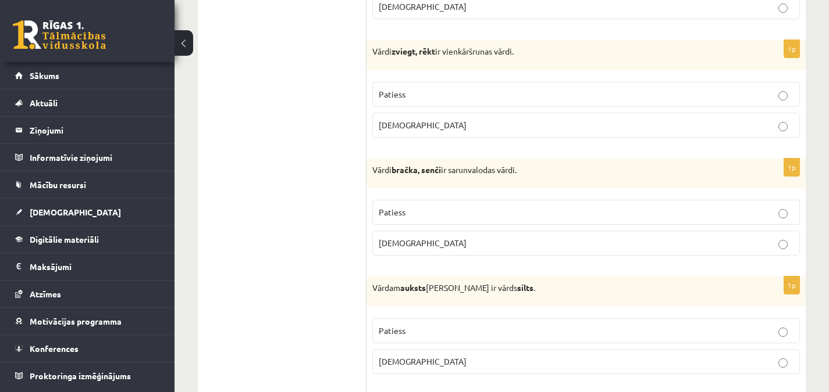
scroll to position [2847, 0]
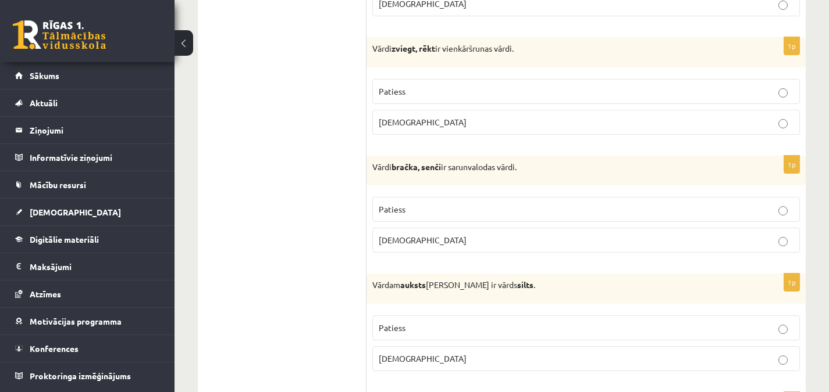
click at [597, 204] on p "Patiess" at bounding box center [586, 210] width 415 height 12
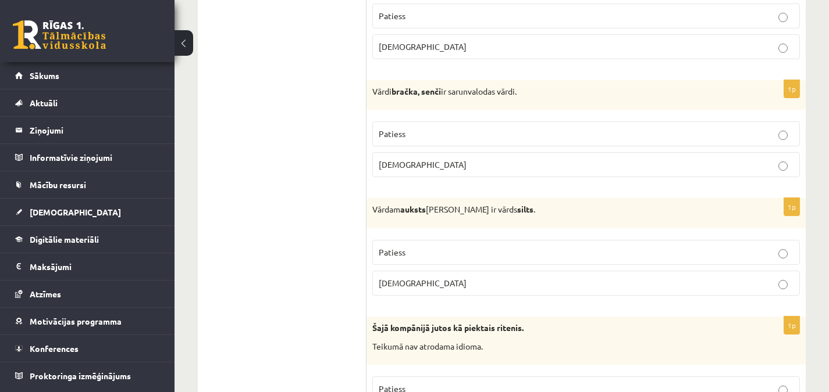
scroll to position [2929, 0]
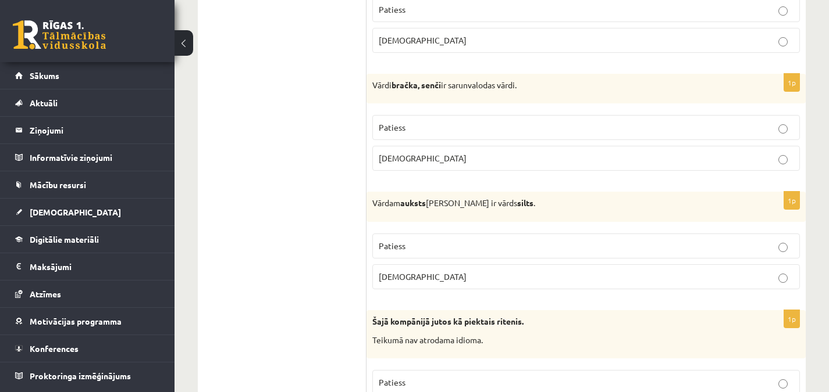
click at [531, 240] on p "Patiess" at bounding box center [586, 246] width 415 height 12
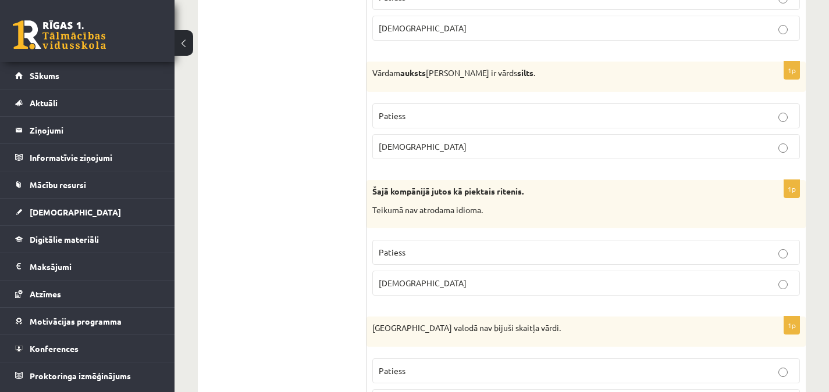
scroll to position [3086, 0]
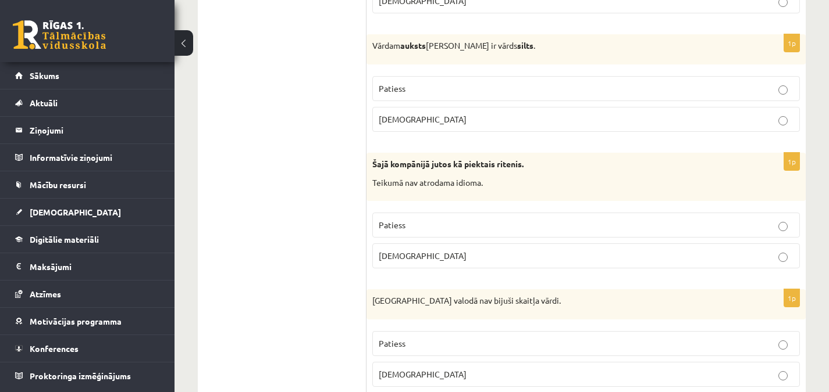
click at [583, 250] on p "[DEMOGRAPHIC_DATA]" at bounding box center [586, 256] width 415 height 12
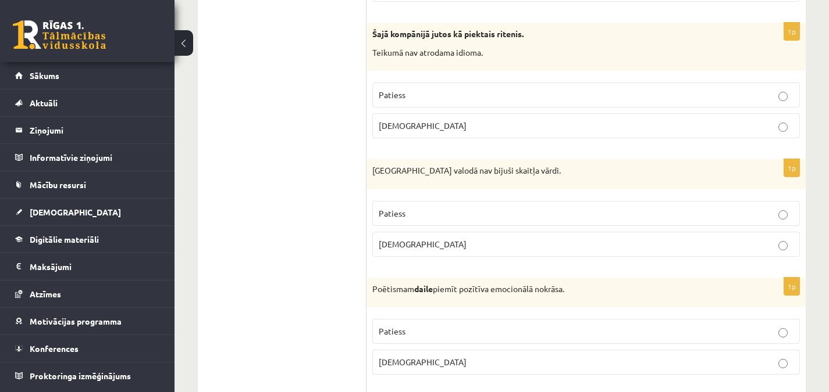
scroll to position [3226, 0]
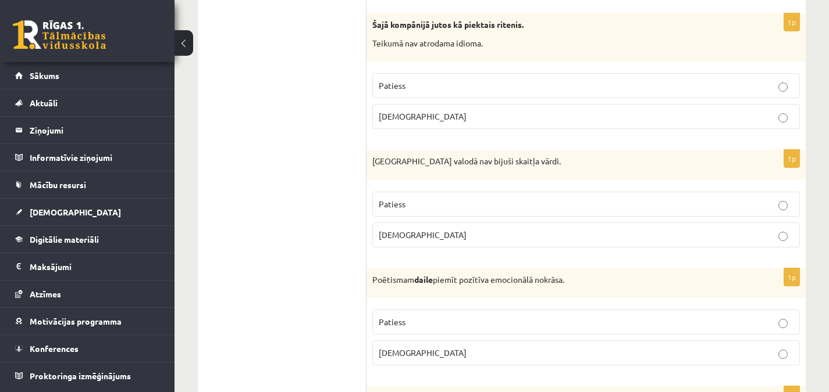
click at [448, 229] on p "Aplams" at bounding box center [586, 235] width 415 height 12
click at [447, 316] on p "Patiess" at bounding box center [586, 322] width 415 height 12
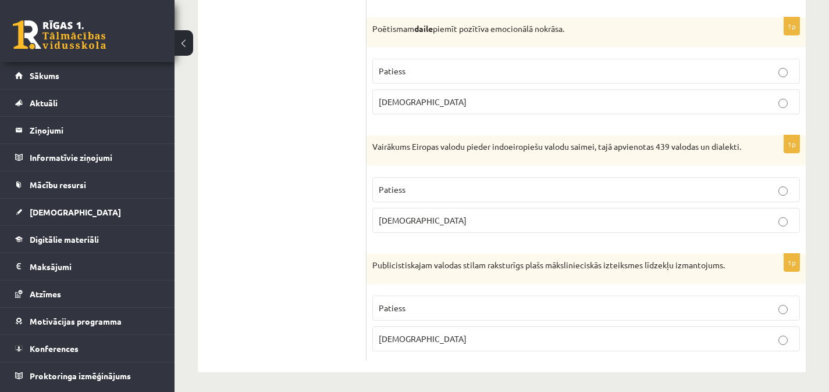
scroll to position [3474, 0]
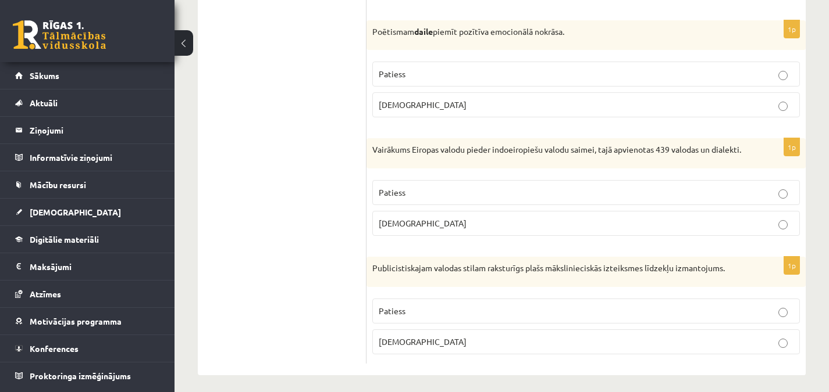
click at [447, 192] on p "Patiess" at bounding box center [586, 193] width 415 height 12
click at [468, 340] on p "Aplams" at bounding box center [586, 342] width 415 height 12
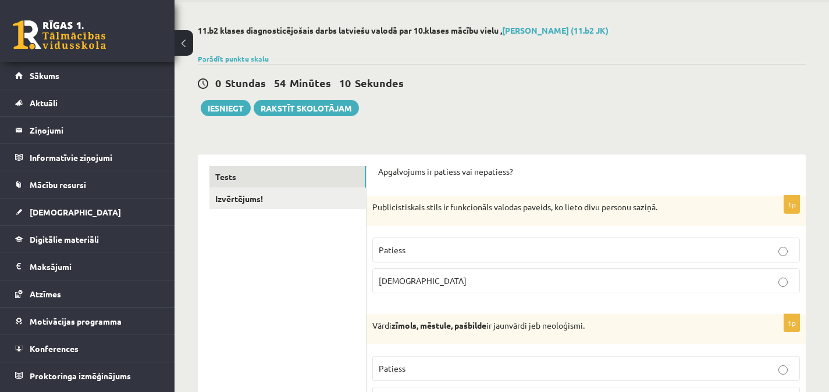
scroll to position [0, 0]
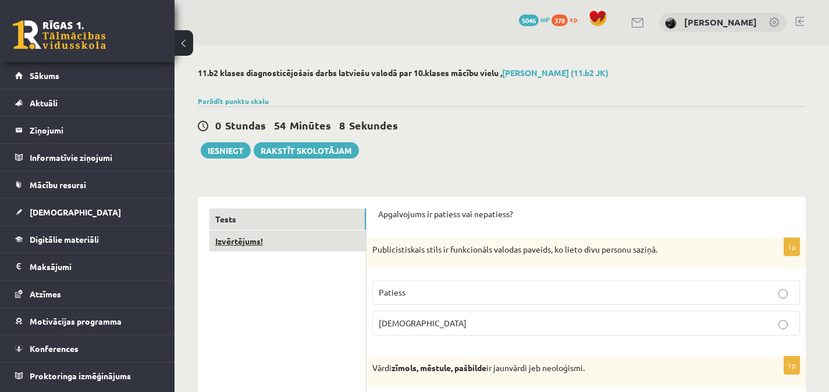
click at [260, 240] on link "Izvērtējums!" at bounding box center [287, 242] width 156 height 22
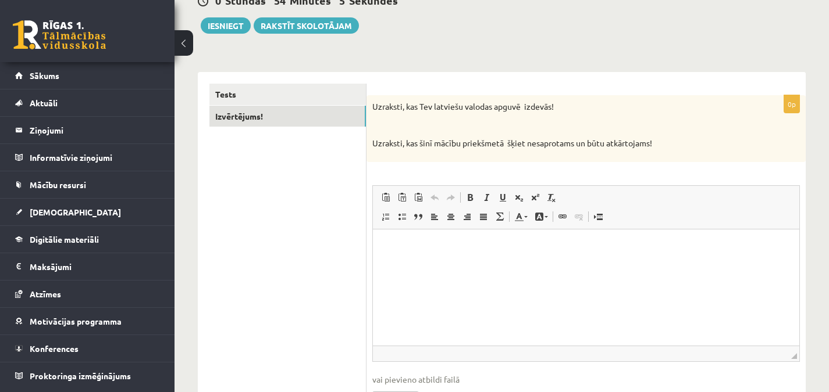
scroll to position [126, 0]
click at [585, 249] on p "Editor, wiswyg-editor-user-answer-47434019888180" at bounding box center [585, 246] width 403 height 12
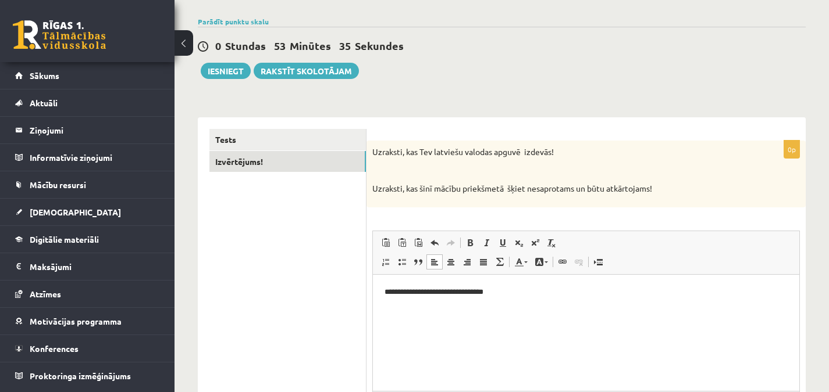
scroll to position [78, 0]
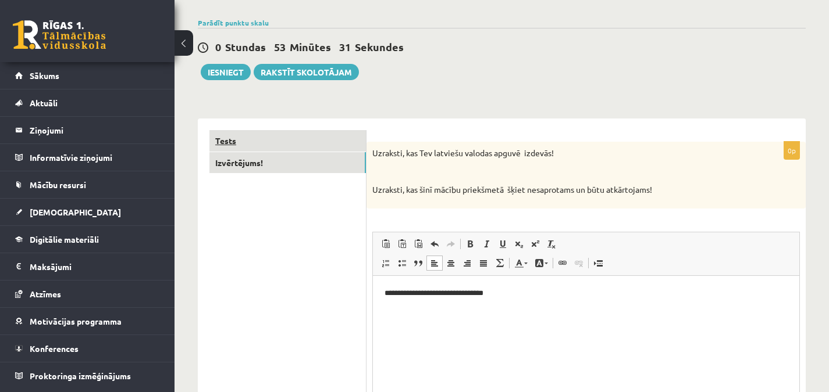
click at [335, 137] on link "Tests" at bounding box center [287, 141] width 156 height 22
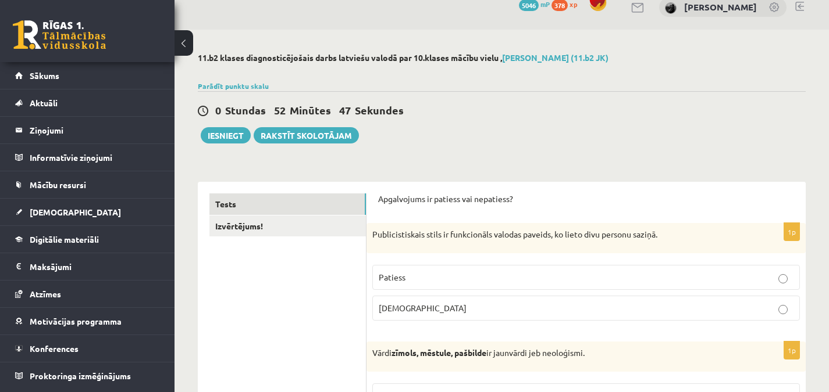
scroll to position [0, 0]
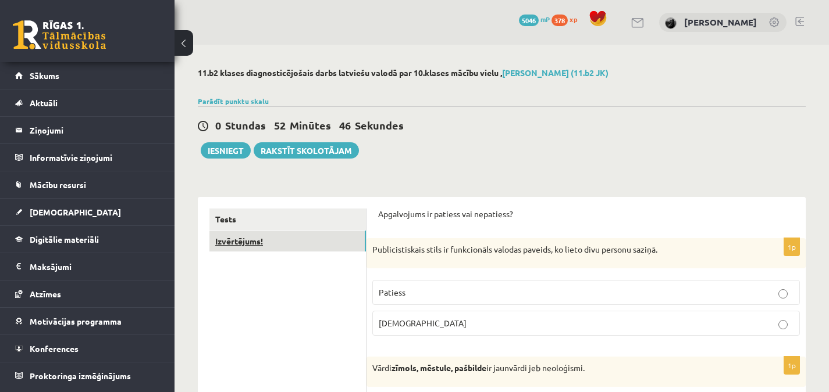
click at [290, 242] on link "Izvērtējums!" at bounding box center [287, 242] width 156 height 22
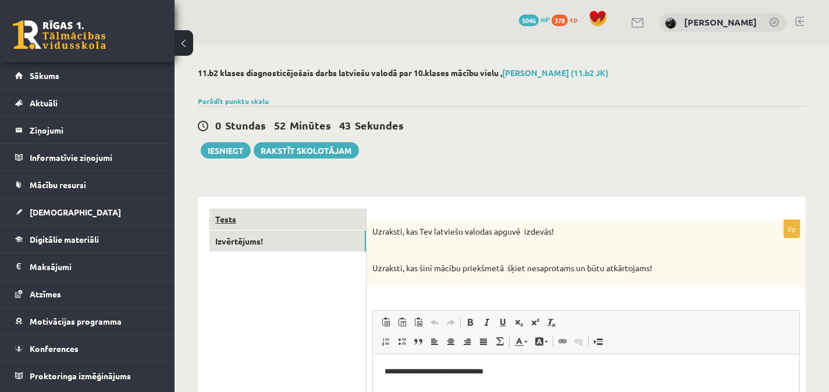
click at [314, 219] on link "Tests" at bounding box center [287, 220] width 156 height 22
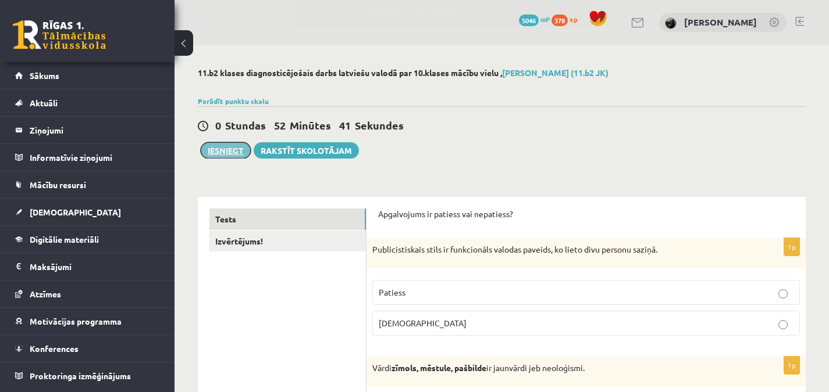
click at [227, 149] on button "Iesniegt" at bounding box center [226, 150] width 50 height 16
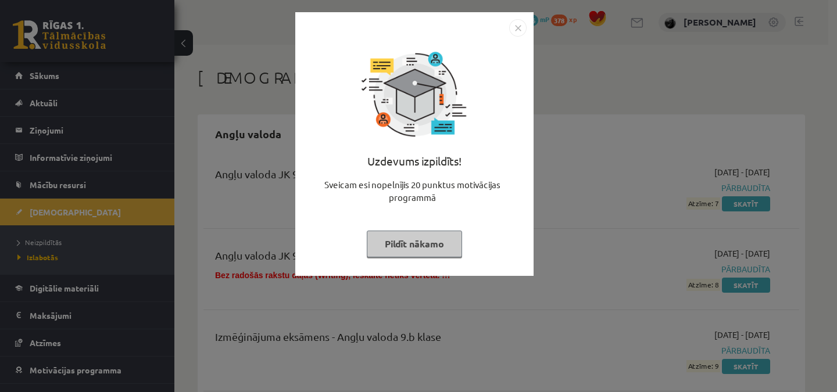
click at [517, 26] on img "Close" at bounding box center [517, 27] width 17 height 17
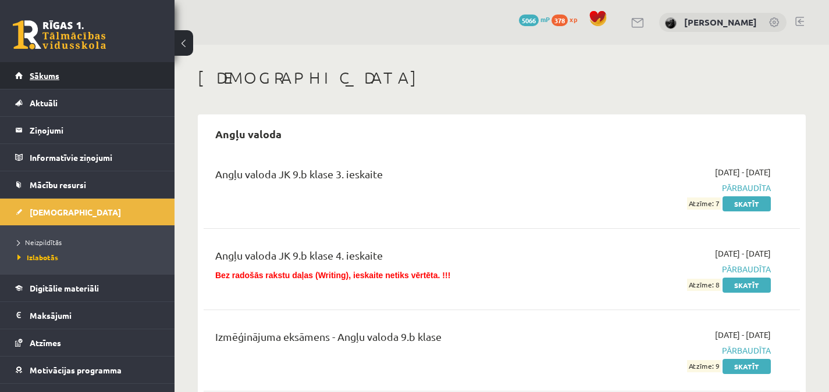
click at [126, 76] on link "Sākums" at bounding box center [87, 75] width 145 height 27
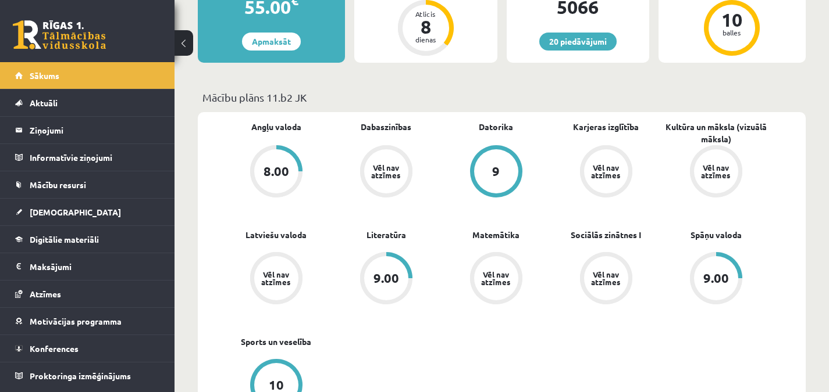
scroll to position [265, 0]
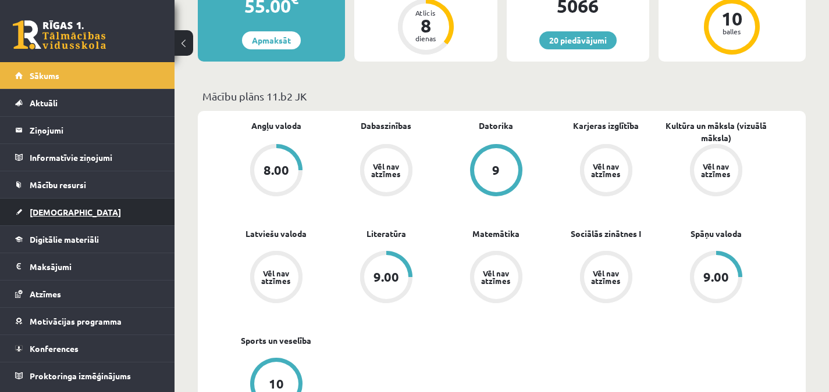
click at [118, 215] on link "[DEMOGRAPHIC_DATA]" at bounding box center [87, 212] width 145 height 27
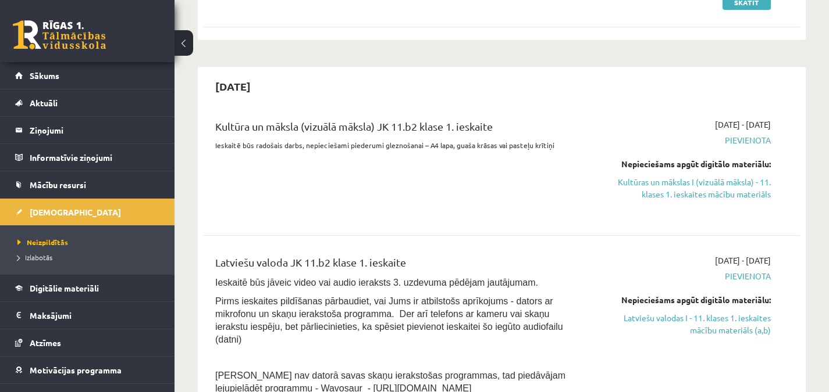
scroll to position [197, 0]
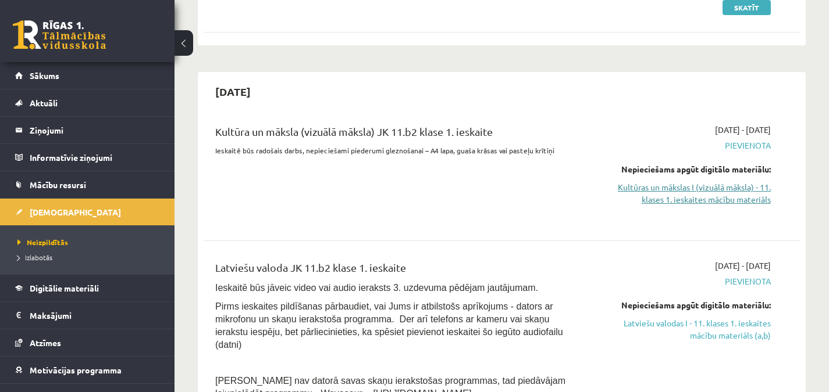
click at [685, 198] on link "Kultūras un mākslas I (vizuālā māksla) - 11. klases 1. ieskaites mācību materiā…" at bounding box center [683, 193] width 173 height 24
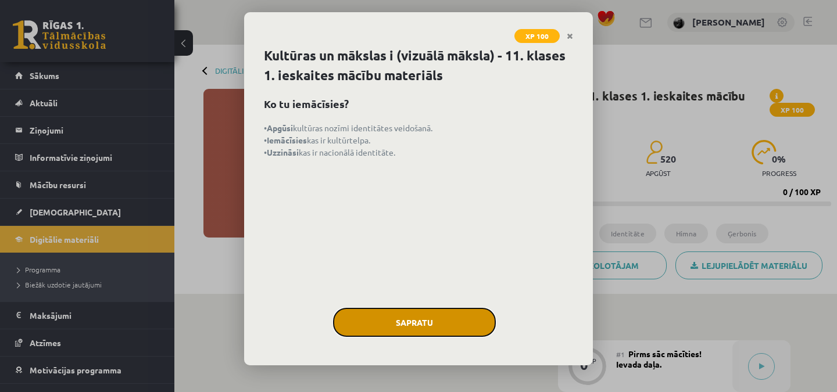
click at [397, 316] on button "Sapratu" at bounding box center [414, 322] width 163 height 29
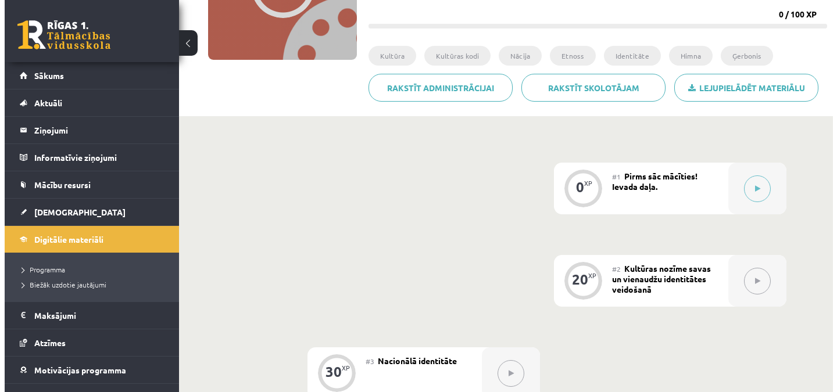
scroll to position [179, 0]
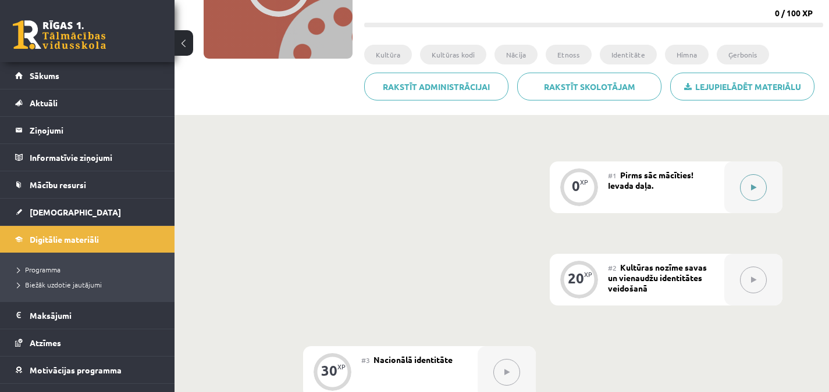
click at [764, 176] on div at bounding box center [753, 188] width 58 height 52
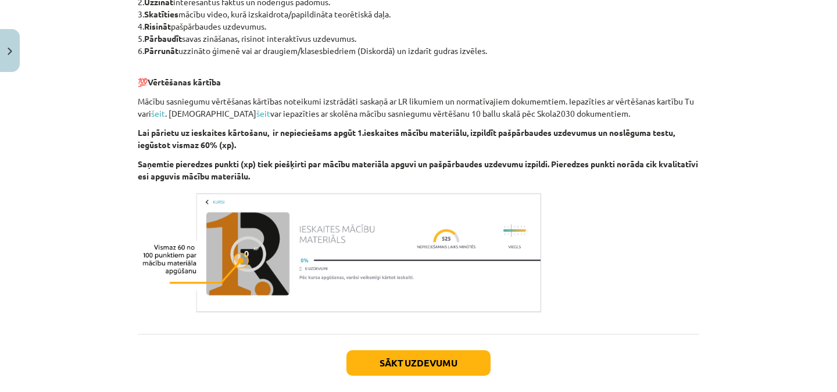
scroll to position [624, 0]
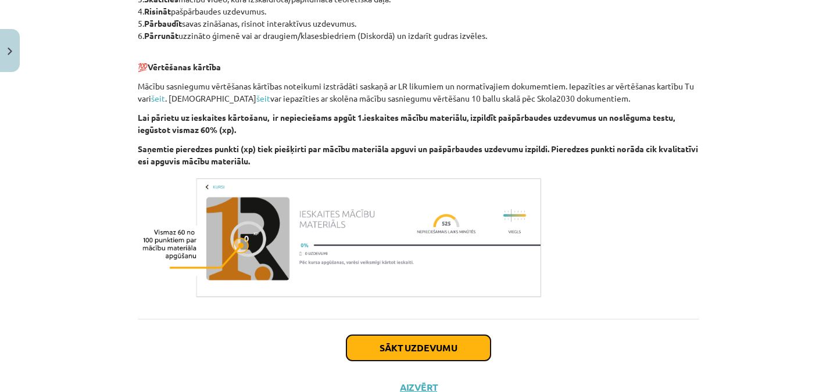
click at [453, 338] on button "Sākt uzdevumu" at bounding box center [419, 348] width 144 height 26
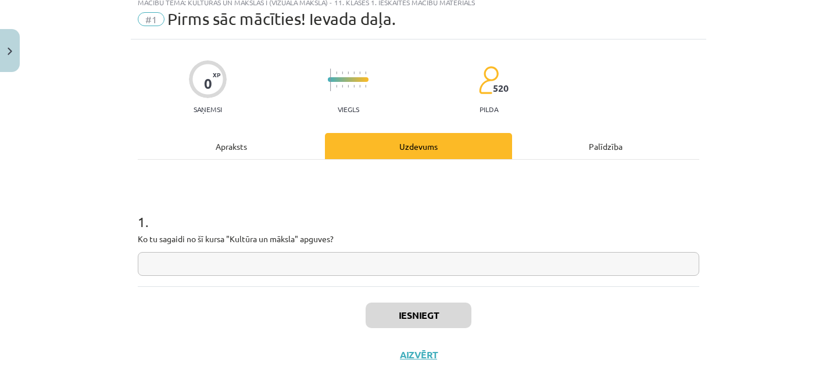
scroll to position [29, 0]
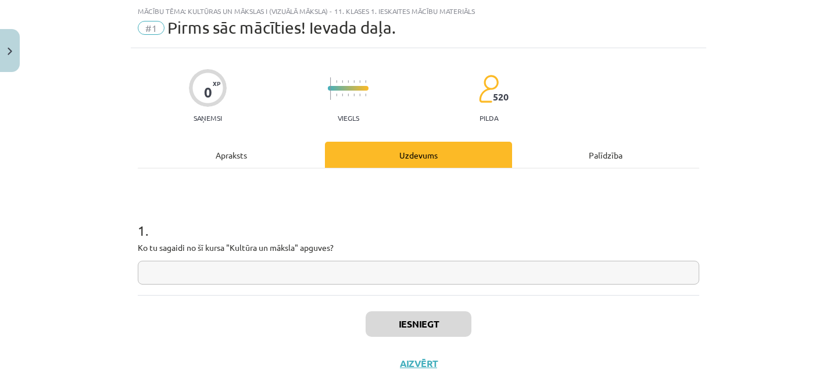
click at [290, 268] on input "text" at bounding box center [419, 273] width 562 height 24
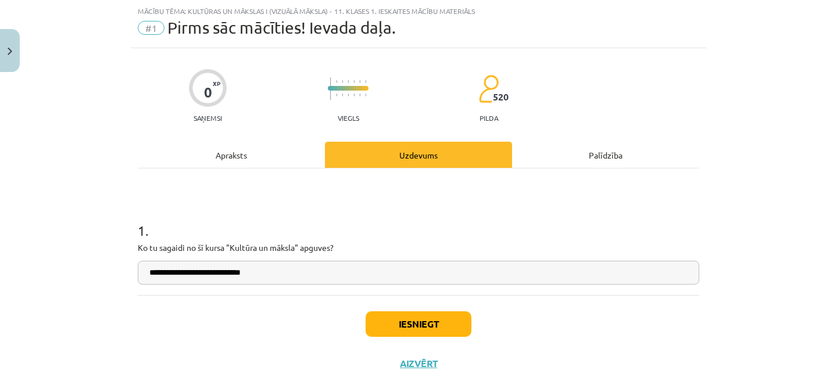
type input "**********"
click at [413, 317] on button "Iesniegt" at bounding box center [419, 325] width 106 height 26
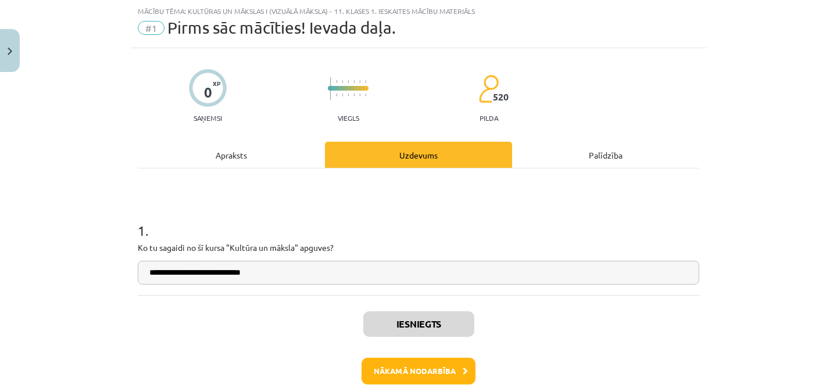
click at [497, 228] on h1 "1 ." at bounding box center [419, 220] width 562 height 36
click at [442, 370] on button "Nākamā nodarbība" at bounding box center [419, 371] width 114 height 27
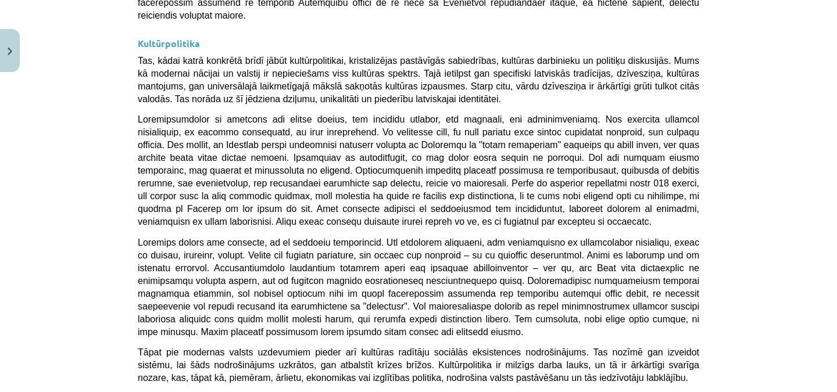
scroll to position [3128, 0]
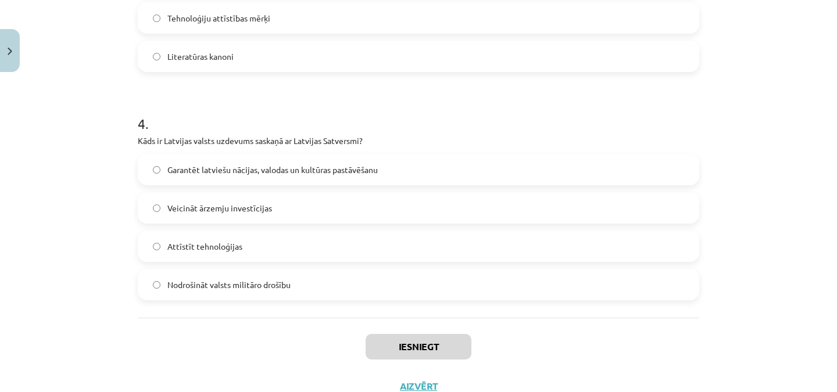
scroll to position [865, 0]
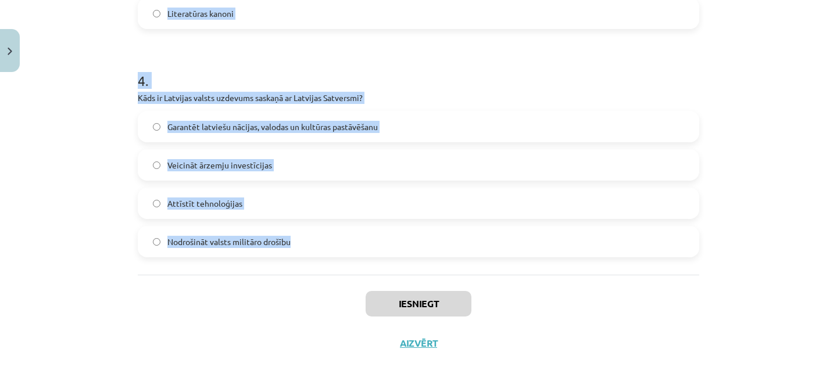
drag, startPoint x: 131, startPoint y: 249, endPoint x: 380, endPoint y: 273, distance: 249.4
copy form "Kas veido nacionālās identitātes pamatu Latvijā? Latviešu valoda un kultūrtelpa…"
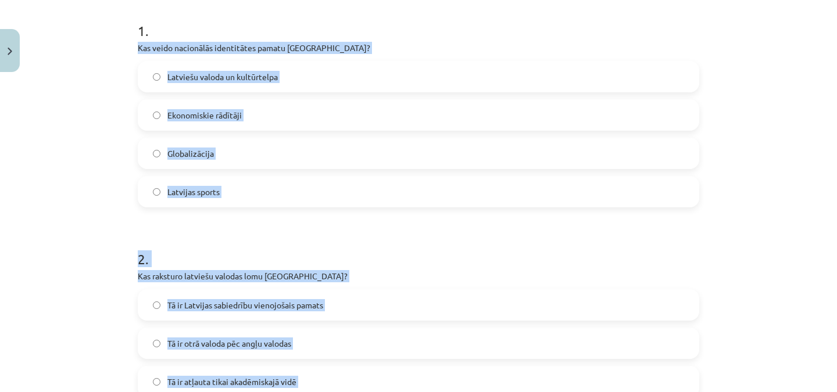
scroll to position [226, 0]
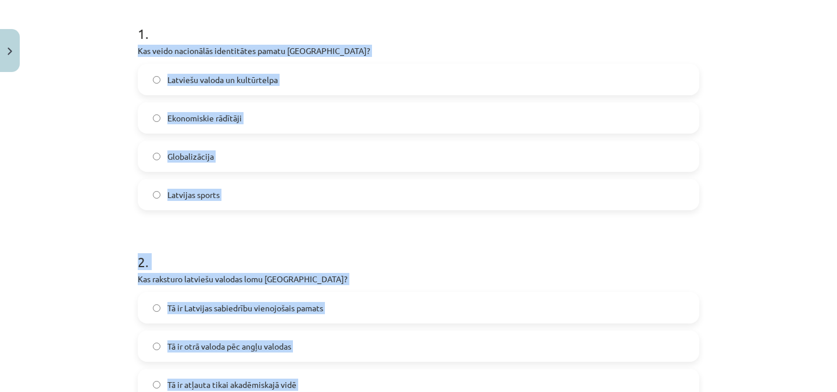
click at [786, 204] on div "Mācību tēma: Kultūras un mākslas i (vizuālā māksla) - 11. klases 1. ieskaites m…" at bounding box center [418, 196] width 837 height 392
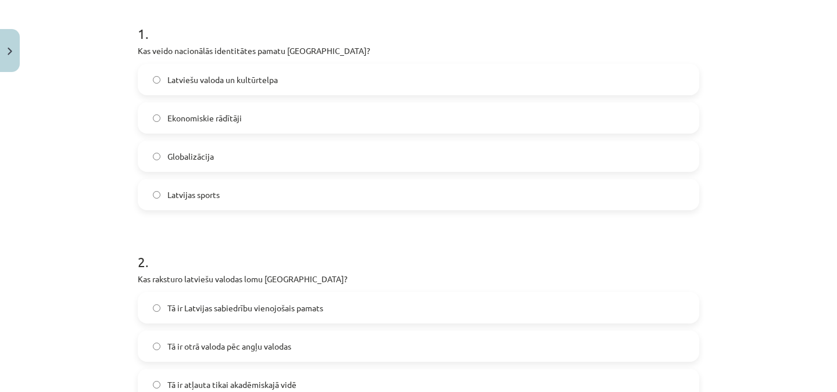
click at [615, 78] on label "Latviešu valoda un kultūrtelpa" at bounding box center [418, 79] width 559 height 29
click at [333, 309] on label "Tā ir Latvijas sabiedrību vienojošais pamats" at bounding box center [418, 308] width 559 height 29
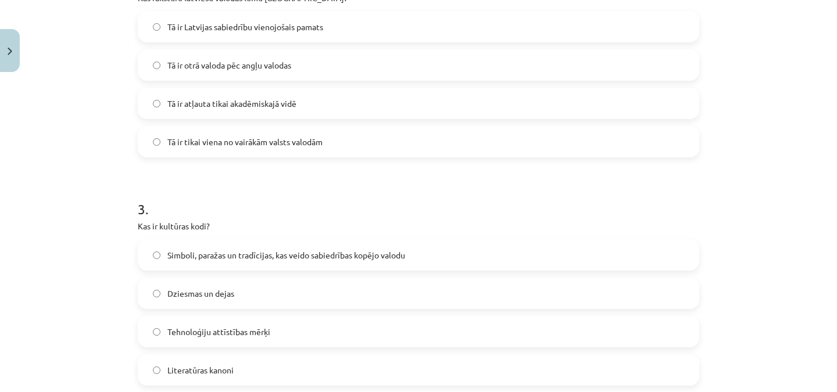
scroll to position [531, 0]
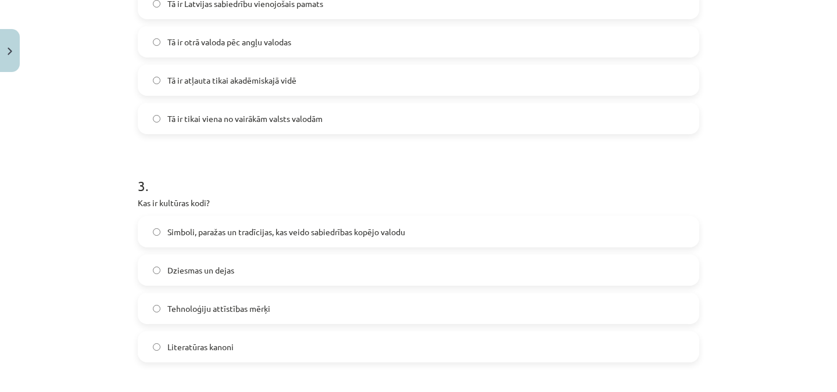
click at [250, 234] on span "Simboli, paražas un tradīcijas, kas veido sabiedrības kopējo valodu" at bounding box center [286, 232] width 238 height 12
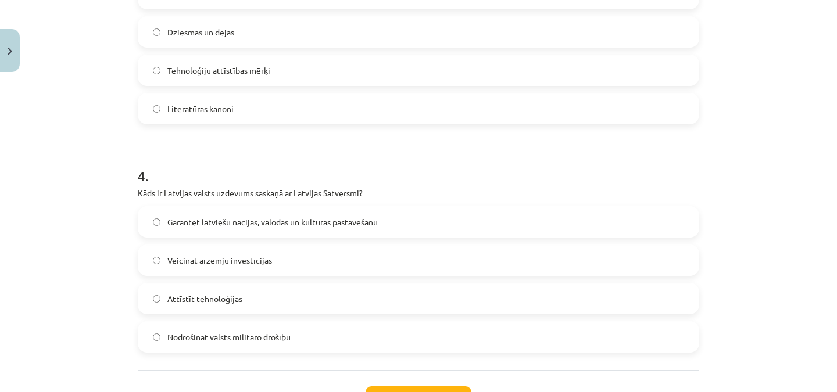
scroll to position [779, 0]
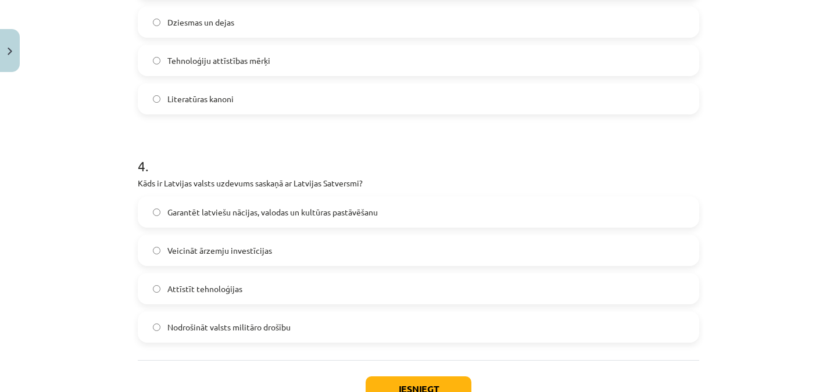
click at [260, 213] on span "Garantēt latviešu nācijas, valodas un kultūras pastāvēšanu" at bounding box center [272, 212] width 210 height 12
click at [405, 380] on button "Iesniegt" at bounding box center [419, 390] width 106 height 26
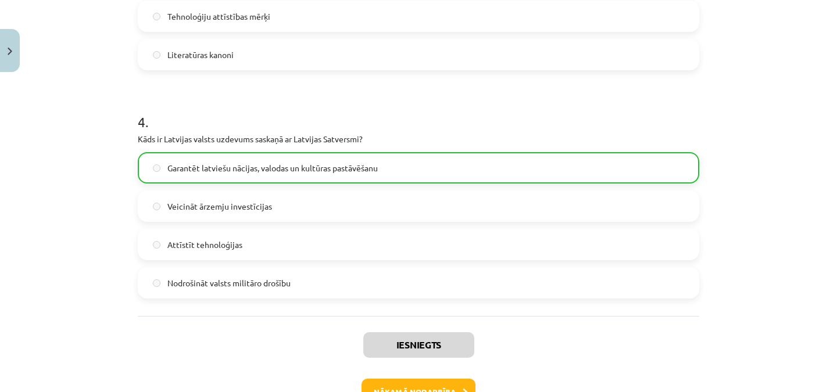
scroll to position [901, 0]
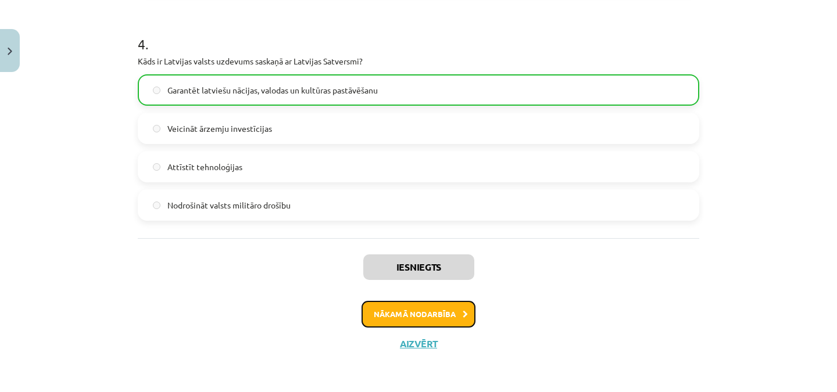
click at [457, 314] on button "Nākamā nodarbība" at bounding box center [419, 314] width 114 height 27
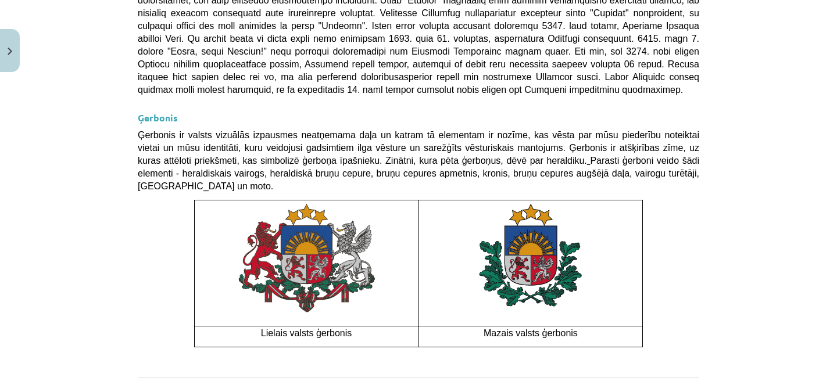
scroll to position [901, 0]
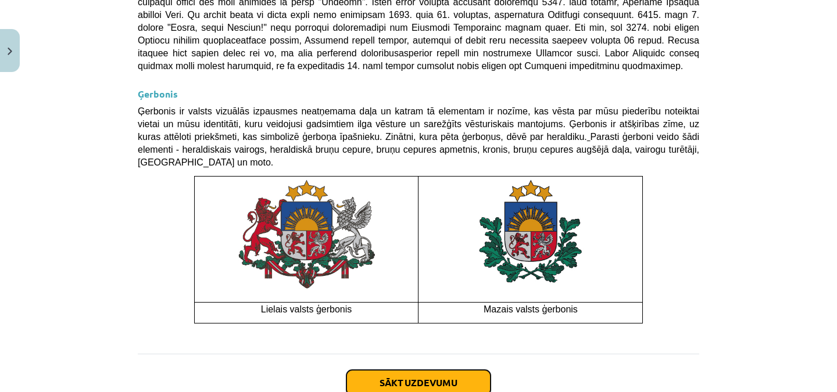
click at [460, 370] on button "Sākt uzdevumu" at bounding box center [419, 383] width 144 height 26
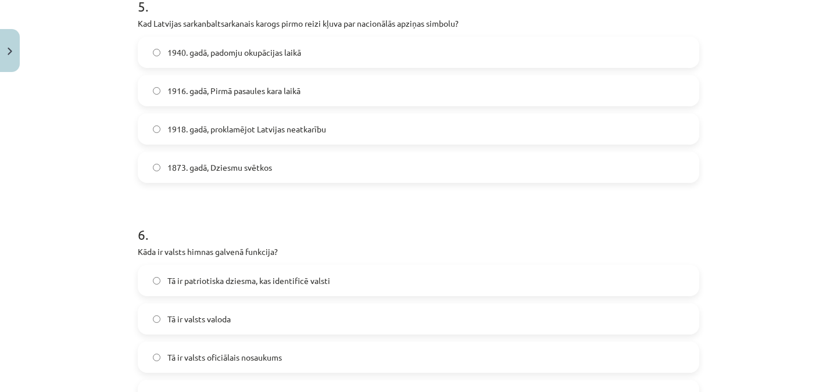
scroll to position [1322, 0]
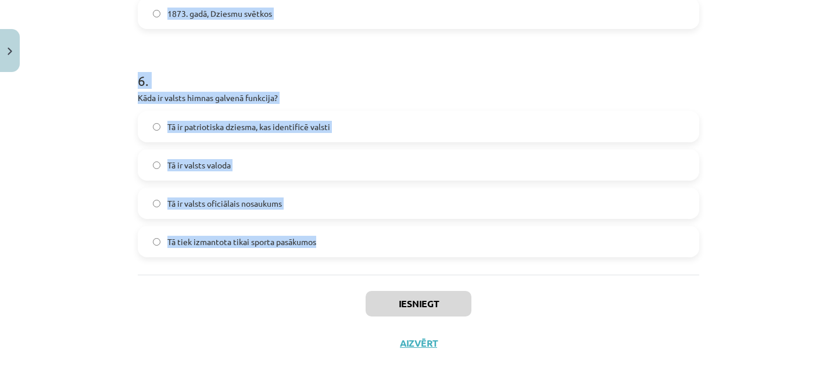
drag, startPoint x: 133, startPoint y: 171, endPoint x: 367, endPoint y: 265, distance: 252.3
copy form "Kad Latvijas himna "Dievs, svētī Latviju!" tika oficiāli apstiprināta kā valsts…"
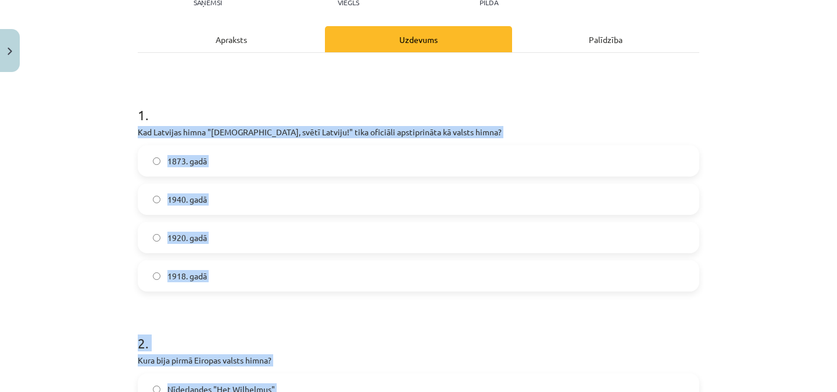
scroll to position [150, 0]
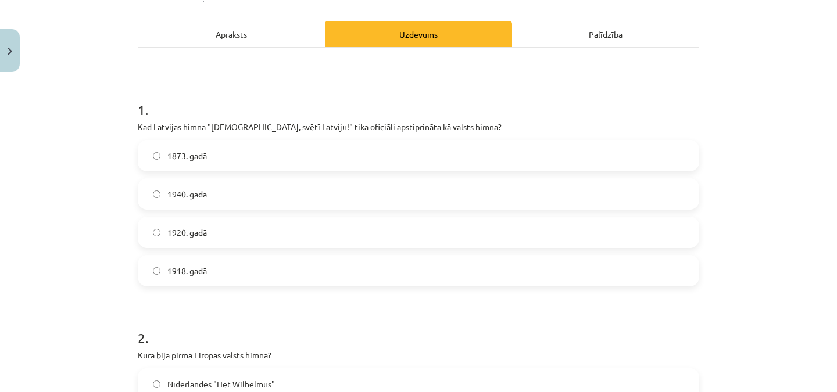
click at [767, 87] on div "Mācību tēma: Kultūras un mākslas i (vizuālā māksla) - 11. klases 1. ieskaites m…" at bounding box center [418, 196] width 837 height 392
click at [242, 237] on label "1920. gadā" at bounding box center [418, 232] width 559 height 29
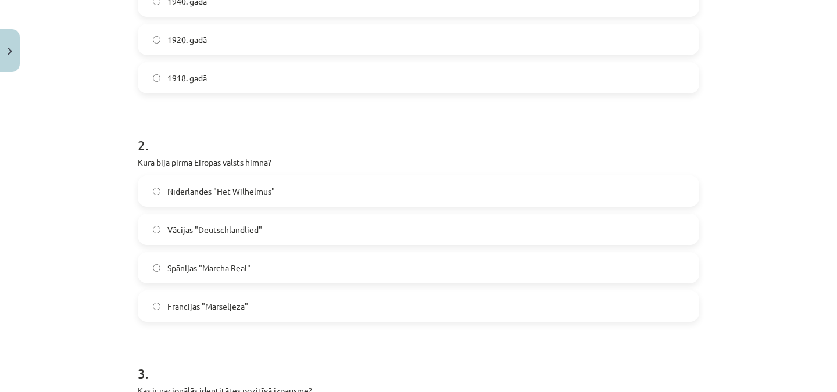
scroll to position [349, 0]
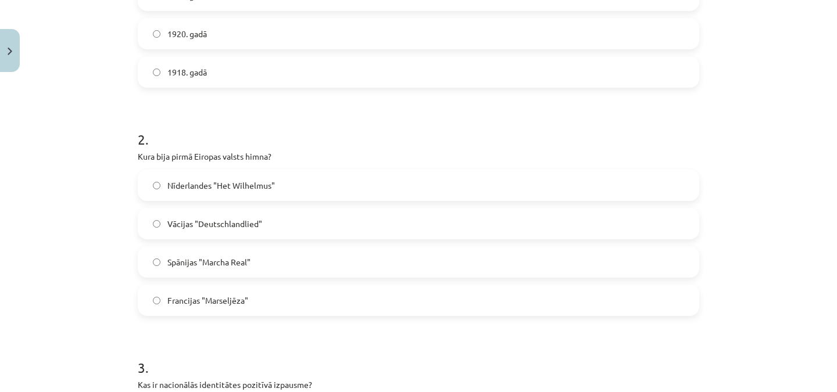
click at [559, 187] on label "Nīderlandes "Het Wilhelmus"" at bounding box center [418, 185] width 559 height 29
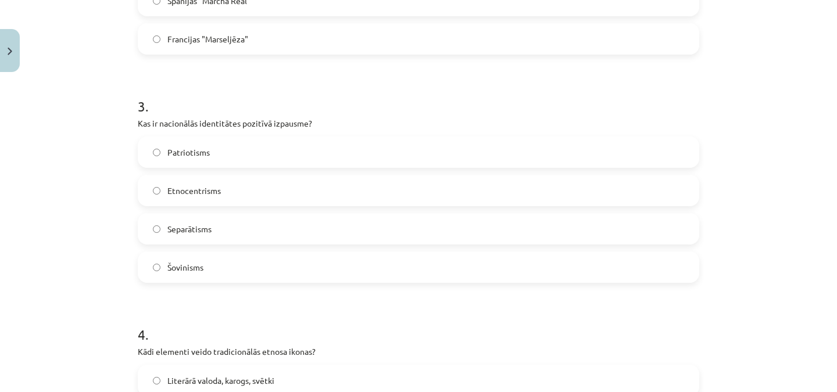
scroll to position [608, 0]
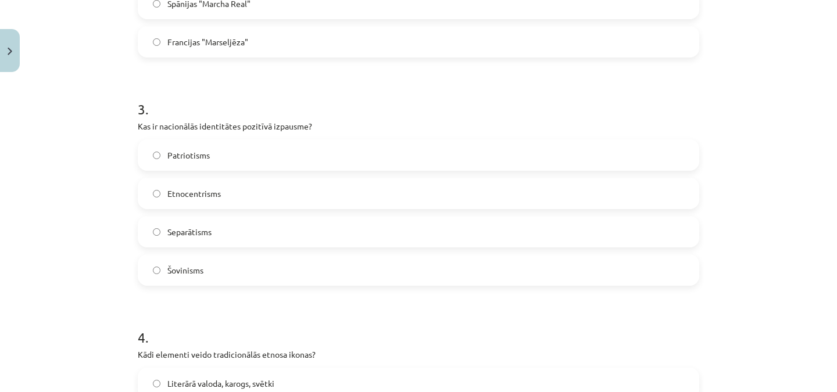
click at [266, 156] on label "Patriotisms" at bounding box center [418, 155] width 559 height 29
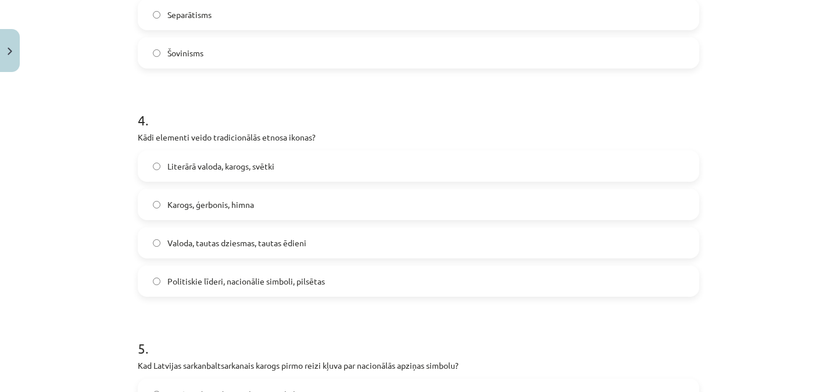
scroll to position [827, 0]
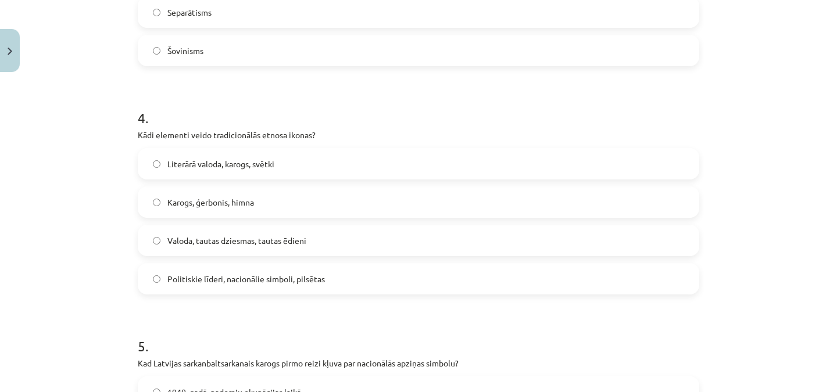
click at [250, 240] on span "Valoda, tautas dziesmas, tautas ēdieni" at bounding box center [236, 241] width 139 height 12
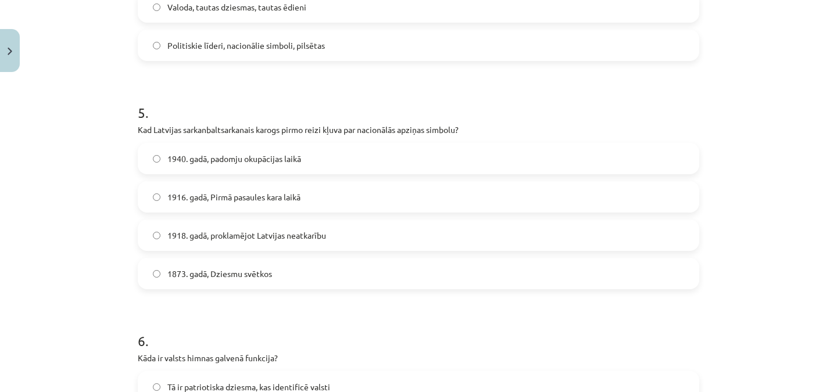
scroll to position [1058, 0]
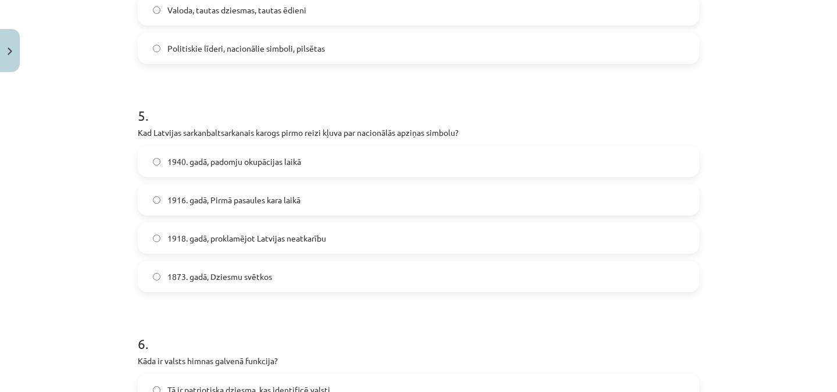
click at [241, 202] on span "1916. gadā, Pirmā pasaules kara laikā" at bounding box center [233, 200] width 133 height 12
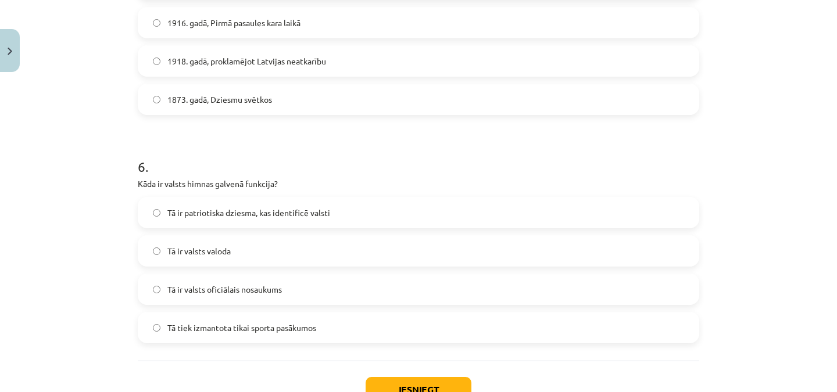
scroll to position [1268, 0]
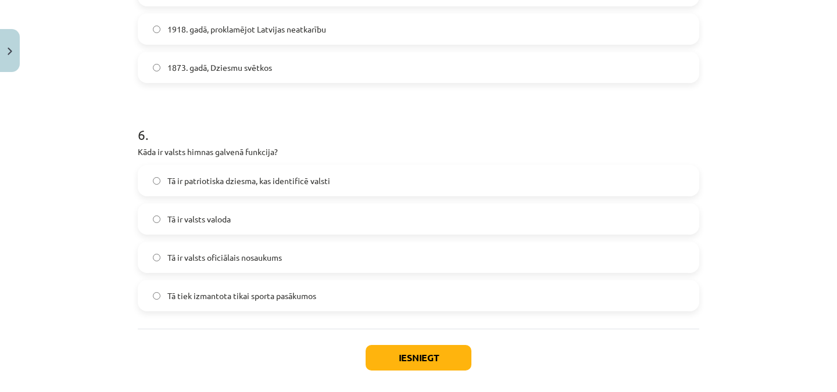
click at [274, 178] on span "Tā ir patriotiska dziesma, kas identificē valsti" at bounding box center [248, 181] width 163 height 12
click at [407, 352] on button "Iesniegt" at bounding box center [419, 358] width 106 height 26
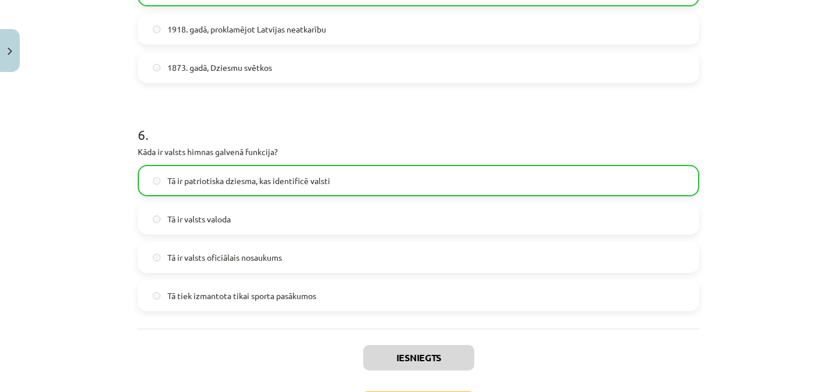
scroll to position [1358, 0]
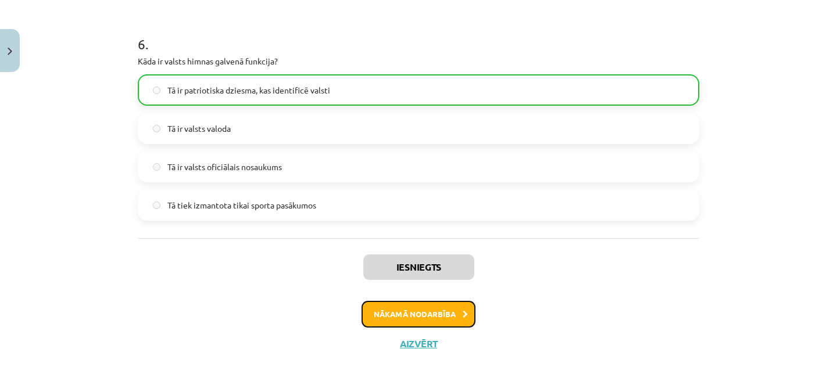
click at [448, 311] on button "Nākamā nodarbība" at bounding box center [419, 314] width 114 height 27
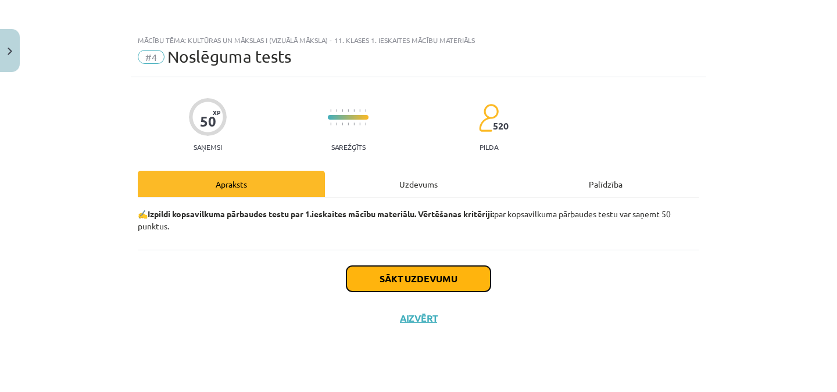
click at [425, 275] on button "Sākt uzdevumu" at bounding box center [419, 279] width 144 height 26
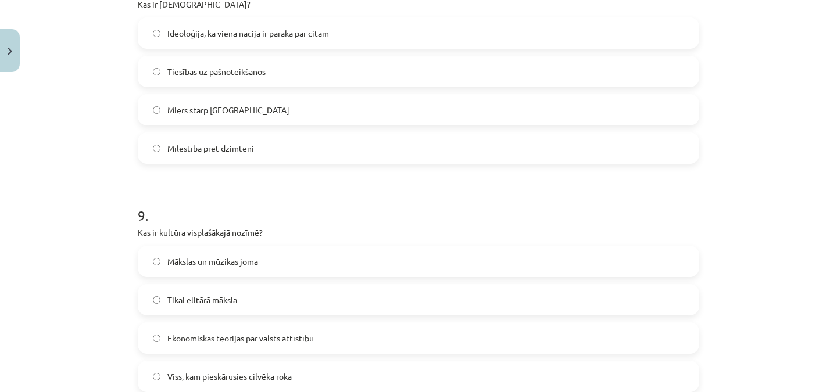
scroll to position [2236, 0]
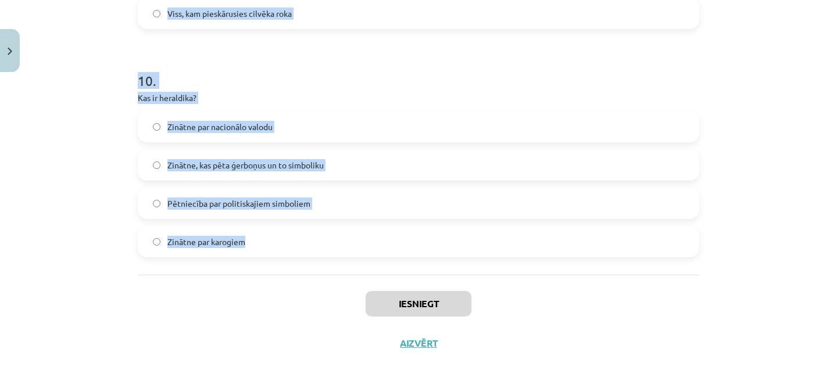
drag, startPoint x: 133, startPoint y: 142, endPoint x: 376, endPoint y: 266, distance: 272.8
copy form "Kad pirmo reizi tika publiski atskaņota dziesma "Dievs, svētī Latviju!"? 1918. …"
click at [825, 209] on div "Mācību tēma: Kultūras un mākslas i (vizuālā māksla) - 11. klases 1. ieskaites m…" at bounding box center [418, 196] width 837 height 392
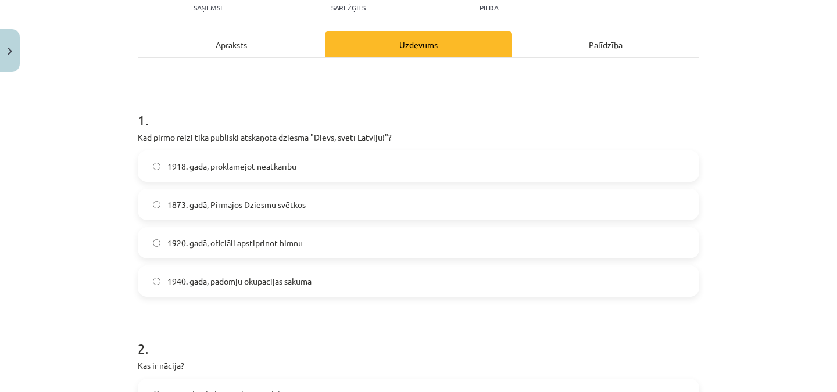
scroll to position [152, 0]
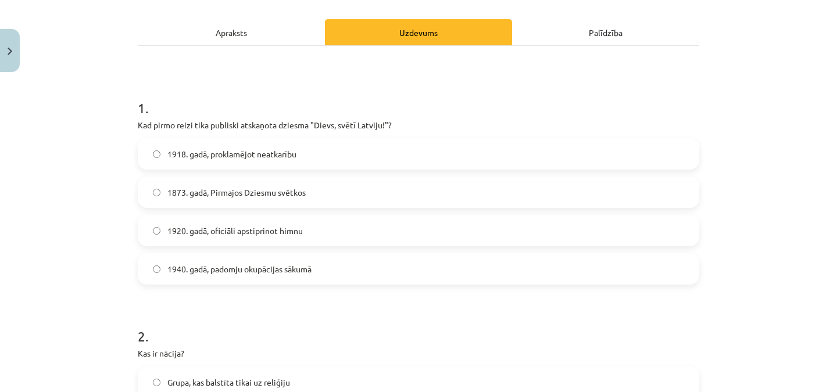
click at [210, 196] on span "1873. gadā, Pirmajos Dziesmu svētkos" at bounding box center [236, 193] width 138 height 12
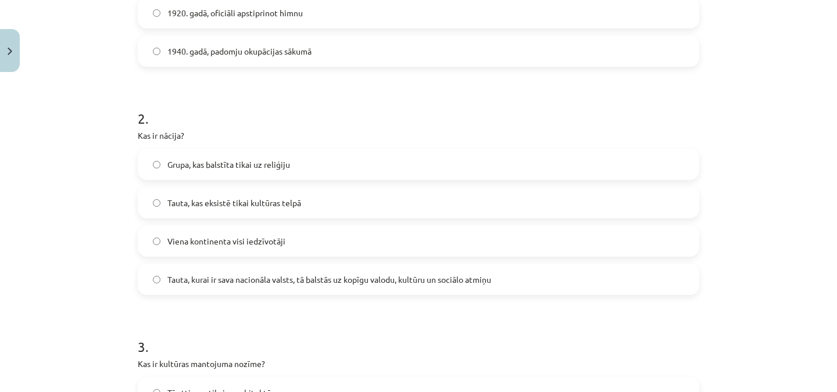
scroll to position [374, 0]
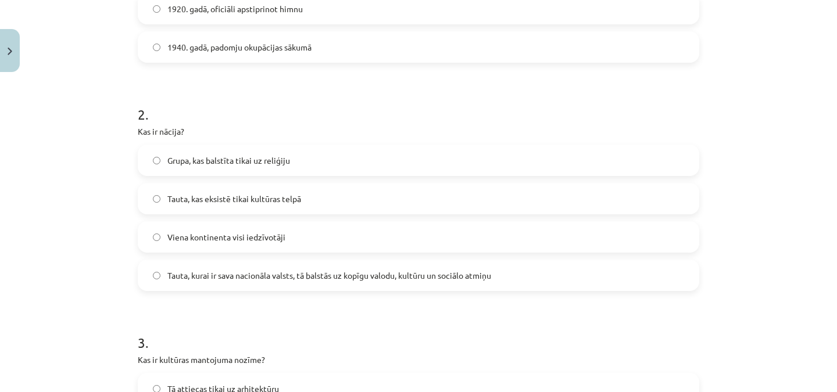
click at [287, 267] on label "Tauta, kurai ir sava nacionāla valsts, tā balstās uz kopīgu valodu, kultūru un …" at bounding box center [418, 275] width 559 height 29
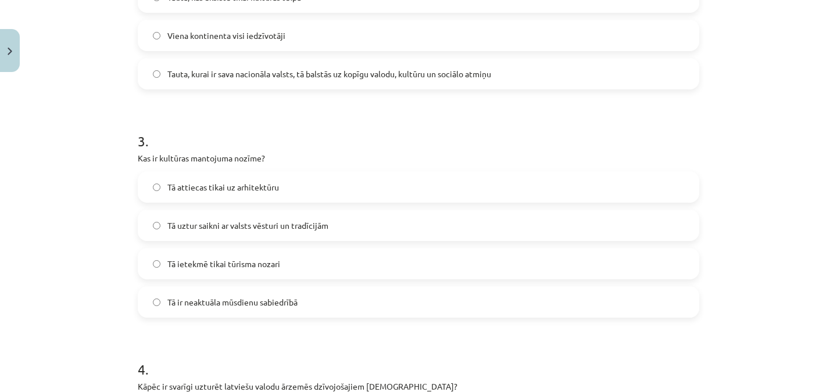
scroll to position [584, 0]
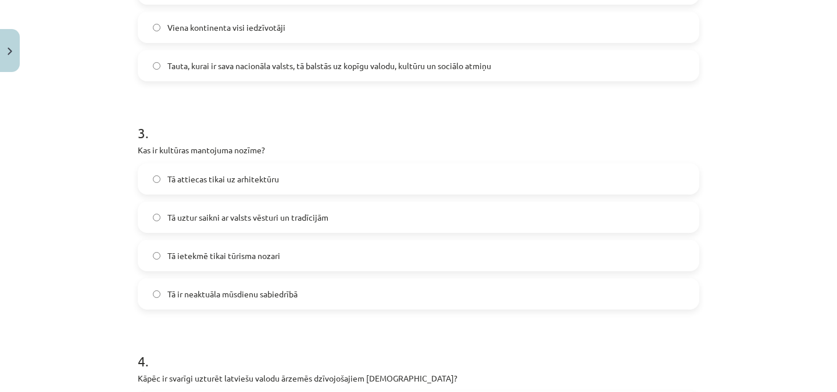
click at [269, 216] on span "Tā uztur saikni ar valsts vēsturi un tradīcijām" at bounding box center [247, 218] width 161 height 12
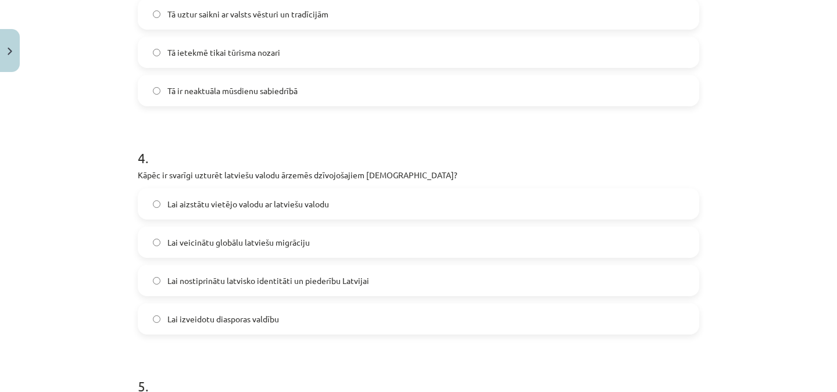
scroll to position [849, 0]
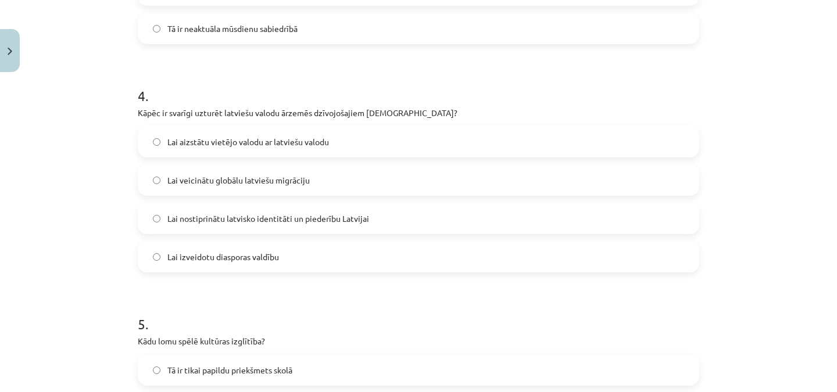
click at [234, 222] on span "Lai nostiprinātu latvisko identitāti un piederību Latvijai" at bounding box center [268, 219] width 202 height 12
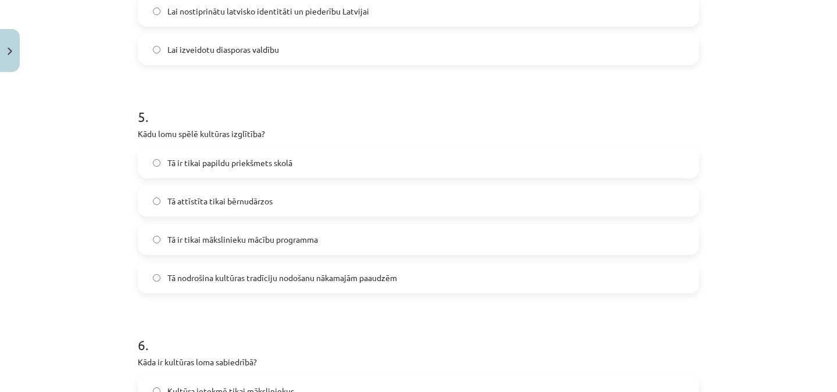
scroll to position [1068, 0]
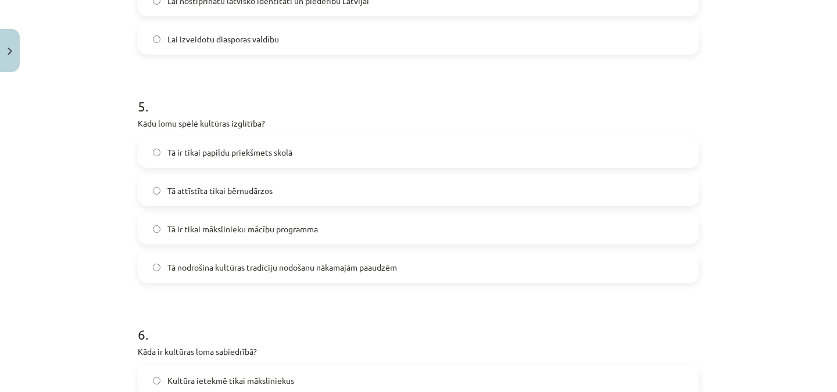
click at [250, 269] on span "Tā nodrošina kultūras tradīciju nodošanu nākamajām paaudzēm" at bounding box center [282, 268] width 230 height 12
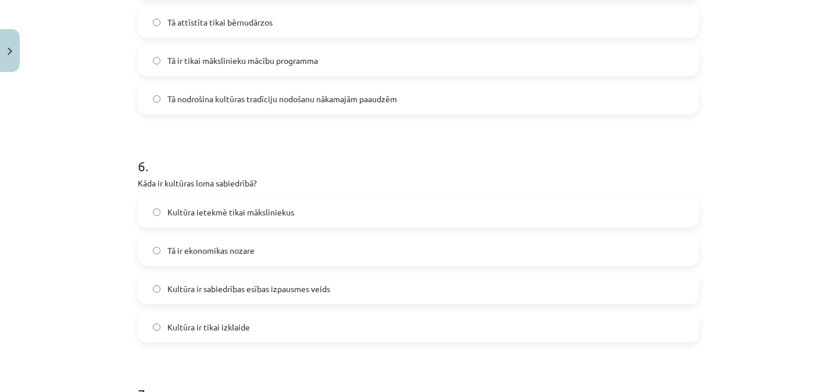
scroll to position [1248, 0]
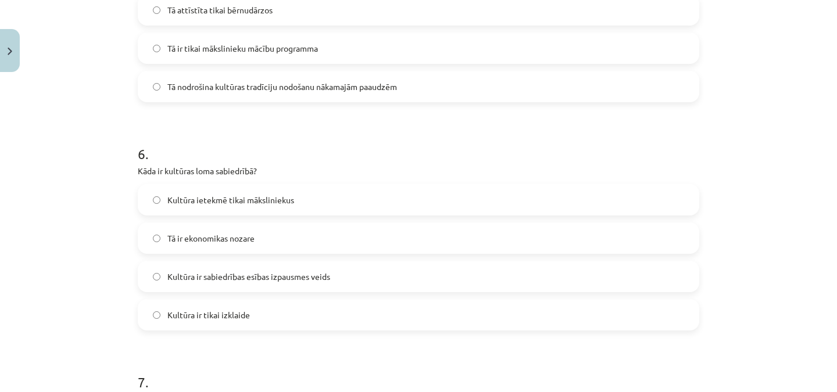
click at [239, 278] on span "Kultūra ir sabiedrības esības izpausmes veids" at bounding box center [248, 277] width 163 height 12
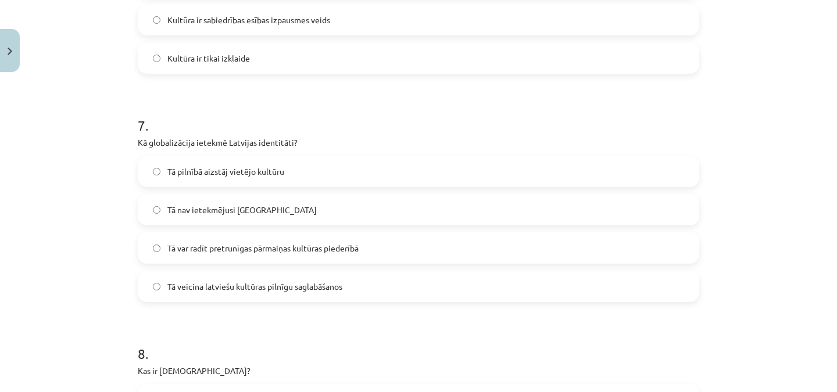
scroll to position [1508, 0]
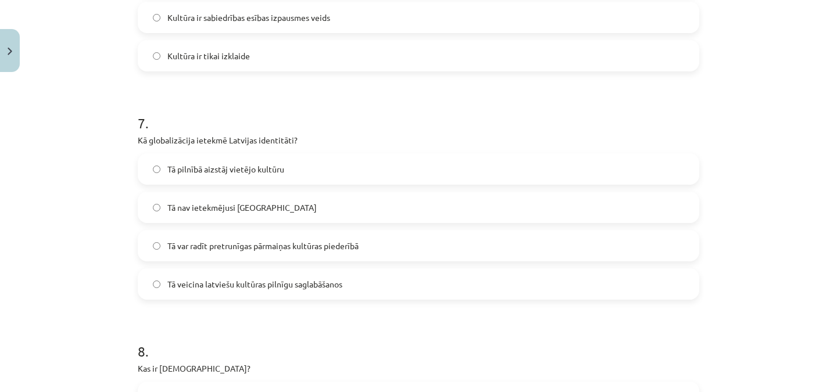
click at [250, 251] on span "Tā var radīt pretrunīgas pārmaiņas kultūras piederībā" at bounding box center [262, 246] width 191 height 12
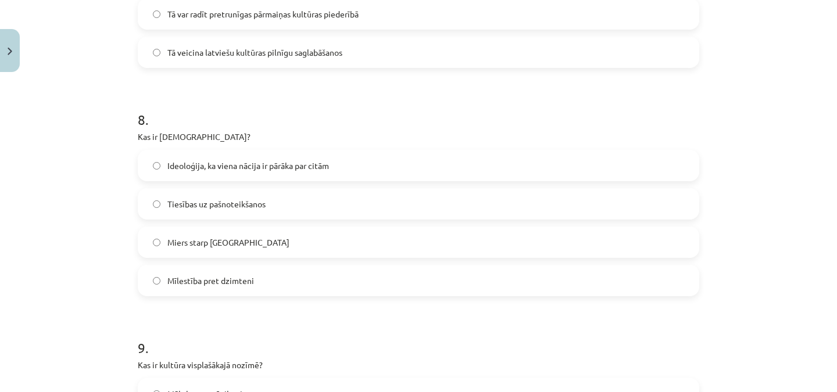
scroll to position [1761, 0]
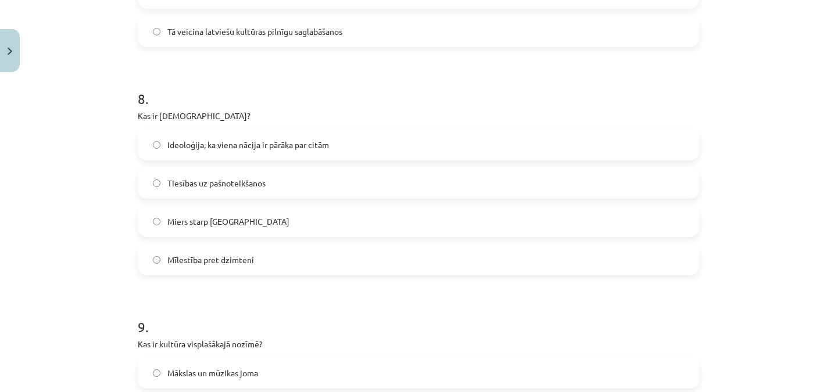
click at [247, 145] on span "Ideoloģija, ka viena nācija ir pārāka par citām" at bounding box center [248, 145] width 162 height 12
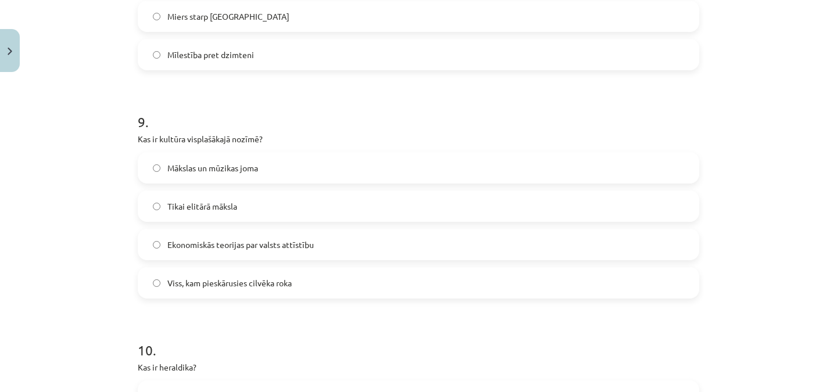
scroll to position [1980, 0]
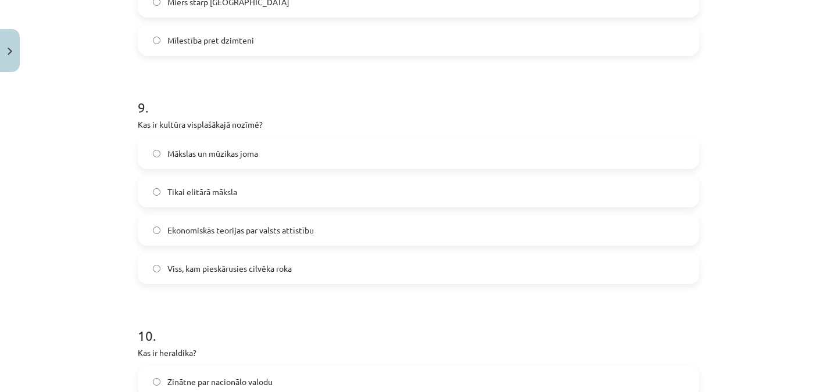
click at [245, 270] on span "Viss, kam pieskārusies cilvēka roka" at bounding box center [229, 269] width 124 height 12
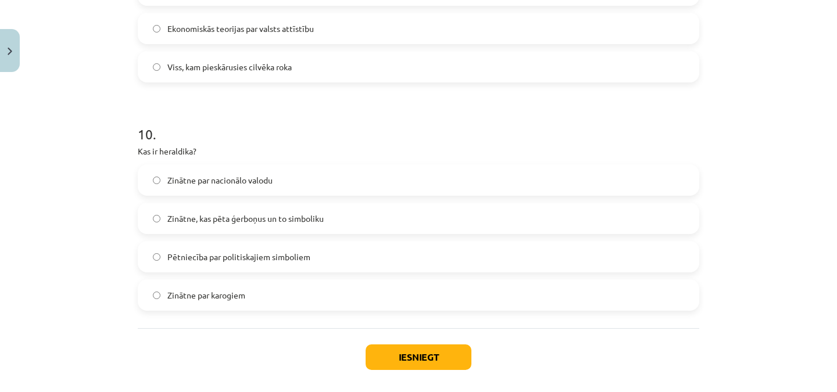
scroll to position [2182, 0]
click at [270, 219] on span "Zinātne, kas pēta ģerboņus un to simboliku" at bounding box center [245, 219] width 156 height 12
click at [419, 355] on button "Iesniegt" at bounding box center [419, 358] width 106 height 26
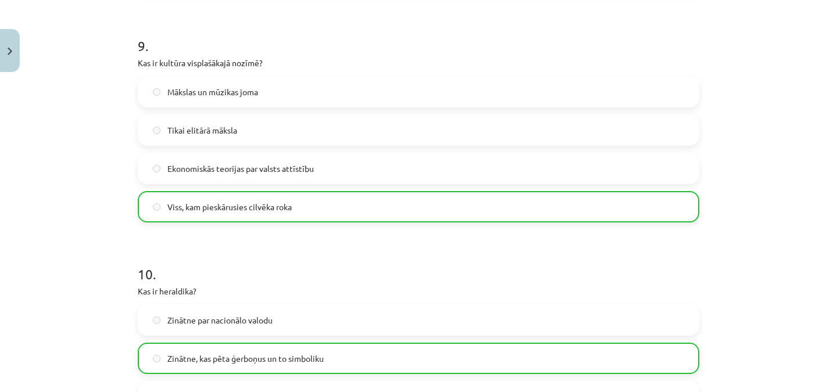
scroll to position [2272, 0]
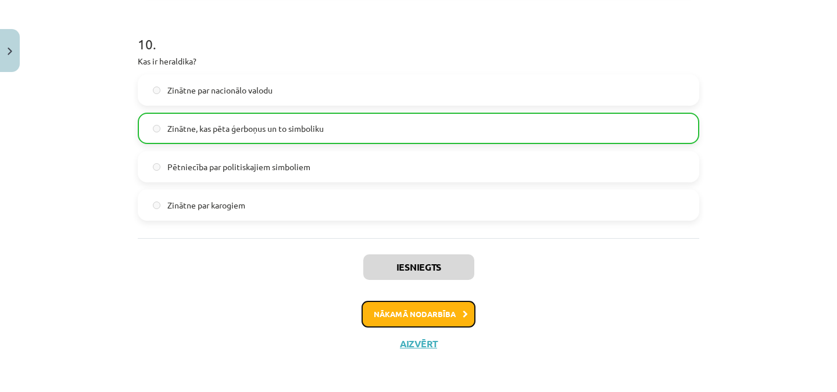
click at [450, 310] on button "Nākamā nodarbība" at bounding box center [419, 314] width 114 height 27
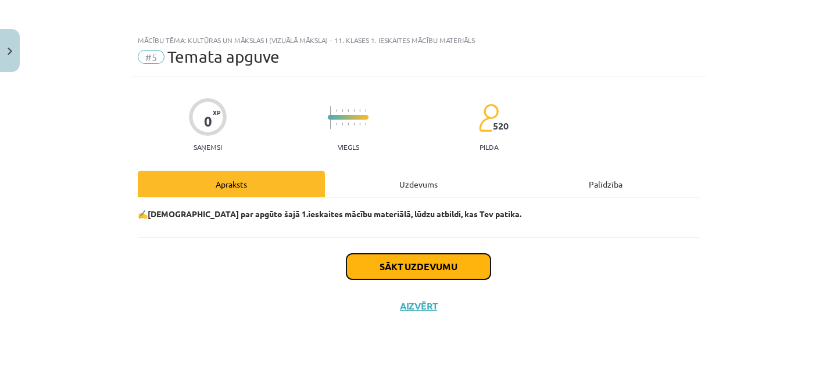
click at [447, 266] on button "Sākt uzdevumu" at bounding box center [419, 267] width 144 height 26
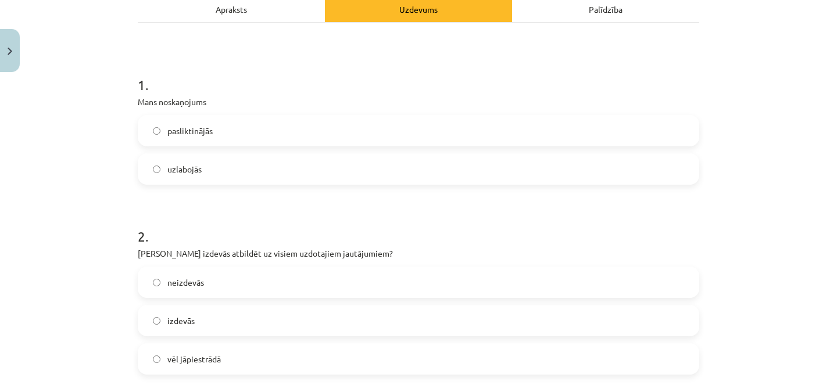
scroll to position [174, 0]
click at [201, 170] on label "uzlabojās" at bounding box center [418, 170] width 559 height 29
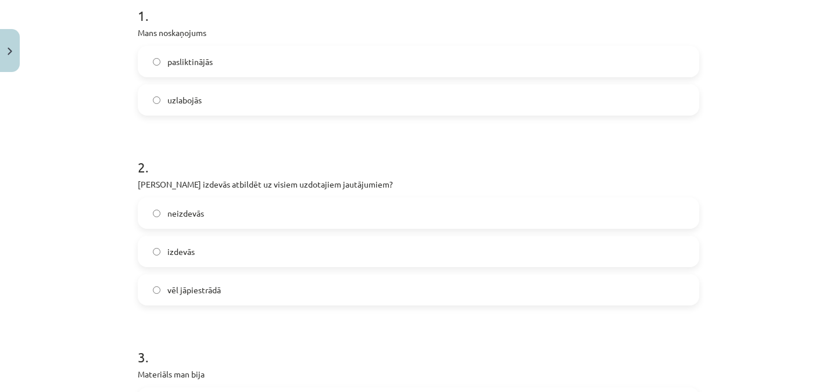
scroll to position [245, 0]
click at [283, 253] on label "izdevās" at bounding box center [418, 250] width 559 height 29
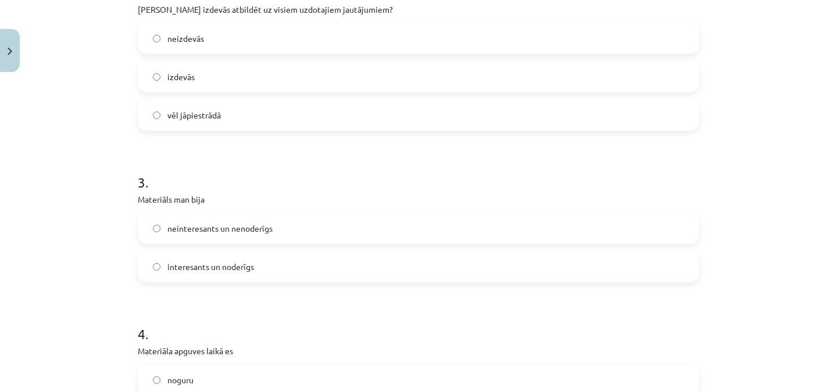
scroll to position [420, 0]
click at [259, 262] on label "interesants un noderīgs" at bounding box center [418, 265] width 559 height 29
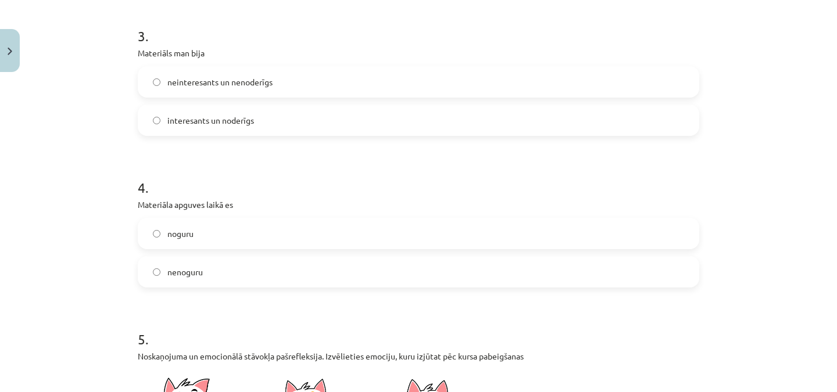
scroll to position [568, 0]
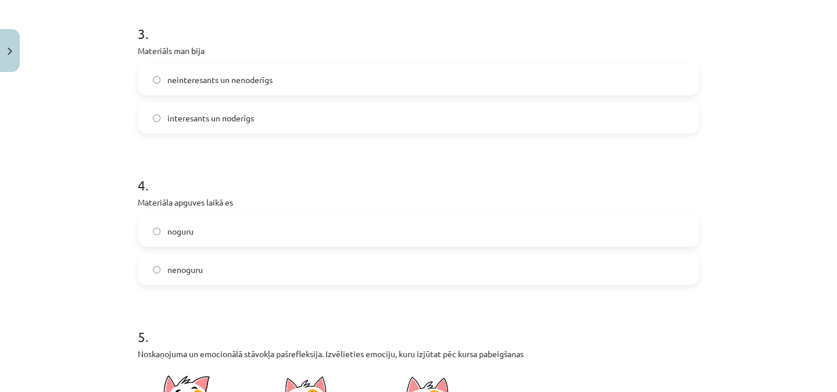
click at [219, 276] on label "nenoguru" at bounding box center [418, 269] width 559 height 29
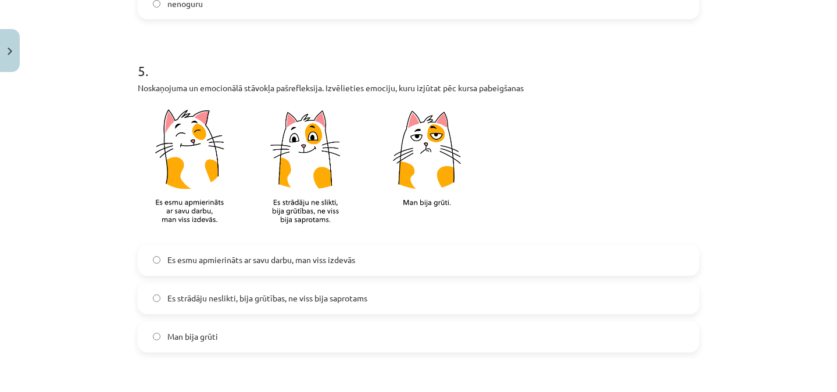
scroll to position [836, 0]
click at [375, 257] on label "Es esmu apmierināts ar savu darbu, man viss izdevās" at bounding box center [418, 259] width 559 height 29
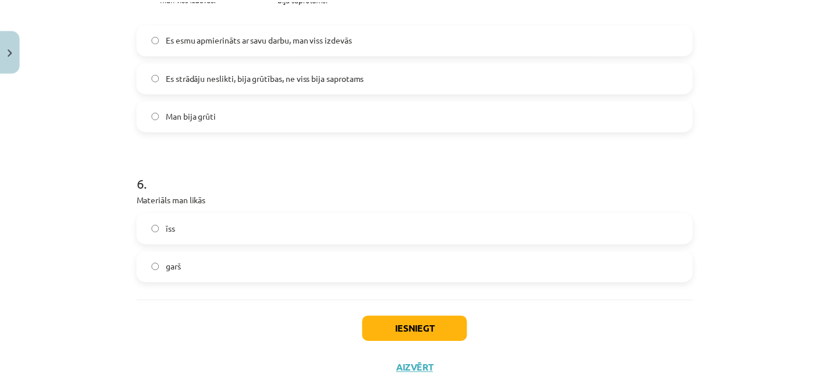
scroll to position [1081, 0]
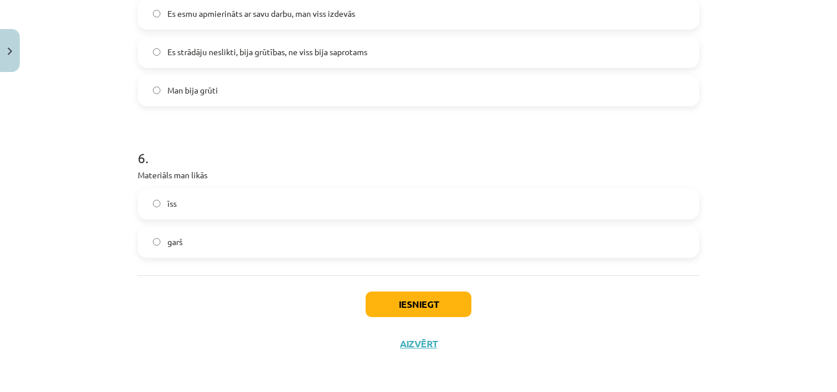
click at [310, 207] on label "īss" at bounding box center [418, 204] width 559 height 29
click at [434, 298] on button "Iesniegt" at bounding box center [419, 305] width 106 height 26
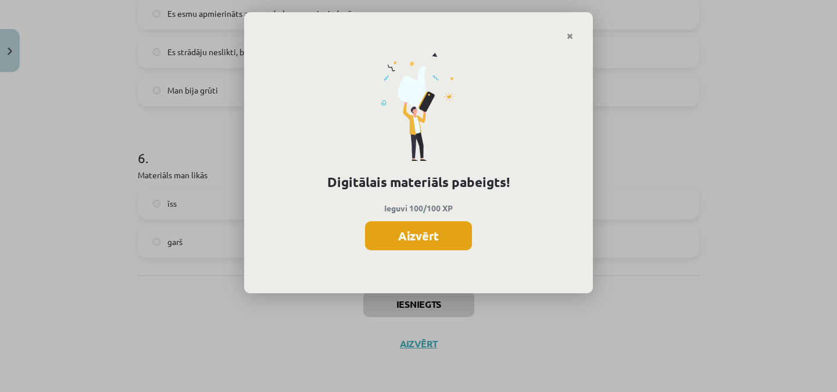
click at [433, 234] on button "Aizvērt" at bounding box center [418, 236] width 107 height 29
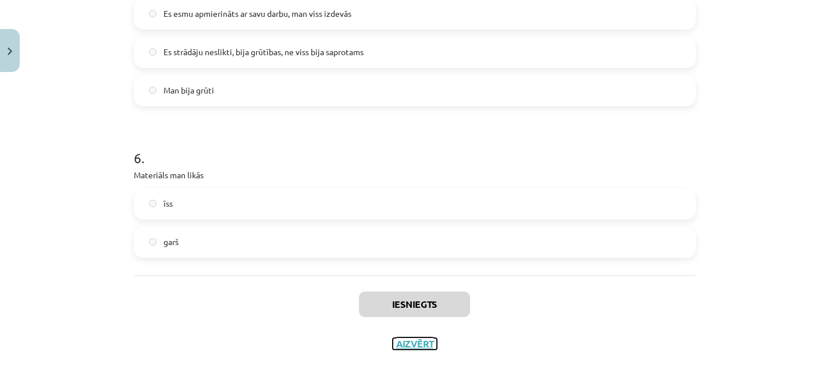
click at [419, 340] on button "Aizvērt" at bounding box center [414, 344] width 44 height 12
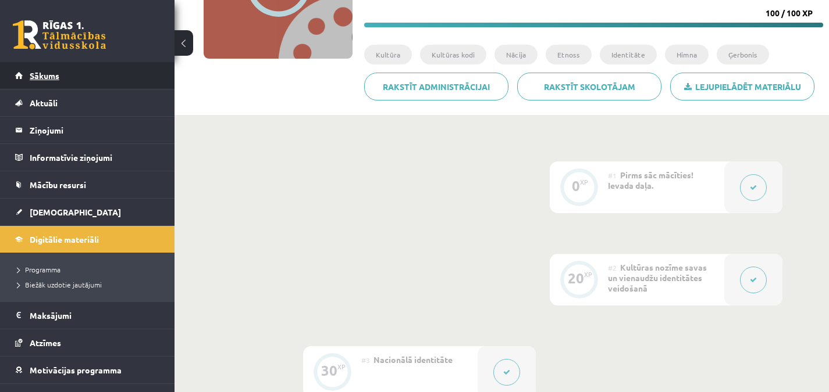
click at [41, 66] on link "Sākums" at bounding box center [87, 75] width 145 height 27
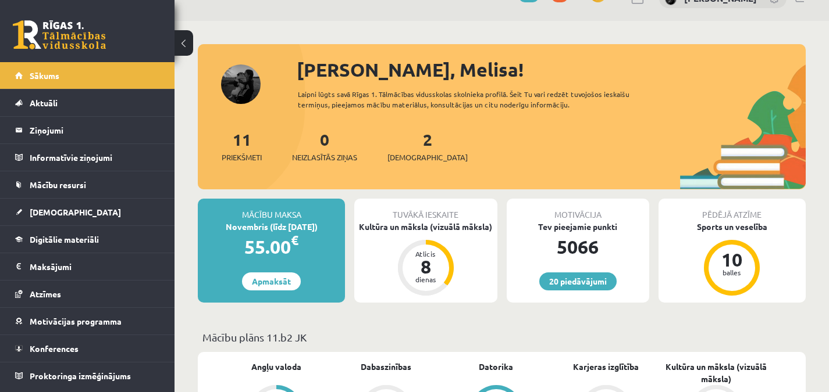
scroll to position [33, 0]
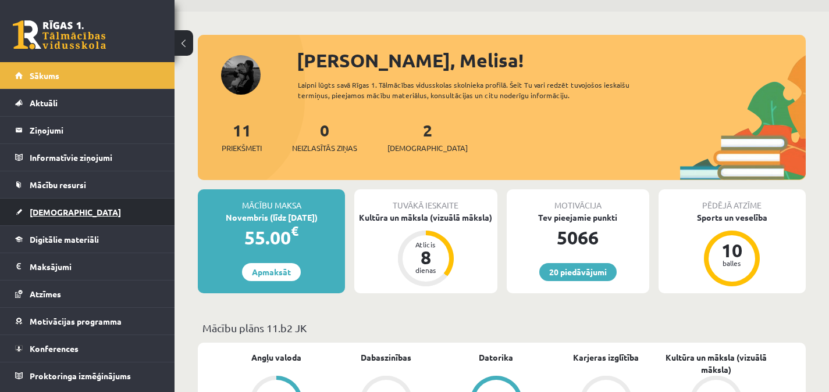
click at [119, 215] on link "[DEMOGRAPHIC_DATA]" at bounding box center [87, 212] width 145 height 27
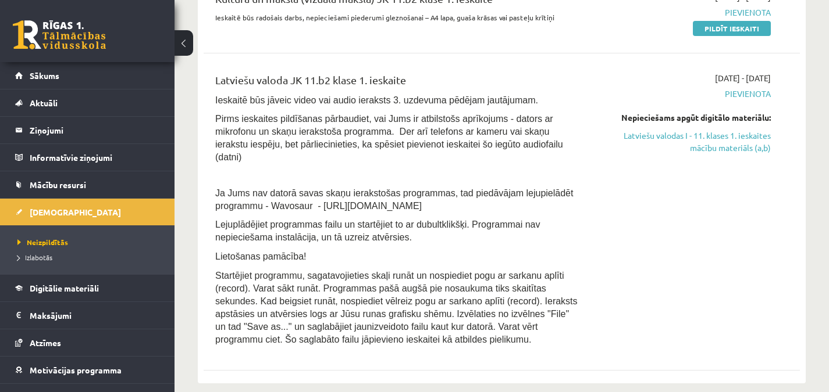
scroll to position [313, 0]
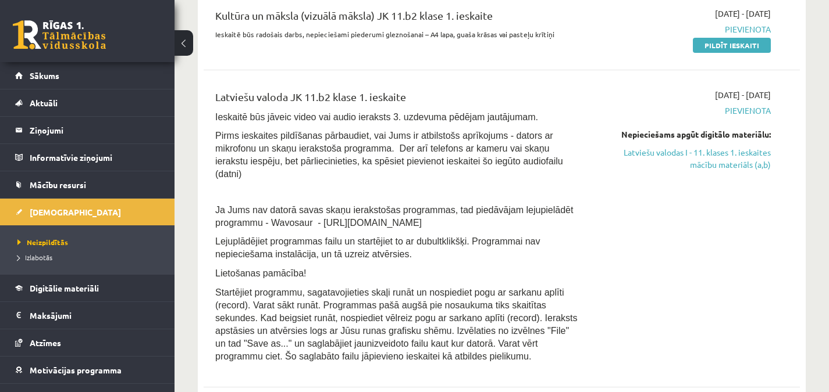
drag, startPoint x: 834, startPoint y: 35, endPoint x: 572, endPoint y: 58, distance: 262.6
click at [572, 58] on div "Kultūra un māksla (vizuālā māksla) JK 11.b2 klase 1. ieskaite Ieskaitē būs rado…" at bounding box center [502, 29] width 596 height 67
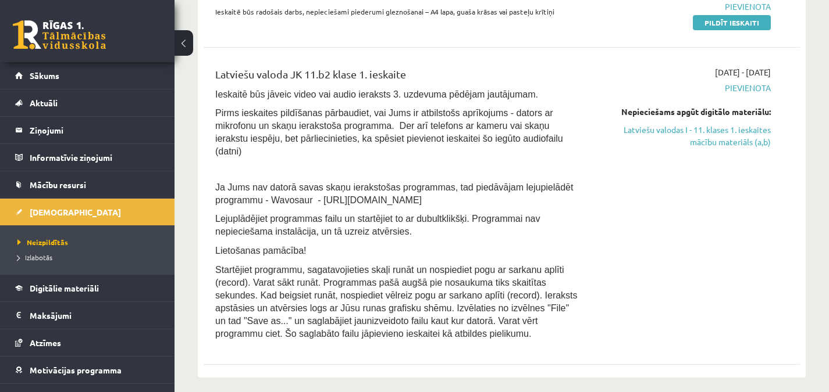
scroll to position [341, 0]
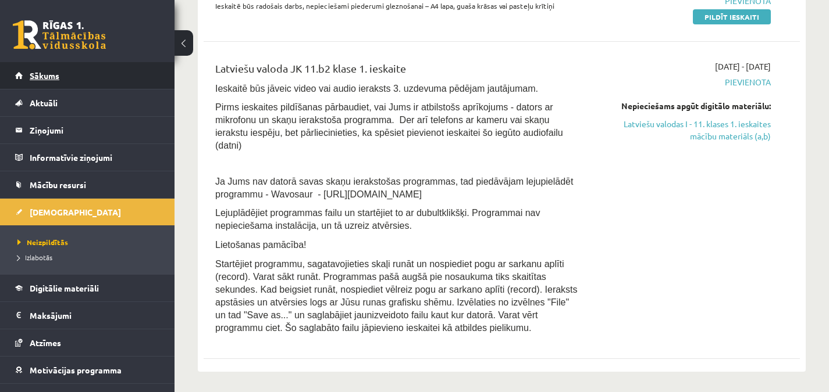
click at [122, 72] on link "Sākums" at bounding box center [87, 75] width 145 height 27
